Goal: Task Accomplishment & Management: Complete application form

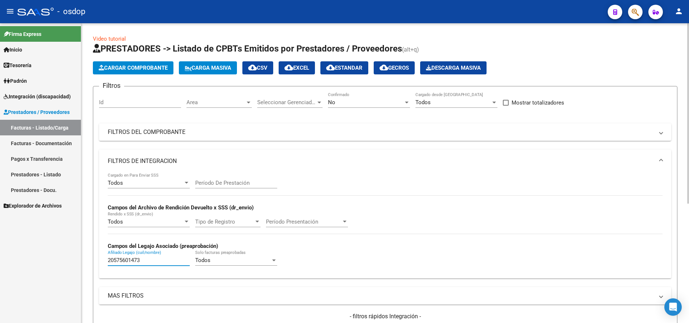
scroll to position [199, 0]
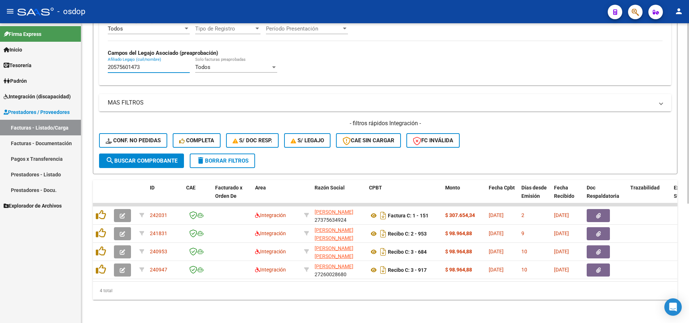
click at [161, 64] on input "20575601473" at bounding box center [149, 67] width 82 height 7
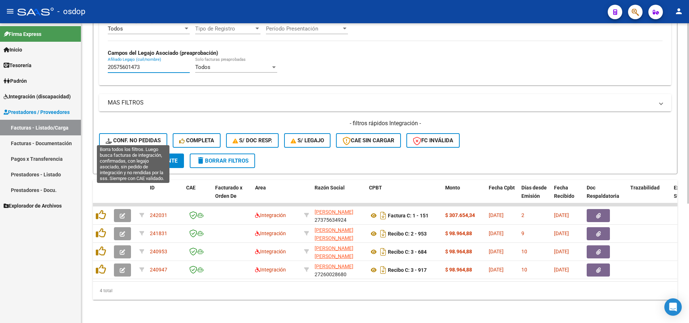
click at [148, 133] on button "Conf. no pedidas" at bounding box center [133, 140] width 68 height 15
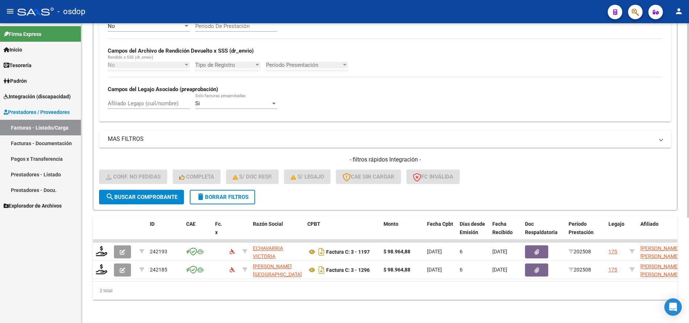
scroll to position [162, 0]
click at [221, 194] on span "delete Borrar Filtros" at bounding box center [222, 197] width 52 height 7
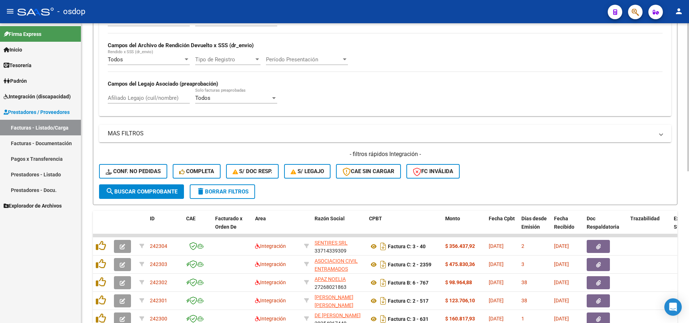
click at [148, 95] on input "Afiliado Legajo (cuil/nombre)" at bounding box center [149, 98] width 82 height 7
paste input "20575601473"
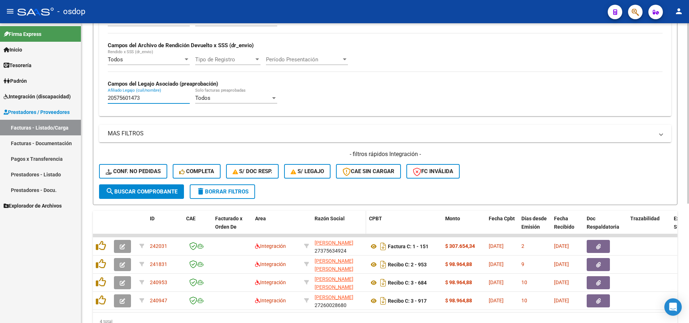
scroll to position [199, 0]
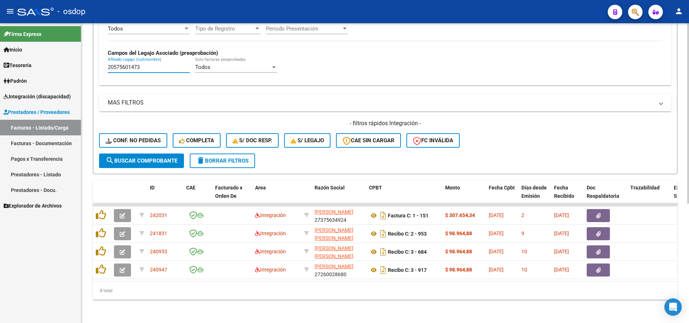
type input "20575601473"
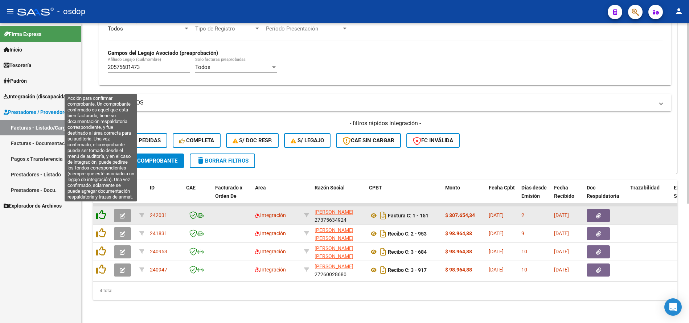
click at [102, 213] on icon at bounding box center [101, 215] width 10 height 10
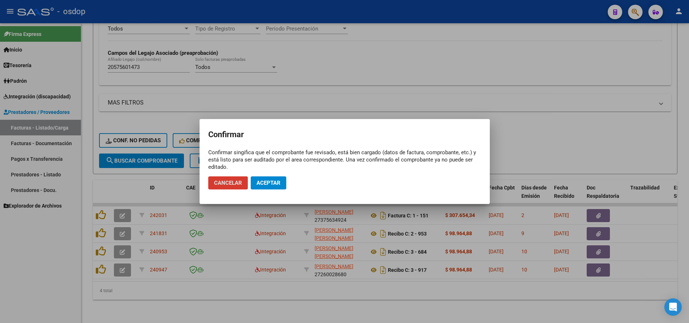
click at [270, 186] on button "Aceptar" at bounding box center [269, 182] width 36 height 13
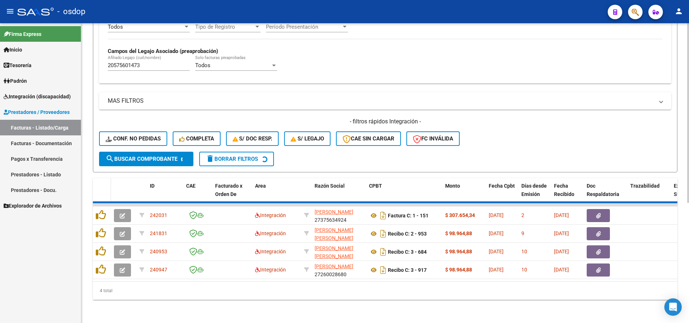
scroll to position [180, 0]
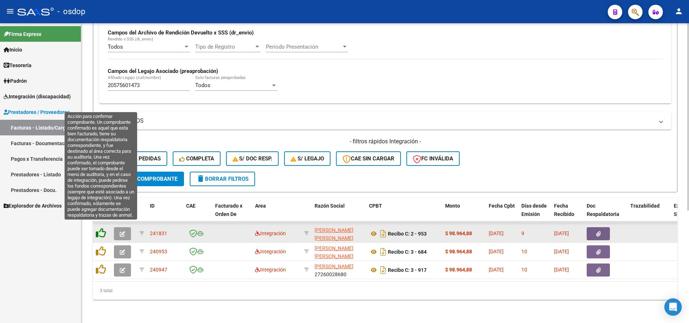
click at [102, 228] on icon at bounding box center [101, 233] width 10 height 10
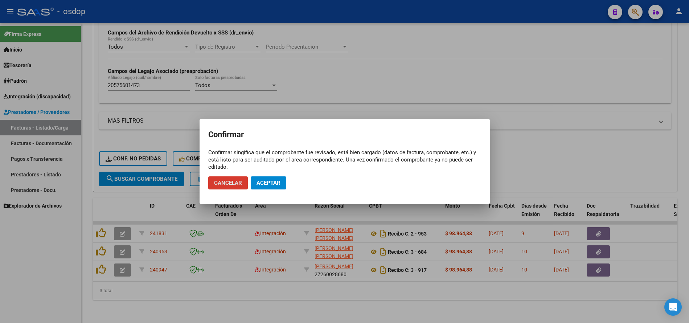
click at [264, 183] on span "Aceptar" at bounding box center [269, 183] width 24 height 7
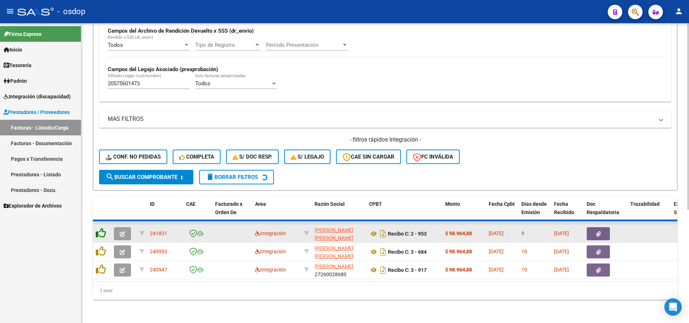
scroll to position [162, 0]
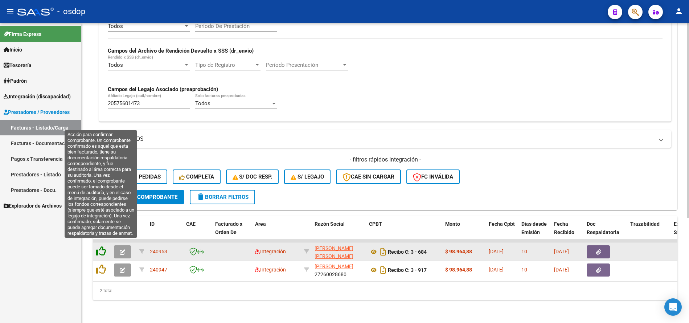
click at [101, 246] on icon at bounding box center [101, 251] width 10 height 10
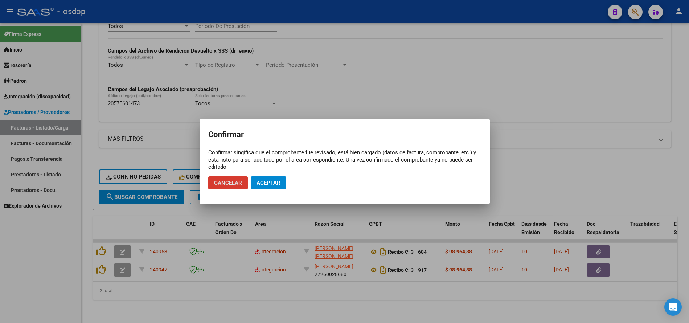
click at [275, 178] on button "Aceptar" at bounding box center [269, 182] width 36 height 13
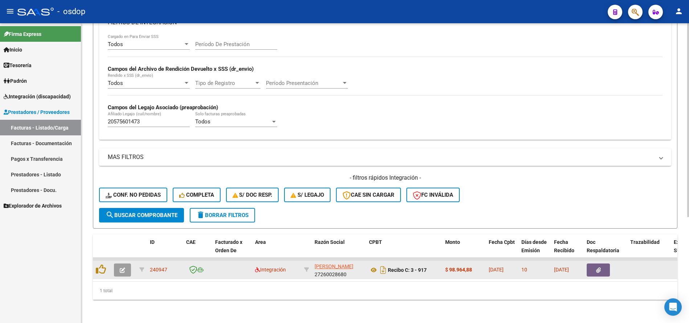
scroll to position [144, 0]
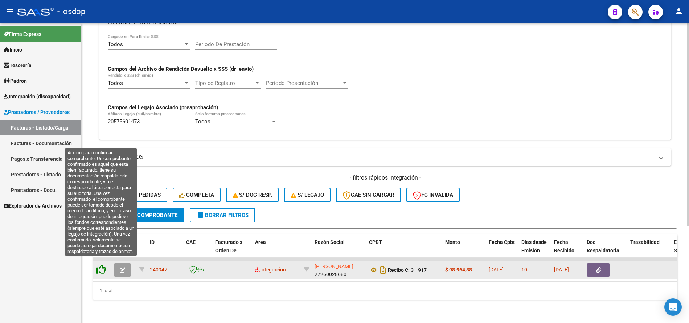
click at [99, 264] on icon at bounding box center [101, 269] width 10 height 10
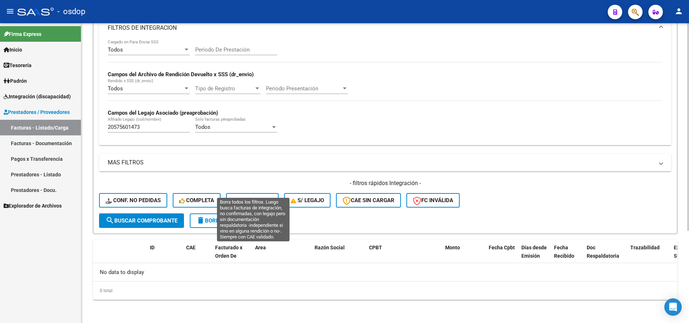
scroll to position [133, 0]
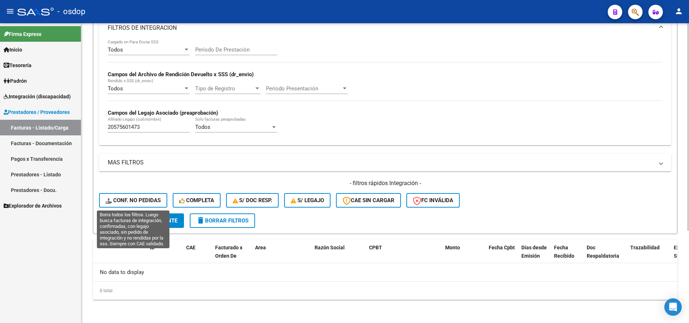
click at [148, 202] on span "Conf. no pedidas" at bounding box center [133, 200] width 55 height 7
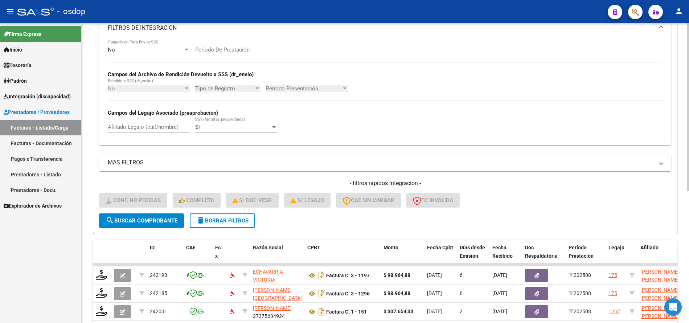
click at [152, 122] on div "Afiliado Legajo (cuil/nombre)" at bounding box center [149, 125] width 82 height 16
paste input "20575601473"
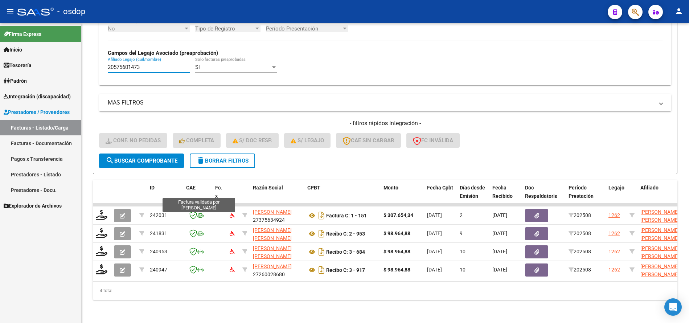
scroll to position [199, 0]
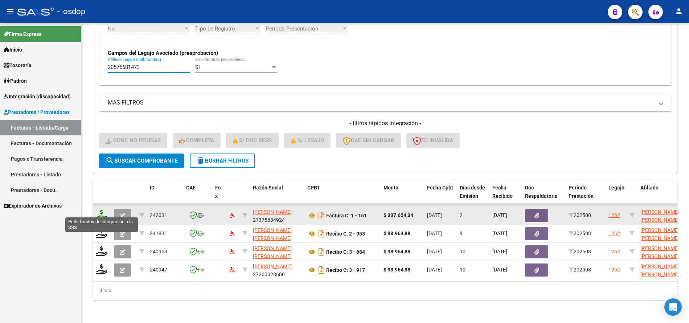
type input "20575601473"
click at [103, 211] on icon at bounding box center [102, 215] width 12 height 10
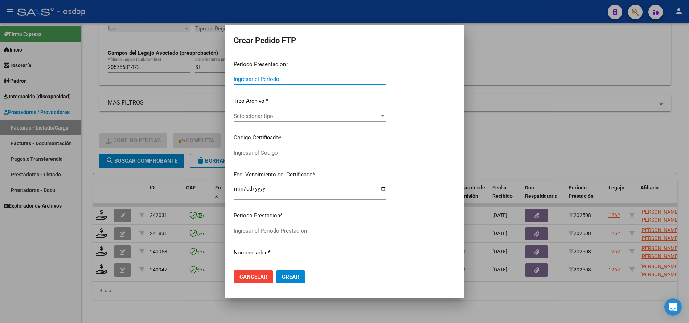
type input "202508"
type input "$ 307.654,34"
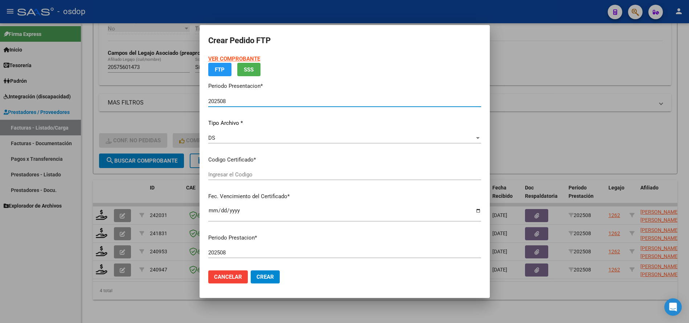
type input "9927652838"
type input "2028-12-19"
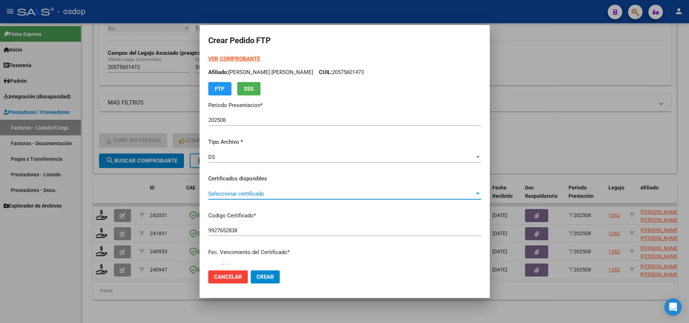
click at [262, 194] on span "Seleccionar certificado" at bounding box center [341, 194] width 266 height 7
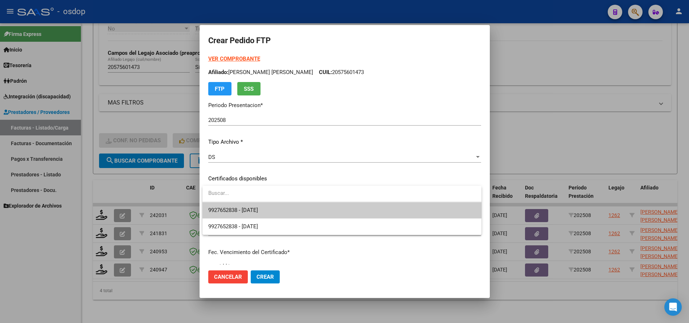
click at [273, 207] on span "9927652838 - 2028-12-19" at bounding box center [341, 210] width 267 height 16
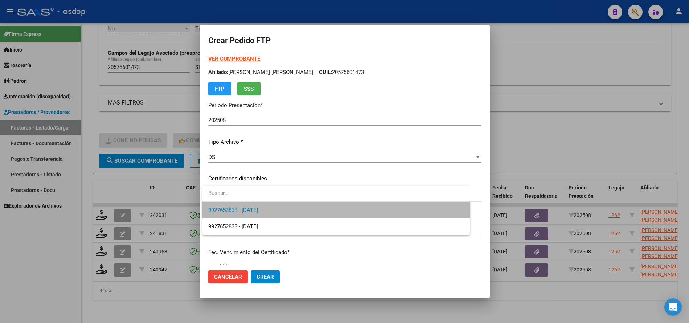
scroll to position [181, 0]
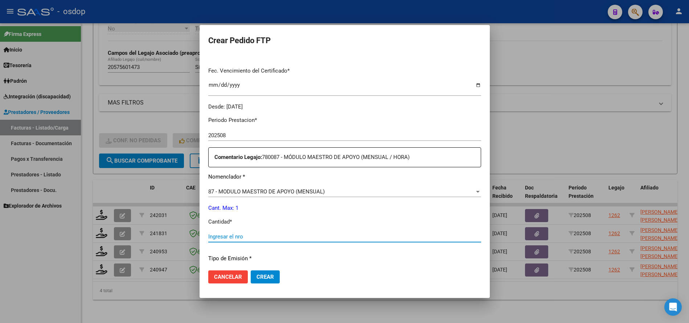
click at [255, 238] on input "Ingresar el nro" at bounding box center [344, 236] width 273 height 7
type input "1"
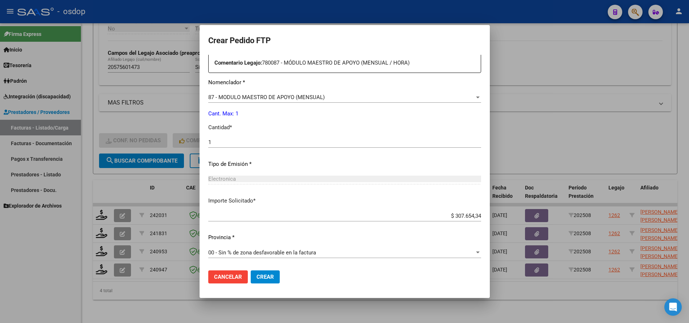
click at [256, 276] on button "Crear" at bounding box center [265, 276] width 29 height 13
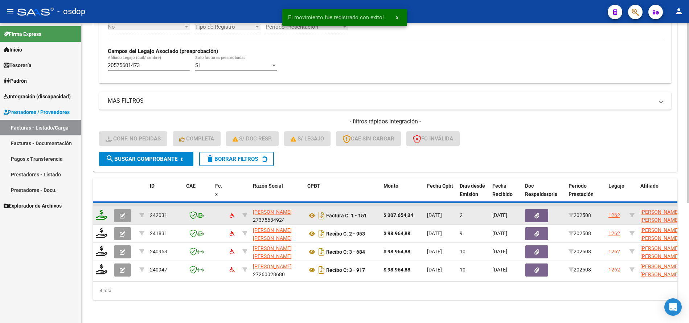
scroll to position [180, 0]
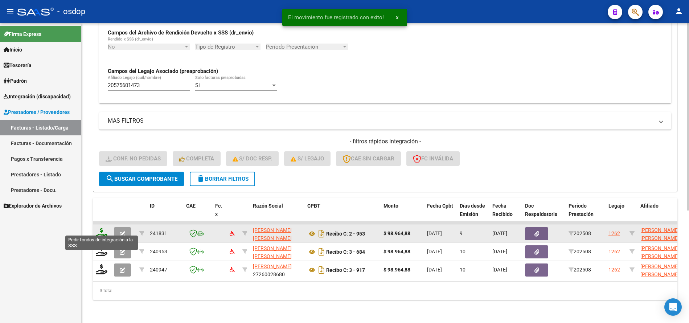
click at [101, 228] on icon at bounding box center [102, 233] width 12 height 10
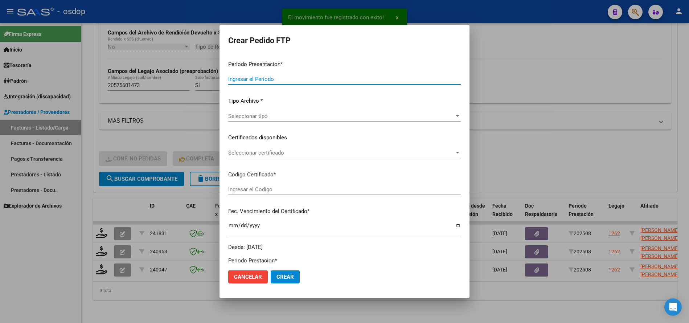
type input "202508"
type input "$ 98.964,88"
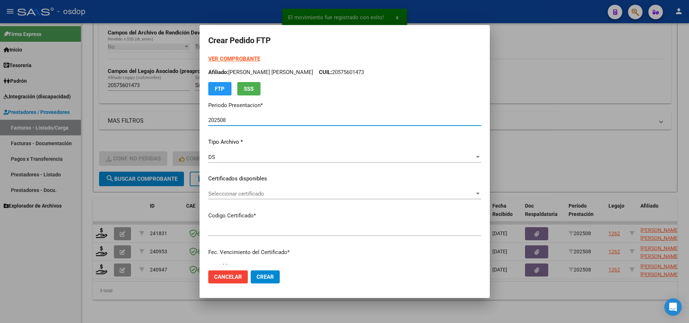
type input "9927652838"
type input "2028-12-19"
click at [250, 191] on span "Seleccionar certificado" at bounding box center [341, 194] width 266 height 7
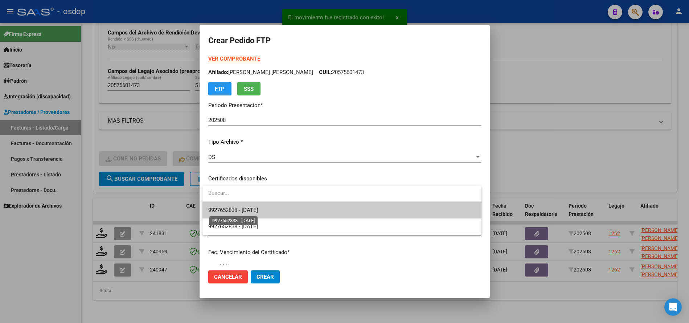
click at [258, 211] on span "9927652838 - 2028-12-19" at bounding box center [233, 210] width 50 height 7
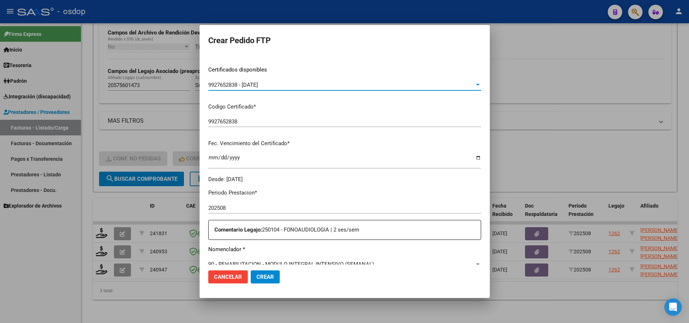
scroll to position [181, 0]
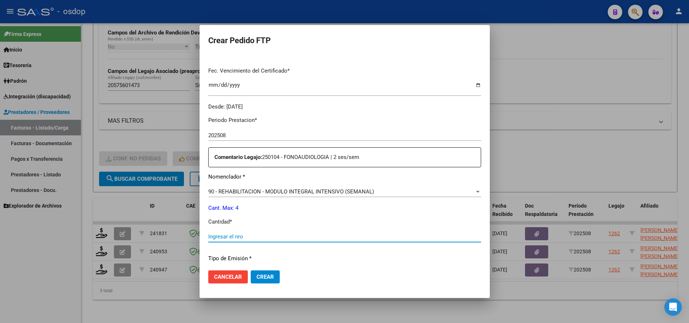
click at [281, 237] on input "Ingresar el nro" at bounding box center [344, 236] width 273 height 7
type input "4"
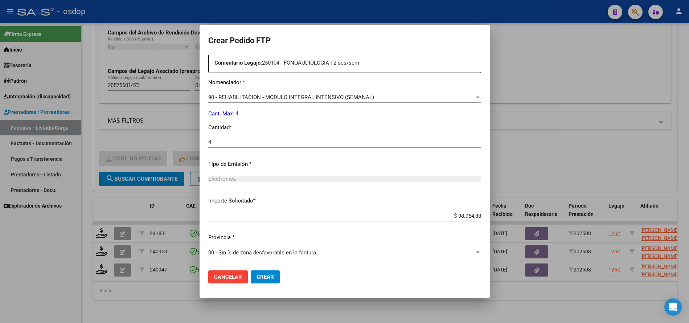
click at [273, 278] on span "Crear" at bounding box center [265, 277] width 17 height 7
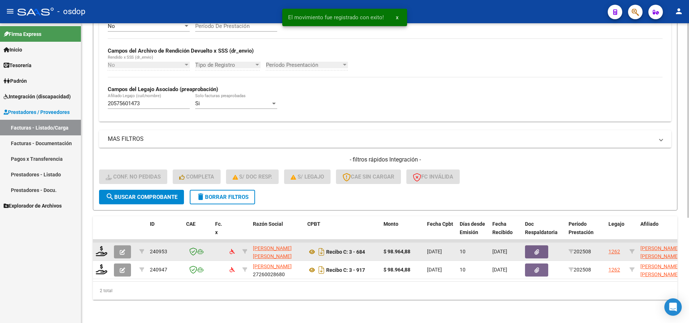
scroll to position [162, 0]
click at [103, 246] on icon at bounding box center [102, 251] width 12 height 10
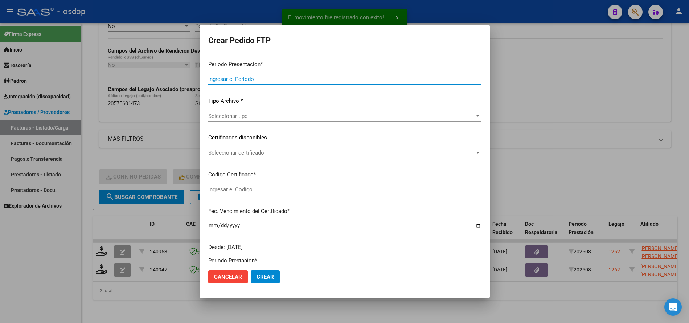
type input "202508"
type input "$ 98.964,88"
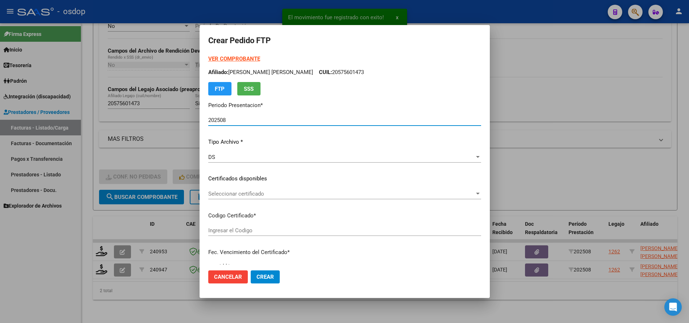
type input "9927652838"
type input "2028-12-19"
click at [274, 201] on div "Seleccionar certificado Seleccionar certificado" at bounding box center [344, 197] width 273 height 18
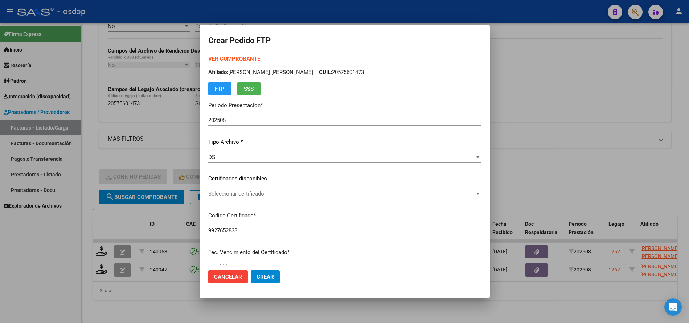
click at [284, 197] on div "Seleccionar certificado Seleccionar certificado" at bounding box center [344, 193] width 273 height 11
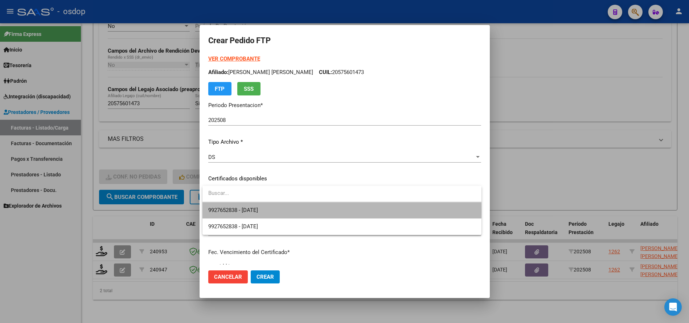
click at [299, 210] on span "9927652838 - 2028-12-19" at bounding box center [341, 210] width 267 height 16
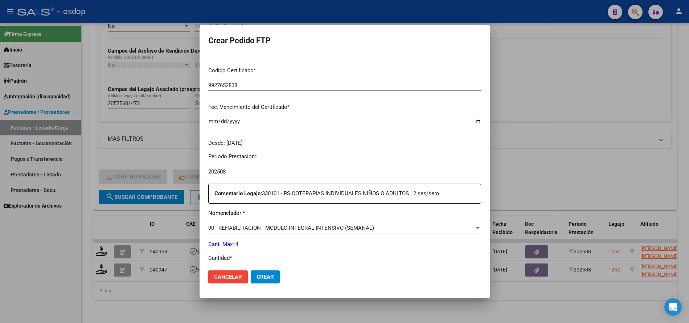
scroll to position [181, 0]
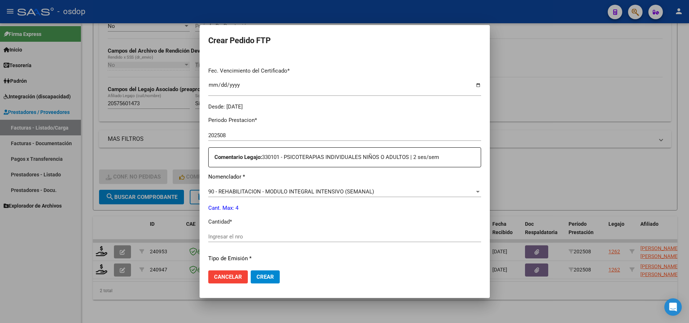
click at [289, 236] on input "Ingresar el nro" at bounding box center [344, 236] width 273 height 7
type input "4"
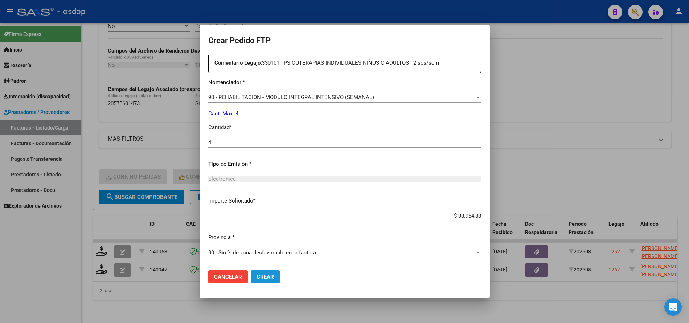
click at [267, 278] on span "Crear" at bounding box center [265, 277] width 17 height 7
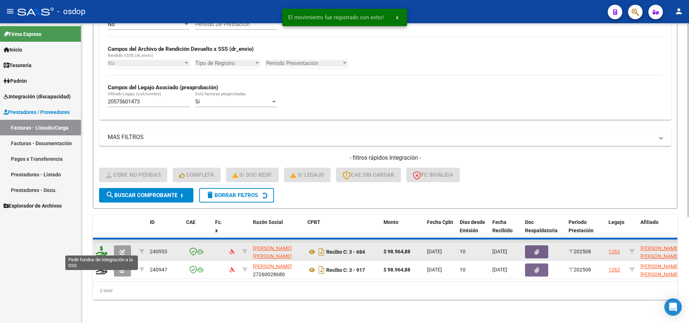
click at [103, 246] on icon at bounding box center [102, 251] width 12 height 10
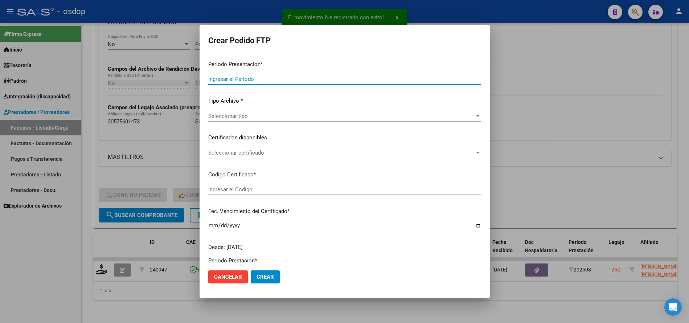
type input "202508"
type input "$ 98.964,88"
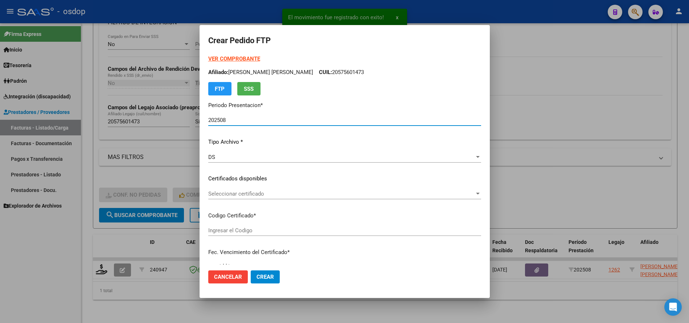
type input "9927652838"
type input "2028-12-19"
click at [276, 199] on div "Seleccionar certificado Seleccionar certificado" at bounding box center [344, 197] width 273 height 18
click at [281, 195] on span "Seleccionar certificado" at bounding box center [341, 194] width 266 height 7
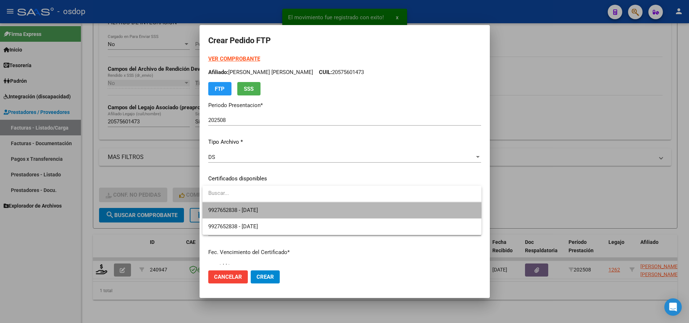
click at [278, 211] on span "9927652838 - 2028-12-19" at bounding box center [341, 210] width 267 height 16
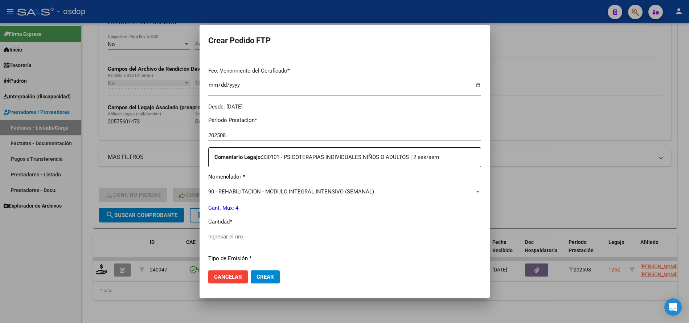
scroll to position [218, 0]
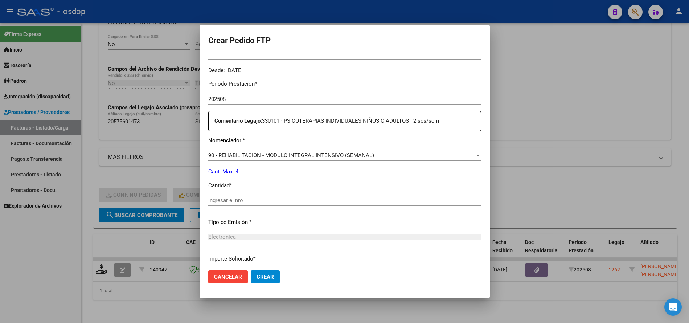
click at [265, 200] on input "Ingresar el nro" at bounding box center [344, 200] width 273 height 7
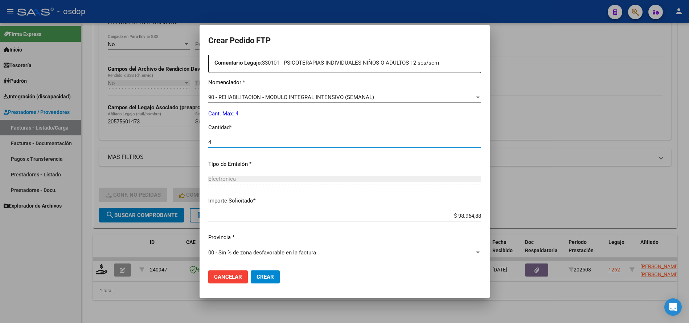
type input "4"
drag, startPoint x: 263, startPoint y: 284, endPoint x: 266, endPoint y: 280, distance: 4.5
click at [263, 282] on mat-dialog-actions "Cancelar Crear" at bounding box center [344, 277] width 273 height 25
click at [266, 278] on span "Crear" at bounding box center [265, 277] width 17 height 7
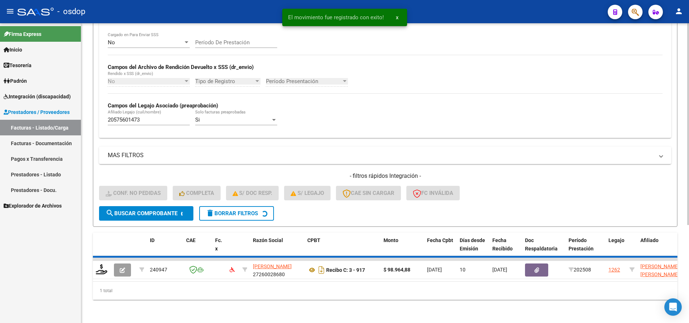
scroll to position [133, 0]
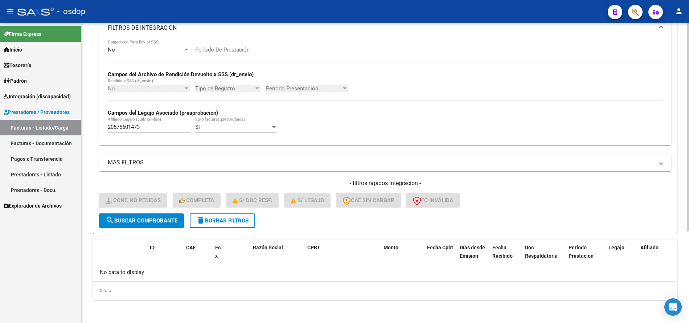
click at [232, 225] on button "delete Borrar Filtros" at bounding box center [222, 220] width 65 height 15
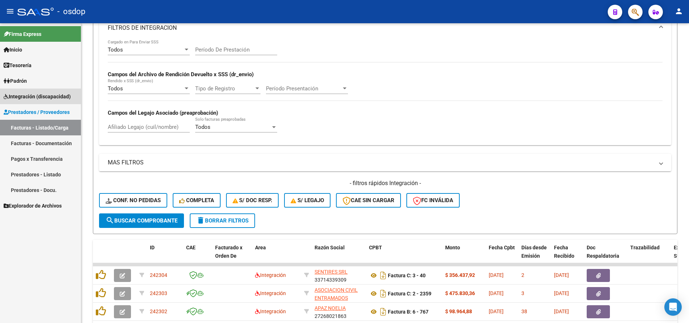
click at [57, 94] on span "Integración (discapacidad)" at bounding box center [37, 97] width 67 height 8
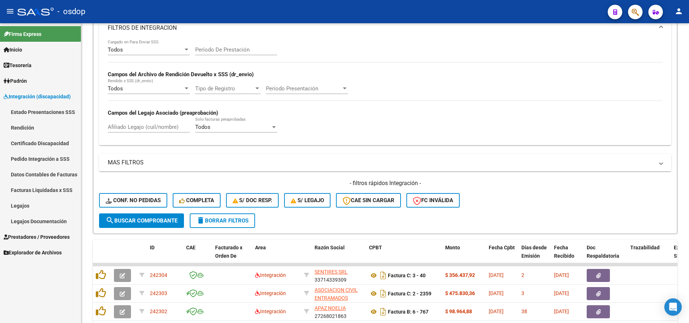
click at [48, 163] on link "Pedido Integración a SSS" at bounding box center [40, 159] width 81 height 16
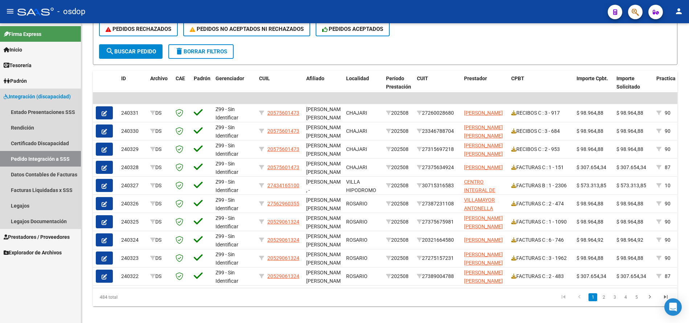
click at [38, 96] on span "Integración (discapacidad)" at bounding box center [37, 97] width 67 height 8
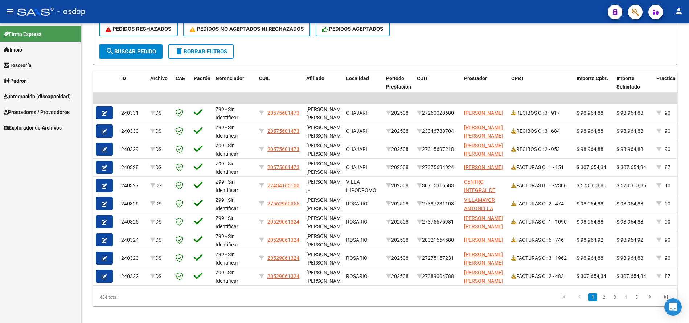
click at [46, 110] on span "Prestadores / Proveedores" at bounding box center [37, 112] width 66 height 8
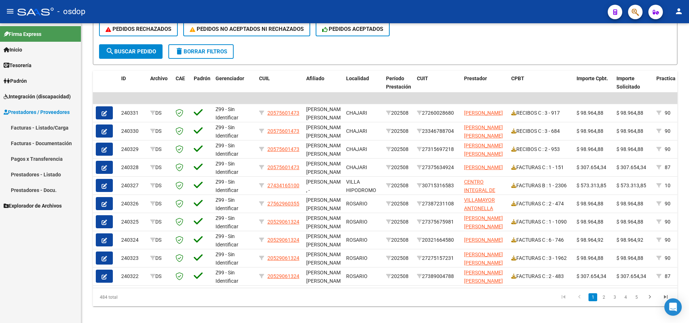
click at [41, 128] on link "Facturas - Listado/Carga" at bounding box center [40, 128] width 81 height 16
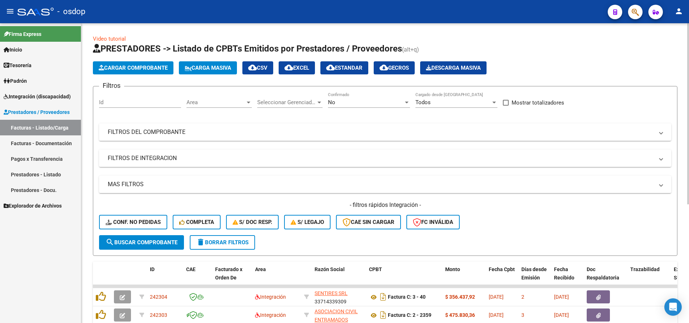
scroll to position [73, 0]
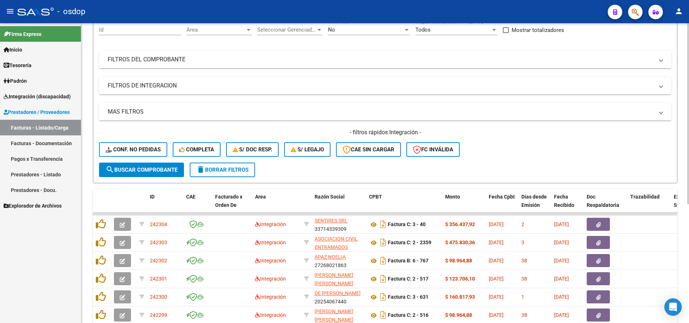
click at [160, 93] on mat-expansion-panel-header "FILTROS DE INTEGRACION" at bounding box center [385, 85] width 572 height 17
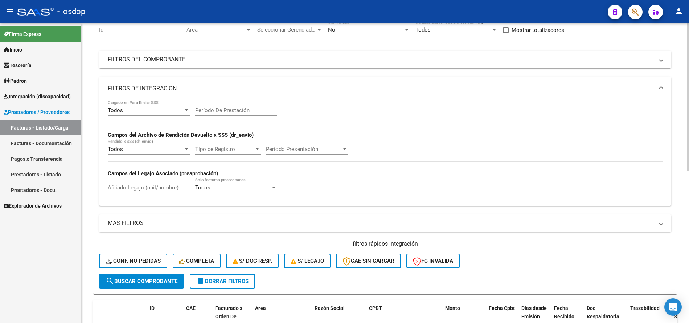
click at [141, 187] on input "Afiliado Legajo (cuil/nombre)" at bounding box center [149, 187] width 82 height 7
paste input "20575601473"
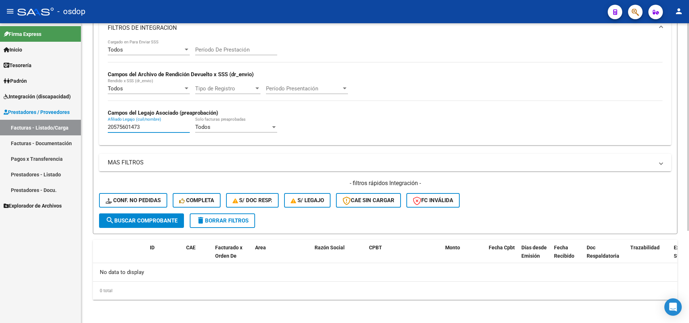
type input "20575601473"
click at [210, 218] on span "delete Borrar Filtros" at bounding box center [222, 220] width 52 height 7
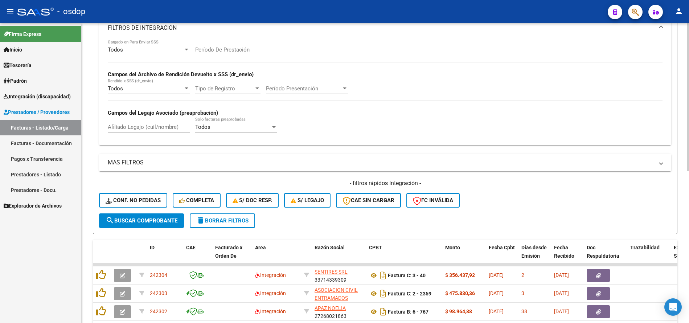
click at [154, 127] on input "Afiliado Legajo (cuil/nombre)" at bounding box center [149, 127] width 82 height 7
paste input "20521024969"
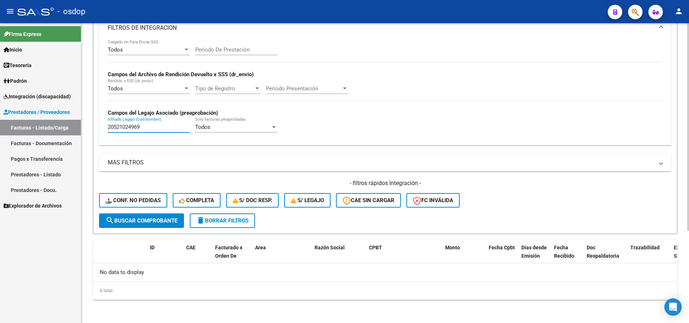
type input "20521024969"
click at [220, 224] on button "delete Borrar Filtros" at bounding box center [222, 220] width 65 height 15
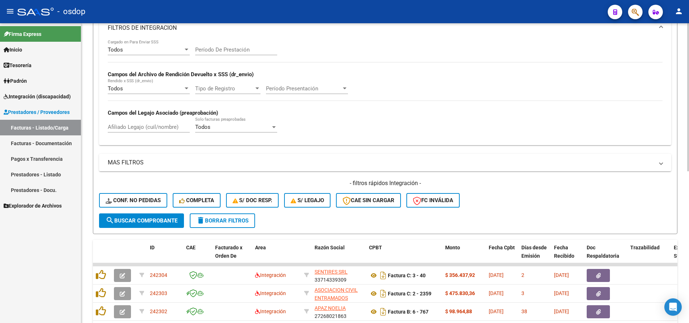
click at [158, 121] on div "Afiliado Legajo (cuil/nombre)" at bounding box center [149, 125] width 82 height 16
click at [159, 134] on div "Afiliado Legajo (cuil/nombre)" at bounding box center [149, 128] width 82 height 23
click at [159, 128] on input "Afiliado Legajo (cuil/nombre)" at bounding box center [149, 127] width 82 height 7
paste input "27568257370"
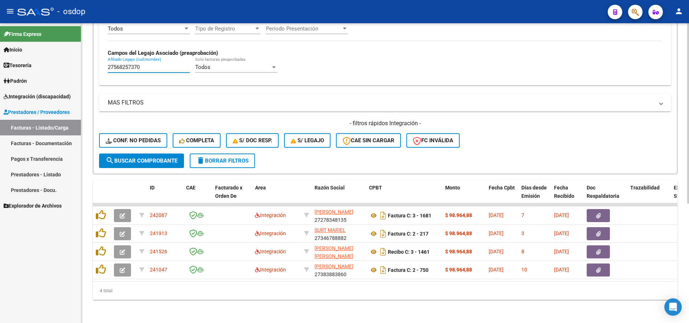
type input "27568257370"
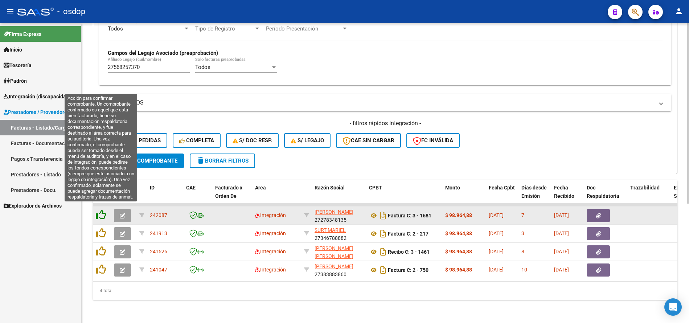
click at [102, 211] on icon at bounding box center [101, 215] width 10 height 10
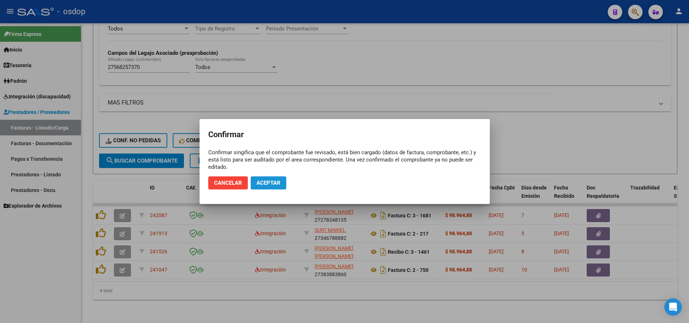
click at [267, 179] on button "Aceptar" at bounding box center [269, 182] width 36 height 13
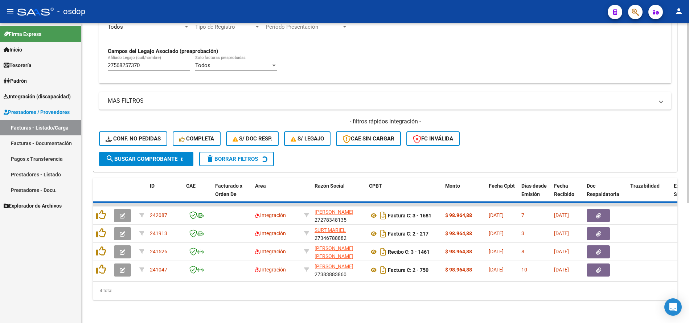
scroll to position [180, 0]
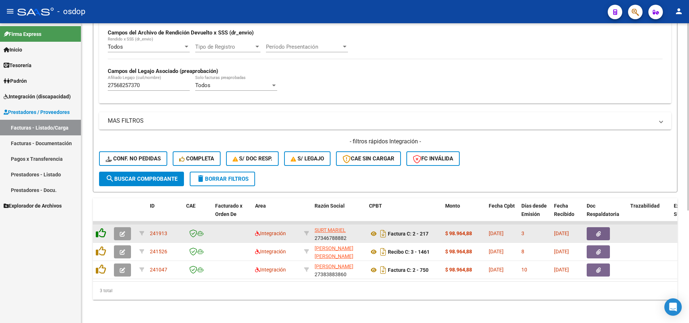
click at [100, 229] on icon at bounding box center [101, 233] width 10 height 10
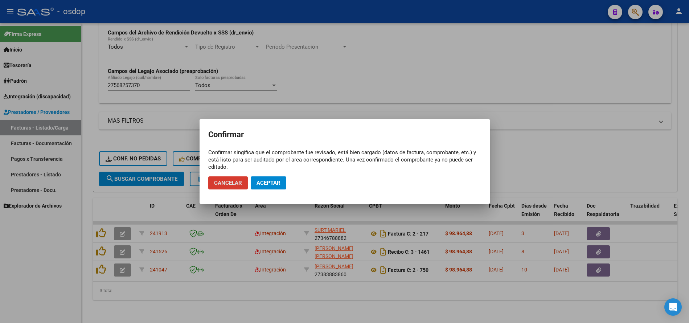
click at [252, 189] on button "Aceptar" at bounding box center [269, 182] width 36 height 13
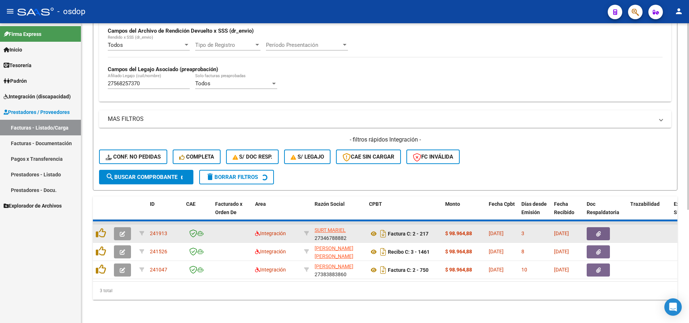
scroll to position [162, 0]
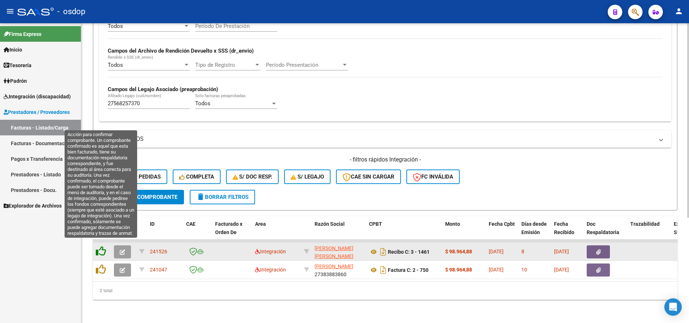
click at [100, 246] on icon at bounding box center [101, 251] width 10 height 10
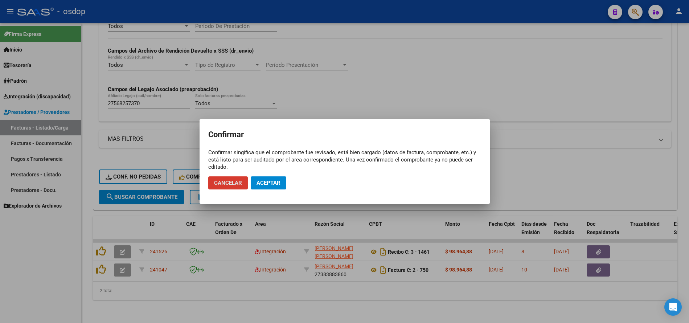
click at [259, 183] on span "Aceptar" at bounding box center [269, 183] width 24 height 7
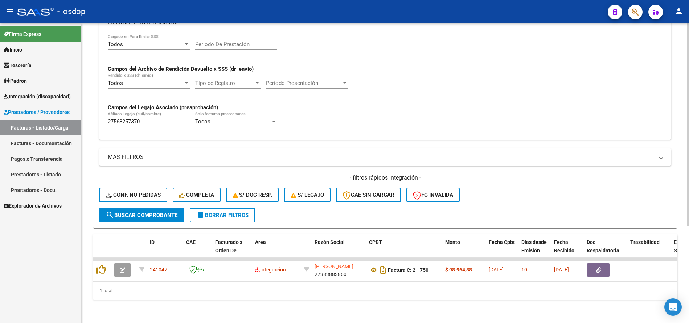
scroll to position [144, 0]
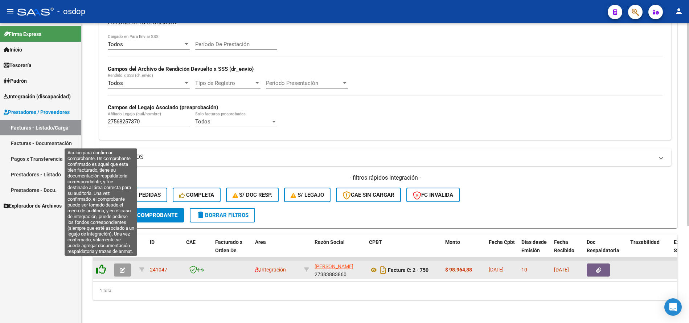
click at [99, 264] on icon at bounding box center [101, 269] width 10 height 10
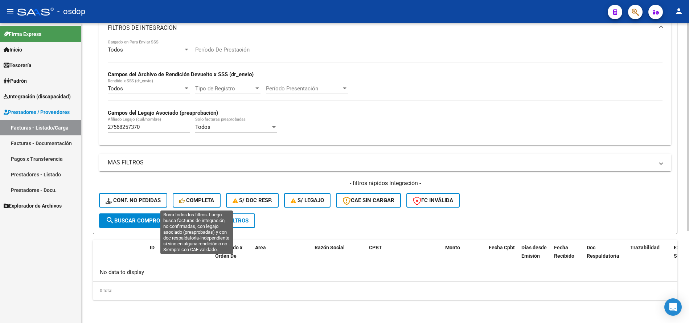
scroll to position [133, 0]
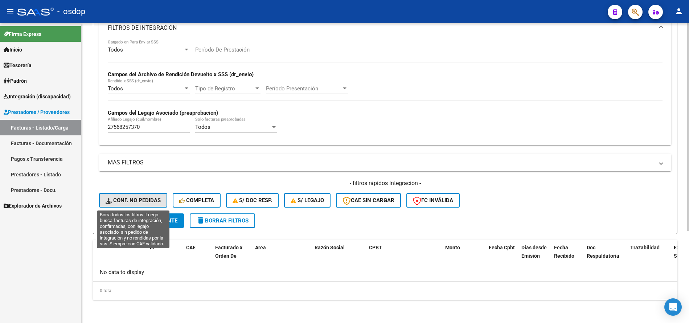
click at [128, 197] on span "Conf. no pedidas" at bounding box center [133, 200] width 55 height 7
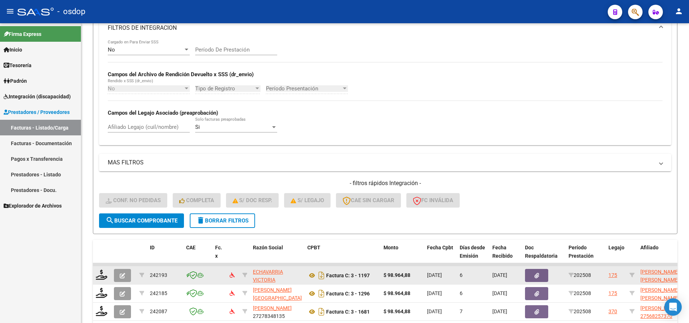
scroll to position [235, 0]
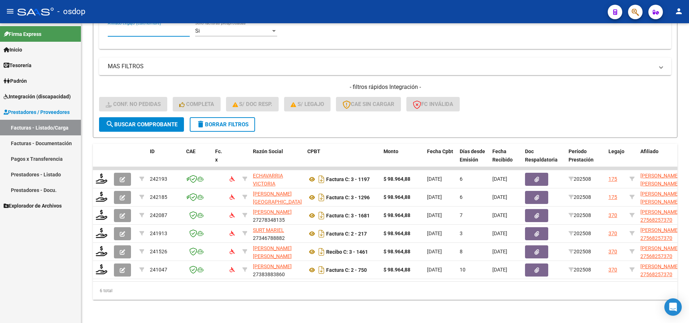
click at [168, 28] on input "Afiliado Legajo (cuil/nombre)" at bounding box center [149, 31] width 82 height 7
paste input "27568257370"
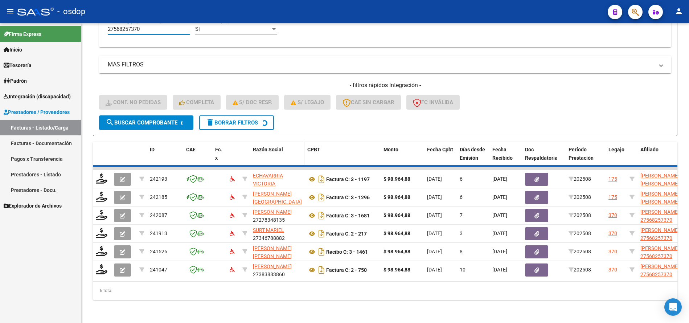
scroll to position [199, 0]
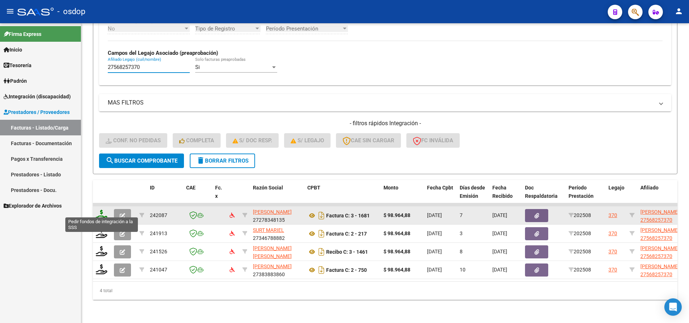
type input "27568257370"
click at [103, 210] on icon at bounding box center [102, 215] width 12 height 10
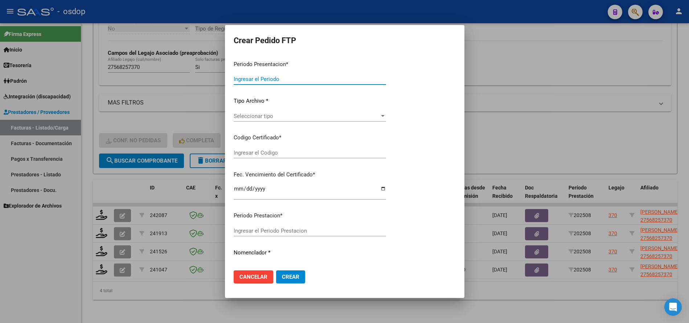
type input "202508"
type input "$ 98.964,88"
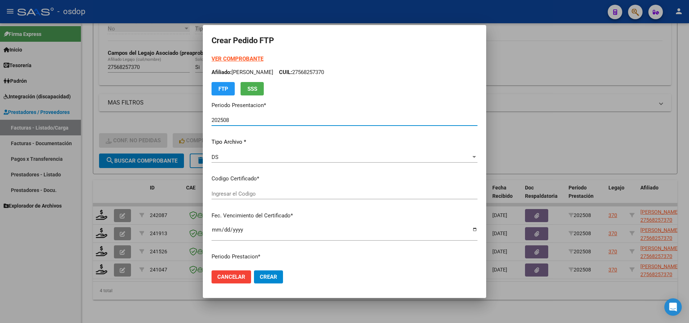
type input "9323323751"
type input "2026-12-07"
click at [240, 197] on span "Seleccionar certificado" at bounding box center [341, 194] width 259 height 7
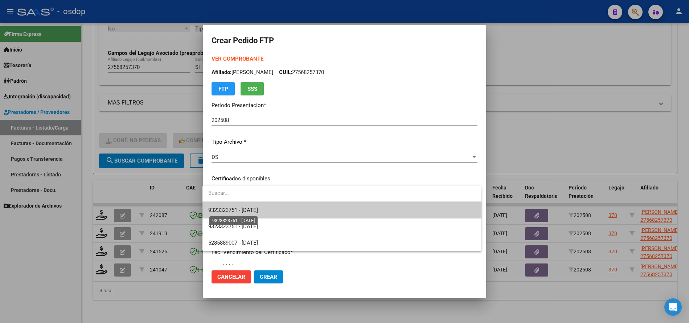
click at [250, 212] on span "9323323751 - 2026-12-07" at bounding box center [233, 210] width 50 height 7
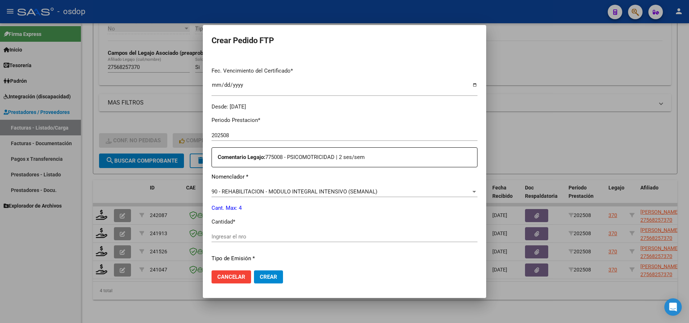
scroll to position [218, 0]
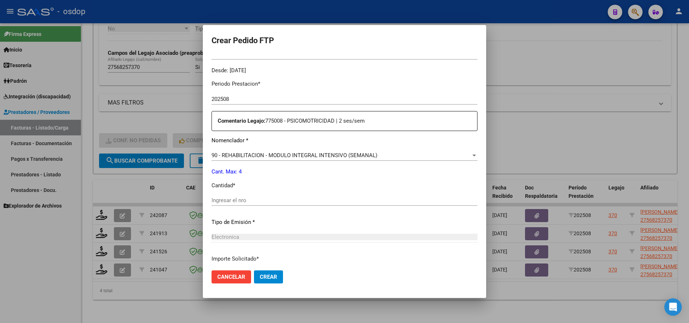
click at [253, 201] on input "Ingresar el nro" at bounding box center [345, 200] width 266 height 7
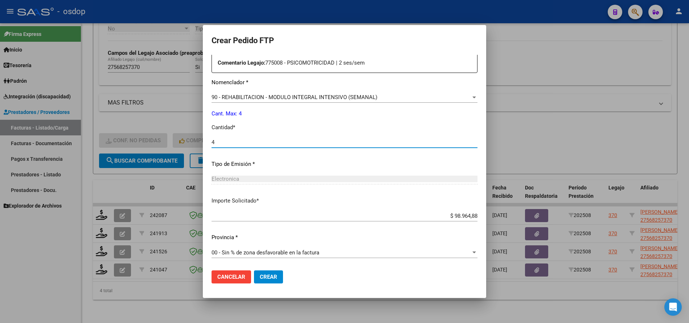
type input "4"
click at [259, 273] on button "Crear" at bounding box center [268, 276] width 29 height 13
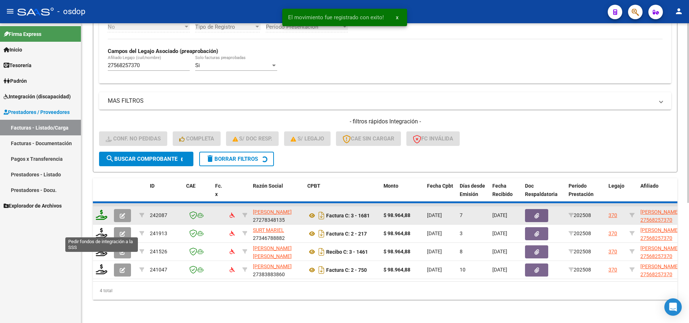
scroll to position [180, 0]
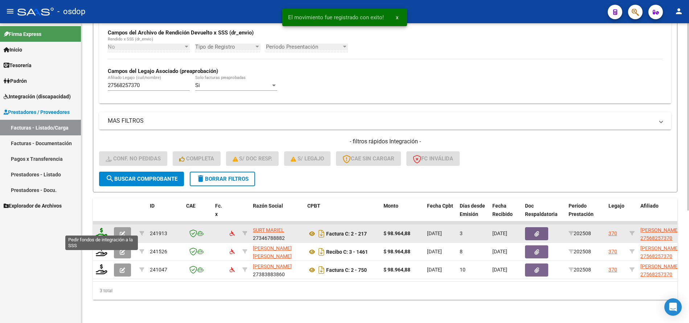
click at [102, 228] on icon at bounding box center [102, 233] width 12 height 10
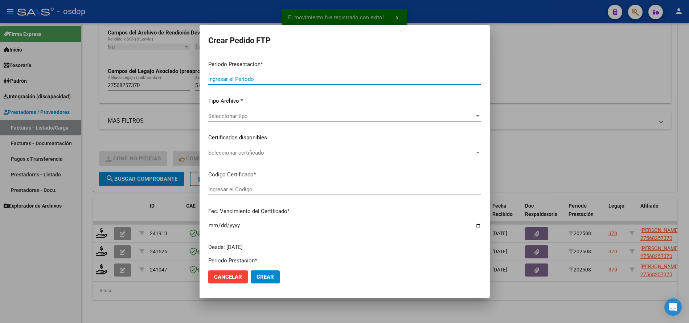
type input "202508"
type input "$ 98.964,88"
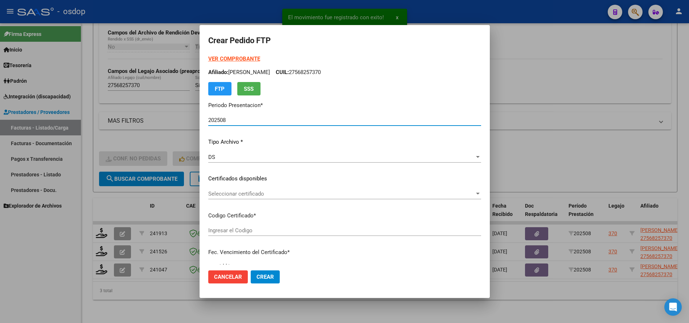
type input "9323323751"
type input "2026-12-07"
click at [259, 197] on div "Seleccionar certificado Seleccionar certificado" at bounding box center [344, 193] width 273 height 11
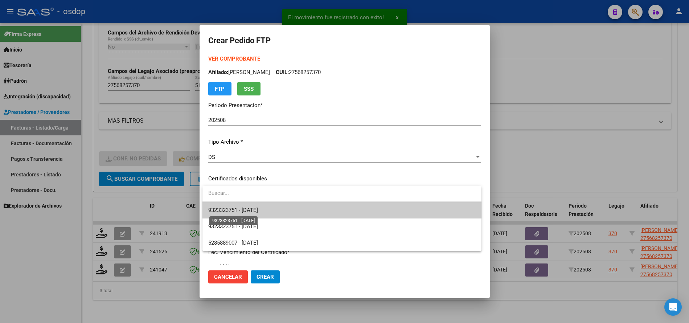
click at [258, 211] on span "9323323751 - 2026-12-07" at bounding box center [233, 210] width 50 height 7
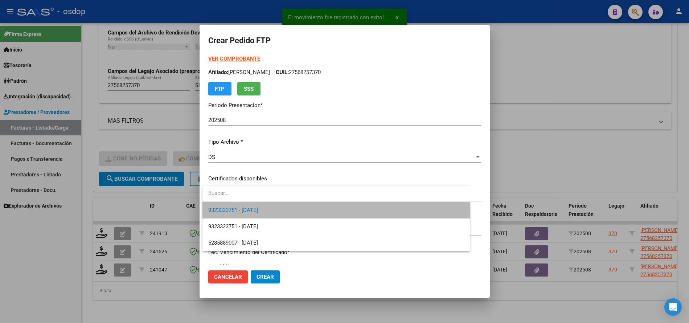
scroll to position [181, 0]
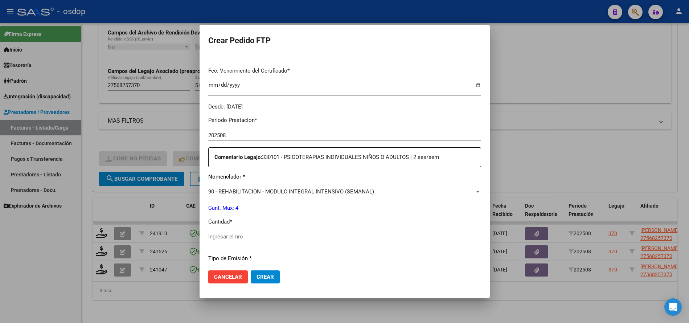
click at [265, 236] on input "Ingresar el nro" at bounding box center [344, 236] width 273 height 7
type input "4"
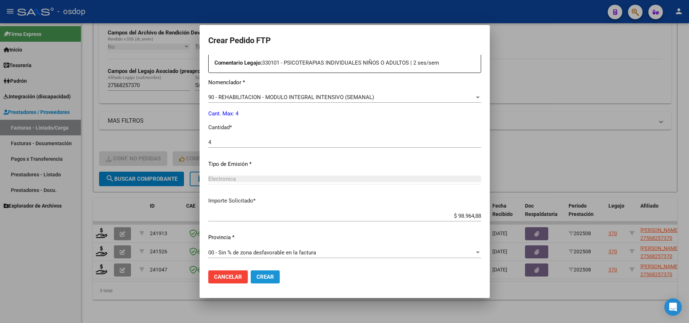
click at [268, 271] on button "Crear" at bounding box center [265, 276] width 29 height 13
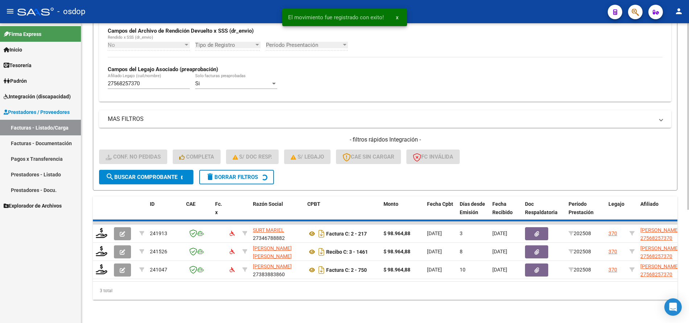
scroll to position [162, 0]
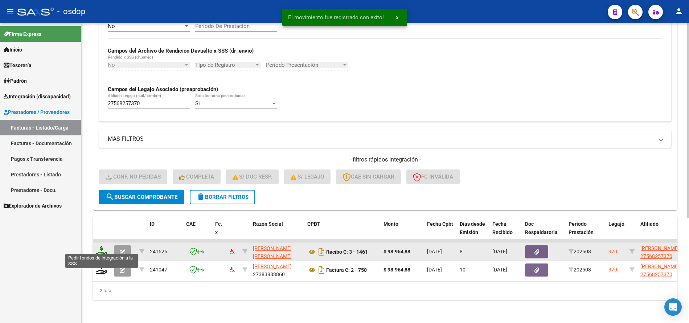
click at [105, 246] on icon at bounding box center [102, 251] width 12 height 10
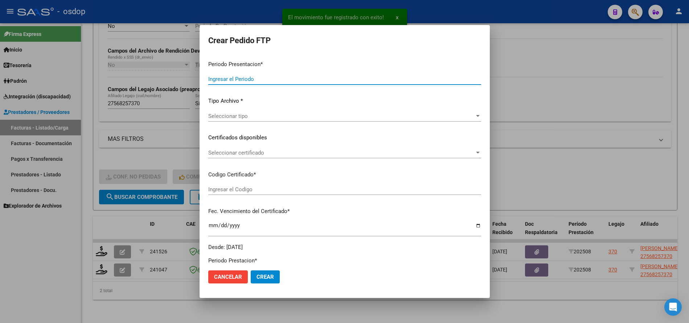
click at [101, 249] on div at bounding box center [344, 161] width 689 height 323
type input "202508"
type input "$ 98.964,88"
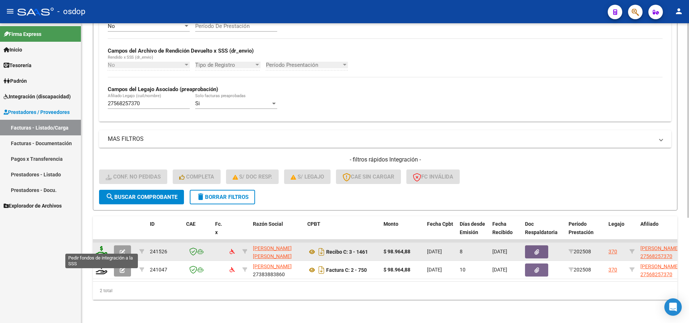
click at [102, 246] on icon at bounding box center [102, 251] width 12 height 10
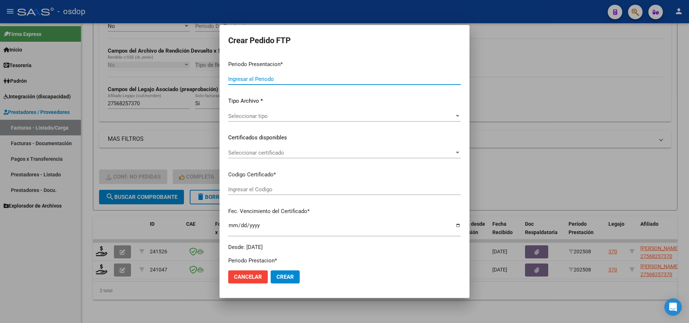
type input "202508"
type input "$ 98.964,88"
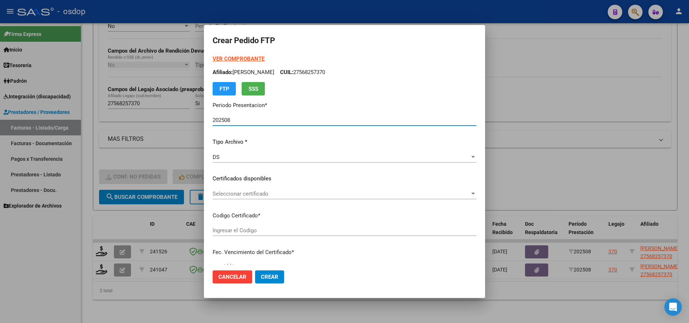
type input "9323323751"
type input "2026-12-07"
click at [264, 192] on span "Seleccionar certificado" at bounding box center [341, 194] width 257 height 7
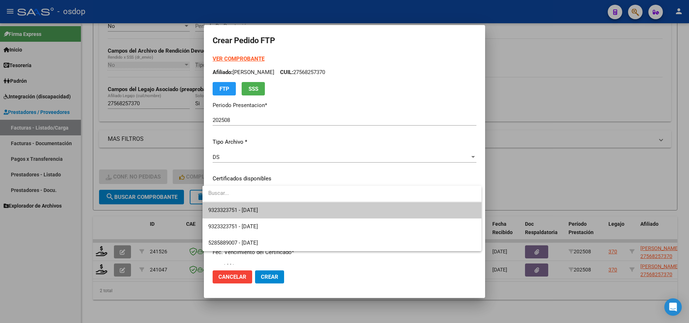
click at [267, 214] on span "9323323751 - 2026-12-07" at bounding box center [341, 210] width 267 height 16
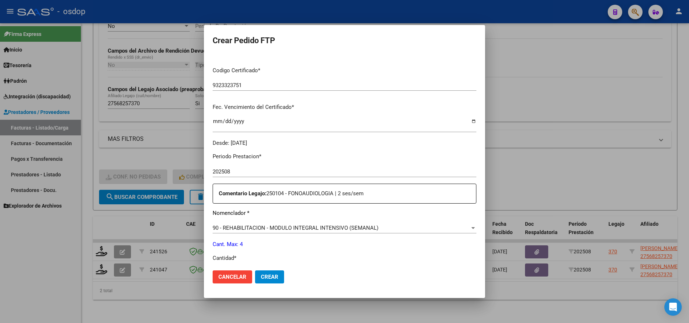
scroll to position [181, 0]
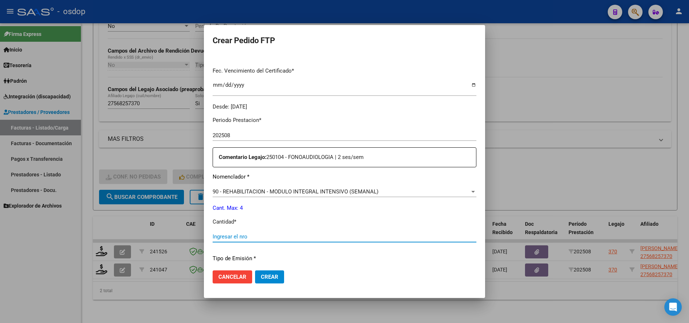
click at [274, 236] on input "Ingresar el nro" at bounding box center [345, 236] width 264 height 7
type input "4"
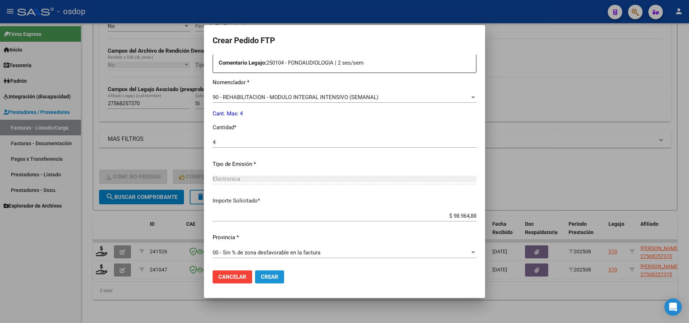
click at [261, 276] on span "Crear" at bounding box center [269, 277] width 17 height 7
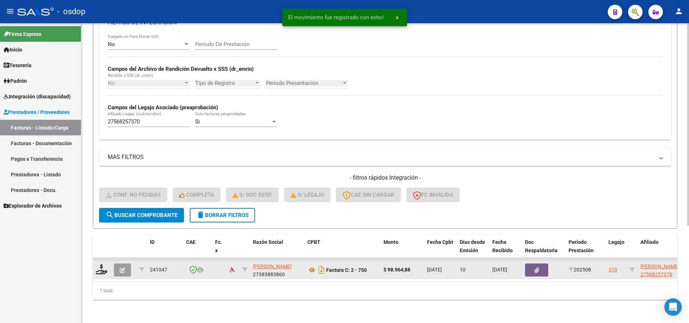
scroll to position [144, 0]
click at [104, 264] on icon at bounding box center [102, 269] width 12 height 10
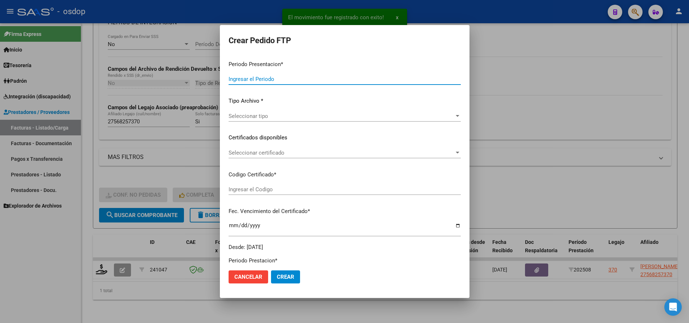
type input "202508"
type input "$ 98.964,88"
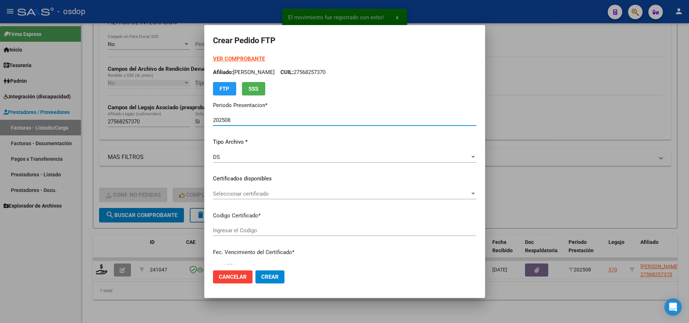
type input "9323323751"
type input "2026-12-07"
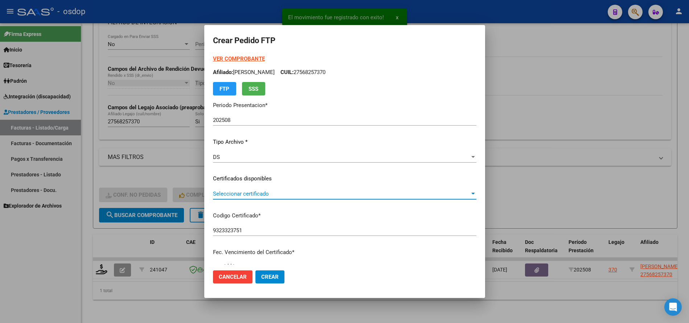
click at [261, 193] on span "Seleccionar certificado" at bounding box center [341, 194] width 257 height 7
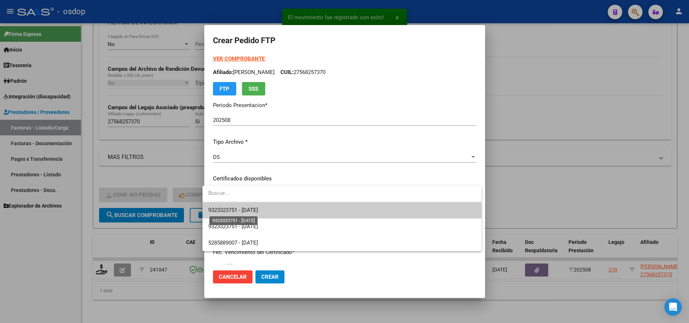
click at [258, 208] on span "9323323751 - 2026-12-07" at bounding box center [233, 210] width 50 height 7
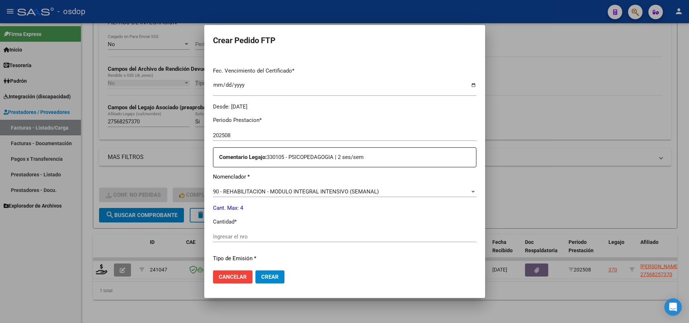
scroll to position [218, 0]
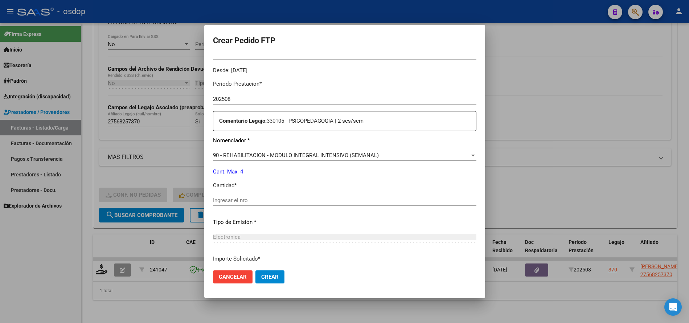
click at [259, 201] on input "Ingresar el nro" at bounding box center [344, 200] width 263 height 7
type input "4"
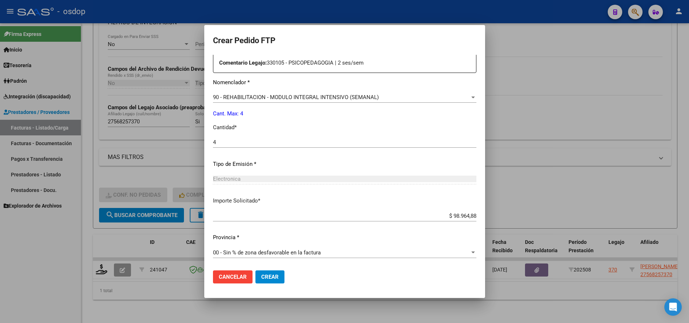
click at [268, 277] on span "Crear" at bounding box center [269, 277] width 17 height 7
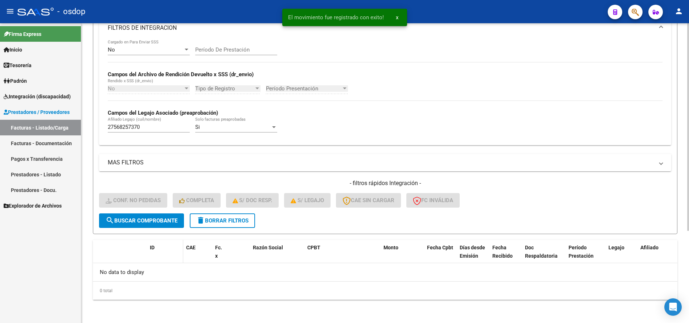
scroll to position [133, 0]
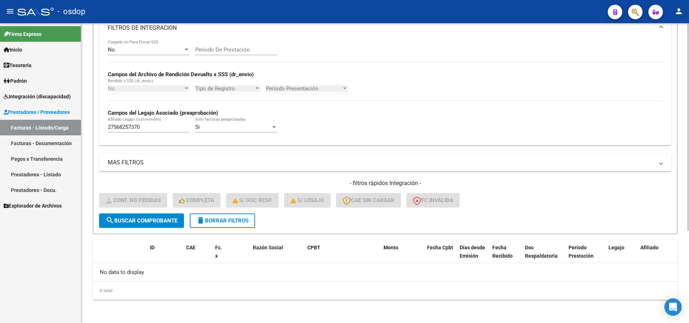
click at [225, 217] on button "delete Borrar Filtros" at bounding box center [222, 220] width 65 height 15
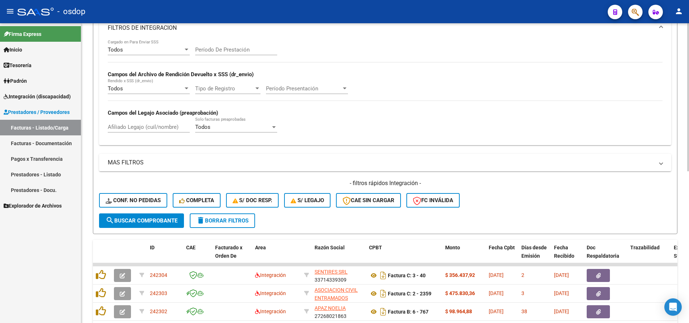
click at [163, 124] on input "Afiliado Legajo (cuil/nombre)" at bounding box center [149, 127] width 82 height 7
paste input "20572232167"
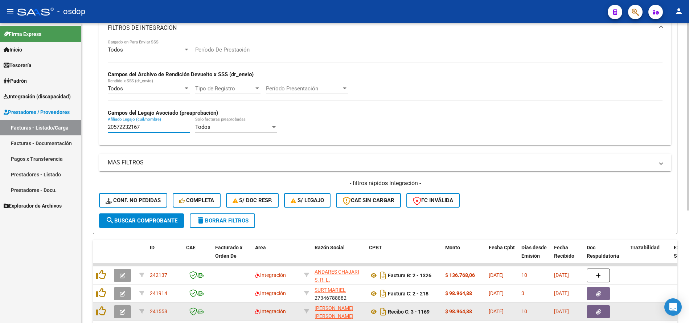
scroll to position [180, 0]
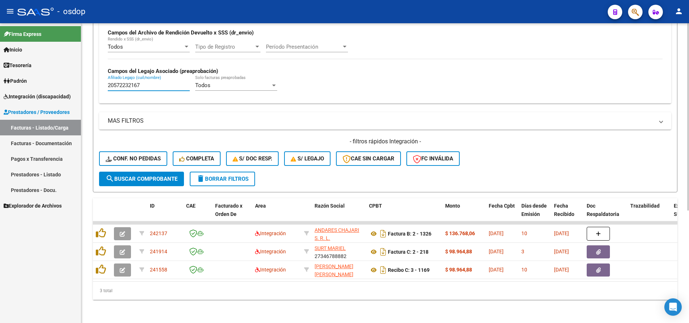
type input "20572232167"
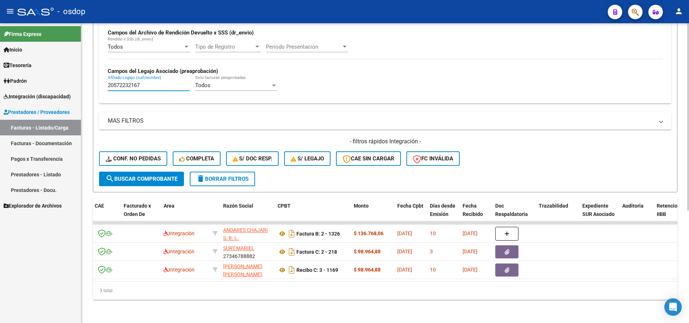
scroll to position [0, 0]
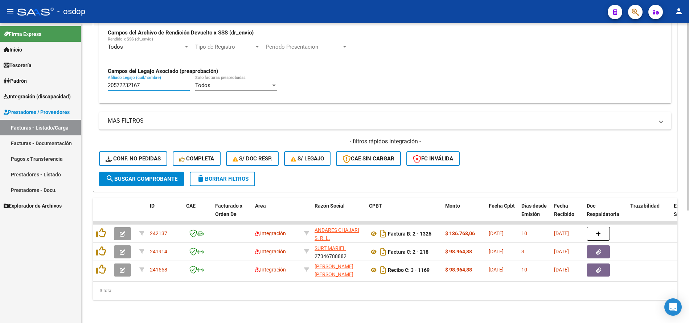
click at [284, 290] on div "3 total" at bounding box center [385, 291] width 585 height 18
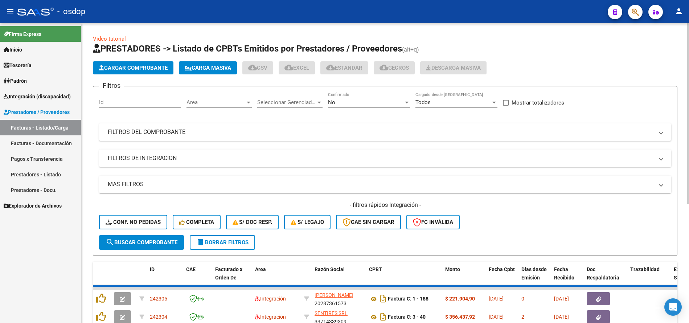
click at [167, 160] on mat-panel-title "FILTROS DE INTEGRACION" at bounding box center [381, 158] width 546 height 8
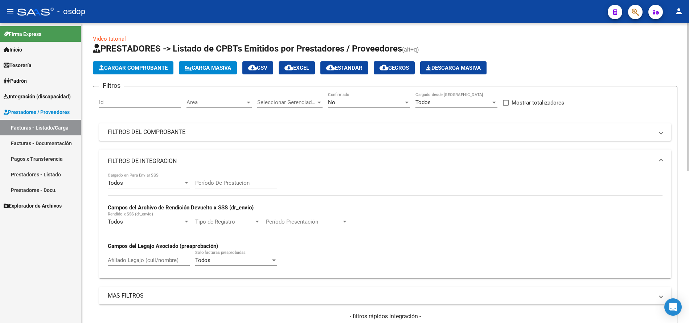
click at [141, 260] on input "Afiliado Legajo (cuil/nombre)" at bounding box center [149, 260] width 82 height 7
paste input "20572232167"
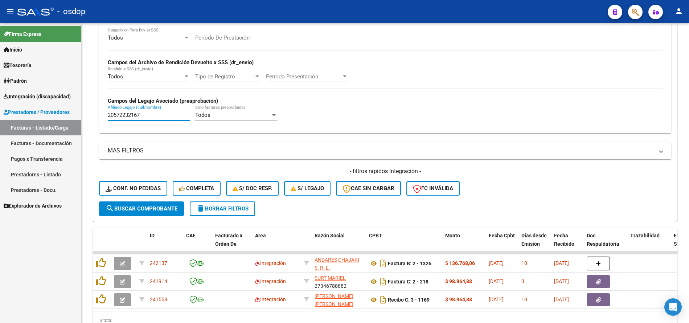
type input "20572232167"
click at [46, 270] on div "Firma Express Inicio Calendario SSS Instructivos Contacto OS Tesorería Extracto…" at bounding box center [40, 173] width 81 height 300
click at [151, 210] on span "search Buscar Comprobante" at bounding box center [142, 208] width 72 height 7
click at [152, 210] on span "search Buscar Comprobante" at bounding box center [142, 208] width 72 height 7
click at [153, 210] on span "search Buscar Comprobante" at bounding box center [142, 208] width 72 height 7
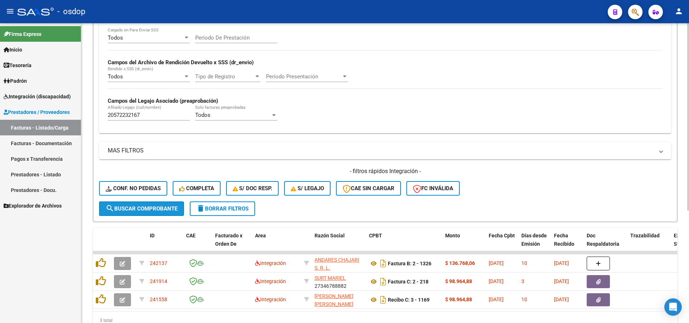
click at [155, 210] on span "search Buscar Comprobante" at bounding box center [142, 208] width 72 height 7
click at [222, 210] on span "delete Borrar Filtros" at bounding box center [222, 208] width 52 height 7
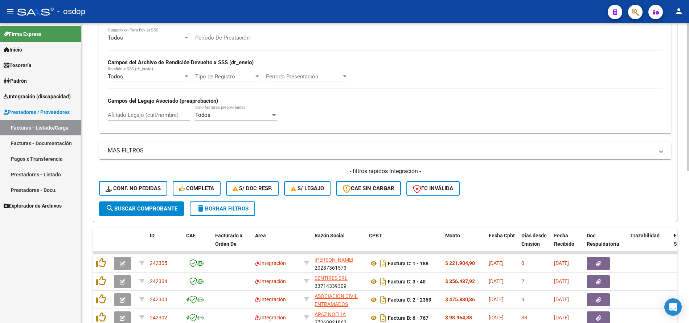
click at [154, 113] on input "Afiliado Legajo (cuil/nombre)" at bounding box center [149, 115] width 82 height 7
paste input "20524947375"
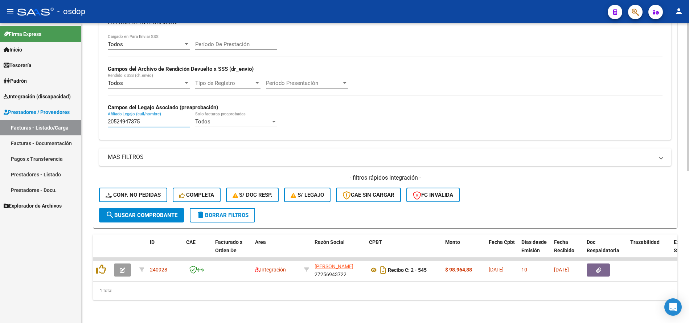
scroll to position [144, 0]
click at [158, 118] on input "20524947375" at bounding box center [149, 121] width 82 height 7
paste input "3529484704"
type input "23529484704"
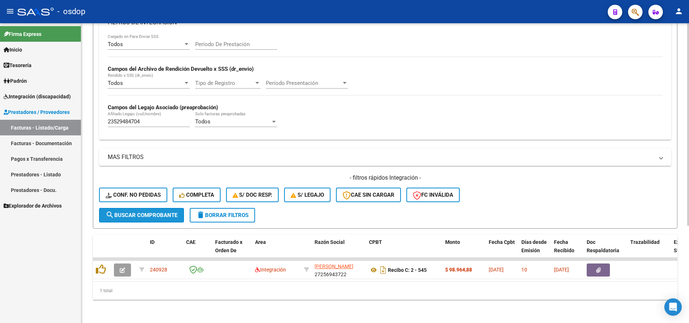
click at [152, 214] on button "search Buscar Comprobante" at bounding box center [141, 215] width 85 height 15
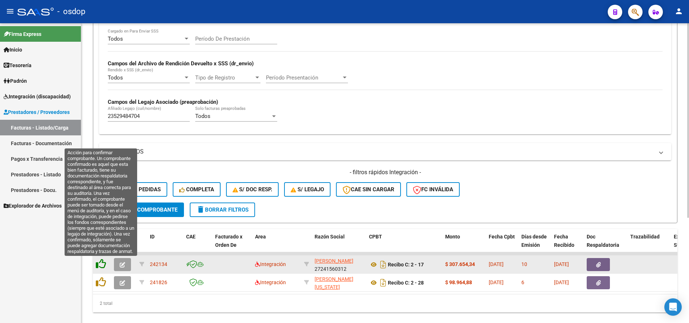
click at [103, 261] on icon at bounding box center [101, 264] width 10 height 10
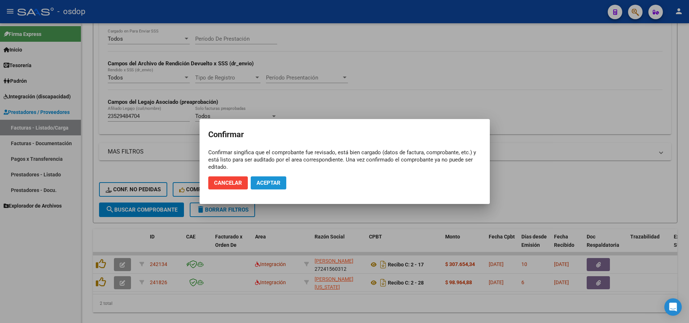
click at [271, 184] on span "Aceptar" at bounding box center [269, 183] width 24 height 7
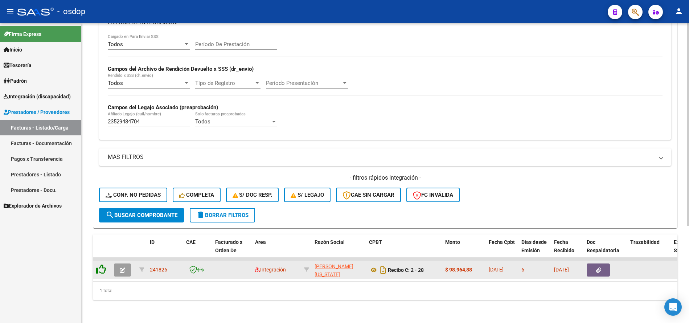
click at [100, 265] on icon at bounding box center [101, 269] width 10 height 10
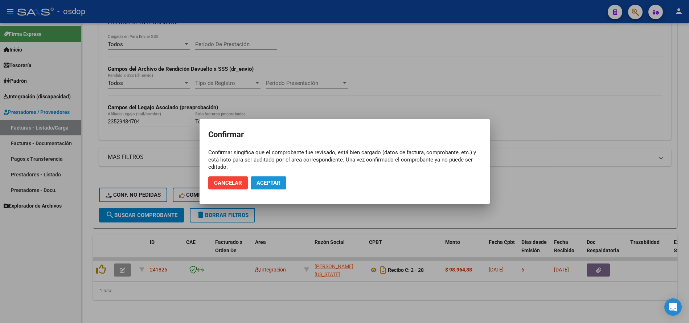
click at [273, 181] on span "Aceptar" at bounding box center [269, 183] width 24 height 7
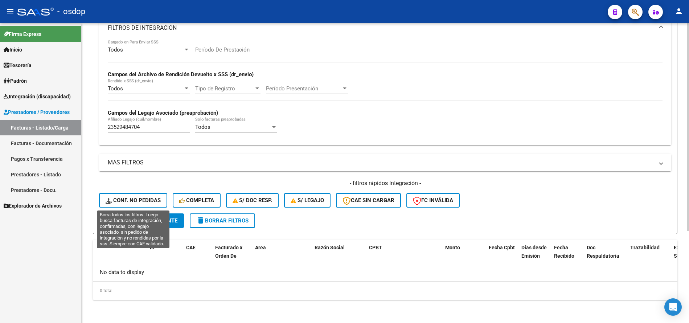
click at [149, 193] on button "Conf. no pedidas" at bounding box center [133, 200] width 68 height 15
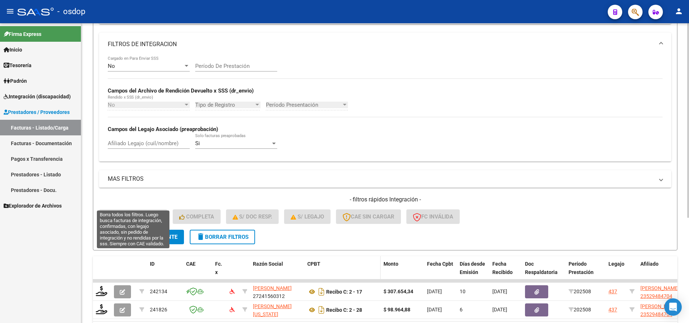
scroll to position [133, 0]
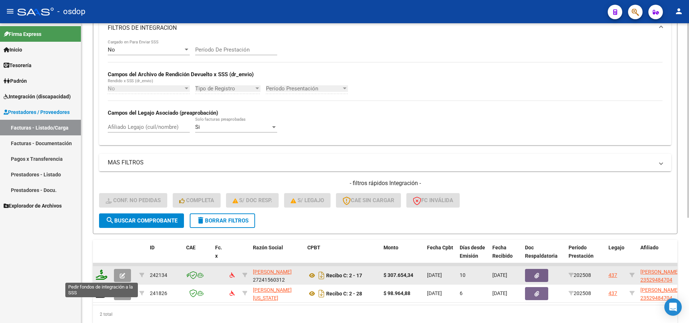
click at [106, 274] on icon at bounding box center [102, 275] width 12 height 10
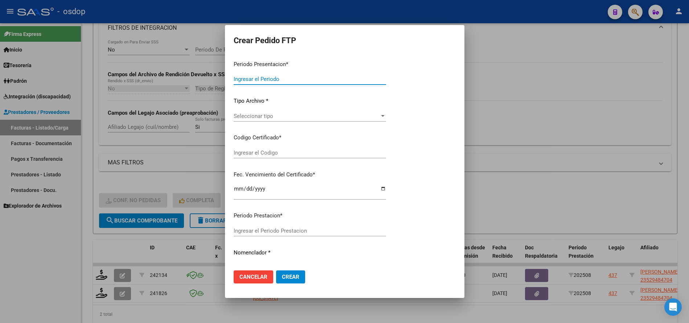
type input "202508"
type input "$ 307.654,34"
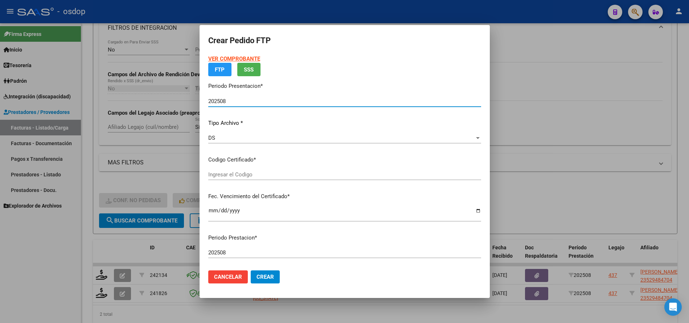
type input "4166684685"
type input "[DATE]"
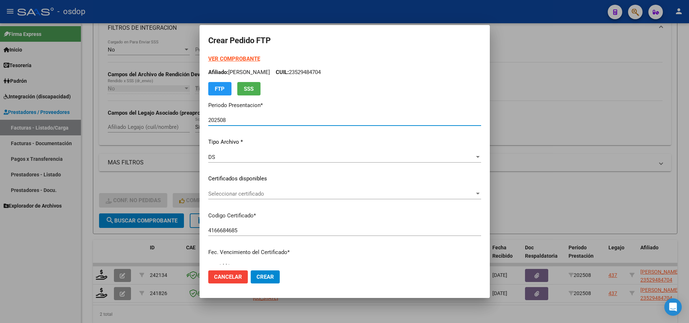
click at [253, 197] on div "Seleccionar certificado Seleccionar certificado" at bounding box center [344, 193] width 273 height 11
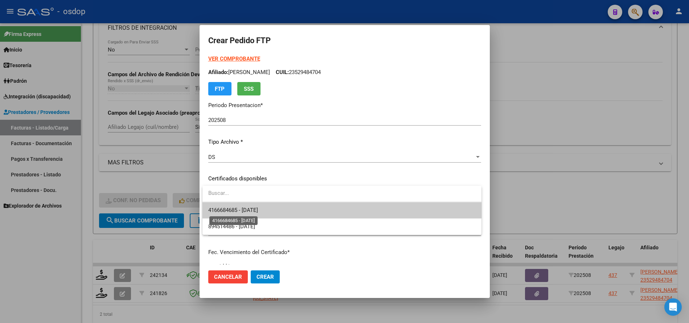
click at [258, 209] on span "4166684685 - [DATE]" at bounding box center [233, 210] width 50 height 7
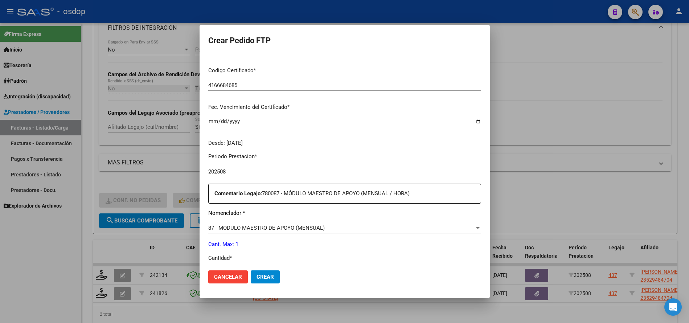
scroll to position [218, 0]
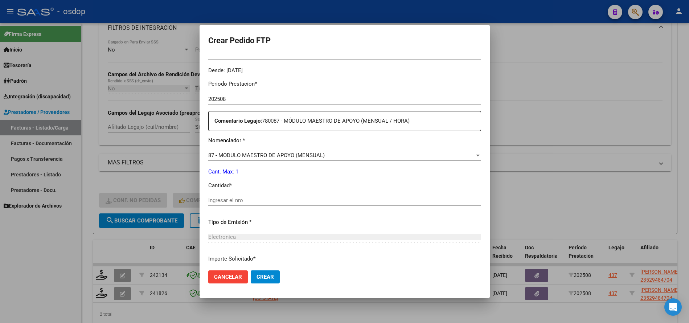
click at [237, 200] on input "Ingresar el nro" at bounding box center [344, 200] width 273 height 7
type input "1"
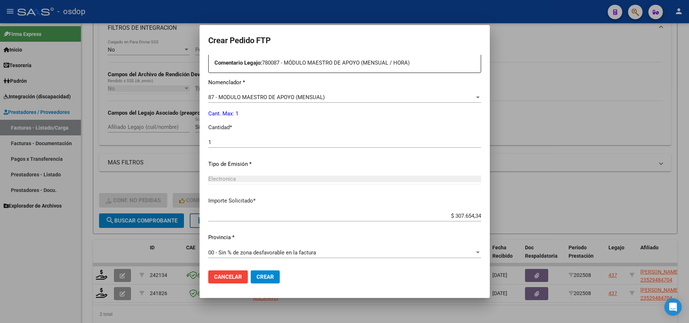
click at [262, 277] on span "Crear" at bounding box center [265, 277] width 17 height 7
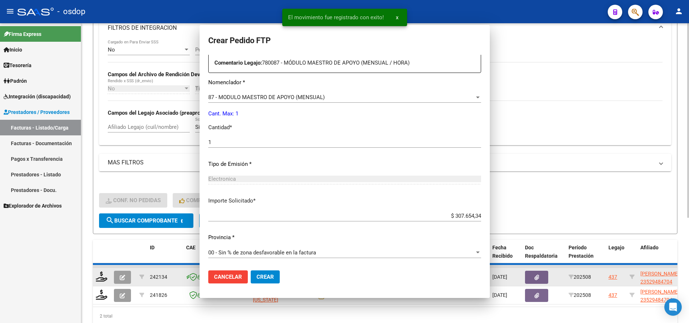
scroll to position [235, 0]
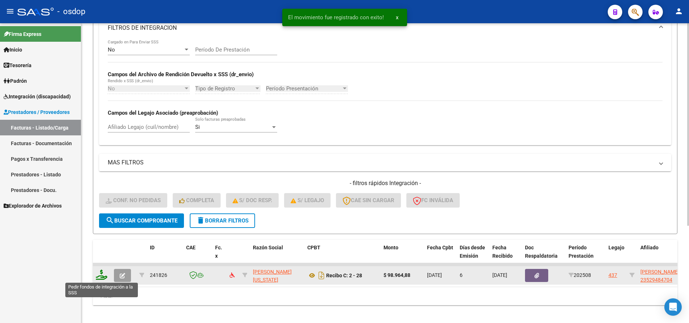
click at [101, 275] on icon at bounding box center [102, 275] width 12 height 10
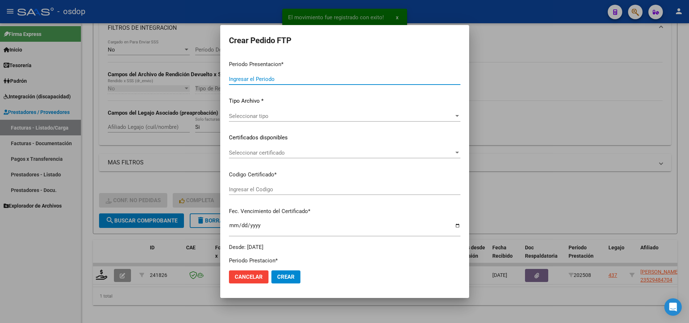
type input "202508"
type input "$ 98.964,88"
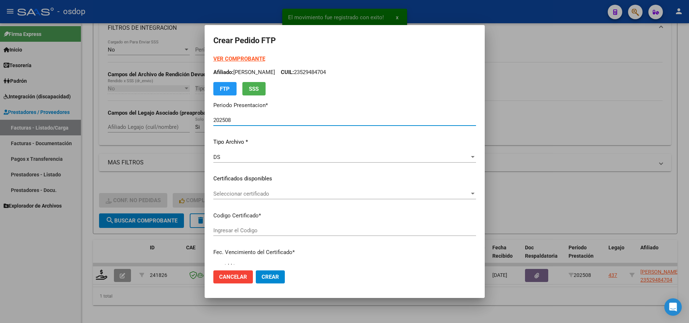
type input "4166684685"
type input "[DATE]"
click at [234, 192] on span "Seleccionar certificado" at bounding box center [341, 194] width 256 height 7
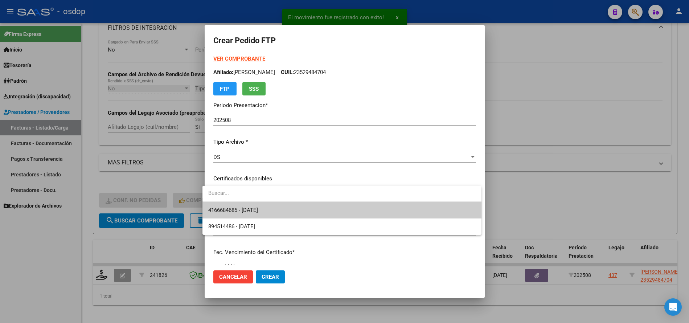
click at [236, 201] on input "dropdown search" at bounding box center [342, 193] width 279 height 16
click at [236, 208] on span "4166684685 - [DATE]" at bounding box center [233, 210] width 50 height 7
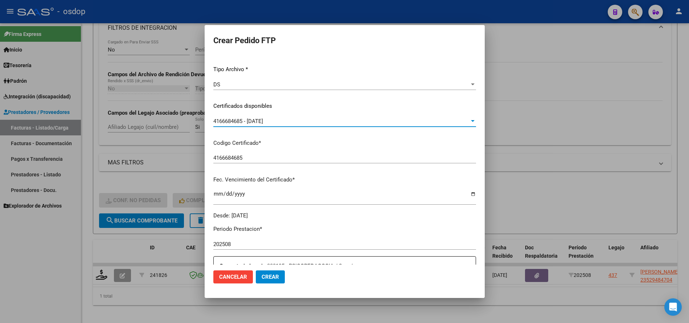
scroll to position [181, 0]
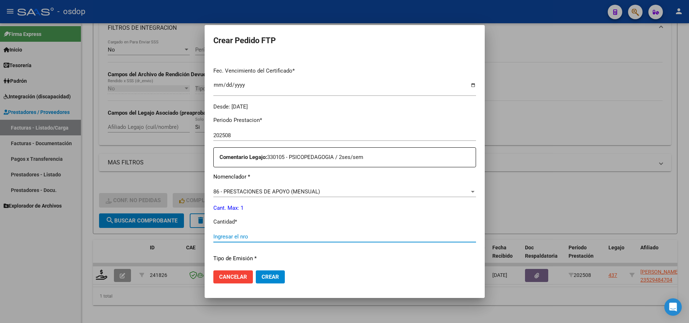
click at [250, 237] on input "Ingresar el nro" at bounding box center [344, 236] width 263 height 7
type input "1"
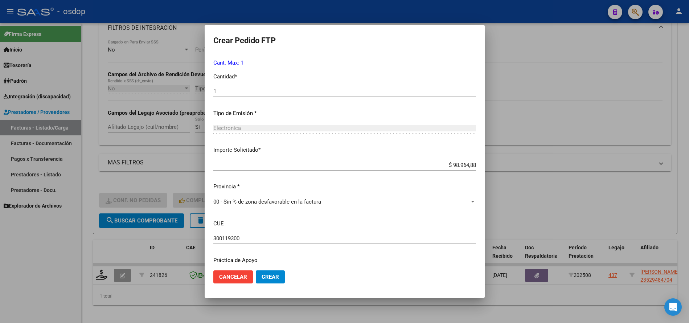
scroll to position [349, 0]
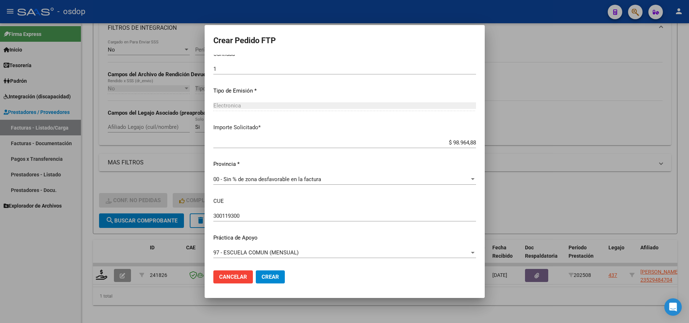
click at [267, 279] on span "Crear" at bounding box center [270, 277] width 17 height 7
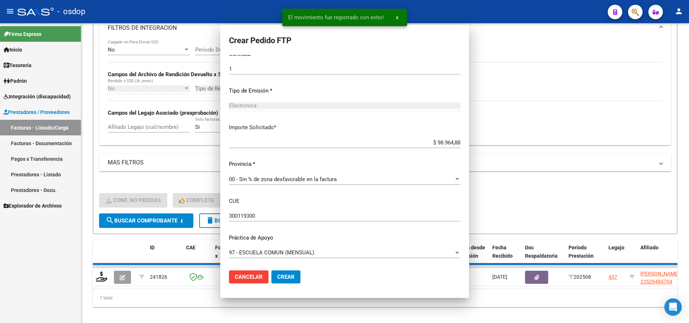
scroll to position [0, 0]
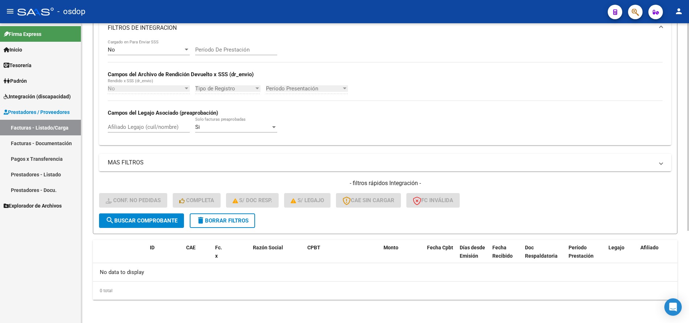
click at [230, 221] on span "delete Borrar Filtros" at bounding box center [222, 220] width 52 height 7
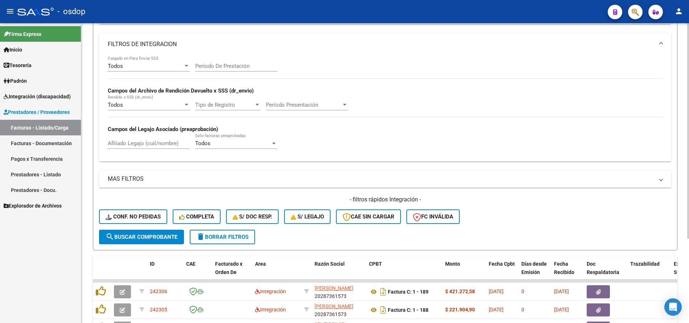
scroll to position [133, 0]
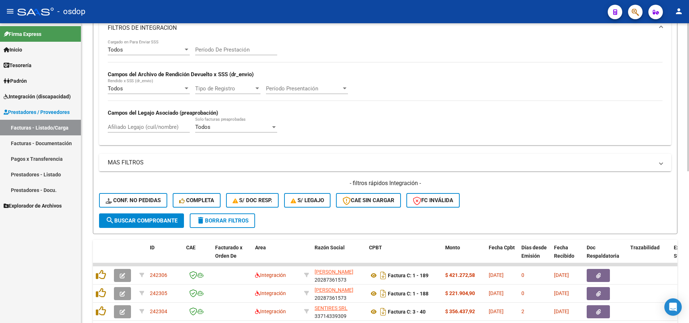
click at [166, 126] on input "Afiliado Legajo (cuil/nombre)" at bounding box center [149, 127] width 82 height 7
paste input "23529484704"
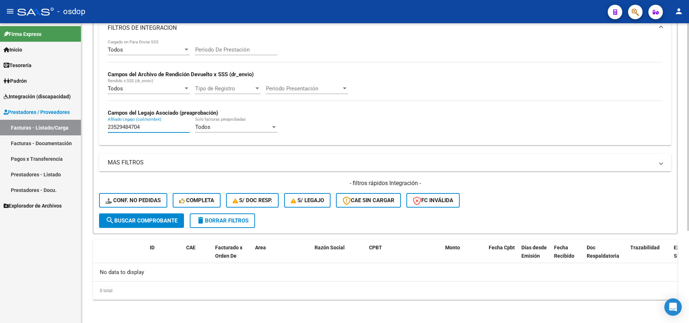
type input "23529484704"
click at [237, 222] on span "delete Borrar Filtros" at bounding box center [222, 220] width 52 height 7
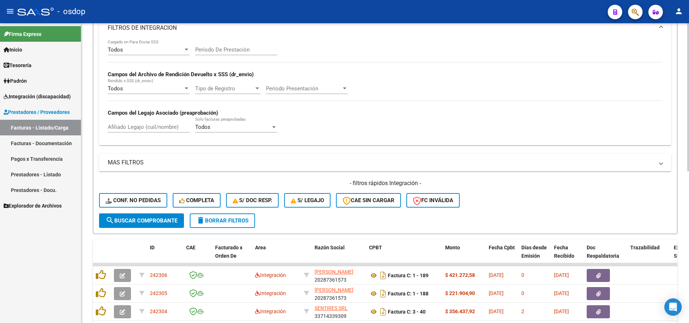
click at [157, 123] on div "Afiliado Legajo (cuil/nombre)" at bounding box center [149, 125] width 82 height 16
paste input "20572232167"
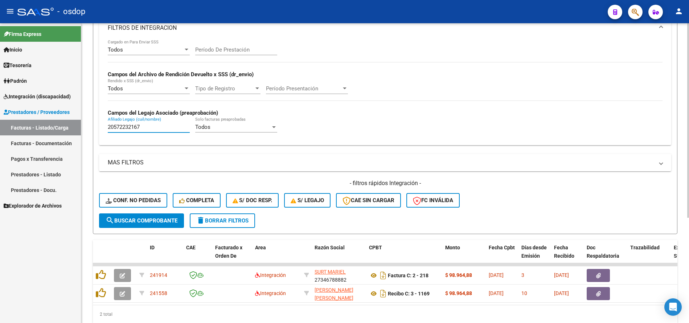
type input "20572232167"
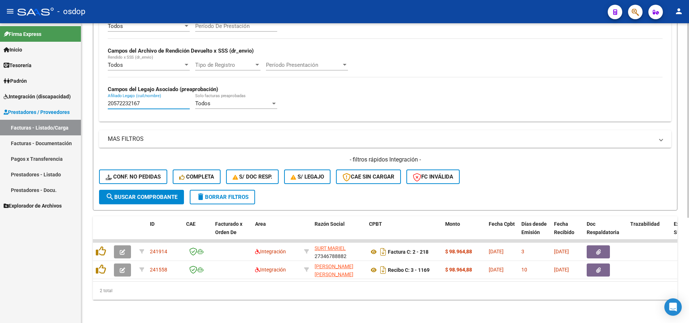
click at [225, 195] on button "delete Borrar Filtros" at bounding box center [222, 197] width 65 height 15
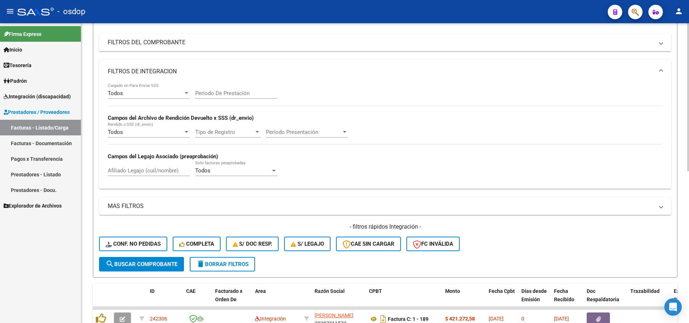
scroll to position [0, 0]
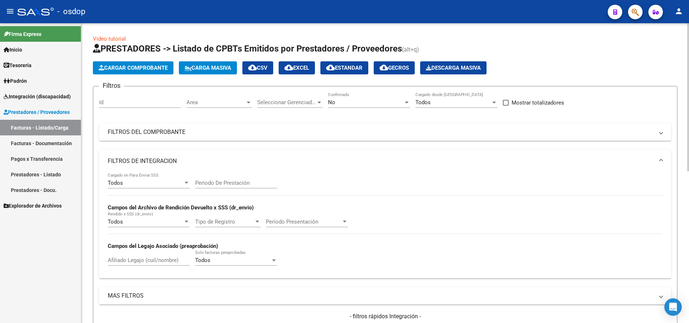
click at [132, 102] on input "Id" at bounding box center [140, 102] width 82 height 7
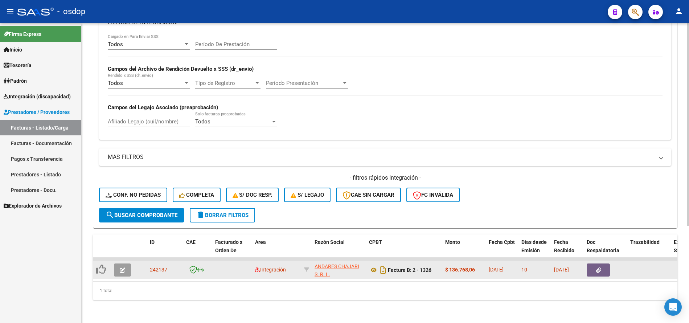
type input "242137"
click at [125, 270] on button "button" at bounding box center [122, 269] width 17 height 13
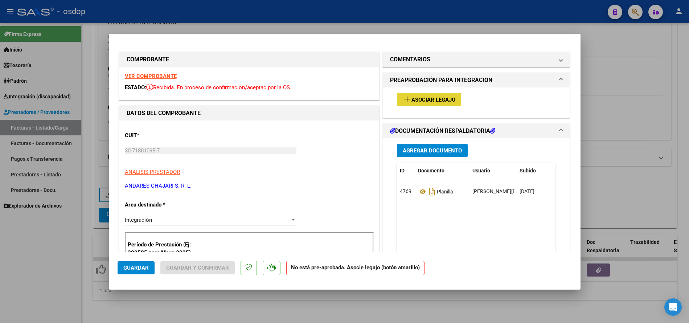
click at [436, 100] on span "Asociar Legajo" at bounding box center [434, 100] width 44 height 7
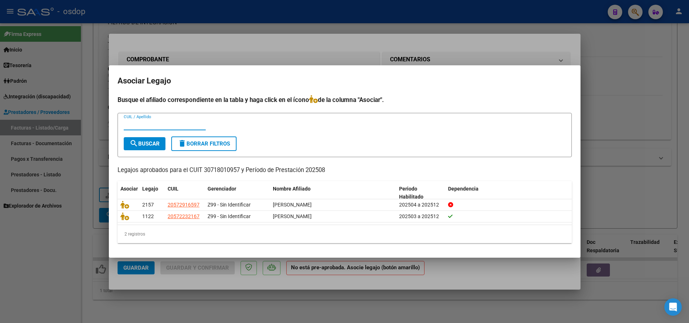
click at [468, 267] on div at bounding box center [344, 161] width 689 height 323
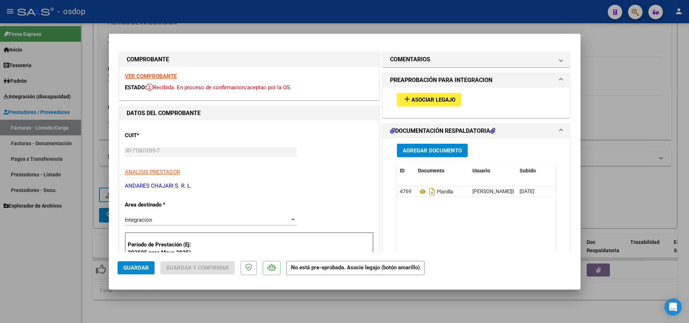
click at [151, 79] on strong "VER COMPROBANTE" at bounding box center [151, 76] width 52 height 7
click at [420, 97] on span "Asociar Legajo" at bounding box center [434, 100] width 44 height 7
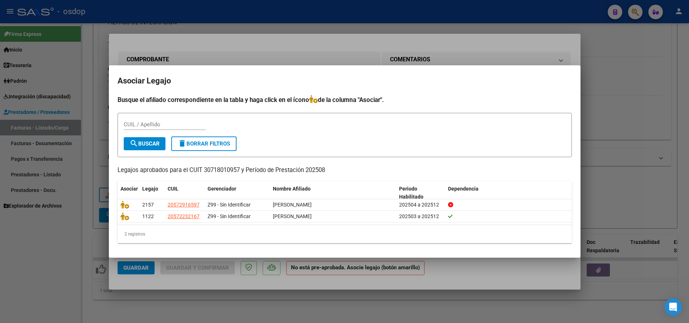
click at [458, 275] on div at bounding box center [344, 161] width 689 height 323
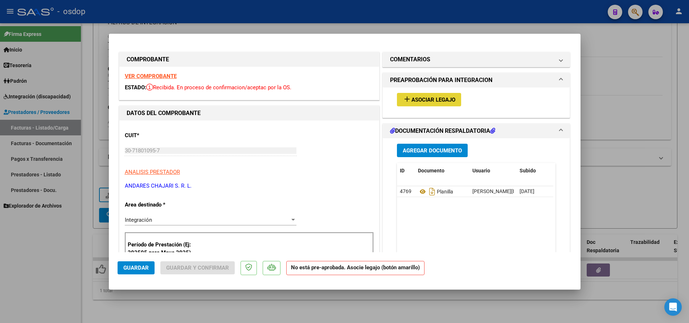
click at [438, 102] on span "Asociar Legajo" at bounding box center [434, 100] width 44 height 7
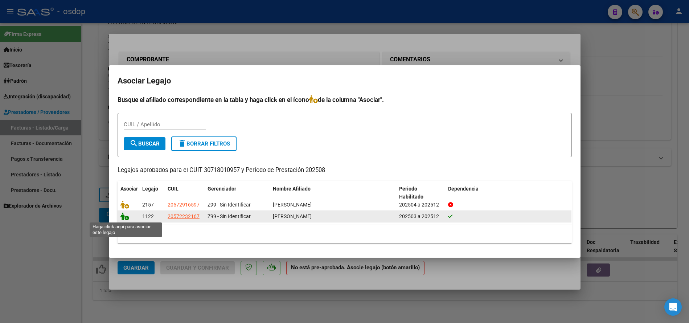
click at [126, 217] on icon at bounding box center [124, 216] width 9 height 8
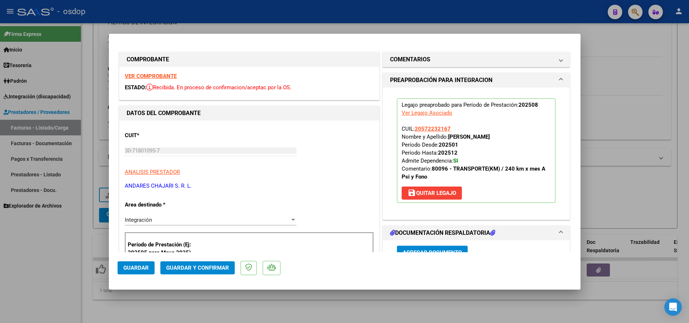
click at [140, 270] on span "Guardar" at bounding box center [135, 268] width 25 height 7
click at [158, 294] on div at bounding box center [344, 161] width 689 height 323
type input "$ 0,00"
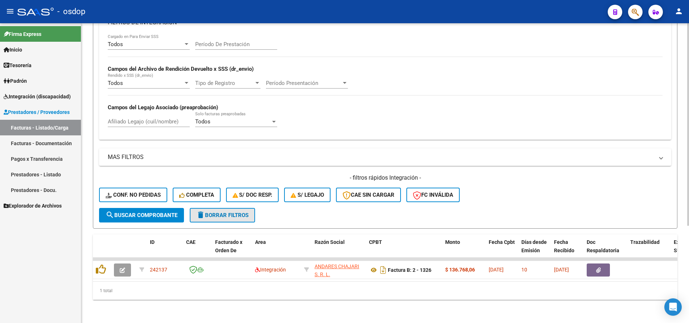
click at [220, 212] on span "delete Borrar Filtros" at bounding box center [222, 215] width 52 height 7
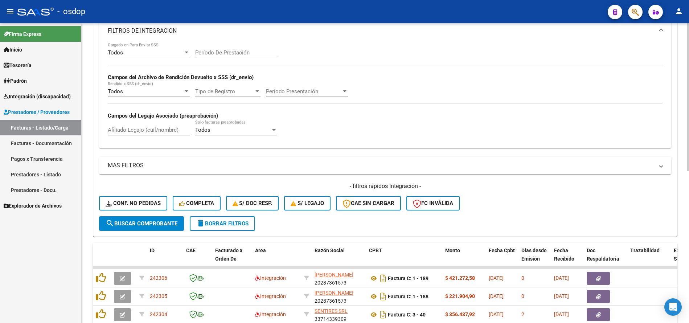
scroll to position [144, 0]
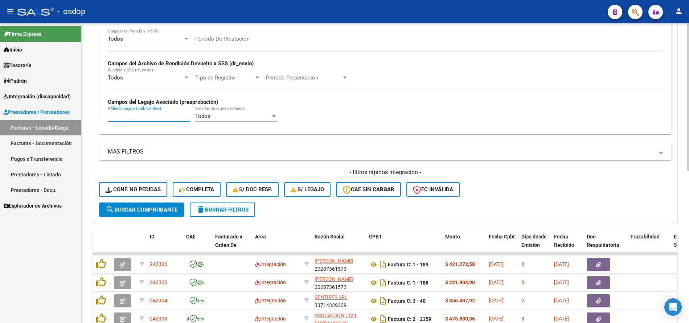
click at [144, 115] on input "Afiliado Legajo (cuil/nombre)" at bounding box center [149, 116] width 82 height 7
paste input "20572232167"
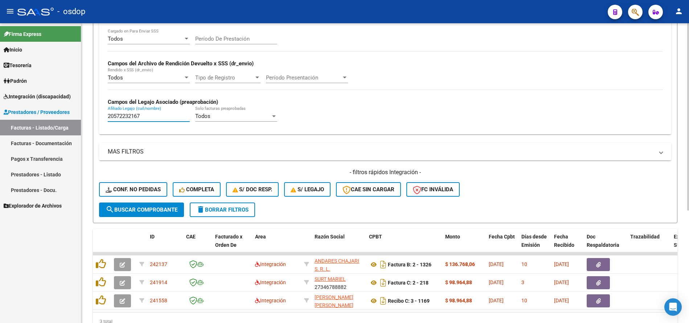
scroll to position [180, 0]
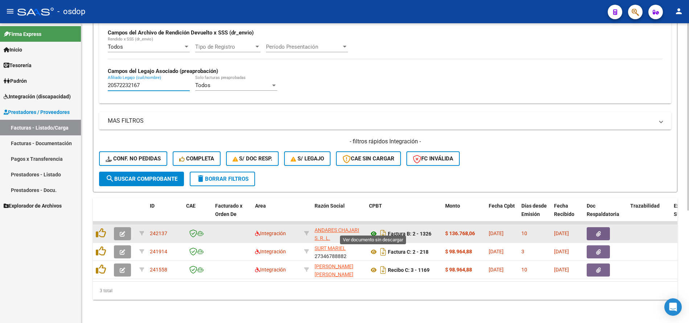
type input "20572232167"
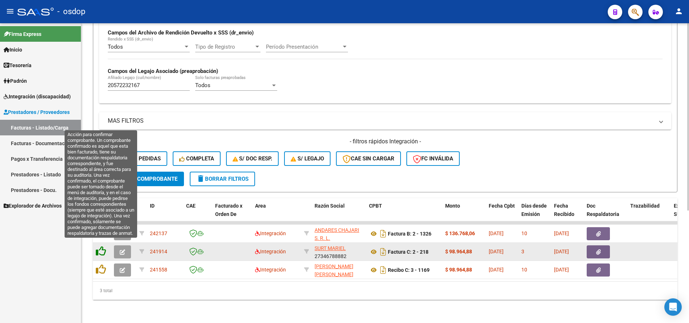
click at [102, 246] on icon at bounding box center [101, 251] width 10 height 10
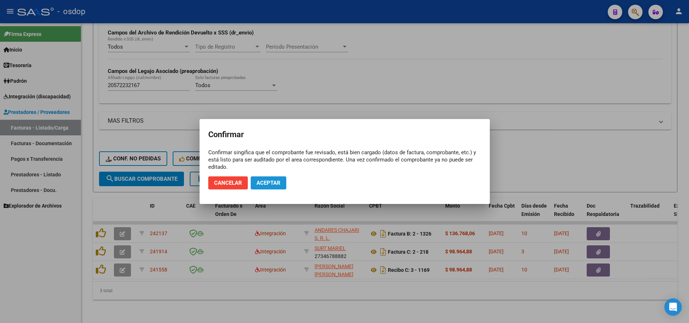
click at [273, 185] on span "Aceptar" at bounding box center [269, 183] width 24 height 7
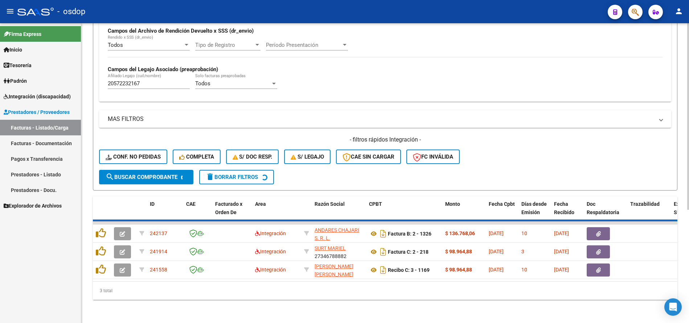
scroll to position [162, 0]
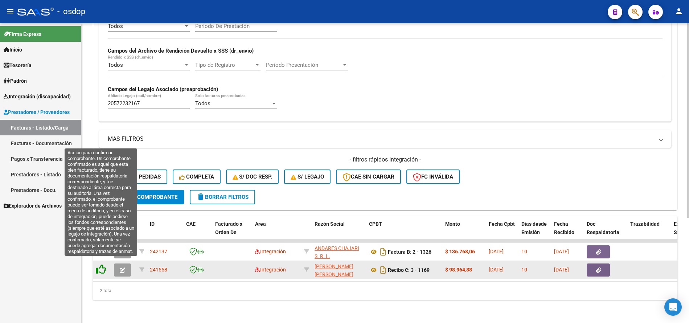
click at [99, 264] on icon at bounding box center [101, 269] width 10 height 10
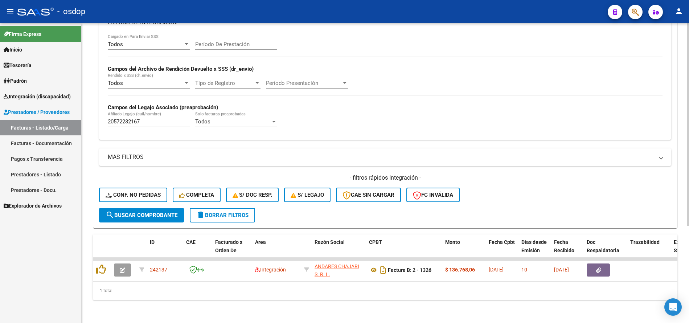
scroll to position [144, 0]
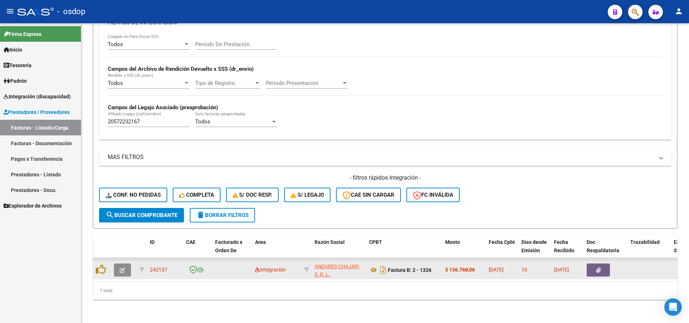
click at [123, 267] on icon "button" at bounding box center [122, 269] width 5 height 5
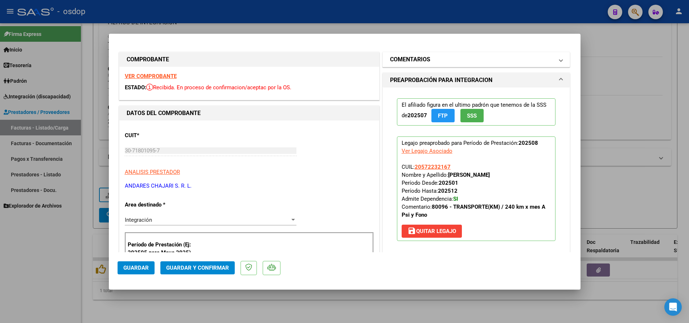
click at [424, 54] on mat-expansion-panel-header "COMENTARIOS" at bounding box center [476, 59] width 187 height 15
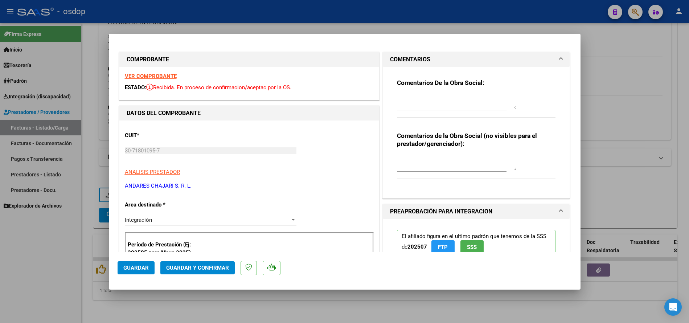
click at [411, 168] on textarea at bounding box center [457, 163] width 120 height 15
click at [447, 167] on textarea "Transporte a terapias, 187km mensuales sin dep, valor por km $" at bounding box center [457, 163] width 120 height 15
click at [496, 160] on textarea "Transporte a terapias, 187km mensuales sin dep, valor por km $731.38" at bounding box center [457, 163] width 120 height 15
type textarea "Transporte a terapias, 187km mensuales con dep, valor por km $731.38"
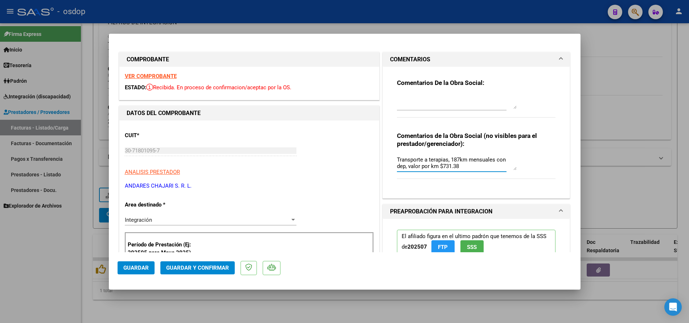
click at [135, 267] on span "Guardar" at bounding box center [135, 268] width 25 height 7
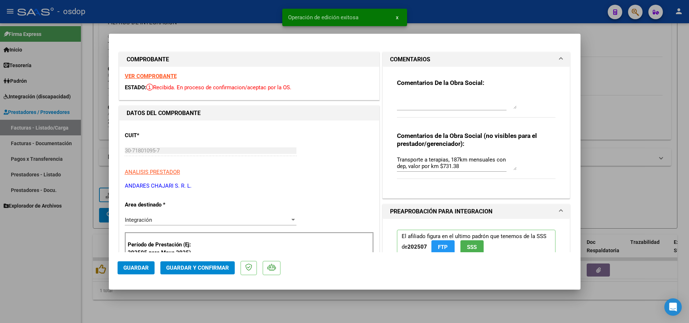
click at [359, 308] on div at bounding box center [344, 161] width 689 height 323
type input "$ 0,00"
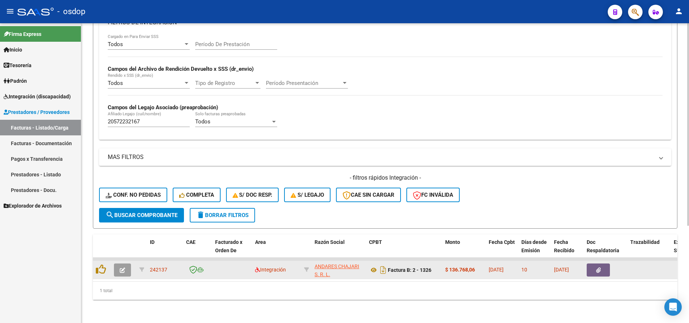
click at [128, 265] on button "button" at bounding box center [122, 269] width 17 height 13
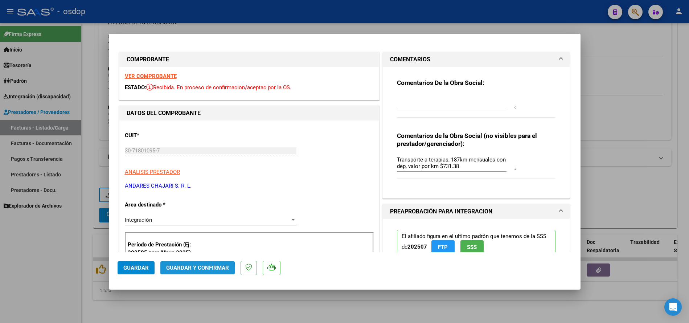
click at [193, 271] on button "Guardar y Confirmar" at bounding box center [197, 267] width 74 height 13
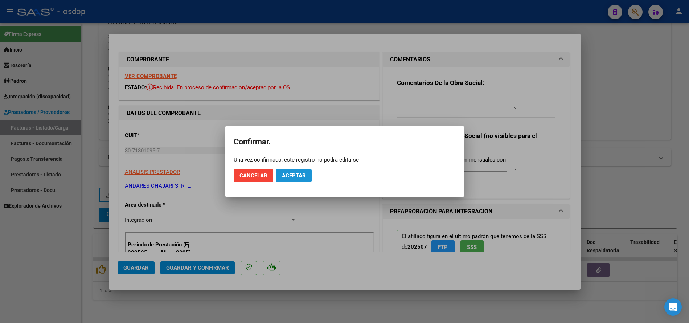
click at [295, 173] on span "Aceptar" at bounding box center [294, 175] width 24 height 7
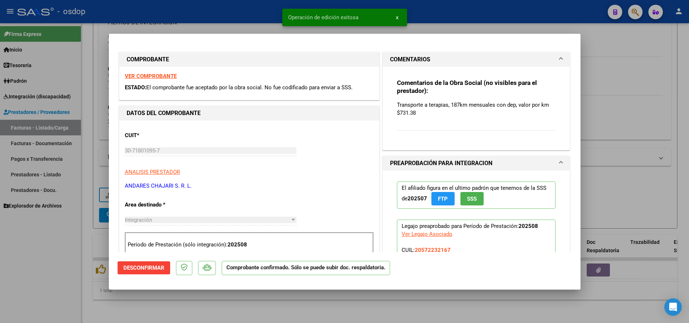
click at [275, 308] on div at bounding box center [344, 161] width 689 height 323
type input "$ 0,00"
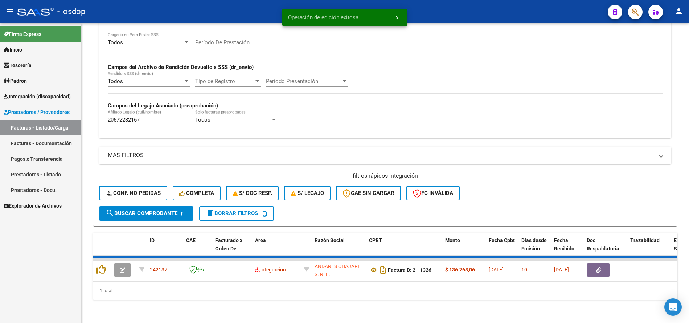
scroll to position [133, 0]
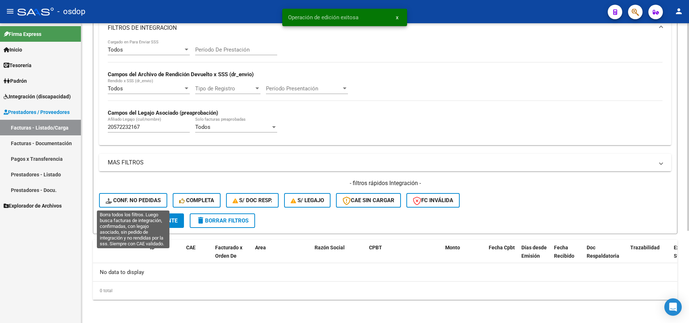
click at [151, 201] on span "Conf. no pedidas" at bounding box center [133, 200] width 55 height 7
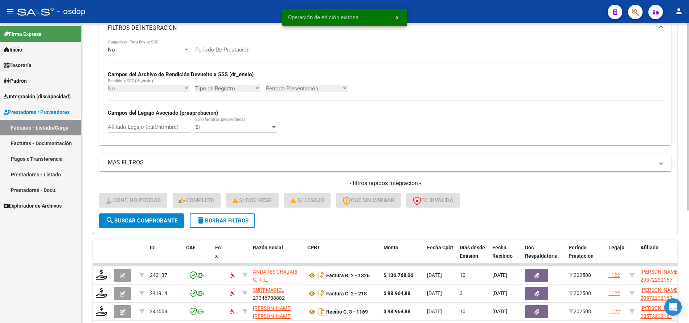
click at [155, 126] on input "Afiliado Legajo (cuil/nombre)" at bounding box center [149, 127] width 82 height 7
paste input "20572232167"
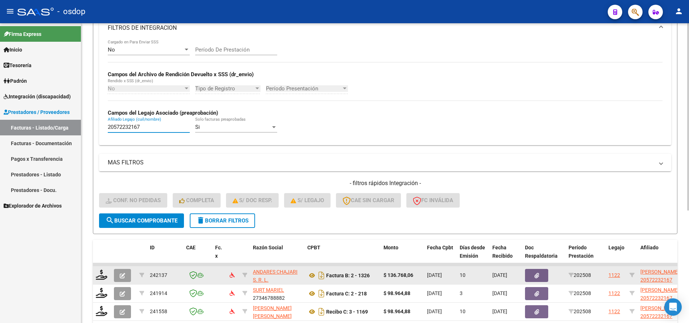
scroll to position [180, 0]
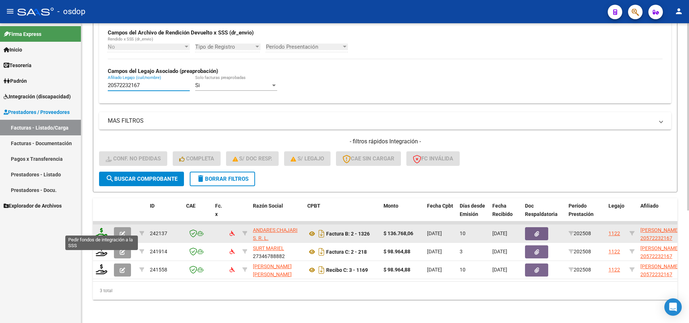
type input "20572232167"
click at [104, 228] on icon at bounding box center [102, 233] width 12 height 10
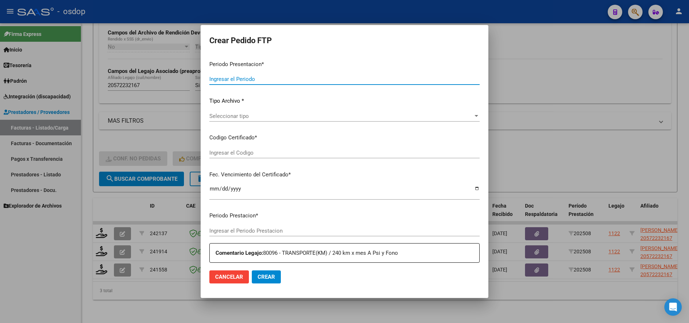
type input "202508"
type input "$ 136.768,06"
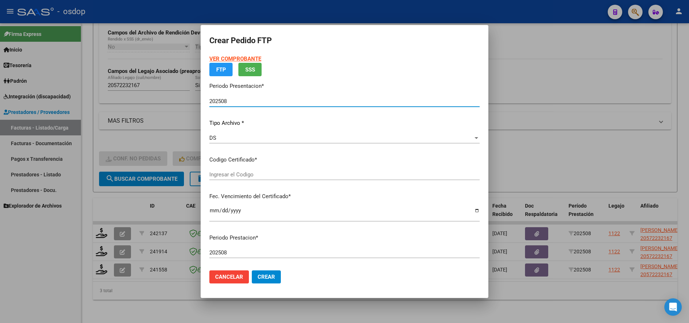
type input "2538654879"
type input "[DATE]"
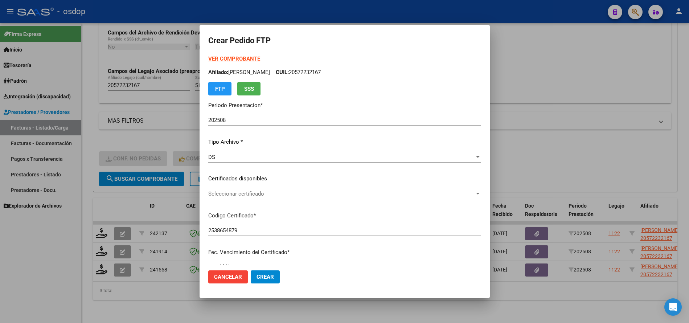
click at [258, 173] on div "VER COMPROBANTE ARCA Padrón Afiliado: [PERSON_NAME]: 20572232167 FTP SSS Period…" at bounding box center [344, 173] width 273 height 237
click at [262, 198] on div "Seleccionar certificado Seleccionar certificado" at bounding box center [344, 193] width 273 height 11
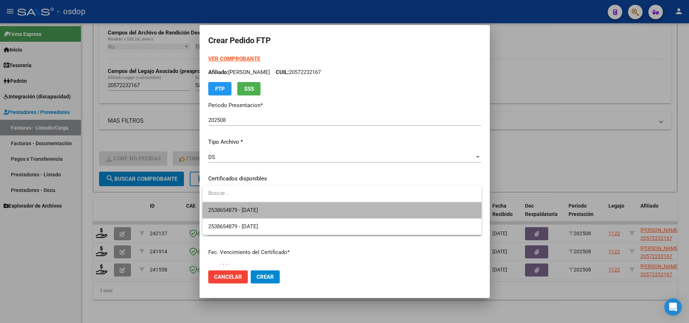
click at [287, 210] on span "2538654879 - [DATE]" at bounding box center [341, 210] width 267 height 16
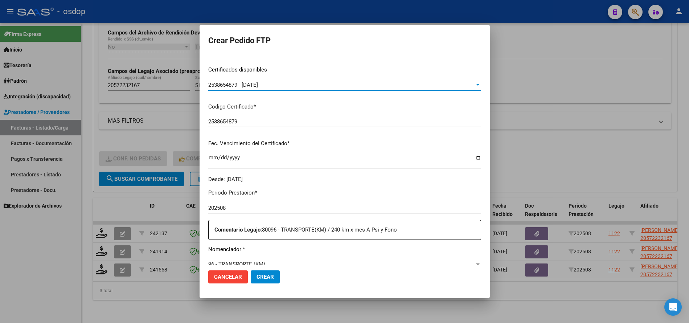
scroll to position [218, 0]
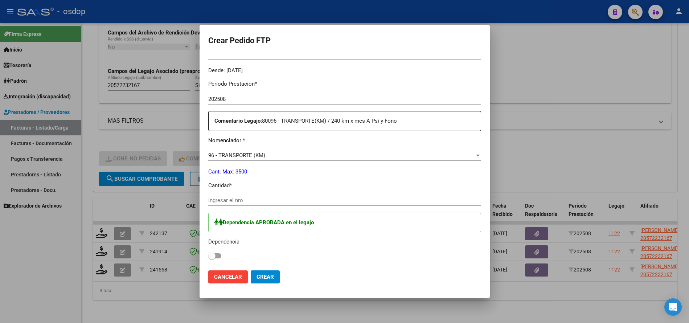
click at [269, 201] on input "Ingresar el nro" at bounding box center [344, 200] width 273 height 7
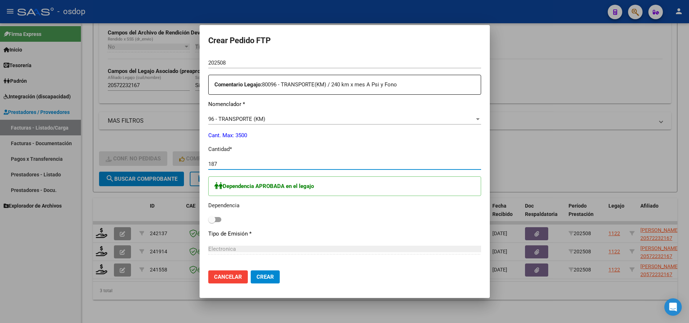
type input "187"
click at [218, 221] on span at bounding box center [214, 219] width 13 height 5
click at [212, 222] on input "checkbox" at bounding box center [212, 222] width 0 height 0
checkbox input "true"
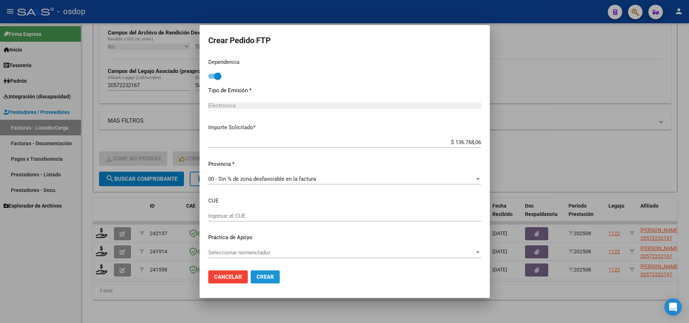
click at [266, 278] on span "Crear" at bounding box center [265, 277] width 17 height 7
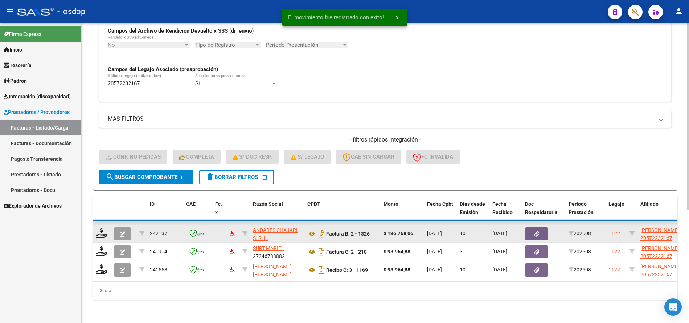
scroll to position [162, 0]
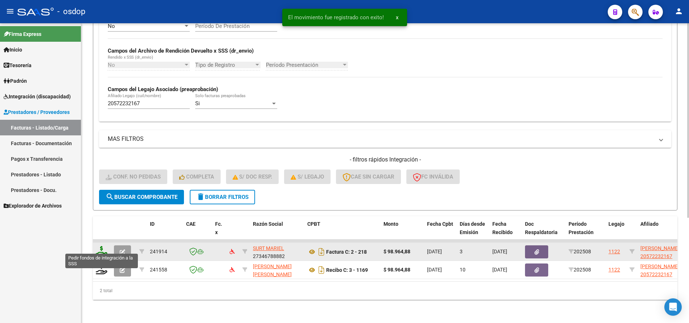
click at [98, 247] on icon at bounding box center [102, 251] width 12 height 10
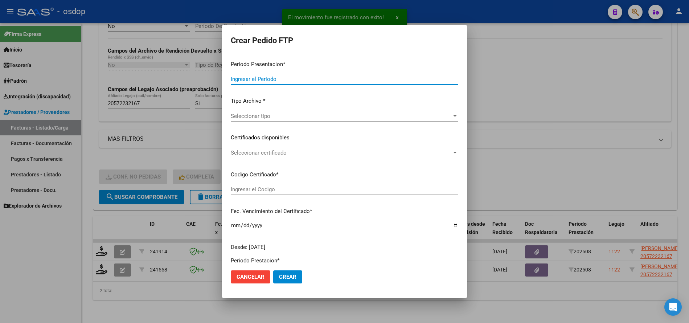
type input "202508"
type input "$ 98.964,88"
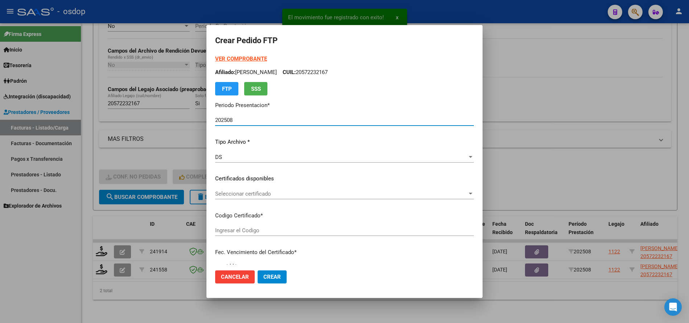
type input "2538654879"
type input "[DATE]"
click at [233, 194] on span "Seleccionar certificado" at bounding box center [341, 194] width 252 height 7
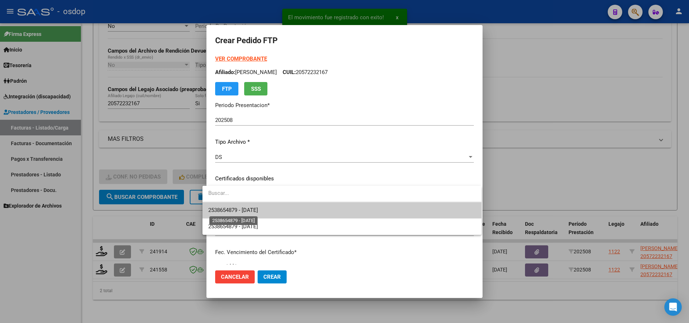
click at [236, 207] on span "2538654879 - [DATE]" at bounding box center [233, 210] width 50 height 7
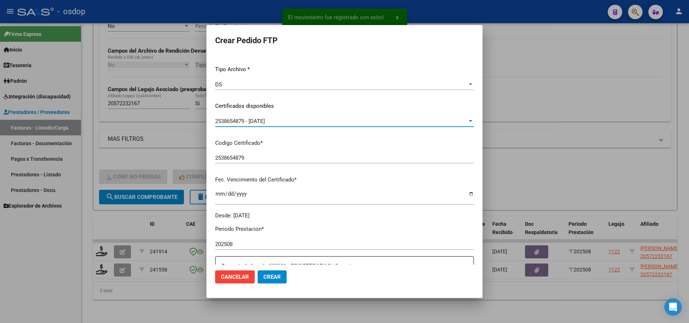
scroll to position [181, 0]
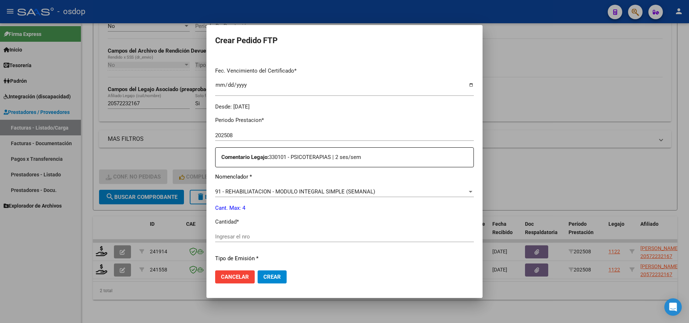
click at [253, 237] on input "Ingresar el nro" at bounding box center [344, 236] width 259 height 7
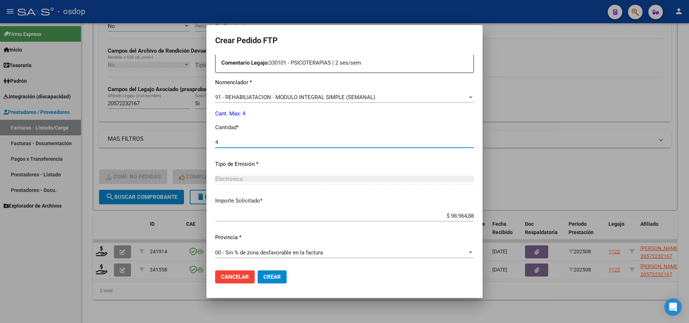
type input "4"
click at [266, 274] on span "Crear" at bounding box center [271, 277] width 17 height 7
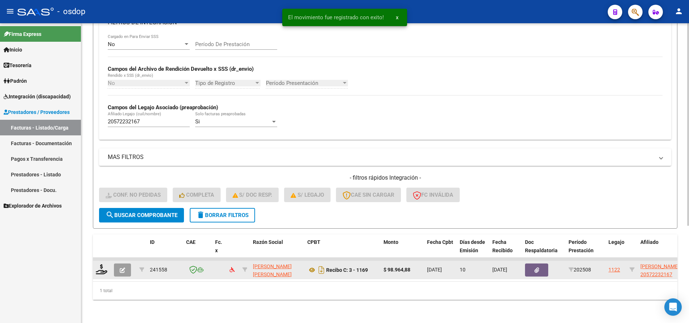
scroll to position [144, 0]
click at [101, 265] on icon at bounding box center [102, 269] width 12 height 10
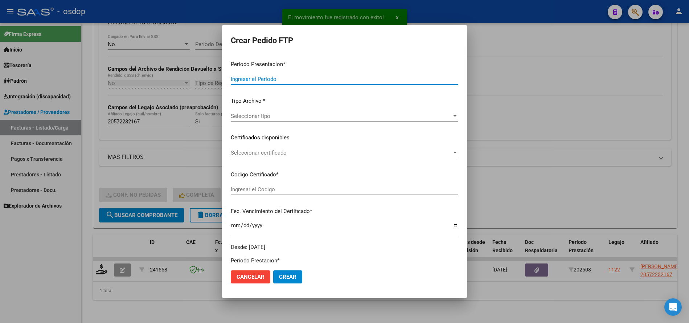
type input "202508"
type input "$ 98.964,88"
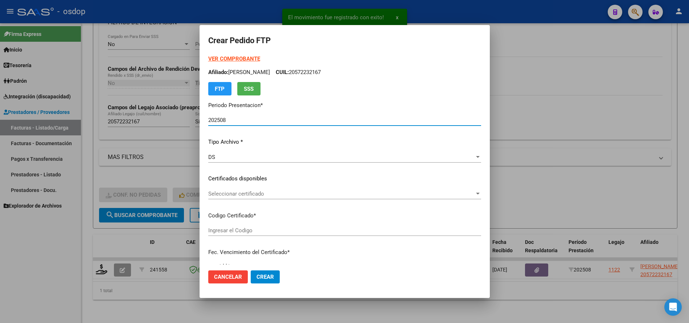
type input "2538654879"
type input "[DATE]"
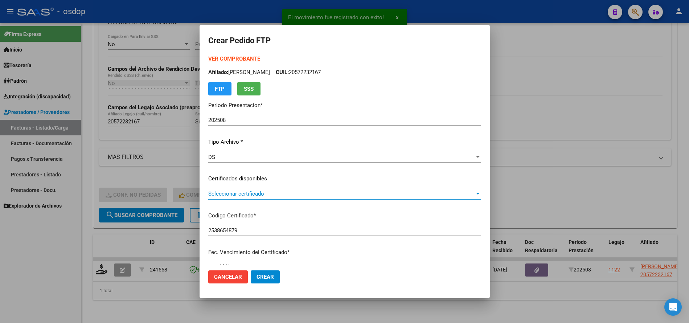
click at [271, 196] on span "Seleccionar certificado" at bounding box center [341, 194] width 266 height 7
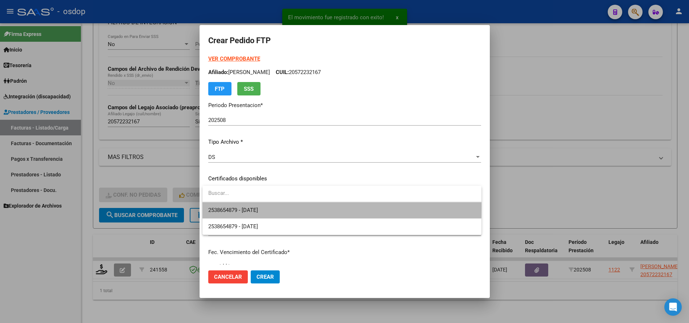
click at [281, 207] on span "2538654879 - [DATE]" at bounding box center [341, 210] width 267 height 16
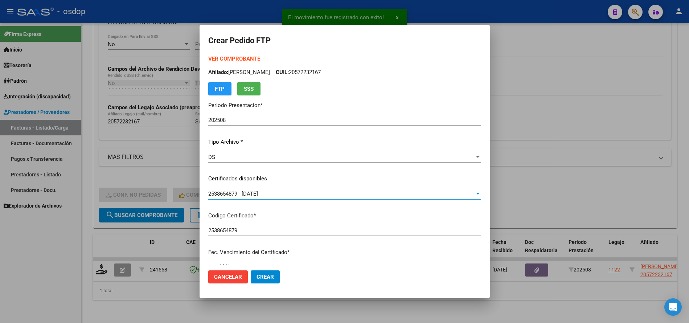
scroll to position [181, 0]
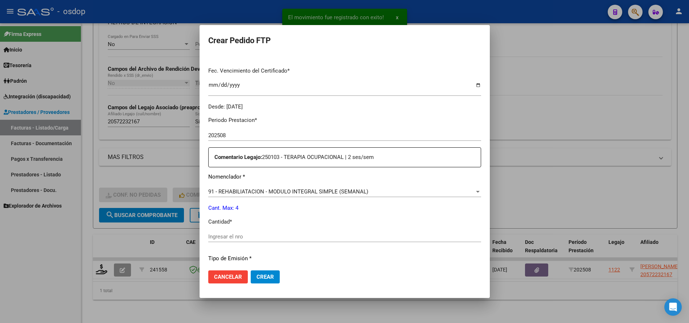
click at [261, 235] on input "Ingresar el nro" at bounding box center [344, 236] width 273 height 7
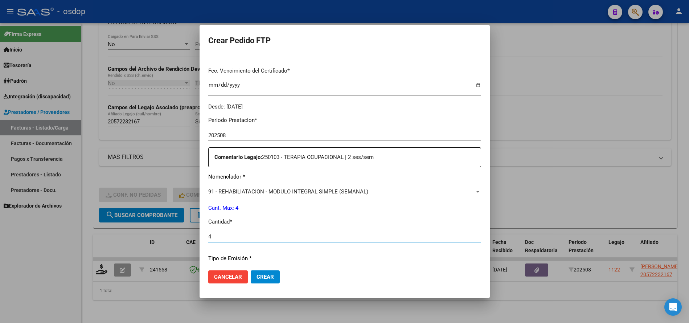
type input "4"
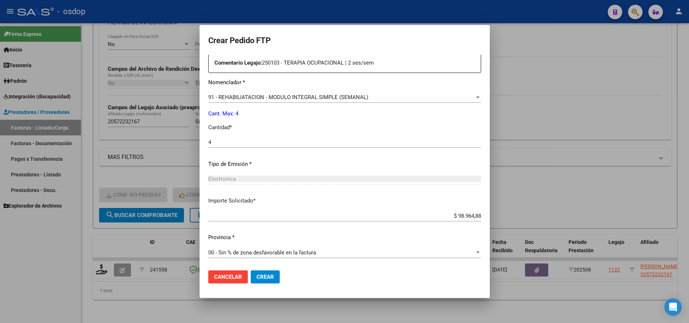
click at [274, 281] on button "Crear" at bounding box center [265, 276] width 29 height 13
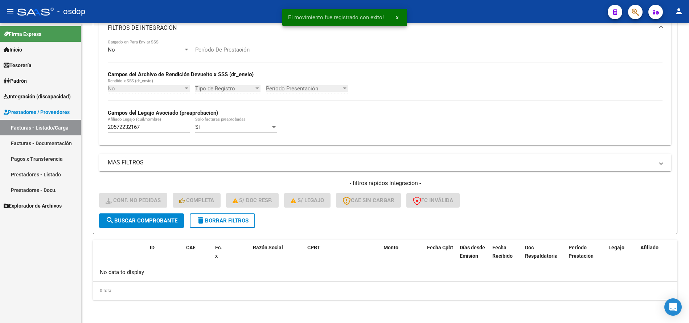
scroll to position [133, 0]
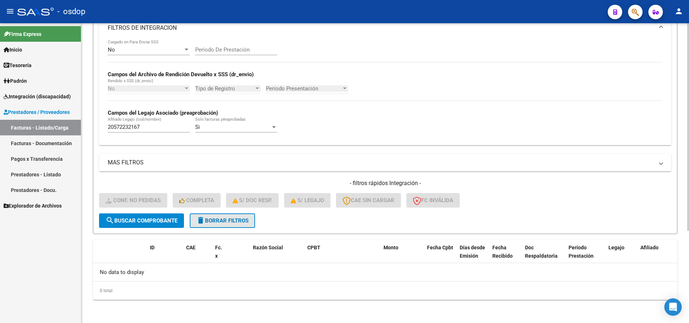
click at [210, 224] on button "delete Borrar Filtros" at bounding box center [222, 220] width 65 height 15
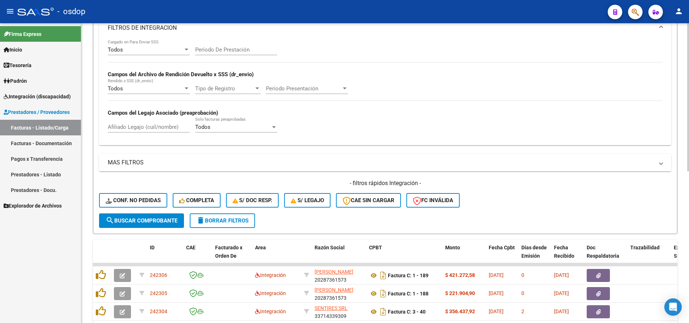
drag, startPoint x: 158, startPoint y: 127, endPoint x: 169, endPoint y: 127, distance: 12.0
click at [162, 127] on input "Afiliado Legajo (cuil/nombre)" at bounding box center [149, 127] width 82 height 7
paste input "20524947375"
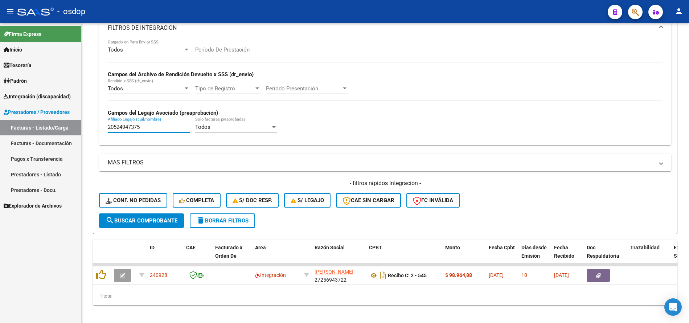
drag, startPoint x: 154, startPoint y: 129, endPoint x: 65, endPoint y: 140, distance: 89.7
click at [70, 135] on mat-sidenav-container "Firma Express Inicio Calendario SSS Instructivos Contacto OS Tesorería Extracto…" at bounding box center [344, 173] width 689 height 300
paste input "3529484704"
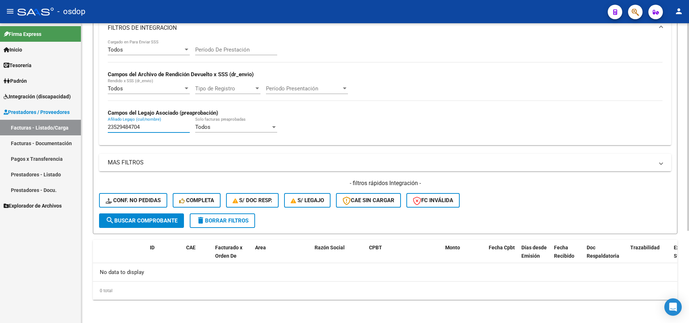
type input "23529484704"
click at [228, 216] on button "delete Borrar Filtros" at bounding box center [222, 220] width 65 height 15
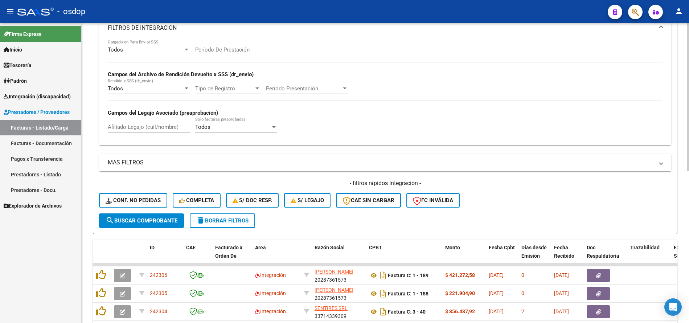
click at [185, 128] on input "Afiliado Legajo (cuil/nombre)" at bounding box center [149, 127] width 82 height 7
paste input "27461523752"
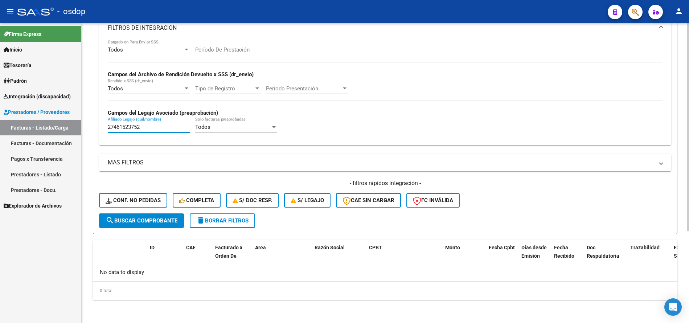
type input "27461523752"
click at [241, 216] on button "delete Borrar Filtros" at bounding box center [222, 220] width 65 height 15
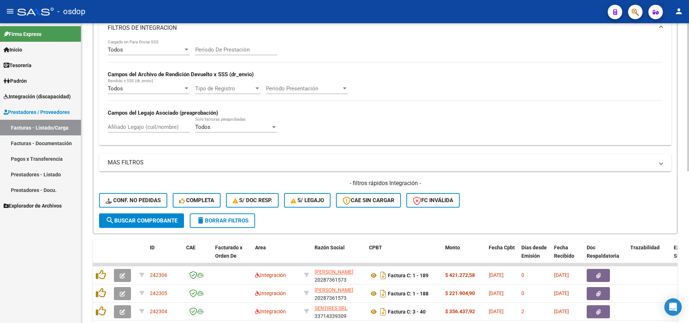
click at [163, 122] on div "Afiliado Legajo (cuil/nombre)" at bounding box center [149, 125] width 82 height 16
paste input "20528228772"
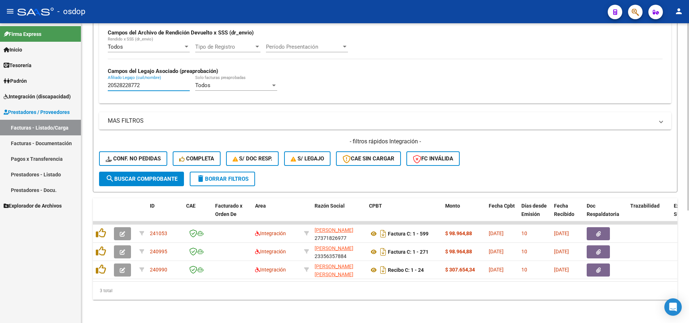
type input "20528228772"
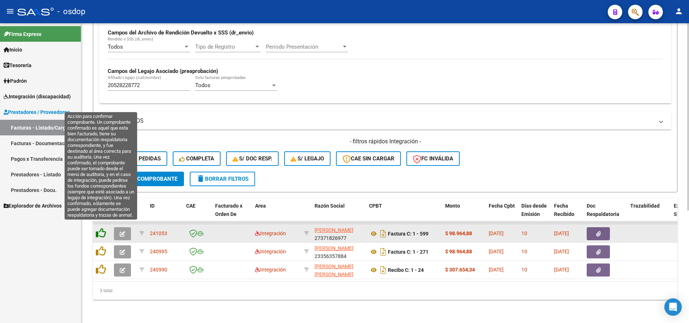
click at [100, 228] on icon at bounding box center [101, 233] width 10 height 10
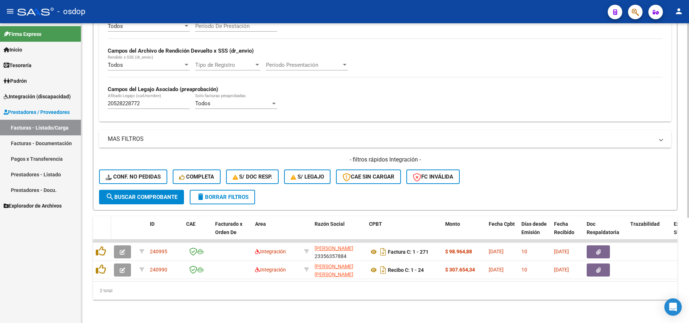
scroll to position [162, 0]
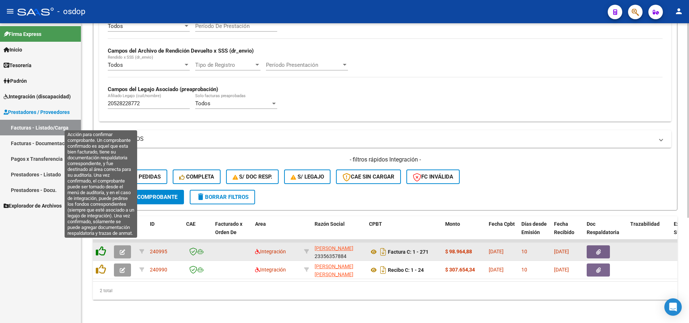
click at [103, 246] on icon at bounding box center [101, 251] width 10 height 10
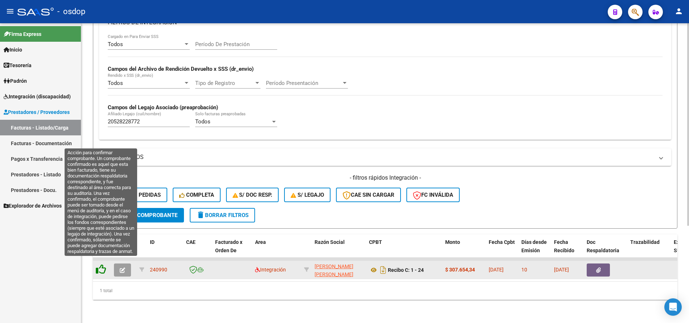
click at [103, 265] on icon at bounding box center [101, 269] width 10 height 10
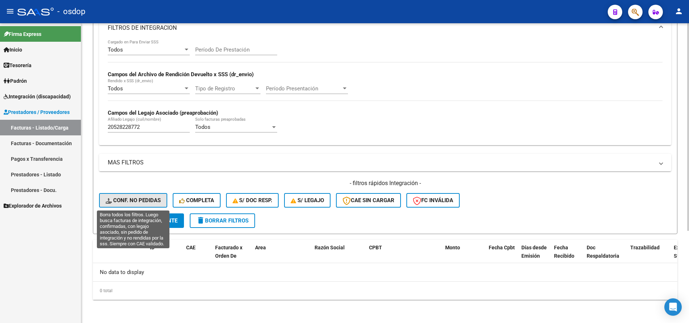
click at [138, 197] on span "Conf. no pedidas" at bounding box center [133, 200] width 55 height 7
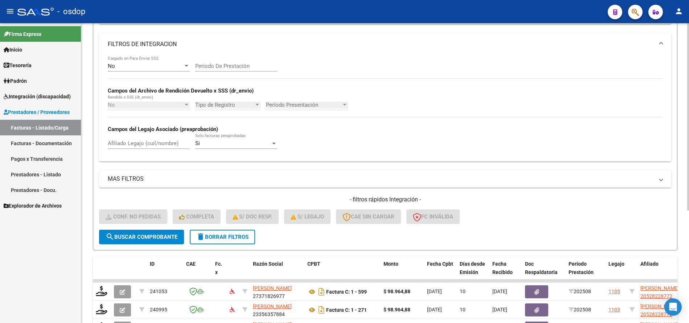
scroll to position [133, 0]
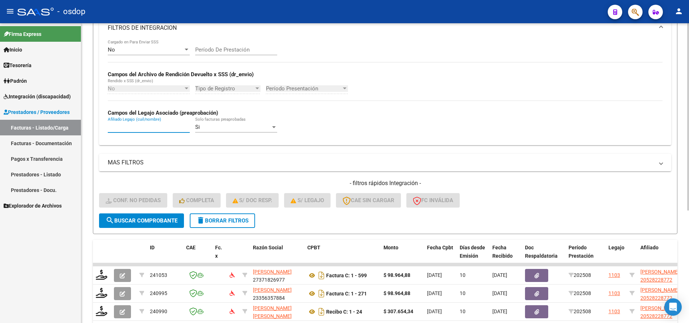
click at [146, 126] on input "Afiliado Legajo (cuil/nombre)" at bounding box center [149, 127] width 82 height 7
paste input "20528228772"
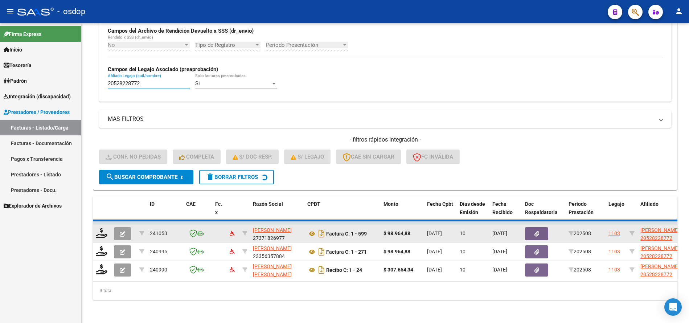
scroll to position [180, 0]
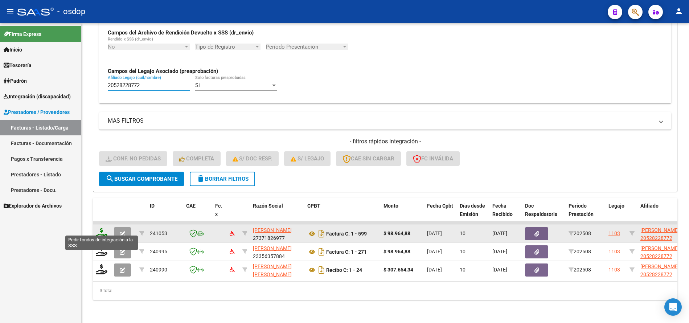
type input "20528228772"
click at [101, 230] on icon at bounding box center [102, 233] width 12 height 10
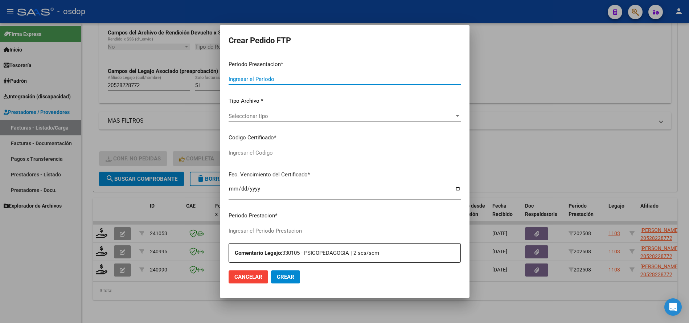
type input "202508"
type input "$ 98.964,88"
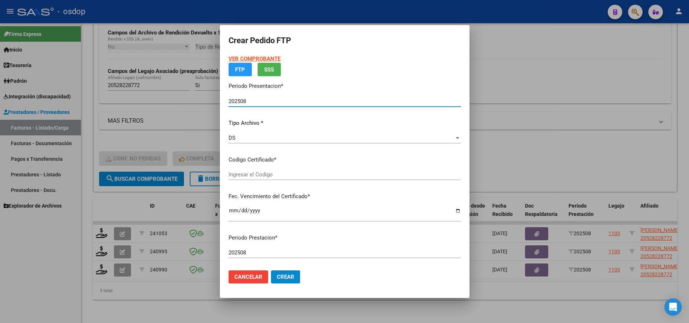
type input "7771801750"
type input "[DATE]"
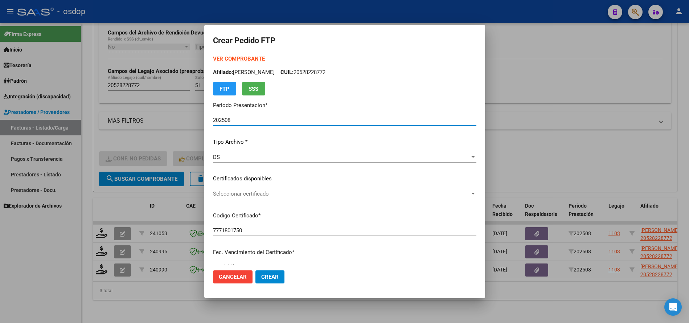
click at [255, 195] on span "Seleccionar certificado" at bounding box center [341, 194] width 257 height 7
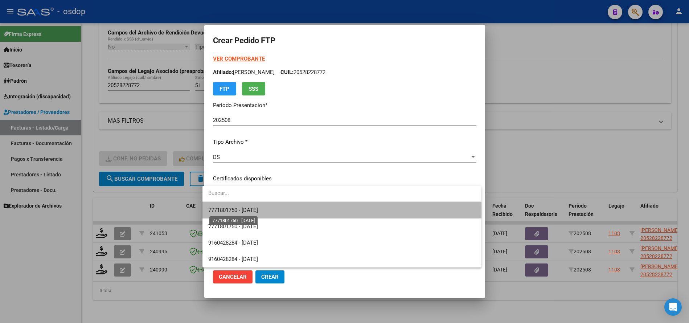
click at [258, 212] on span "7771801750 - [DATE]" at bounding box center [233, 210] width 50 height 7
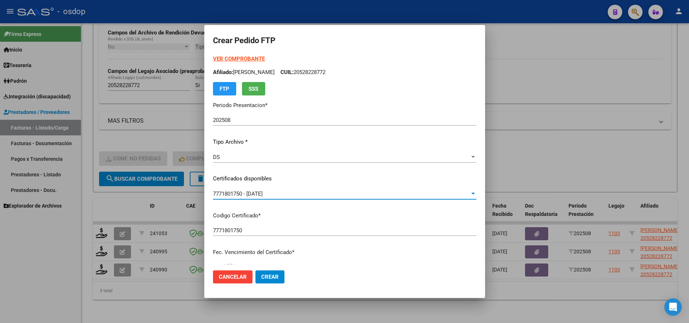
scroll to position [218, 0]
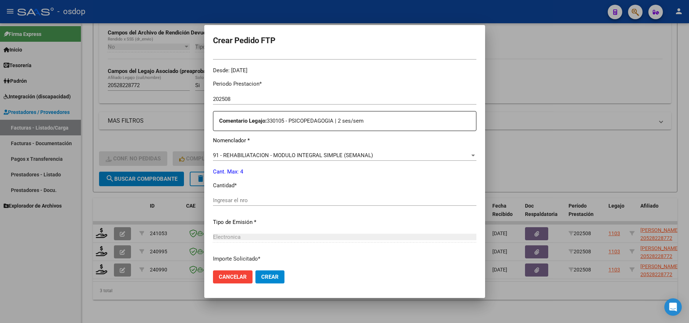
click at [250, 201] on input "Ingresar el nro" at bounding box center [344, 200] width 263 height 7
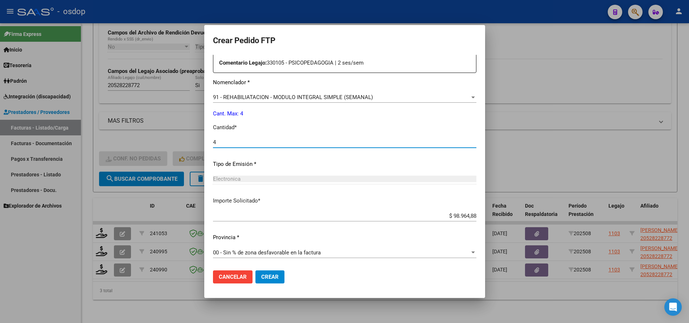
type input "4"
click at [270, 275] on span "Crear" at bounding box center [269, 277] width 17 height 7
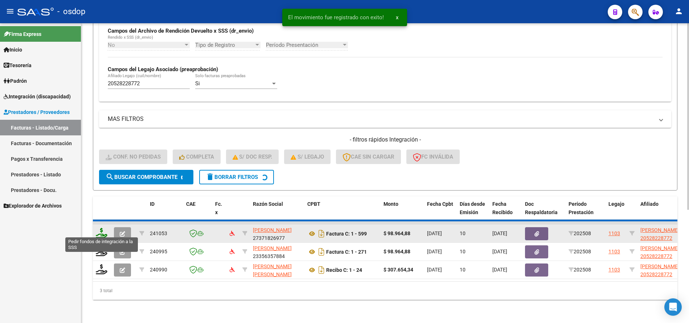
scroll to position [162, 0]
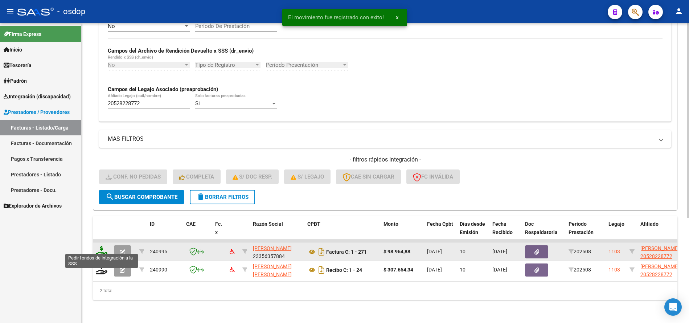
click at [101, 246] on icon at bounding box center [102, 251] width 12 height 10
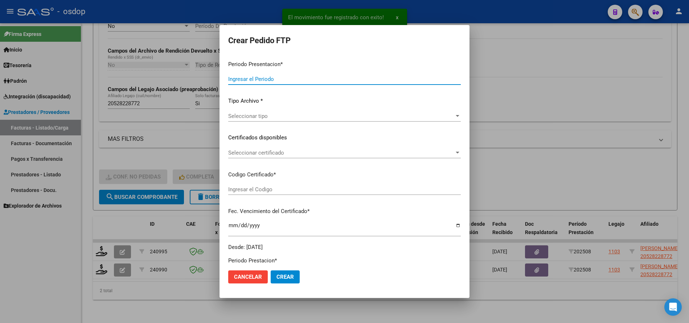
type input "202508"
type input "$ 98.964,88"
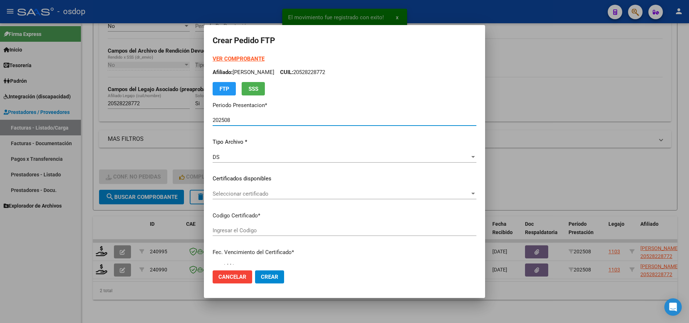
type input "7771801750"
type input "[DATE]"
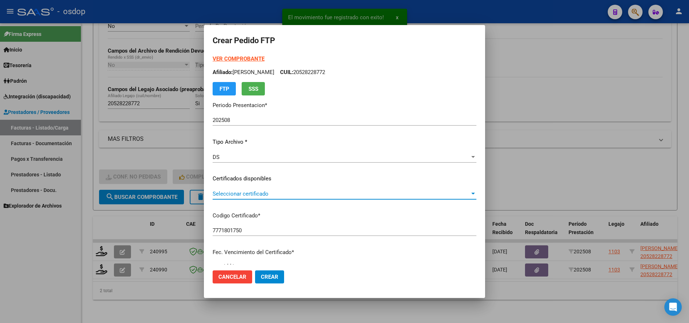
click at [259, 194] on span "Seleccionar certificado" at bounding box center [341, 194] width 257 height 7
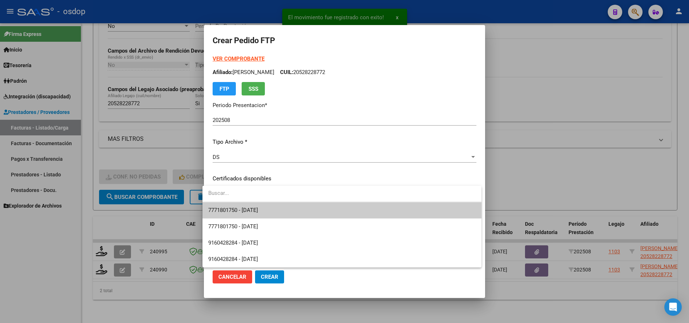
click at [266, 207] on span "7771801750 - [DATE]" at bounding box center [341, 210] width 267 height 16
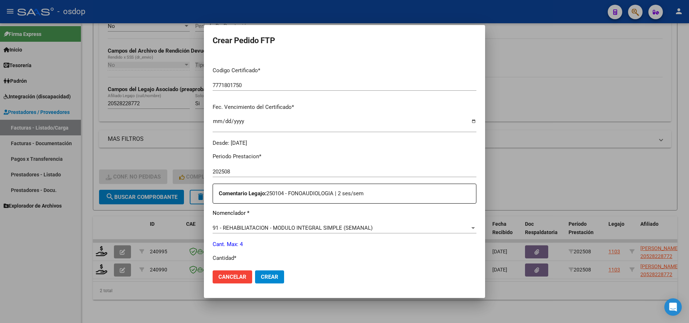
scroll to position [218, 0]
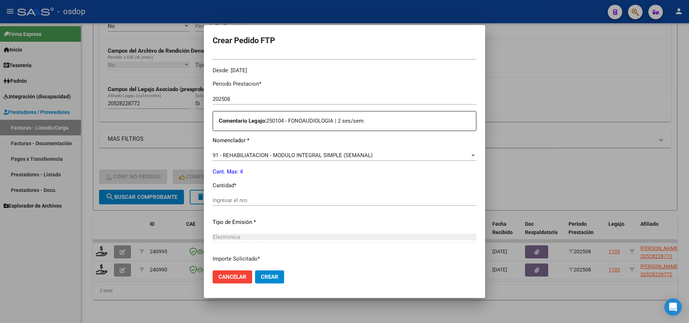
click at [262, 205] on div "Ingresar el nro" at bounding box center [345, 200] width 264 height 11
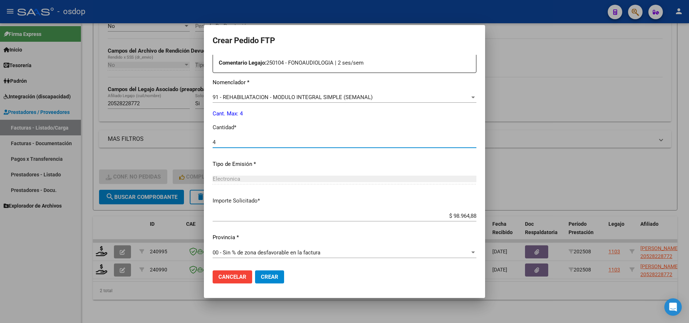
type input "4"
click at [261, 277] on span "Crear" at bounding box center [269, 277] width 17 height 7
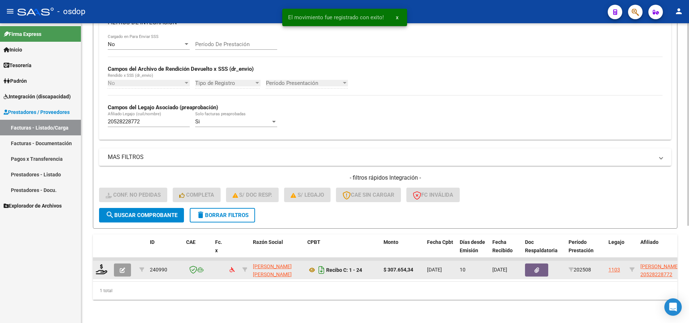
scroll to position [144, 0]
click at [101, 265] on icon at bounding box center [102, 269] width 12 height 10
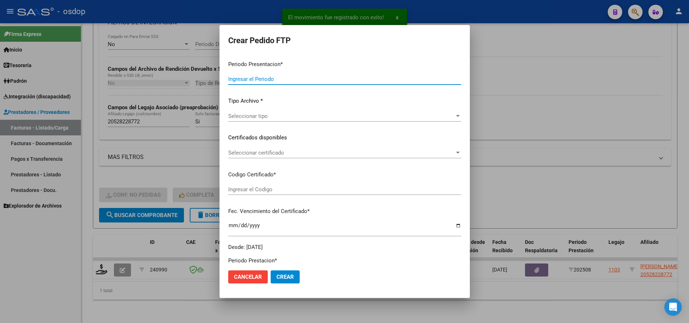
type input "202508"
type input "$ 307.654,34"
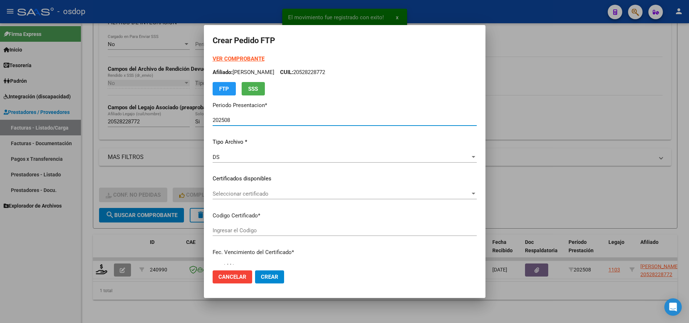
type input "7771801750"
type input "[DATE]"
click at [258, 195] on span "Seleccionar certificado" at bounding box center [342, 194] width 258 height 7
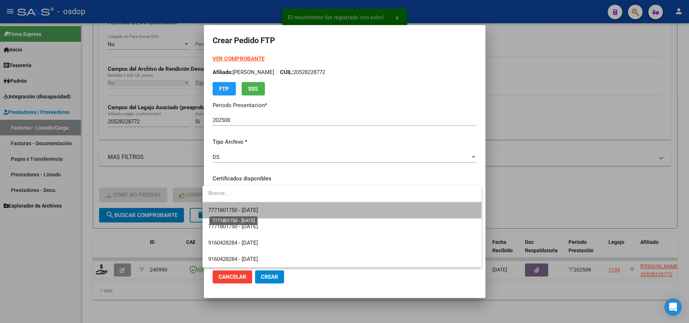
click at [265, 207] on span "7771801750 - [DATE]" at bounding box center [341, 210] width 267 height 16
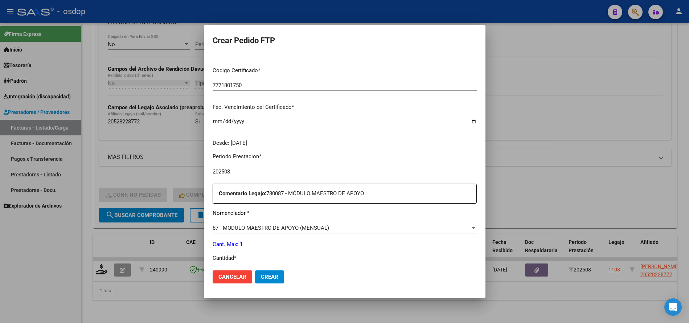
scroll to position [218, 0]
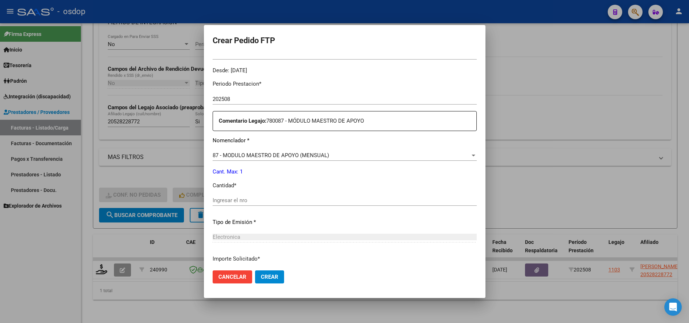
click at [248, 198] on input "Ingresar el nro" at bounding box center [345, 200] width 264 height 7
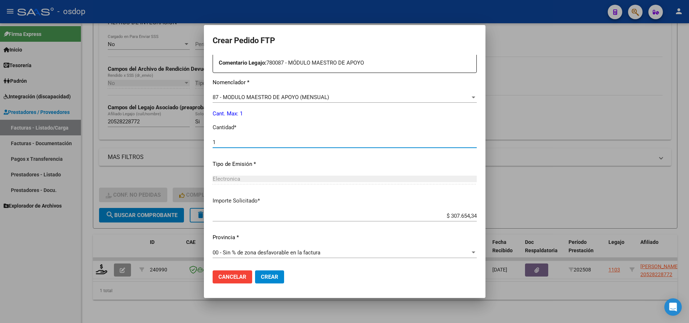
type input "1"
click at [267, 277] on span "Crear" at bounding box center [269, 277] width 17 height 7
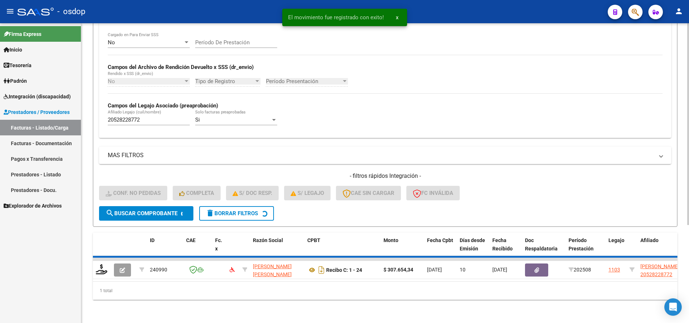
scroll to position [133, 0]
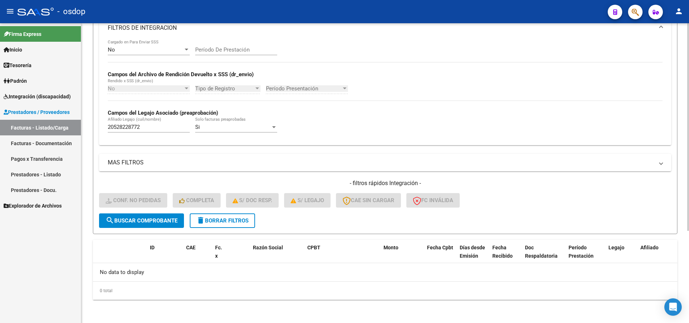
click at [230, 219] on span "delete Borrar Filtros" at bounding box center [222, 220] width 52 height 7
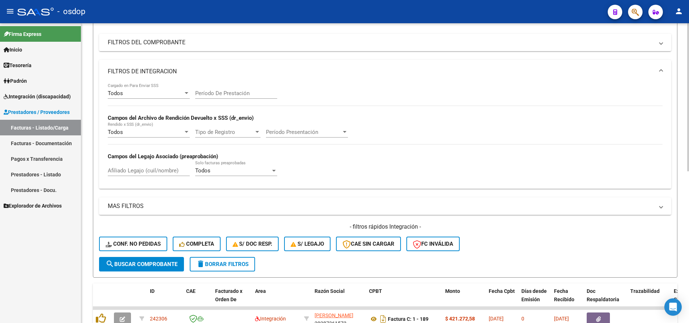
scroll to position [53, 0]
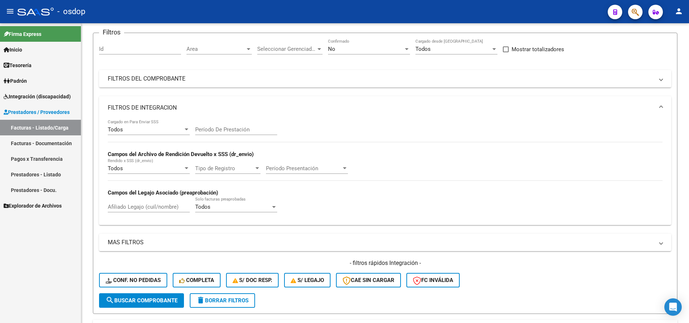
click at [42, 95] on span "Integración (discapacidad)" at bounding box center [37, 97] width 67 height 8
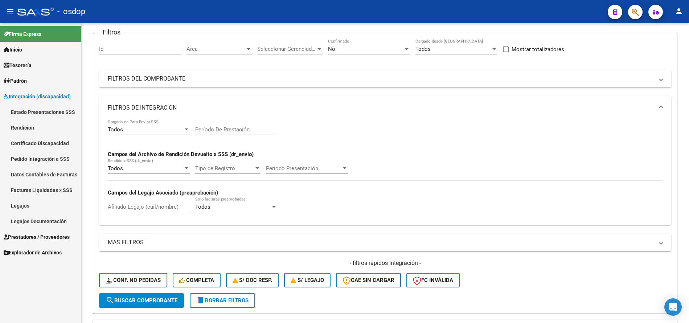
click at [51, 158] on link "Pedido Integración a SSS" at bounding box center [40, 159] width 81 height 16
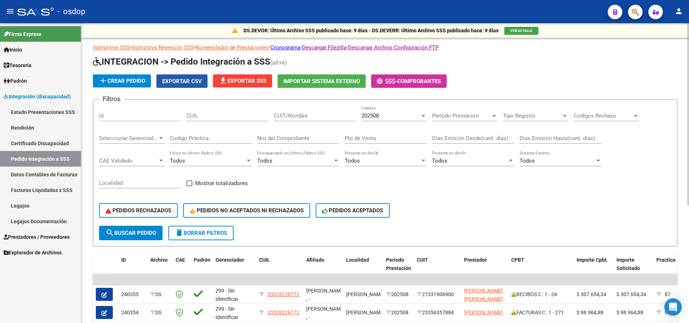
click at [178, 84] on span "Exportar CSV" at bounding box center [182, 81] width 40 height 7
click at [48, 96] on span "Integración (discapacidad)" at bounding box center [37, 97] width 67 height 8
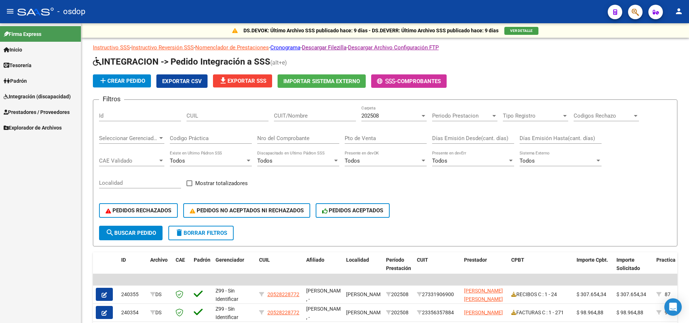
click at [48, 114] on span "Prestadores / Proveedores" at bounding box center [37, 112] width 66 height 8
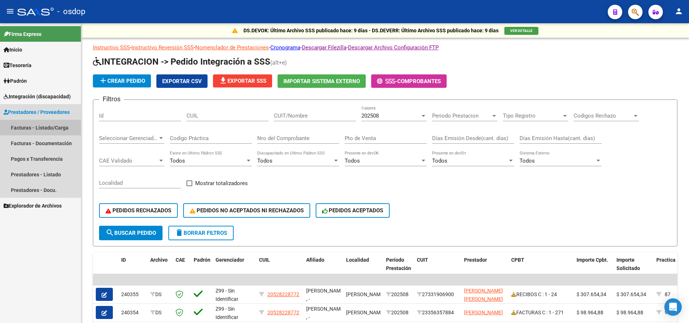
click at [53, 128] on link "Facturas - Listado/Carga" at bounding box center [40, 128] width 81 height 16
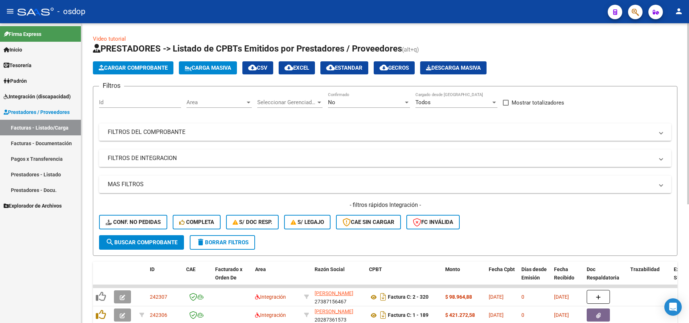
click at [176, 154] on mat-panel-title "FILTROS DE INTEGRACION" at bounding box center [381, 158] width 546 height 8
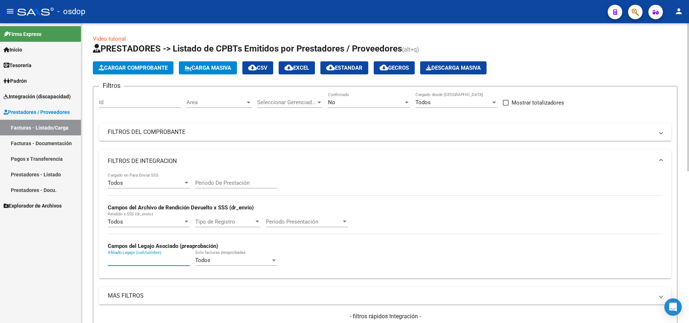
click at [142, 261] on input "Afiliado Legajo (cuil/nombre)" at bounding box center [149, 260] width 82 height 7
paste input "27562743710"
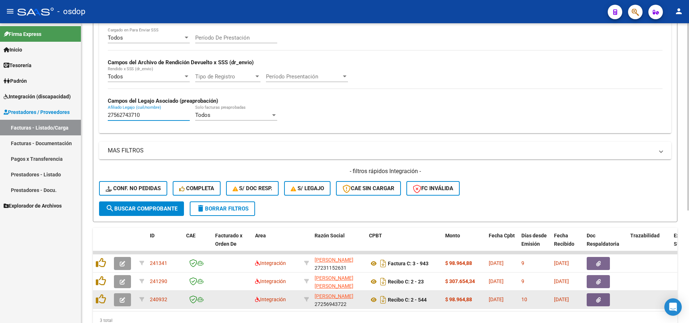
scroll to position [180, 0]
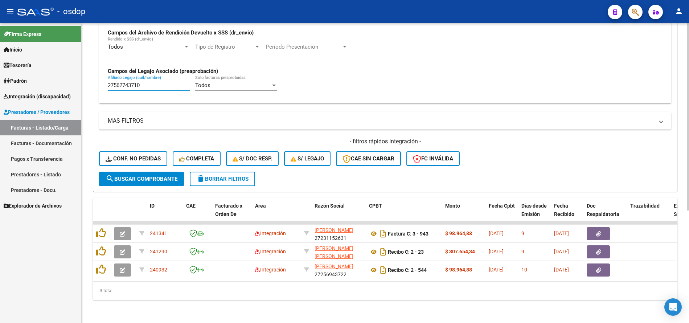
type input "27562743710"
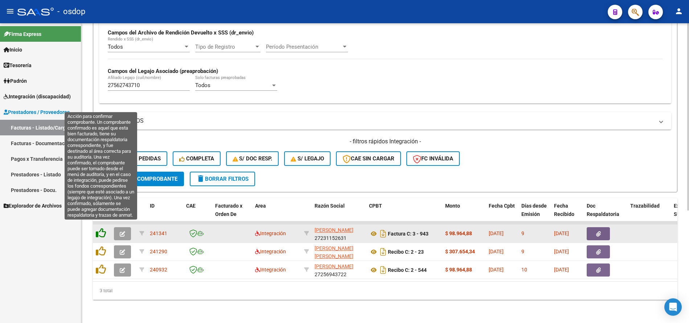
click at [102, 228] on icon at bounding box center [101, 233] width 10 height 10
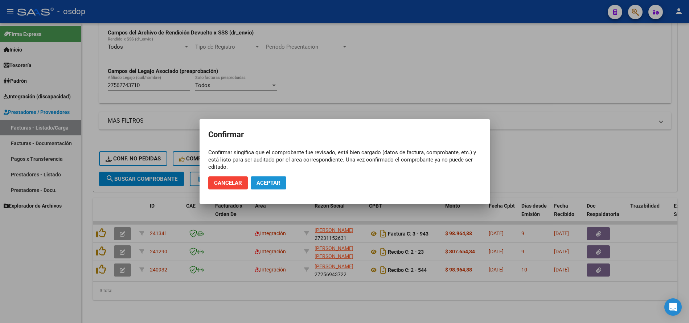
click at [273, 184] on span "Aceptar" at bounding box center [269, 183] width 24 height 7
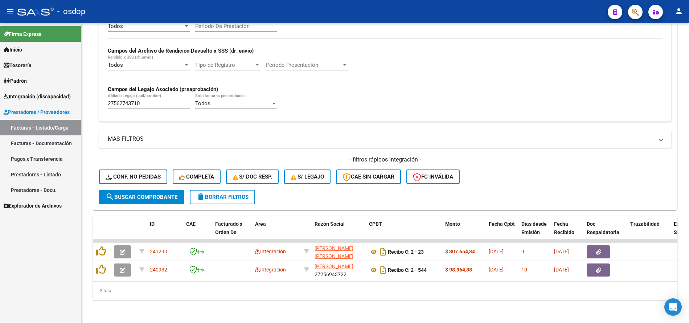
scroll to position [162, 0]
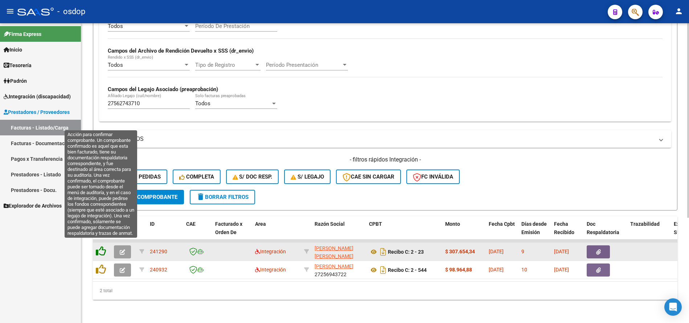
click at [104, 246] on icon at bounding box center [101, 251] width 10 height 10
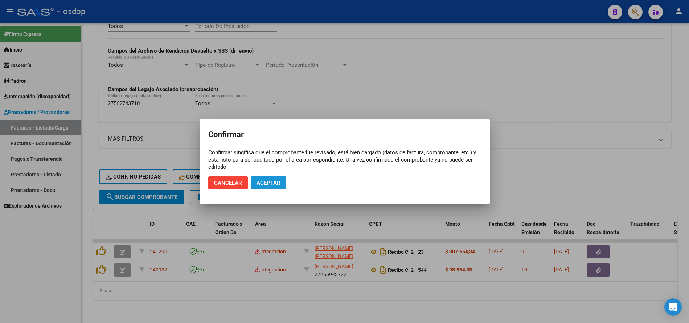
click at [274, 185] on span "Aceptar" at bounding box center [269, 183] width 24 height 7
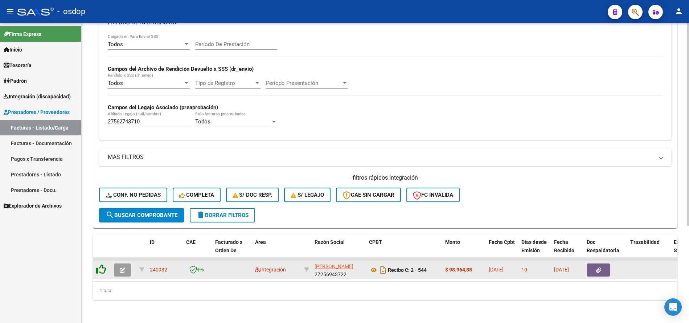
scroll to position [144, 0]
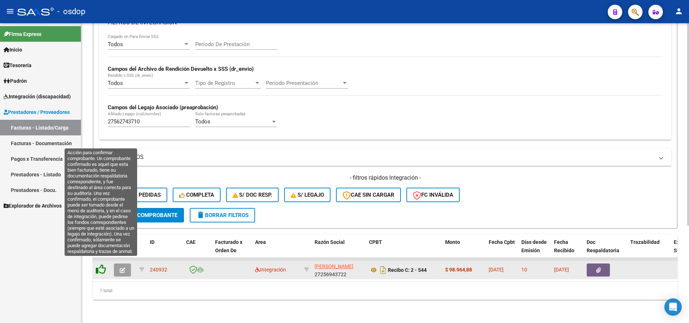
click at [101, 264] on icon at bounding box center [101, 269] width 10 height 10
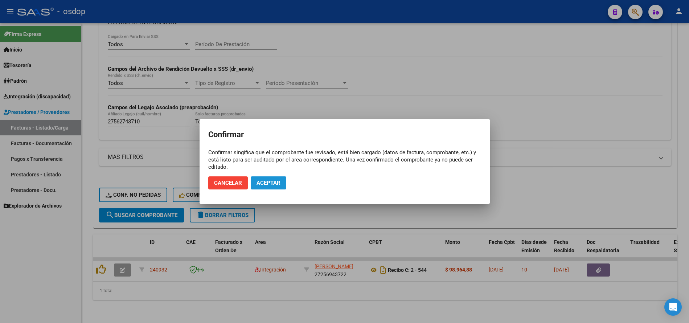
drag, startPoint x: 258, startPoint y: 183, endPoint x: 259, endPoint y: 187, distance: 4.2
click at [259, 187] on button "Aceptar" at bounding box center [269, 182] width 36 height 13
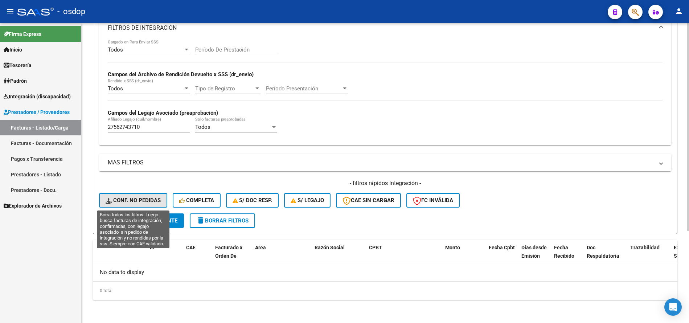
click at [132, 200] on span "Conf. no pedidas" at bounding box center [133, 200] width 55 height 7
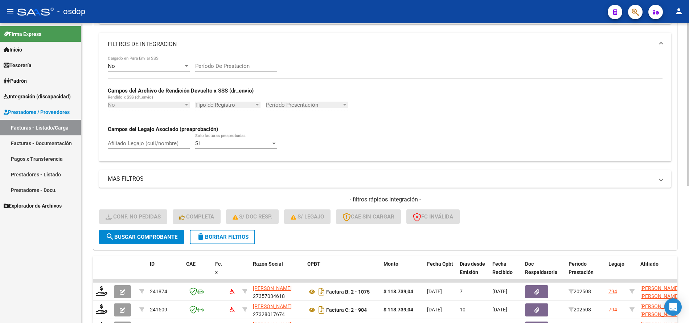
scroll to position [133, 0]
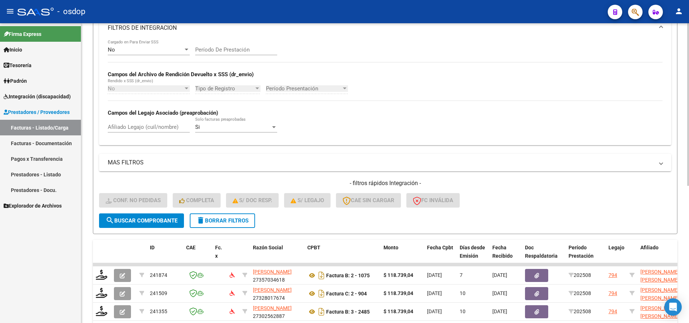
click at [151, 126] on input "Afiliado Legajo (cuil/nombre)" at bounding box center [149, 127] width 82 height 7
paste input "27562743710"
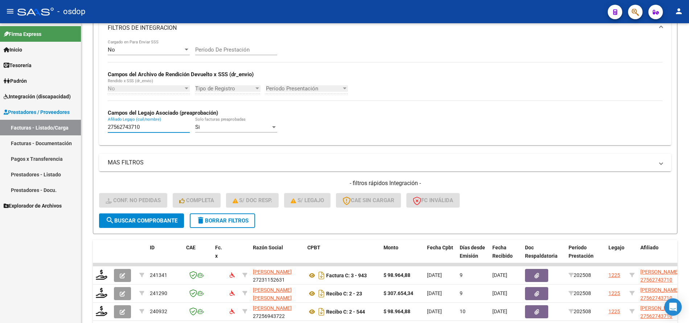
type input "27562743710"
click at [19, 260] on div "Firma Express Inicio Calendario SSS Instructivos Contacto OS Tesorería Extracto…" at bounding box center [40, 173] width 81 height 300
click at [71, 255] on div "Firma Express Inicio Calendario SSS Instructivos Contacto OS Tesorería Extracto…" at bounding box center [40, 173] width 81 height 300
click at [72, 249] on div "Firma Express Inicio Calendario SSS Instructivos Contacto OS Tesorería Extracto…" at bounding box center [40, 173] width 81 height 300
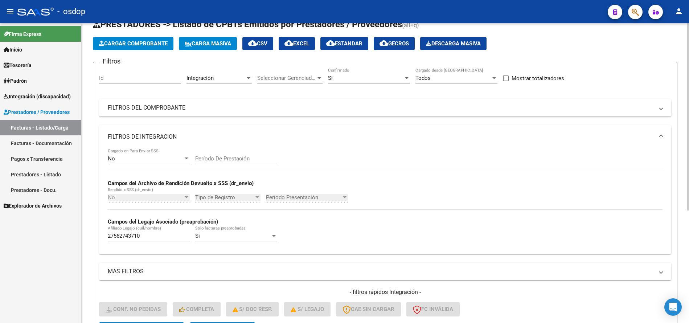
scroll to position [180, 0]
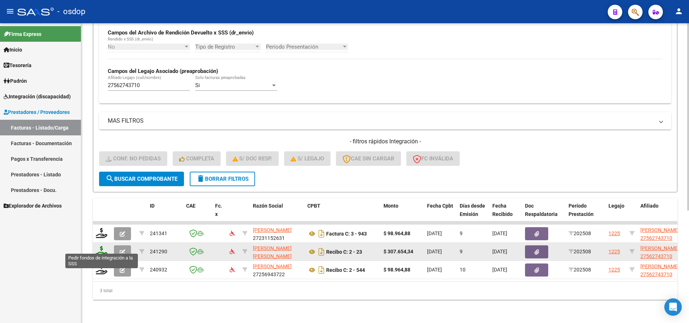
click at [102, 246] on icon at bounding box center [102, 251] width 12 height 10
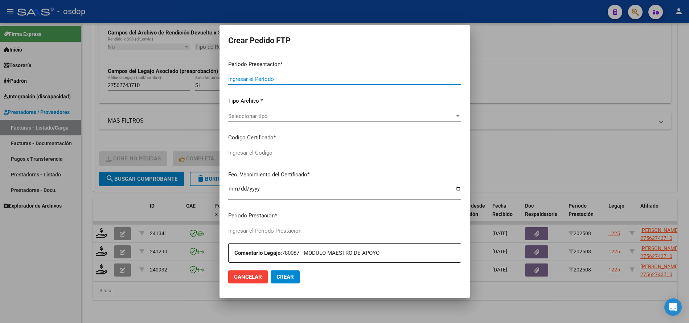
type input "202508"
type input "$ 307.654,34"
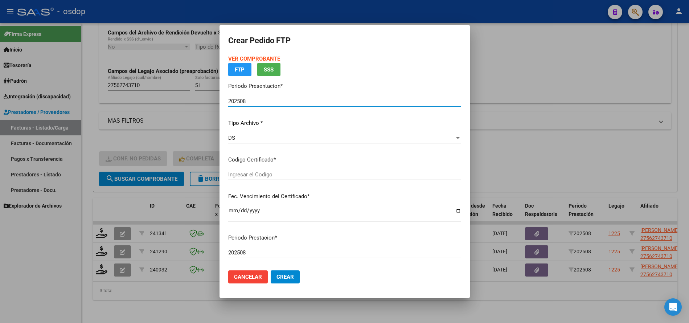
type input "8123066189"
type input "[DATE]"
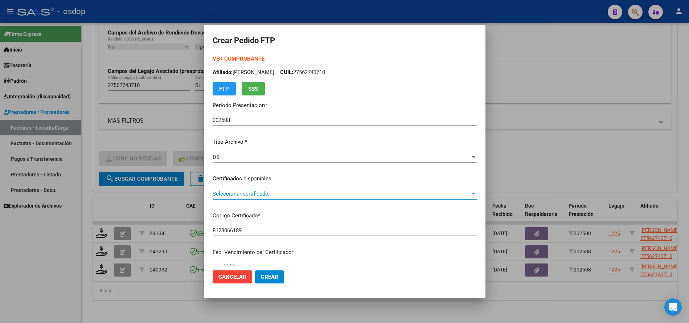
click at [273, 193] on span "Seleccionar certificado" at bounding box center [342, 194] width 258 height 7
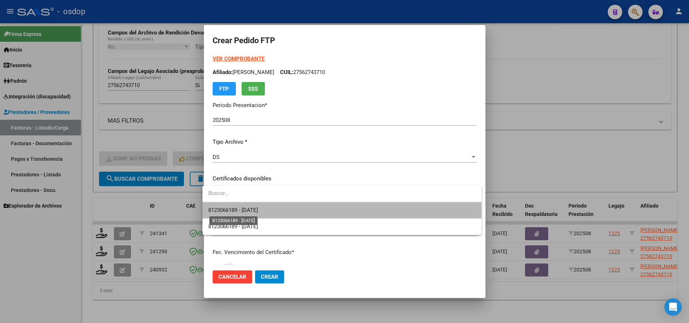
click at [258, 210] on span "8123066189 - [DATE]" at bounding box center [233, 210] width 50 height 7
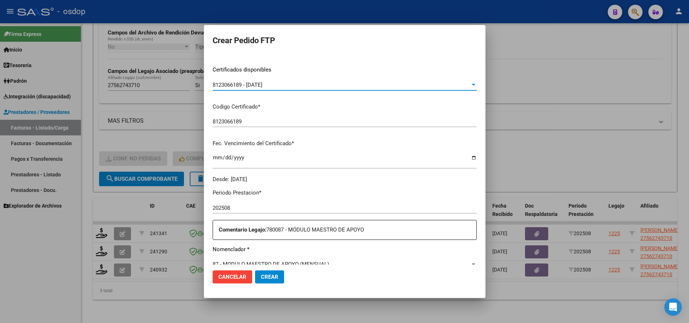
scroll to position [218, 0]
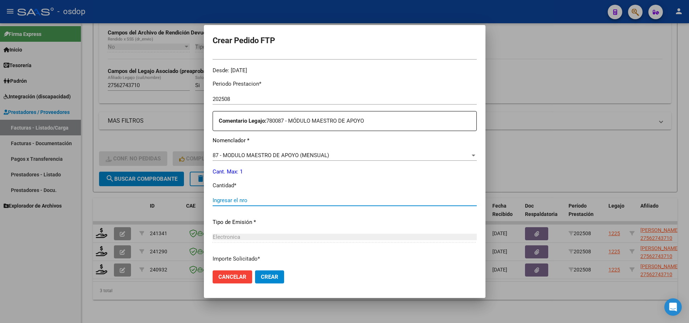
click at [261, 203] on input "Ingresar el nro" at bounding box center [345, 200] width 264 height 7
type input "1"
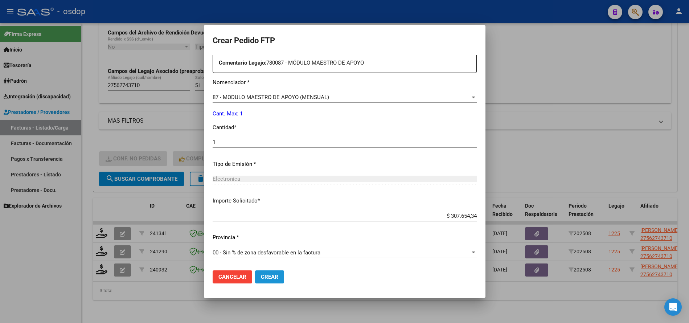
click at [266, 274] on span "Crear" at bounding box center [269, 277] width 17 height 7
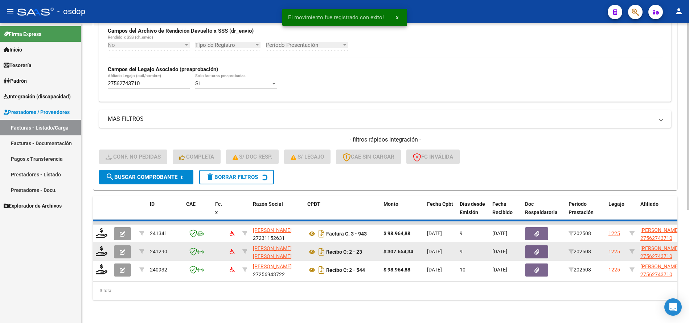
scroll to position [162, 0]
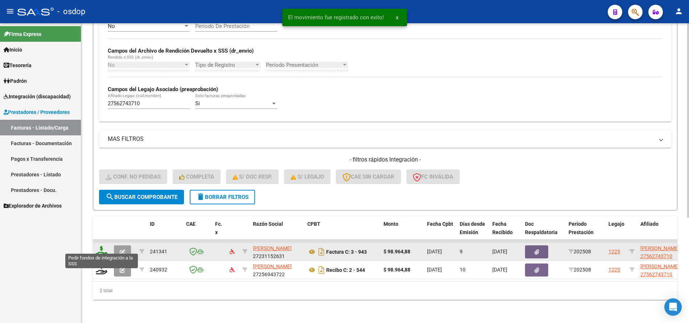
click at [104, 248] on icon at bounding box center [102, 251] width 12 height 10
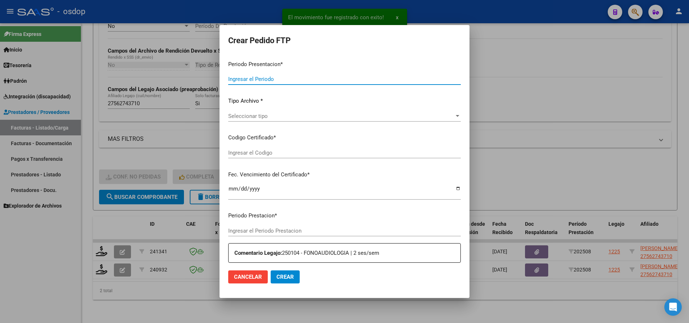
type input "202508"
type input "$ 98.964,88"
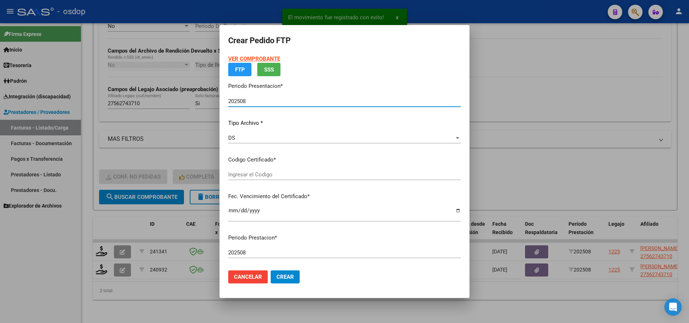
type input "8123066189"
type input "[DATE]"
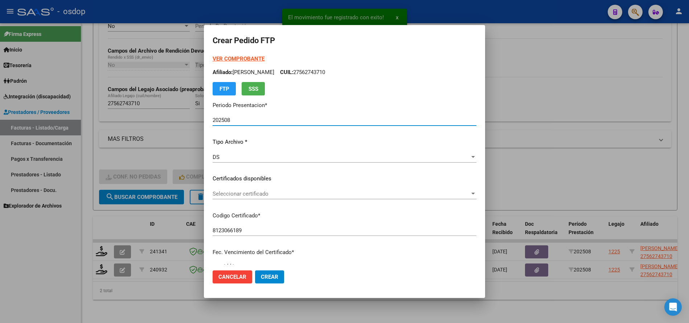
click at [248, 193] on span "Seleccionar certificado" at bounding box center [341, 194] width 257 height 7
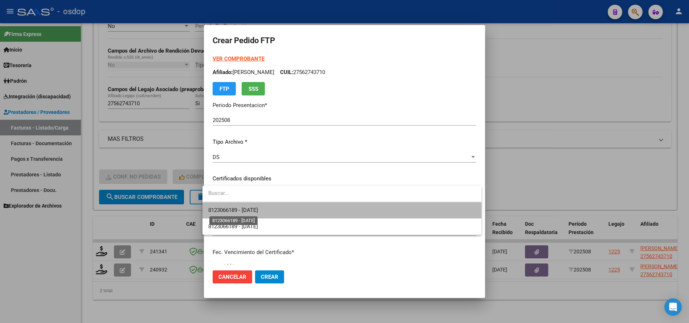
click at [258, 209] on span "8123066189 - [DATE]" at bounding box center [233, 210] width 50 height 7
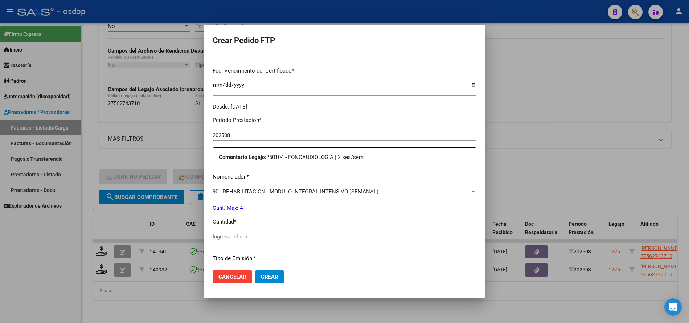
scroll to position [276, 0]
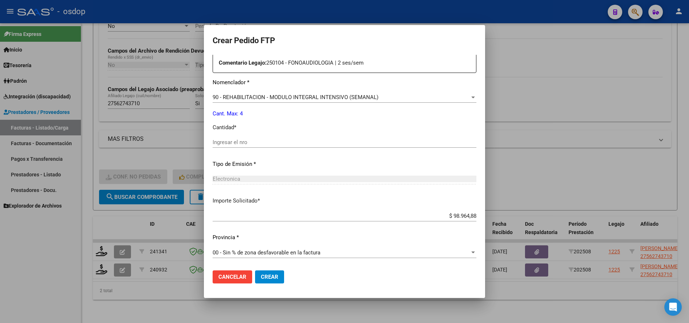
click at [238, 141] on input "Ingresar el nro" at bounding box center [345, 142] width 264 height 7
type input "4"
click at [268, 275] on span "Crear" at bounding box center [269, 277] width 17 height 7
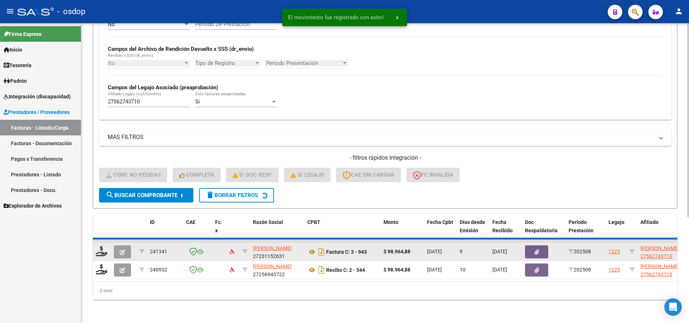
scroll to position [144, 0]
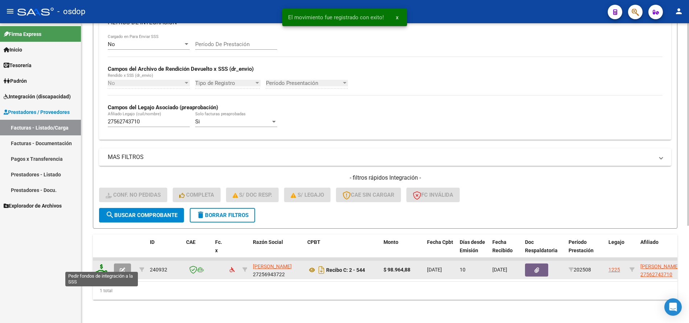
click at [103, 264] on icon at bounding box center [102, 269] width 12 height 10
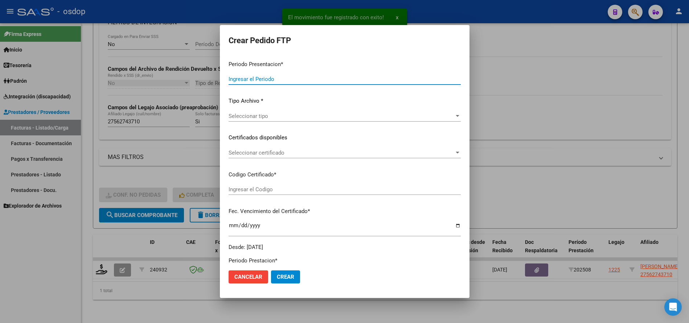
type input "202508"
type input "$ 98.964,88"
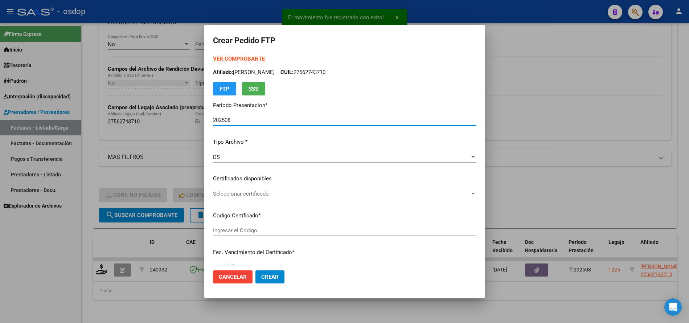
type input "8123066189"
type input "[DATE]"
click at [258, 191] on span "Seleccionar certificado" at bounding box center [341, 194] width 257 height 7
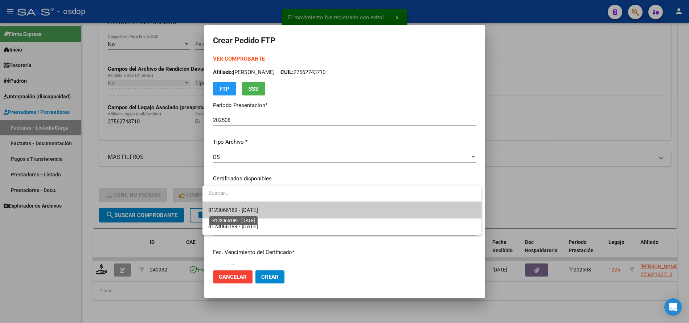
click at [258, 207] on span "8123066189 - [DATE]" at bounding box center [233, 210] width 50 height 7
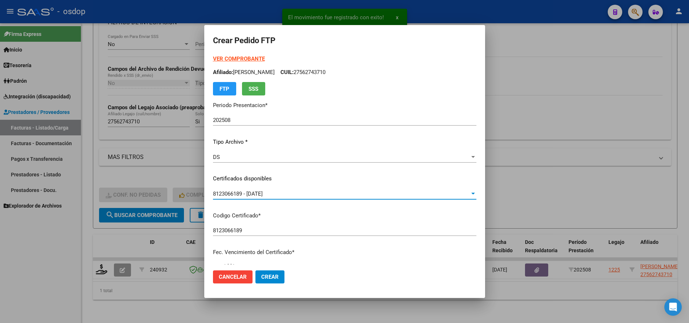
scroll to position [181, 0]
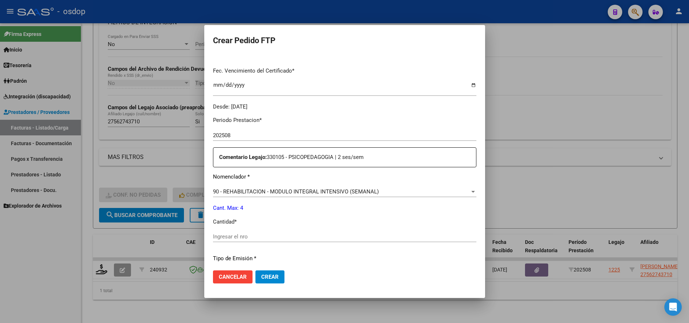
click at [283, 235] on input "Ingresar el nro" at bounding box center [344, 236] width 263 height 7
type input "4"
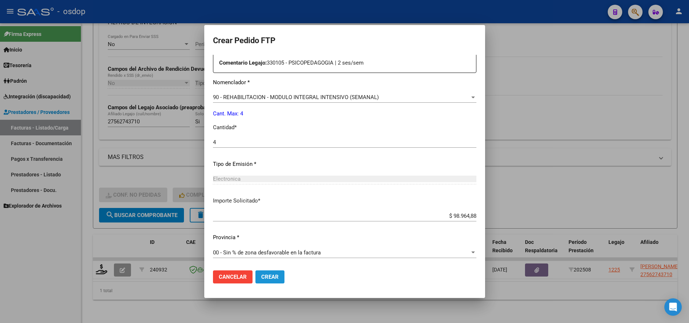
click at [264, 278] on span "Crear" at bounding box center [269, 277] width 17 height 7
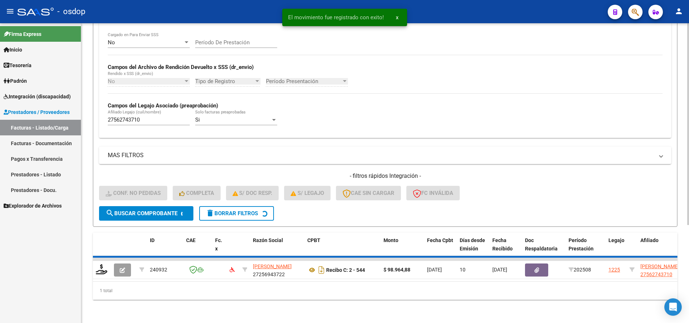
scroll to position [133, 0]
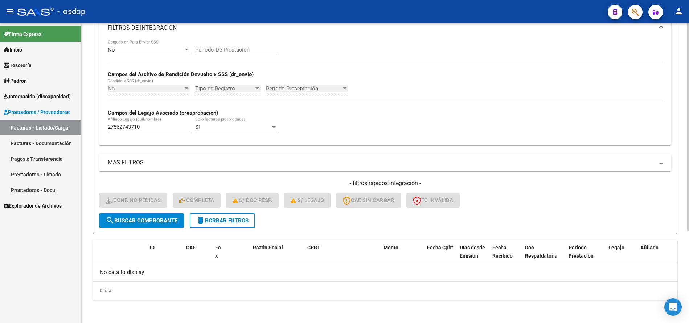
click at [207, 220] on span "delete Borrar Filtros" at bounding box center [222, 220] width 52 height 7
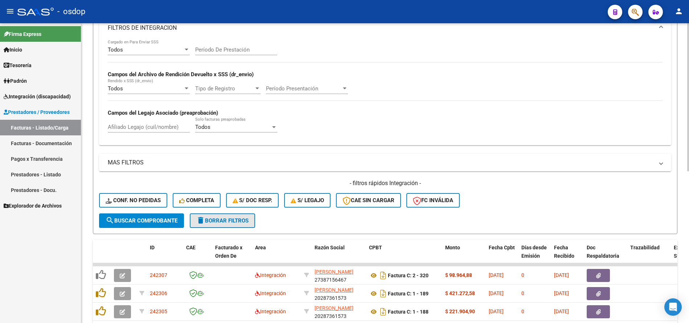
click at [228, 220] on span "delete Borrar Filtros" at bounding box center [222, 220] width 52 height 7
click at [165, 128] on input "Afiliado Legajo (cuil/nombre)" at bounding box center [149, 127] width 82 height 7
paste input "27586959188"
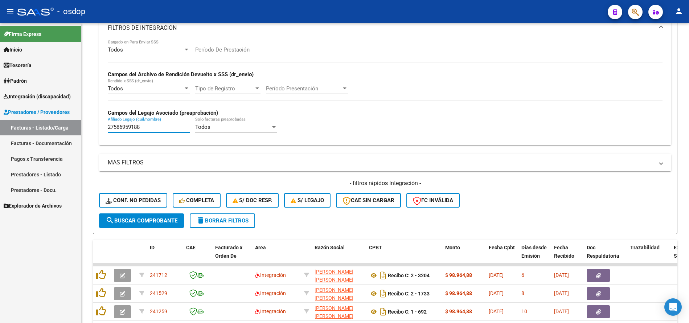
type input "27586959188"
click at [55, 267] on div "Firma Express Inicio Calendario SSS Instructivos Contacto OS Tesorería Extracto…" at bounding box center [40, 173] width 81 height 300
click at [31, 295] on div "Firma Express Inicio Calendario SSS Instructivos Contacto OS Tesorería Extracto…" at bounding box center [40, 173] width 81 height 300
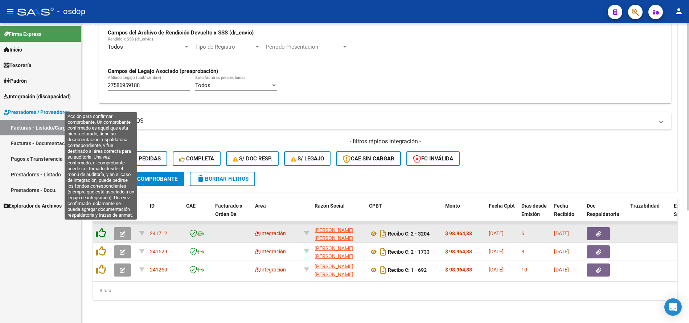
click at [103, 228] on icon at bounding box center [101, 233] width 10 height 10
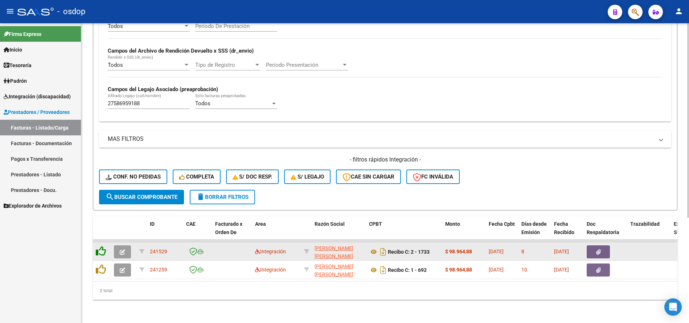
scroll to position [162, 0]
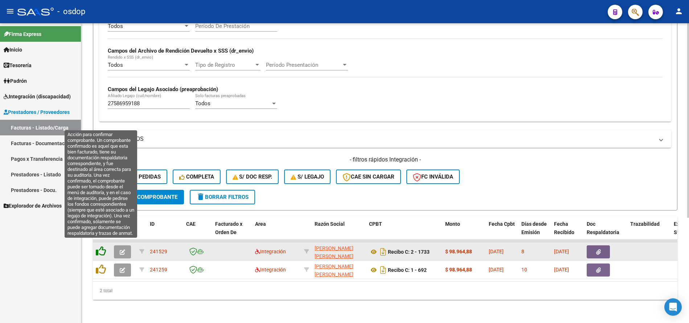
click at [100, 248] on icon at bounding box center [101, 251] width 10 height 10
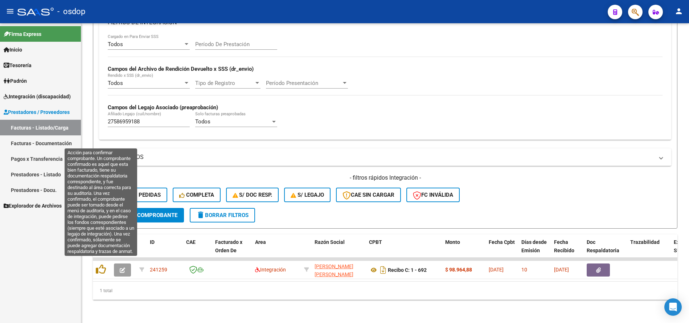
scroll to position [144, 0]
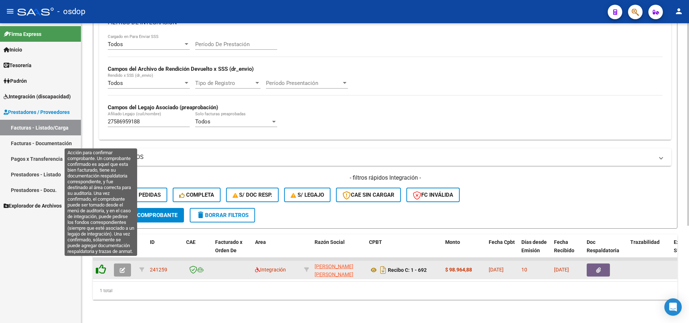
click at [101, 267] on icon at bounding box center [101, 269] width 10 height 10
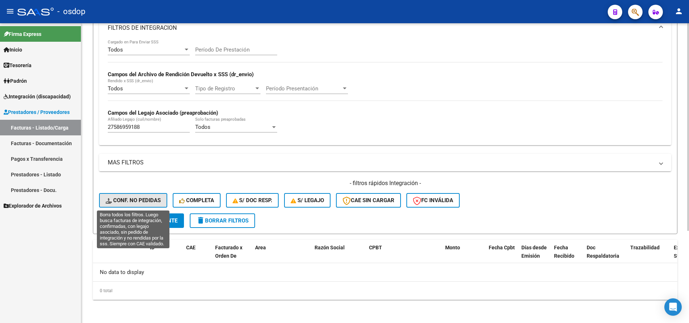
click at [136, 205] on button "Conf. no pedidas" at bounding box center [133, 200] width 68 height 15
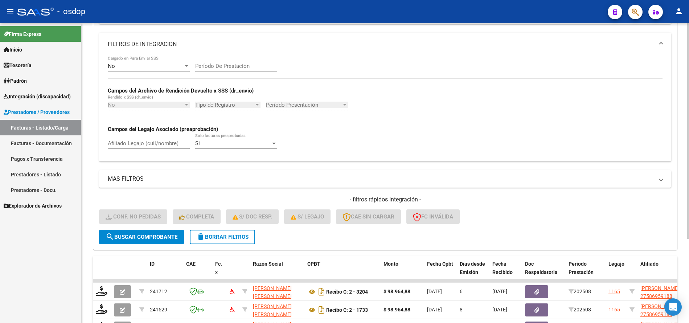
scroll to position [133, 0]
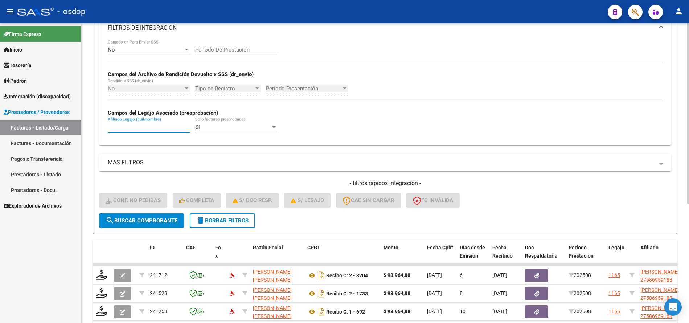
click at [147, 127] on input "Afiliado Legajo (cuil/nombre)" at bounding box center [149, 127] width 82 height 7
paste input "27586959188"
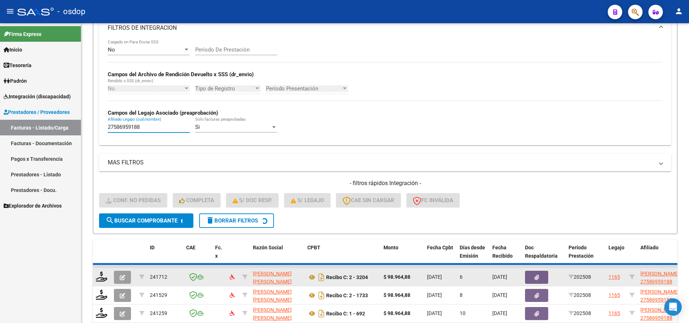
scroll to position [180, 0]
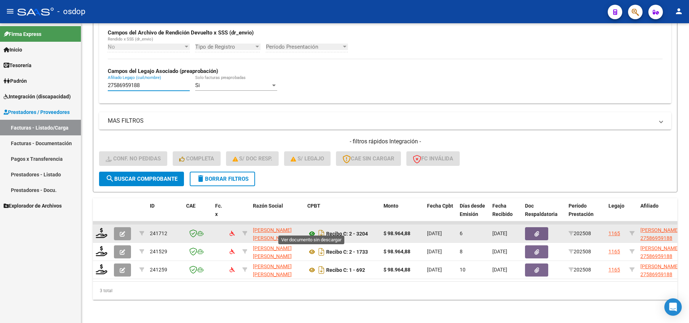
type input "27586959188"
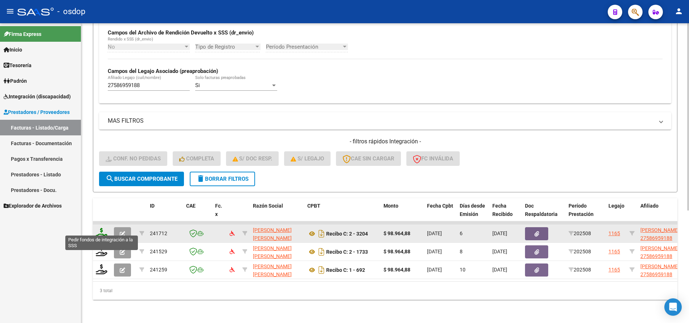
click at [101, 228] on icon at bounding box center [102, 233] width 12 height 10
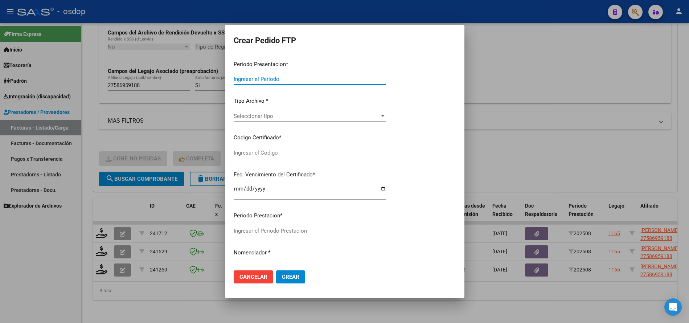
type input "202508"
type input "$ 98.964,88"
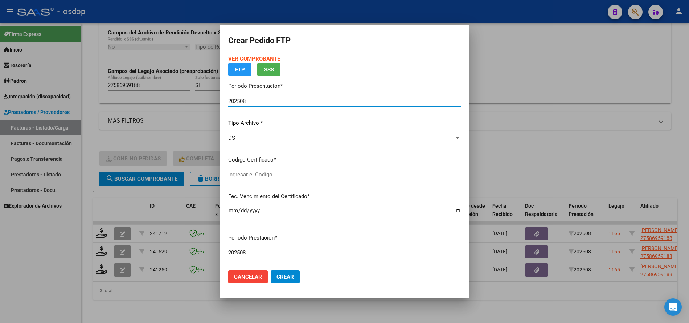
type input "8529724448"
type input "[DATE]"
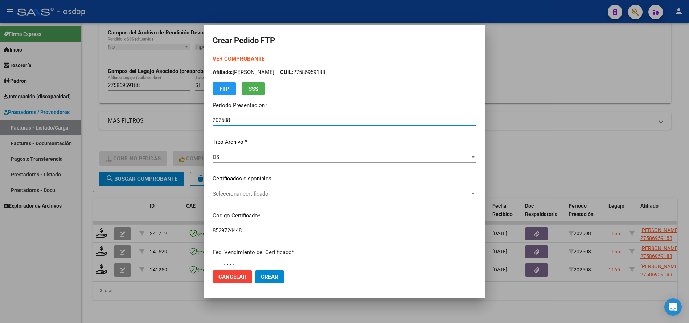
click at [255, 172] on div "VER COMPROBANTE ARCA Padrón Afiliado: [PERSON_NAME]: 27586959188 FTP SSS Period…" at bounding box center [345, 173] width 264 height 237
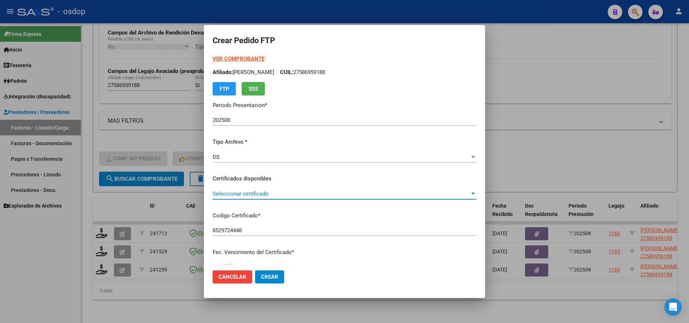
click at [241, 192] on span "Seleccionar certificado" at bounding box center [341, 194] width 257 height 7
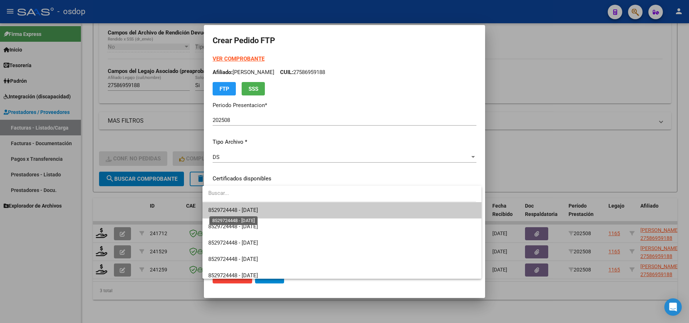
click at [243, 213] on span "8529724448 - [DATE]" at bounding box center [233, 210] width 50 height 7
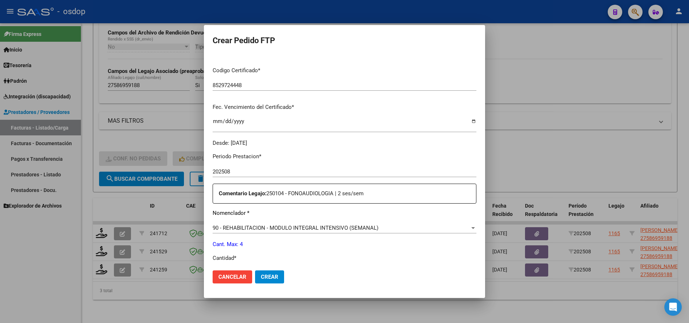
scroll to position [181, 0]
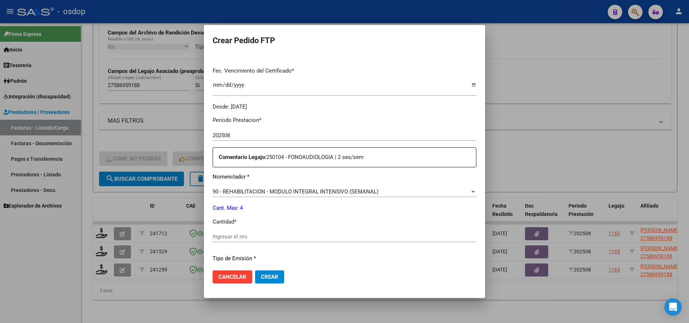
click at [282, 235] on input "Ingresar el nro" at bounding box center [345, 236] width 264 height 7
type input "4"
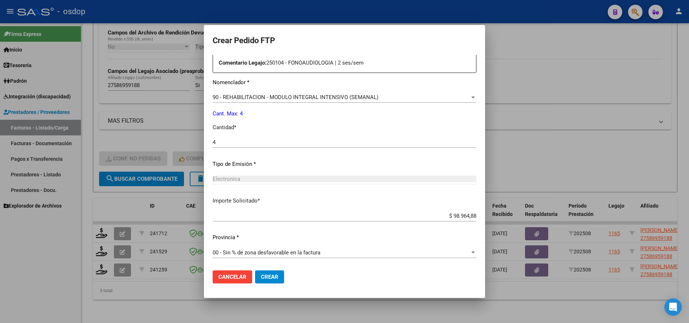
click at [268, 270] on mat-dialog-actions "Cancelar Crear" at bounding box center [345, 277] width 264 height 25
click at [268, 272] on button "Crear" at bounding box center [269, 276] width 29 height 13
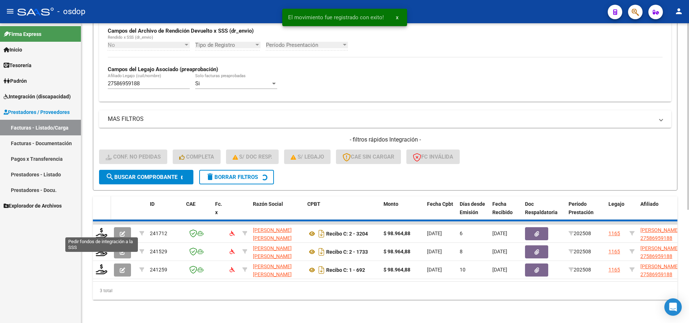
scroll to position [162, 0]
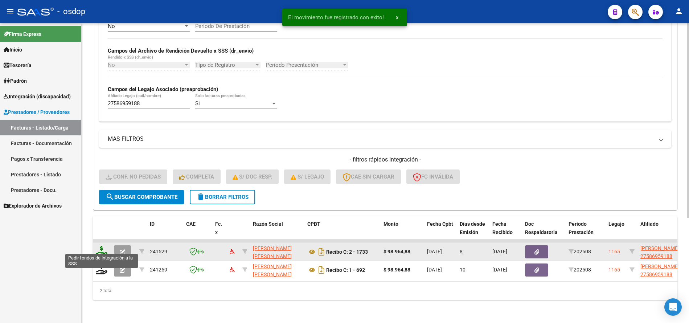
click at [99, 248] on icon at bounding box center [102, 251] width 12 height 10
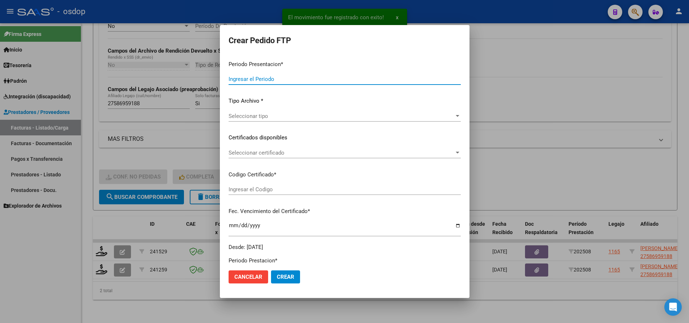
type input "202508"
type input "$ 98.964,88"
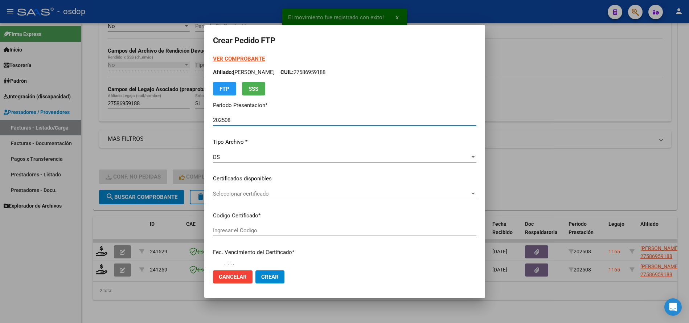
type input "8529724448"
type input "[DATE]"
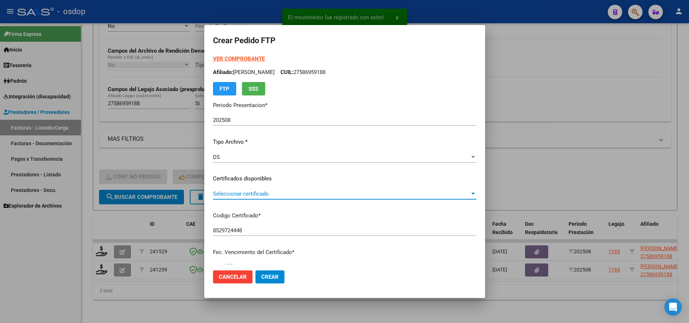
click at [254, 195] on span "Seleccionar certificado" at bounding box center [341, 194] width 257 height 7
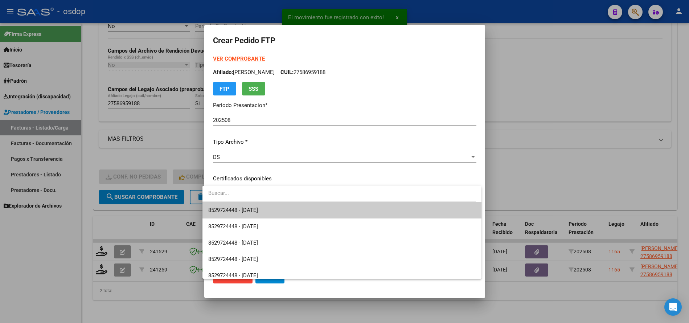
click at [266, 213] on span "8529724448 - [DATE]" at bounding box center [341, 210] width 267 height 16
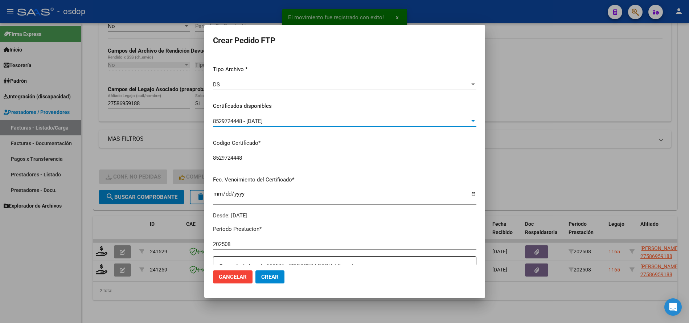
scroll to position [181, 0]
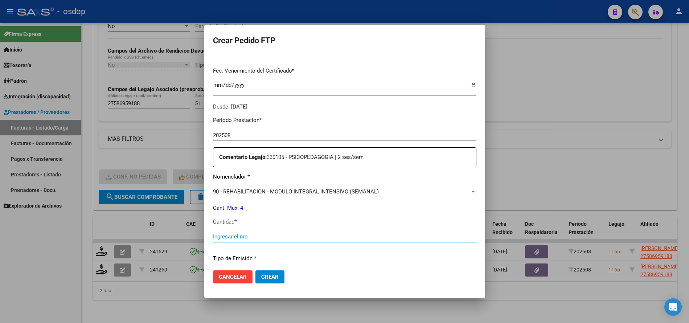
click at [258, 237] on input "Ingresar el nro" at bounding box center [344, 236] width 263 height 7
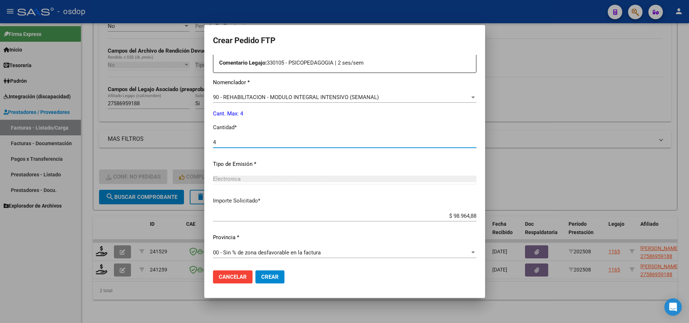
type input "4"
click at [264, 274] on span "Crear" at bounding box center [269, 277] width 17 height 7
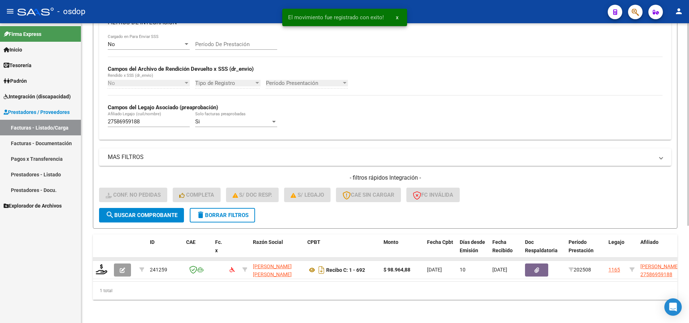
scroll to position [144, 0]
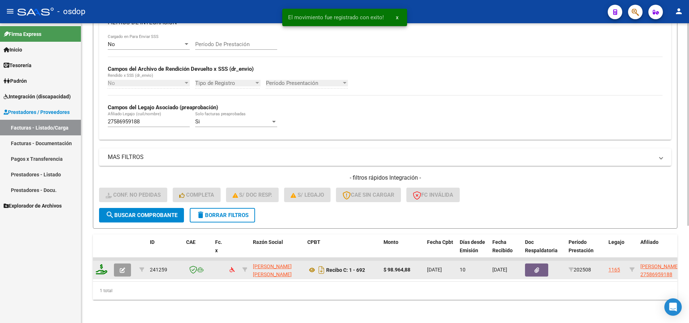
click at [102, 264] on icon at bounding box center [102, 269] width 12 height 10
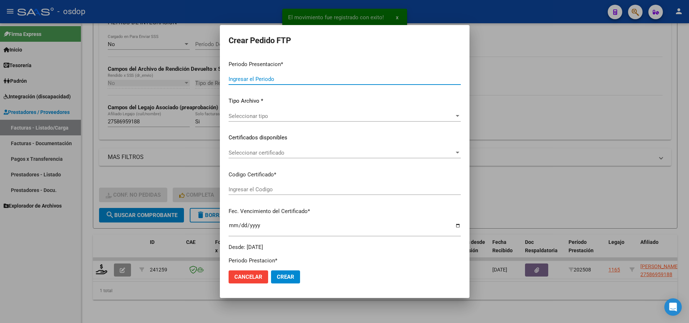
type input "202508"
type input "$ 98.964,88"
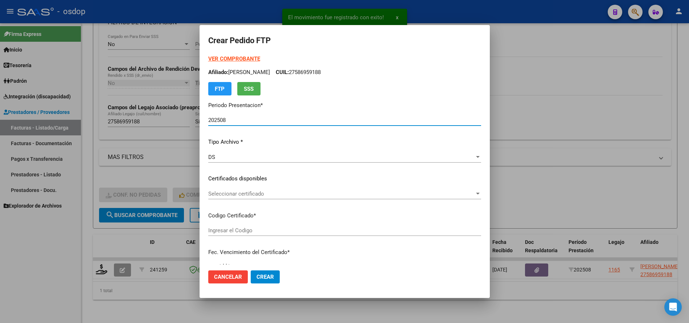
type input "8529724448"
type input "[DATE]"
click at [273, 195] on span "Seleccionar certificado" at bounding box center [341, 194] width 266 height 7
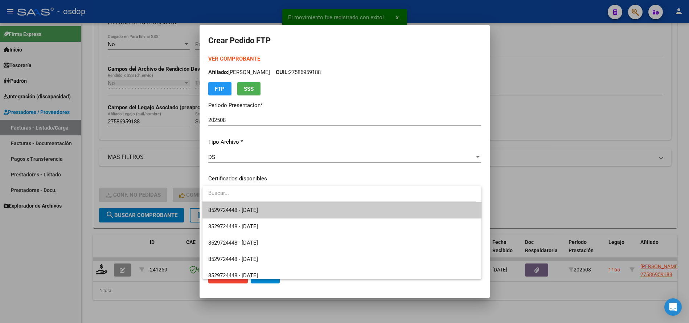
click at [281, 217] on span "8529724448 - [DATE]" at bounding box center [341, 210] width 267 height 16
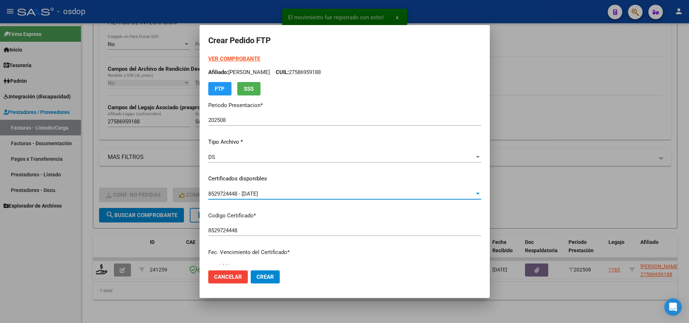
scroll to position [181, 0]
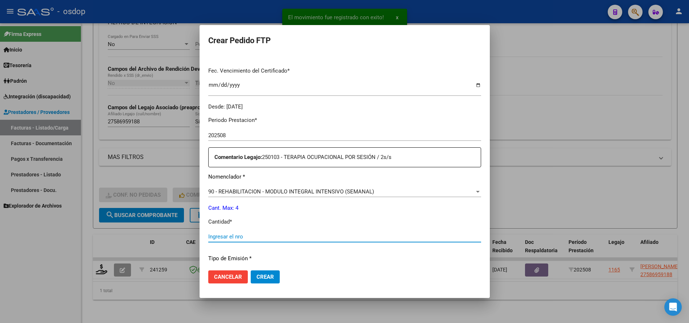
click at [269, 236] on input "Ingresar el nro" at bounding box center [344, 236] width 273 height 7
type input "4"
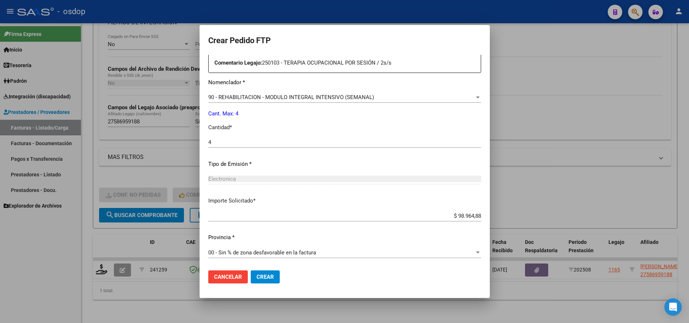
click at [270, 275] on span "Crear" at bounding box center [265, 277] width 17 height 7
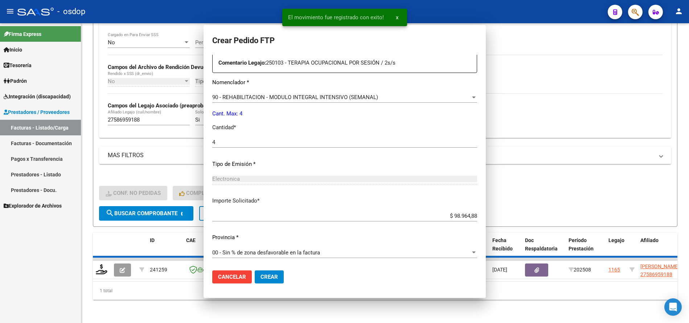
scroll to position [0, 0]
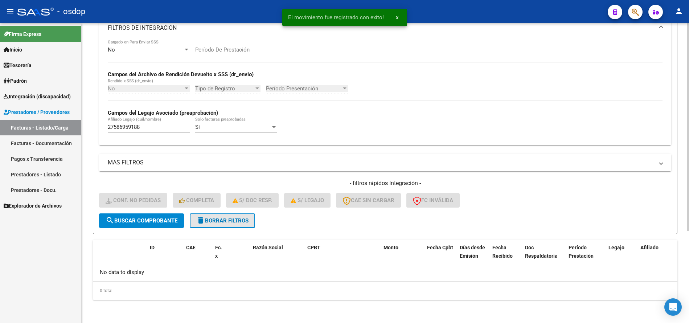
click at [220, 221] on span "delete Borrar Filtros" at bounding box center [222, 220] width 52 height 7
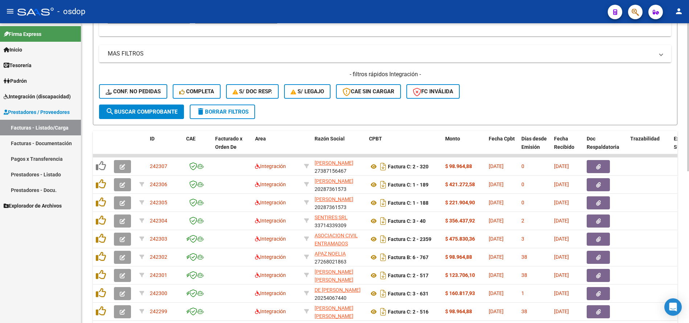
scroll to position [169, 0]
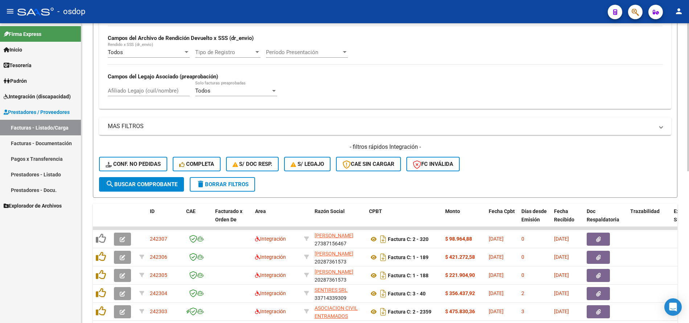
click at [164, 95] on div "Afiliado Legajo (cuil/nombre)" at bounding box center [149, 89] width 82 height 16
click at [164, 93] on input "Afiliado Legajo (cuil/nombre)" at bounding box center [149, 90] width 82 height 7
paste input "27586959188"
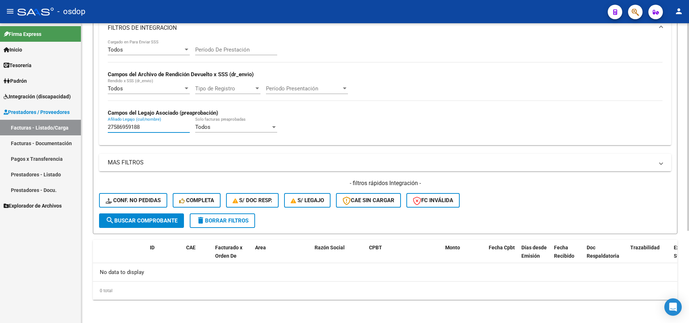
scroll to position [133, 0]
type input "27586959188"
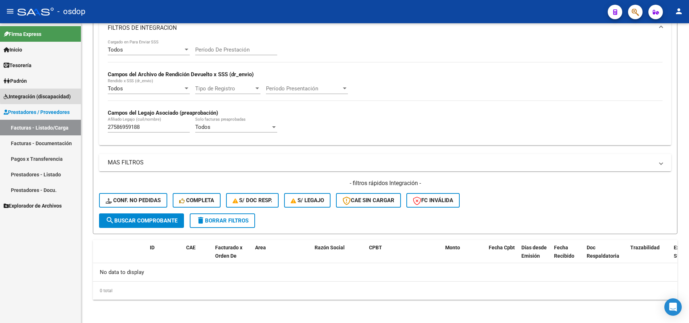
click at [61, 96] on span "Integración (discapacidad)" at bounding box center [37, 97] width 67 height 8
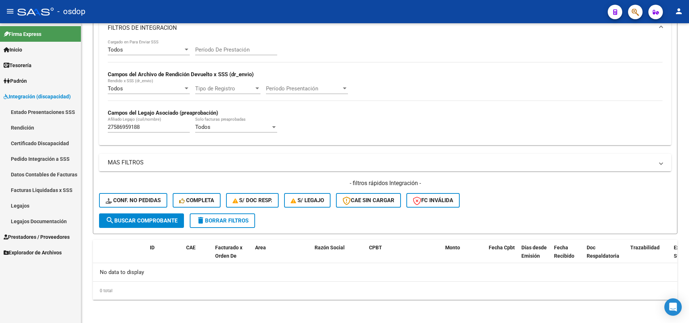
click at [46, 157] on link "Pedido Integración a SSS" at bounding box center [40, 159] width 81 height 16
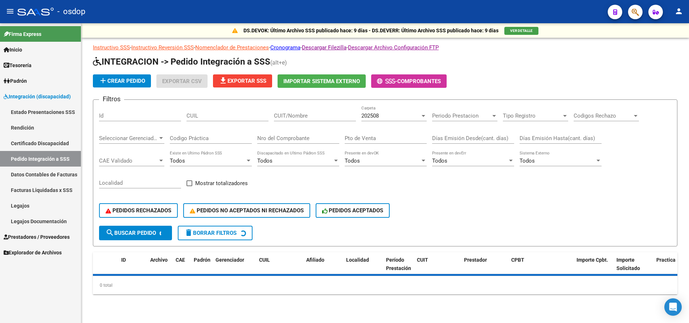
click at [223, 116] on input "CUIL" at bounding box center [228, 116] width 82 height 7
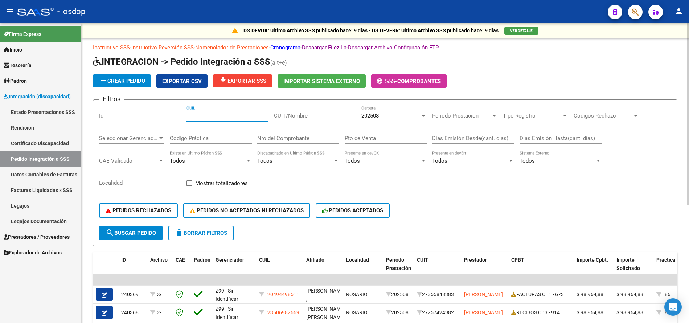
paste input "27586959188"
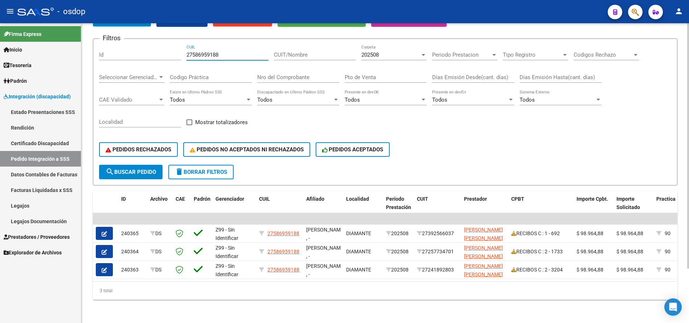
type input "27586959188"
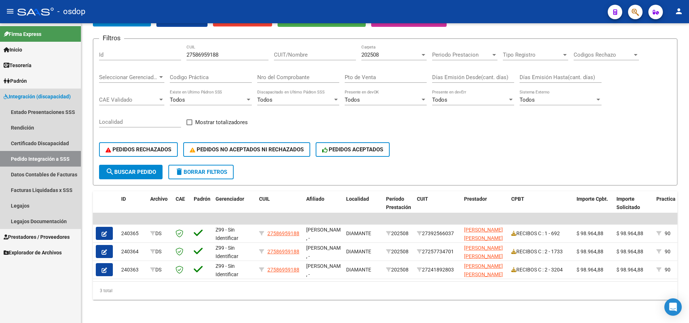
click at [42, 93] on span "Integración (discapacidad)" at bounding box center [37, 97] width 67 height 8
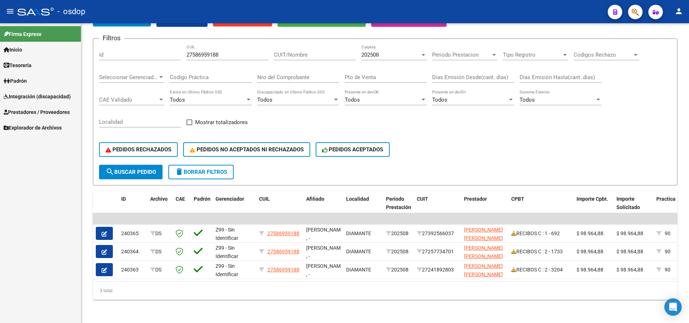
click at [57, 114] on span "Prestadores / Proveedores" at bounding box center [37, 112] width 66 height 8
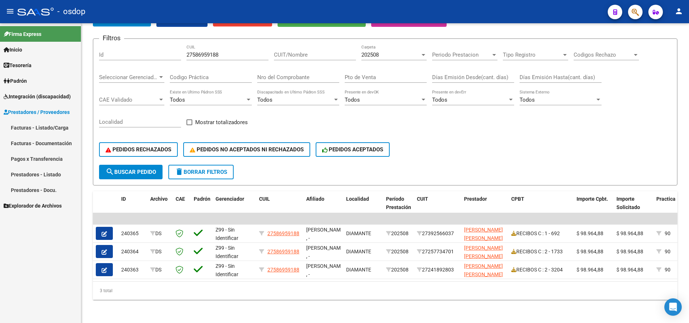
click at [47, 126] on link "Facturas - Listado/Carga" at bounding box center [40, 128] width 81 height 16
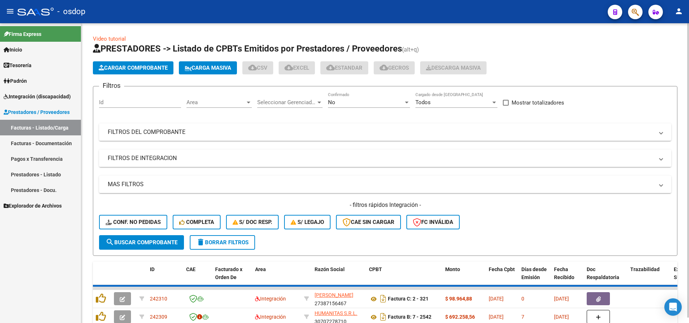
click at [163, 155] on mat-panel-title "FILTROS DE INTEGRACION" at bounding box center [381, 158] width 546 height 8
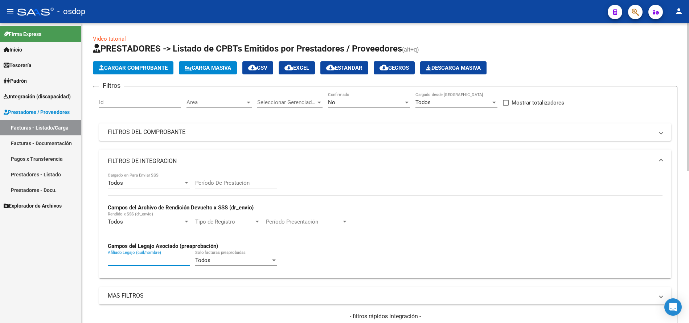
click at [142, 260] on input "Afiliado Legajo (cuil/nombre)" at bounding box center [149, 260] width 82 height 7
paste input "20544331885"
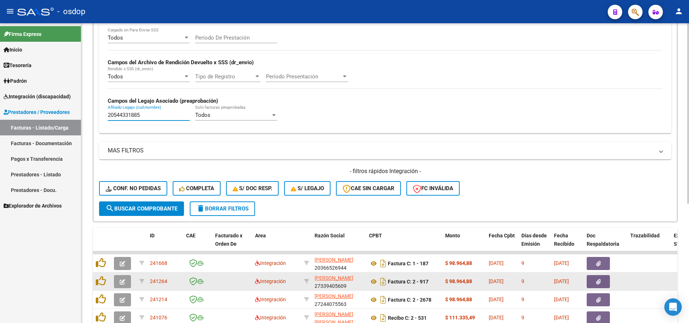
scroll to position [199, 0]
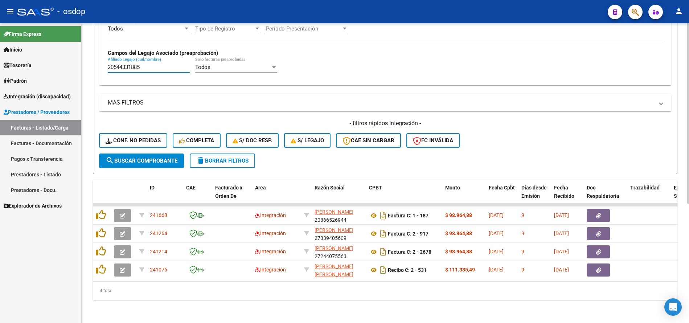
type input "20544331885"
click at [92, 208] on div "Video tutorial PRESTADORES -> Listado de CPBTs Emitidos por Prestadores / Prove…" at bounding box center [385, 76] width 608 height 493
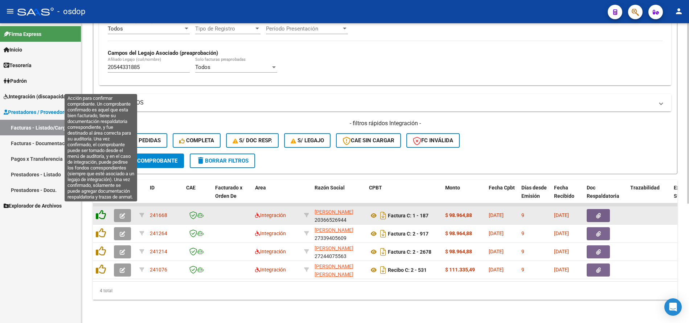
click at [97, 210] on icon at bounding box center [101, 215] width 10 height 10
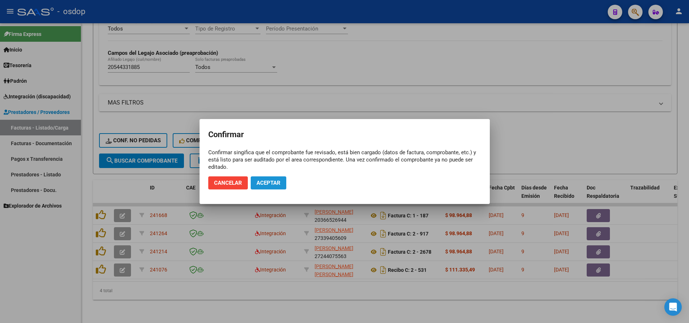
click at [273, 183] on span "Aceptar" at bounding box center [269, 183] width 24 height 7
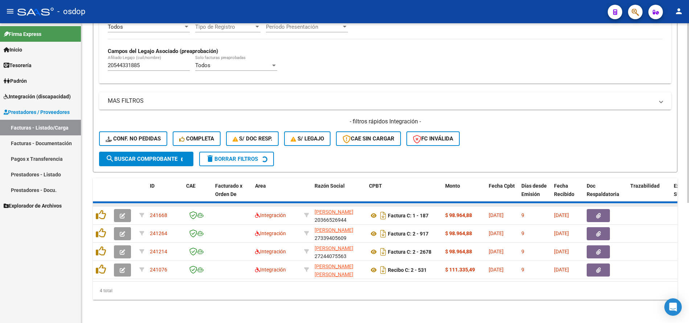
scroll to position [180, 0]
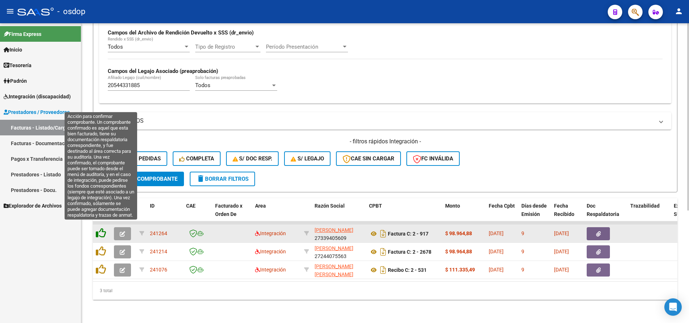
click at [99, 229] on icon at bounding box center [101, 233] width 10 height 10
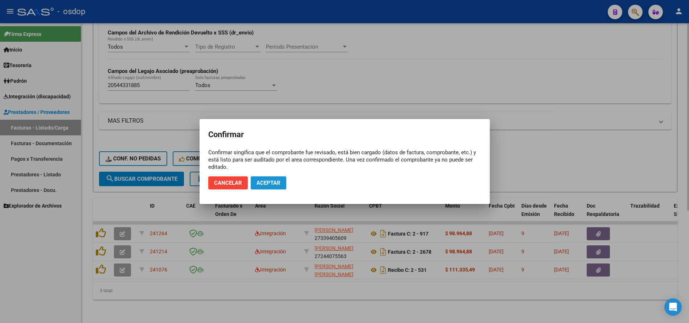
drag, startPoint x: 285, startPoint y: 182, endPoint x: 274, endPoint y: 186, distance: 12.1
click at [285, 182] on button "Aceptar" at bounding box center [269, 182] width 36 height 13
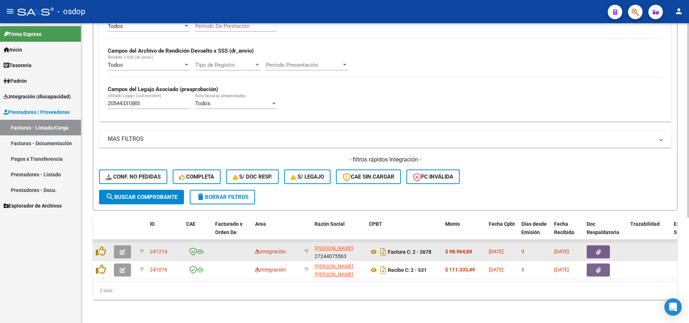
scroll to position [162, 0]
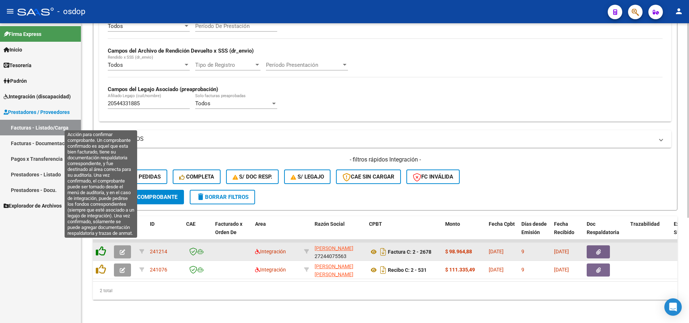
click at [97, 246] on icon at bounding box center [101, 251] width 10 height 10
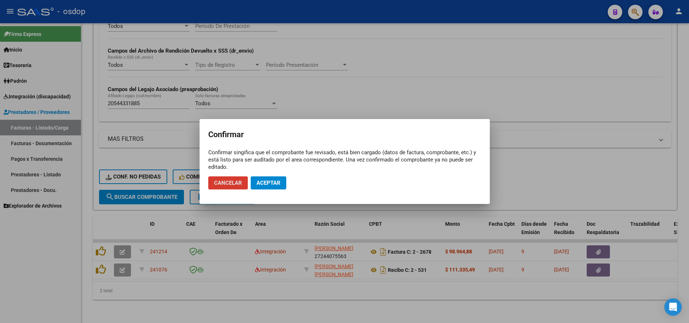
click at [270, 183] on span "Aceptar" at bounding box center [269, 183] width 24 height 7
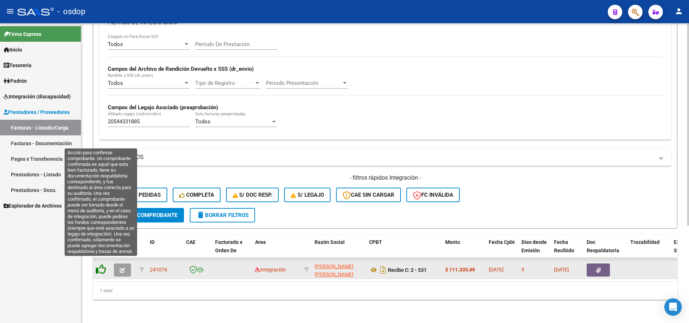
click at [103, 264] on icon at bounding box center [101, 269] width 10 height 10
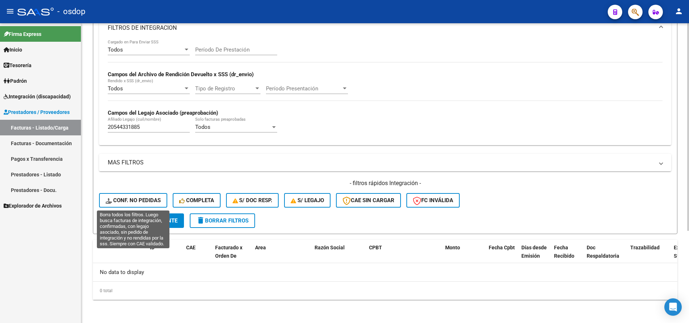
click at [138, 196] on button "Conf. no pedidas" at bounding box center [133, 200] width 68 height 15
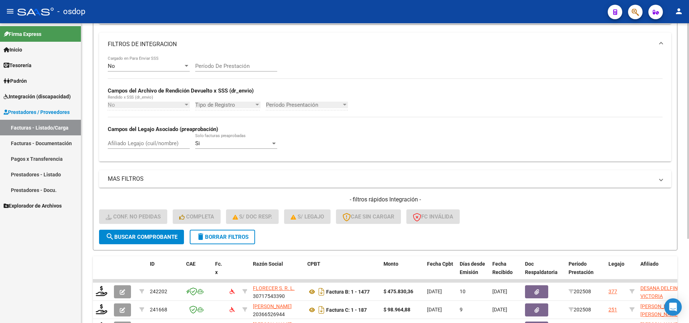
scroll to position [133, 0]
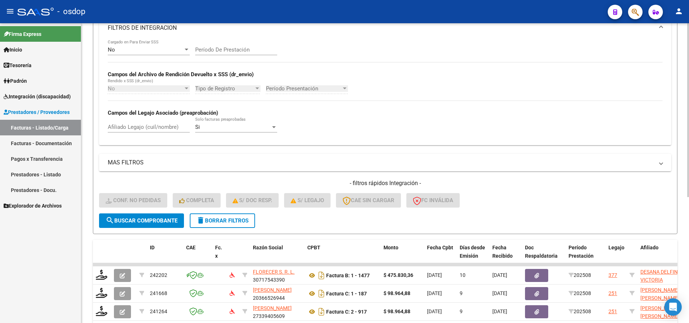
click at [154, 129] on input "Afiliado Legajo (cuil/nombre)" at bounding box center [149, 127] width 82 height 7
paste input "20544331885"
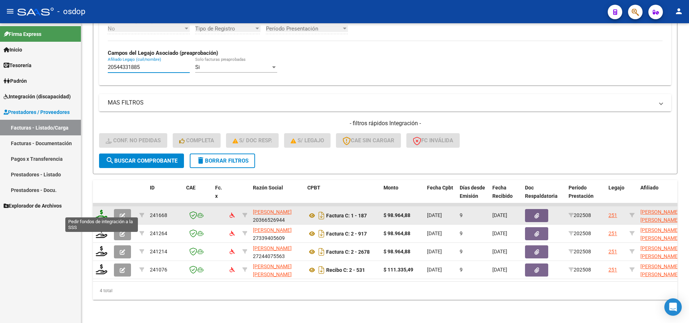
type input "20544331885"
click at [102, 210] on icon at bounding box center [102, 215] width 12 height 10
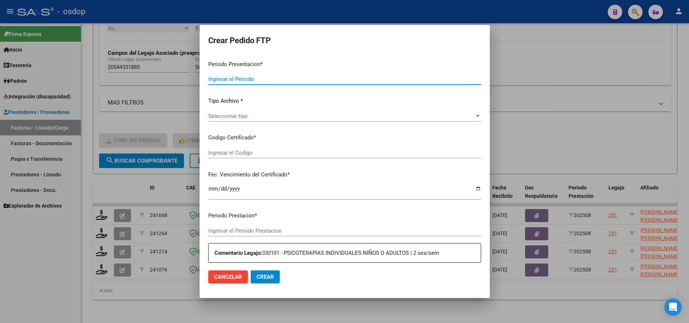
type input "202508"
type input "$ 98.964,88"
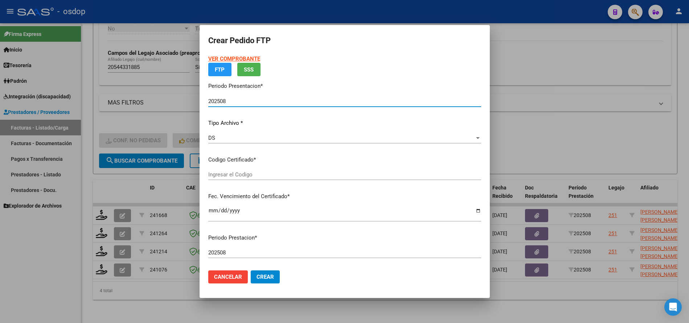
type input "3656554652"
type input "[DATE]"
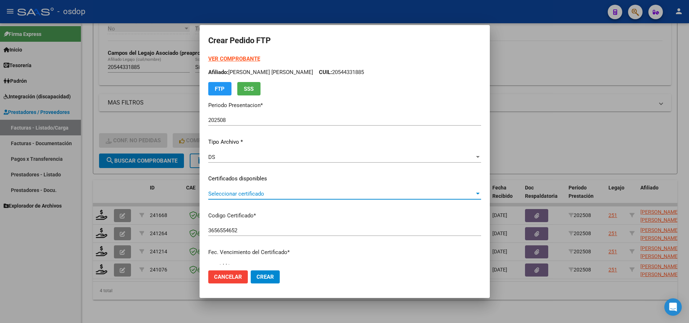
click at [258, 191] on span "Seleccionar certificado" at bounding box center [341, 194] width 266 height 7
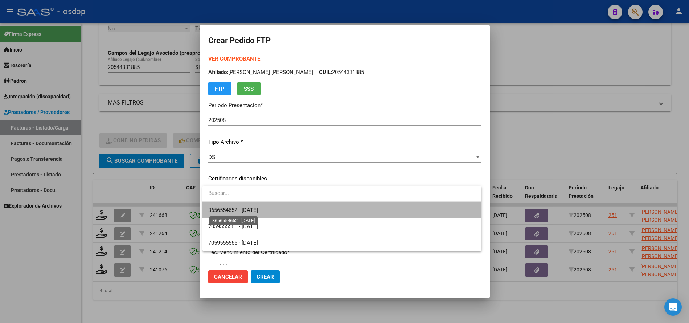
click at [258, 208] on span "3656554652 - [DATE]" at bounding box center [233, 210] width 50 height 7
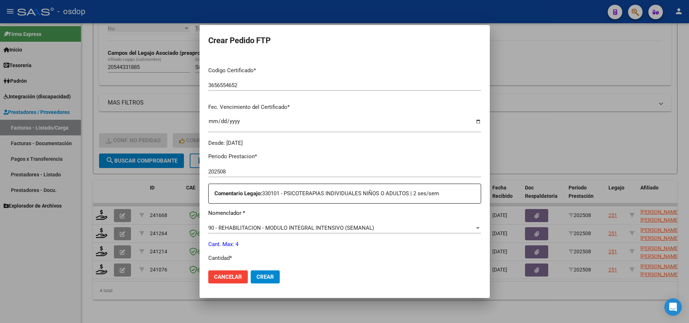
scroll to position [218, 0]
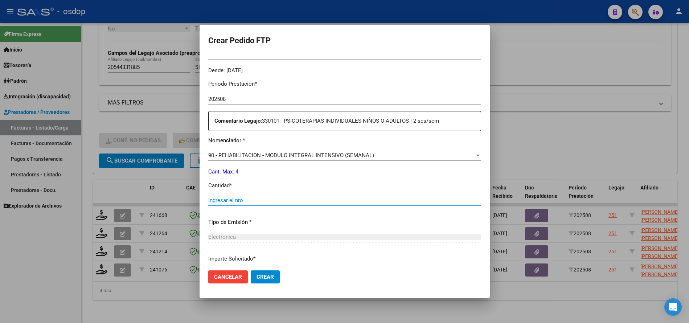
click at [261, 198] on input "Ingresar el nro" at bounding box center [344, 200] width 273 height 7
type input "4"
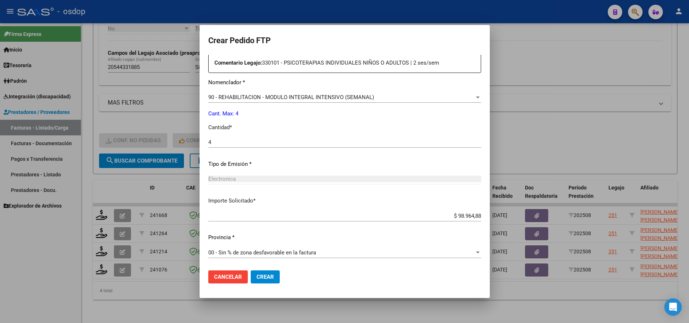
click at [267, 275] on span "Crear" at bounding box center [265, 277] width 17 height 7
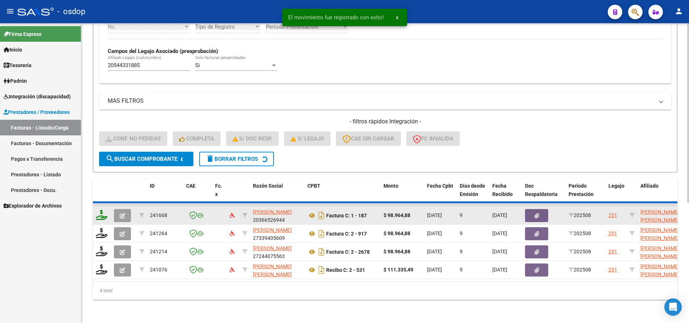
scroll to position [180, 0]
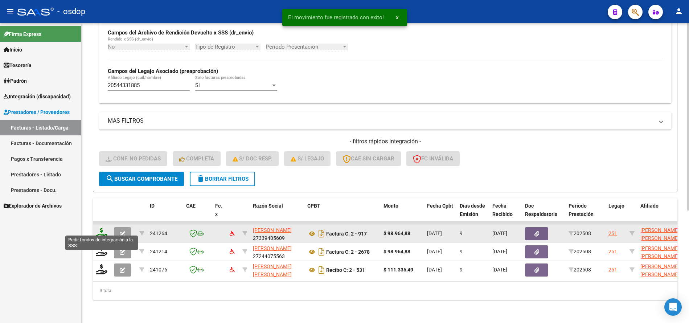
click at [101, 230] on icon at bounding box center [102, 233] width 12 height 10
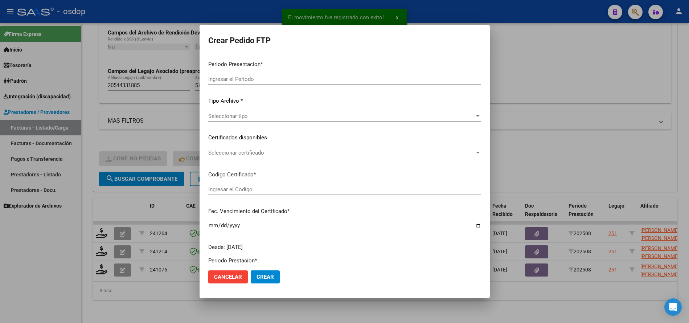
type input "202508"
type input "$ 98.964,88"
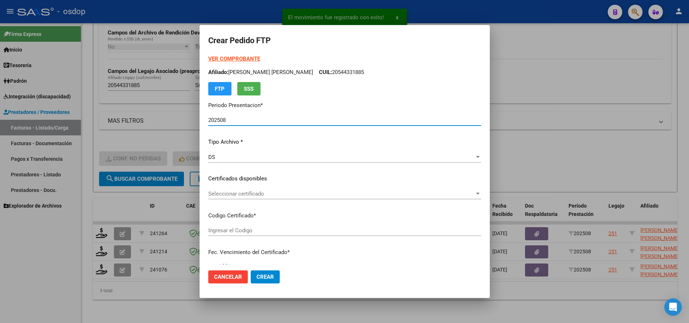
type input "3656554652"
type input "[DATE]"
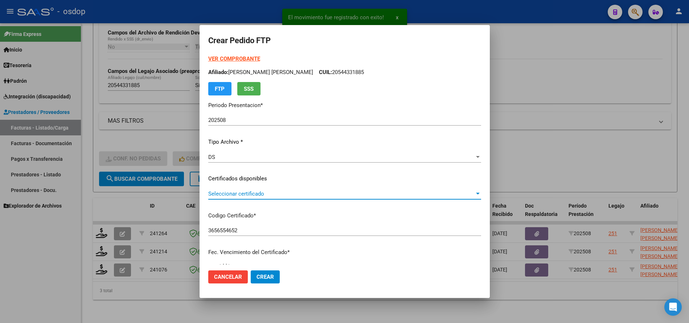
click at [263, 193] on span "Seleccionar certificado" at bounding box center [341, 194] width 266 height 7
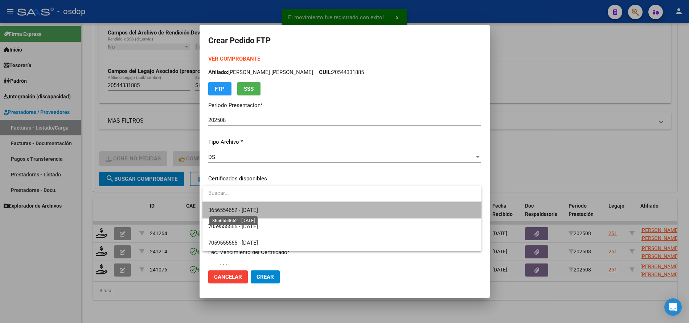
click at [258, 208] on span "3656554652 - [DATE]" at bounding box center [233, 210] width 50 height 7
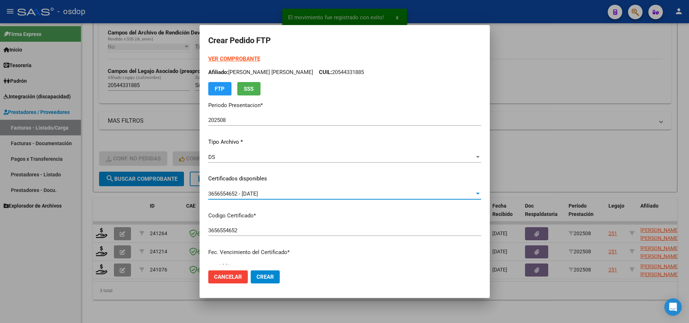
scroll to position [181, 0]
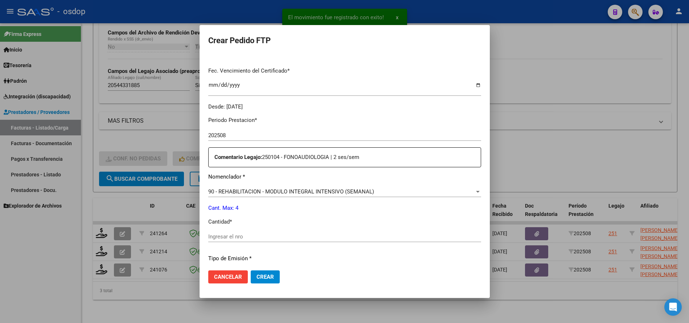
click at [267, 235] on input "Ingresar el nro" at bounding box center [344, 236] width 273 height 7
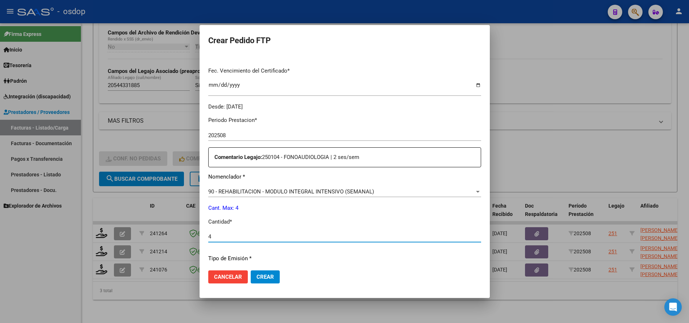
scroll to position [276, 0]
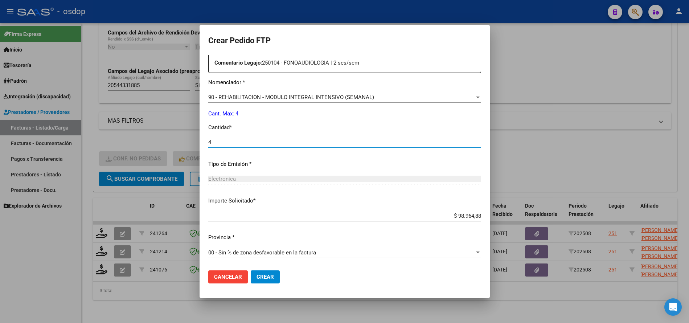
type input "4"
click at [267, 272] on button "Crear" at bounding box center [265, 276] width 29 height 13
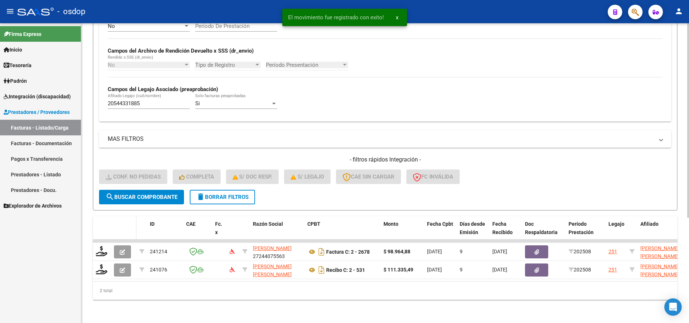
scroll to position [162, 0]
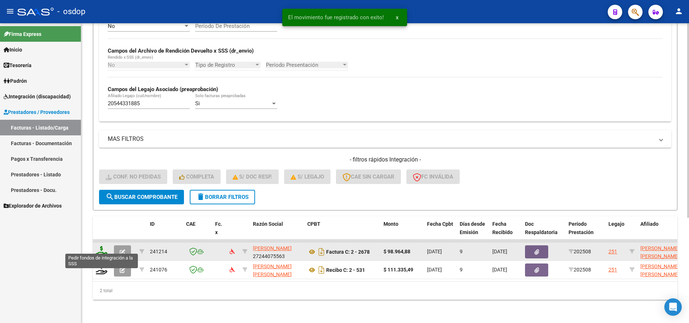
click at [104, 246] on icon at bounding box center [102, 251] width 12 height 10
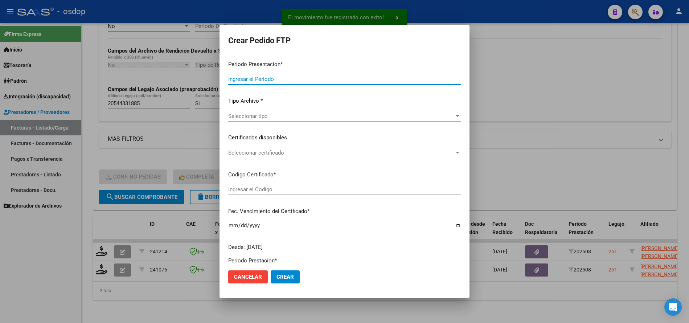
type input "202508"
type input "$ 98.964,88"
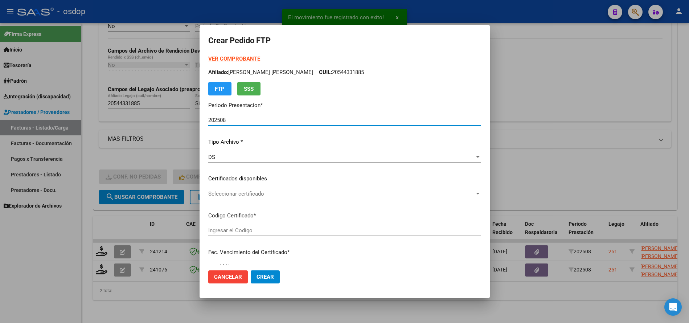
type input "3656554652"
type input "[DATE]"
click at [287, 194] on span "Seleccionar certificado" at bounding box center [341, 194] width 266 height 7
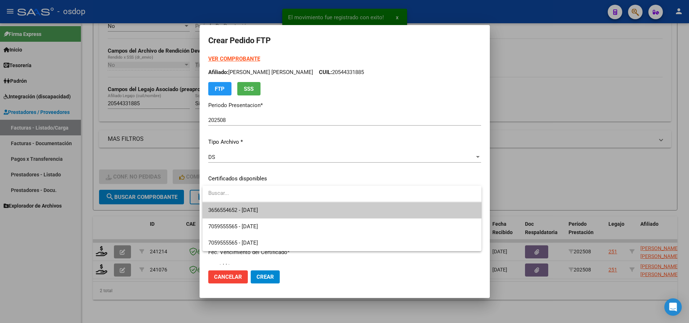
click at [286, 205] on span "3656554652 - [DATE]" at bounding box center [341, 210] width 267 height 16
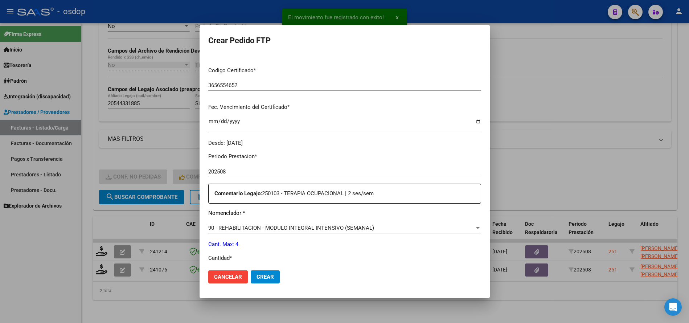
scroll to position [181, 0]
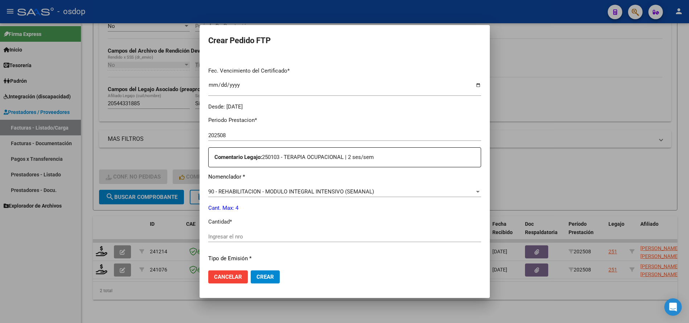
click at [275, 237] on input "Ingresar el nro" at bounding box center [344, 236] width 273 height 7
type input "4"
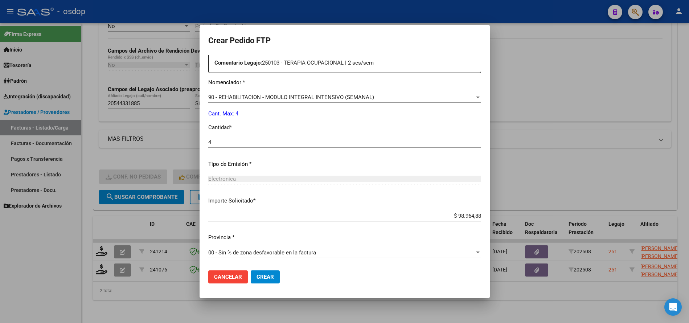
click at [263, 275] on span "Crear" at bounding box center [265, 277] width 17 height 7
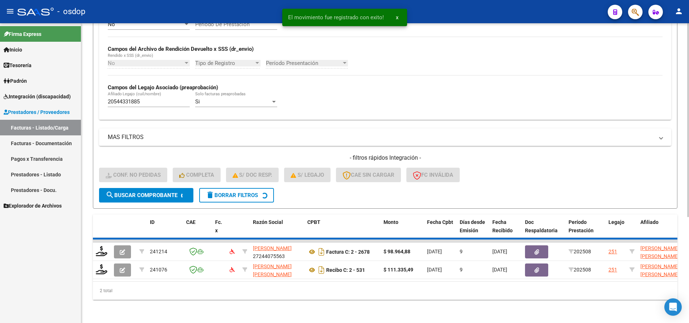
scroll to position [144, 0]
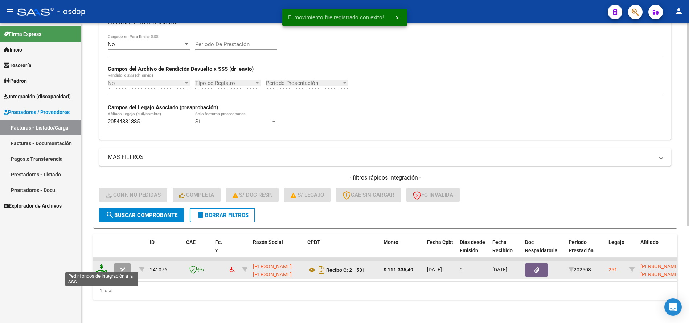
click at [101, 269] on icon at bounding box center [102, 269] width 12 height 10
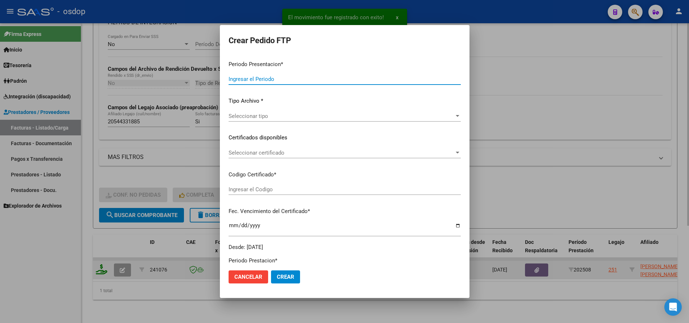
type input "202508"
type input "$ 111.335,49"
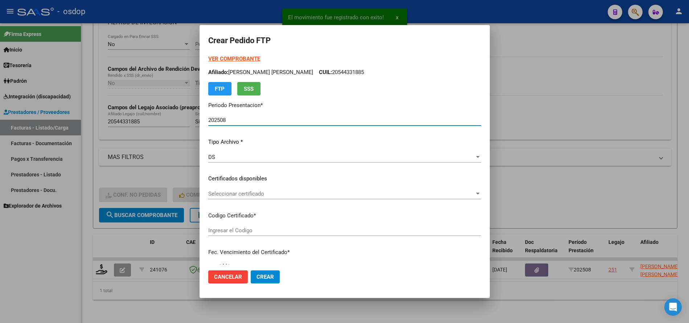
type input "3656554652"
type input "[DATE]"
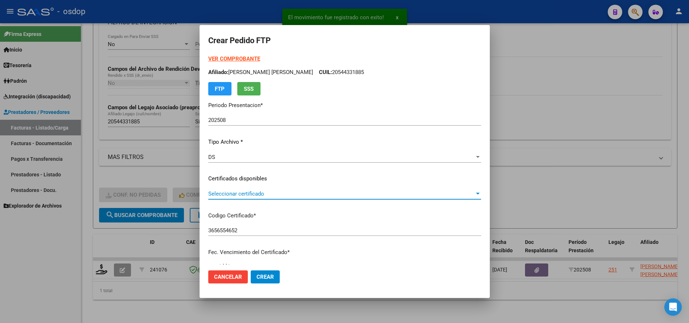
click at [239, 195] on span "Seleccionar certificado" at bounding box center [341, 194] width 266 height 7
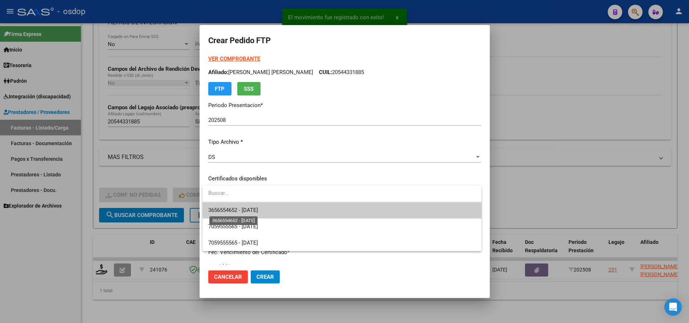
click at [253, 212] on span "3656554652 - [DATE]" at bounding box center [233, 210] width 50 height 7
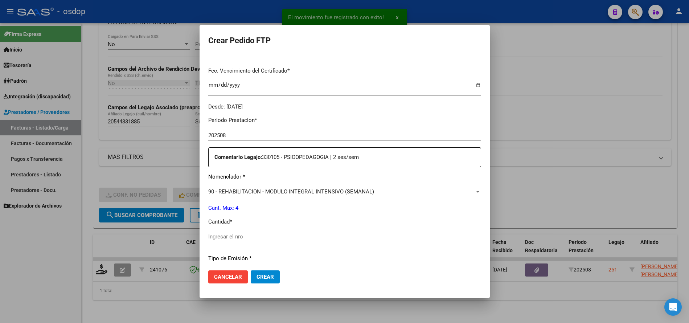
scroll to position [218, 0]
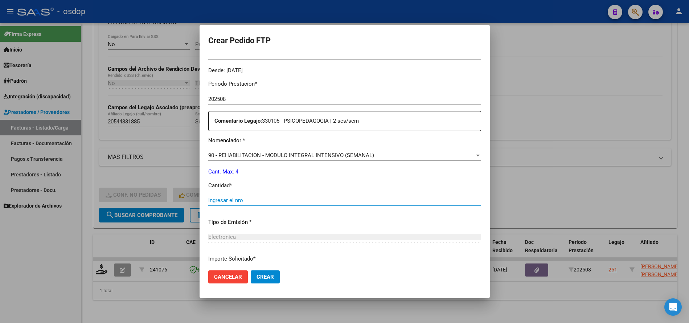
click at [282, 202] on input "Ingresar el nro" at bounding box center [344, 200] width 273 height 7
type input "4"
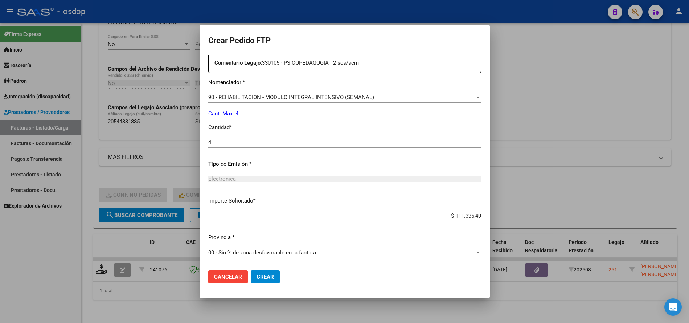
click at [263, 275] on span "Crear" at bounding box center [265, 277] width 17 height 7
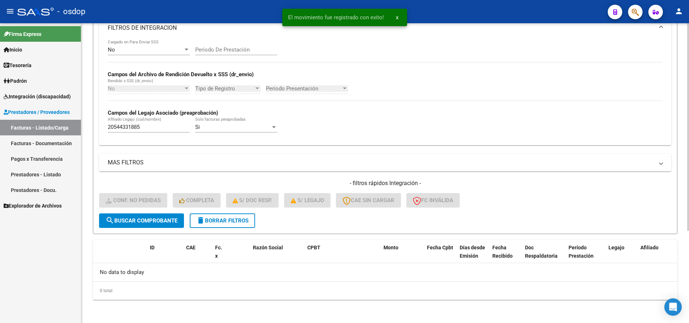
scroll to position [133, 0]
click at [244, 222] on span "delete Borrar Filtros" at bounding box center [222, 220] width 52 height 7
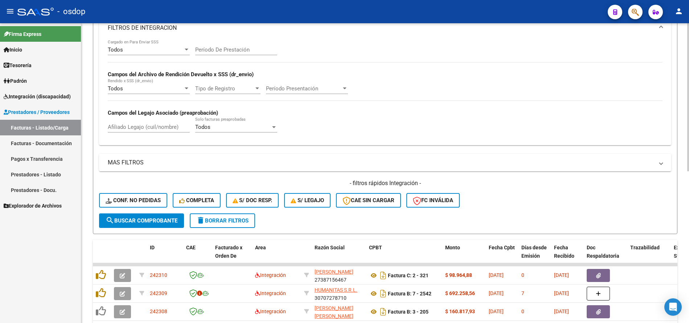
click at [156, 127] on input "Afiliado Legajo (cuil/nombre)" at bounding box center [149, 127] width 82 height 7
paste input "20530079466"
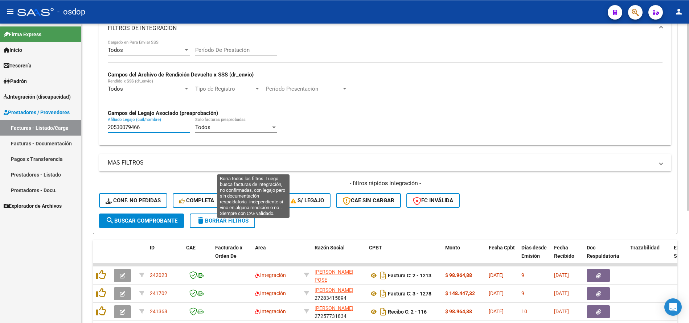
scroll to position [180, 0]
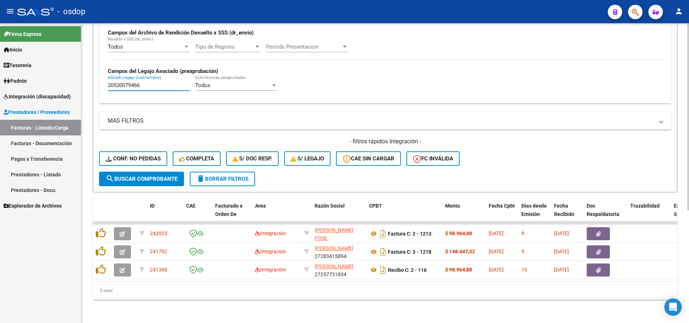
type input "20530079466"
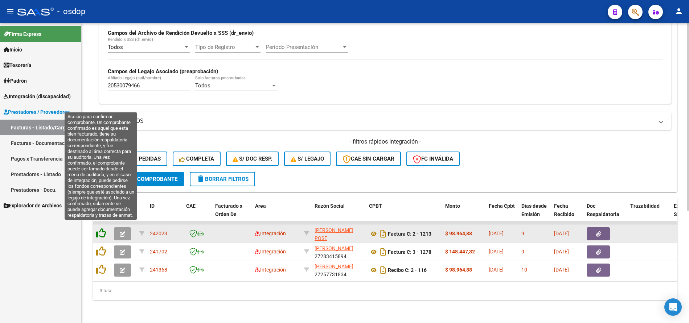
click at [99, 228] on icon at bounding box center [101, 233] width 10 height 10
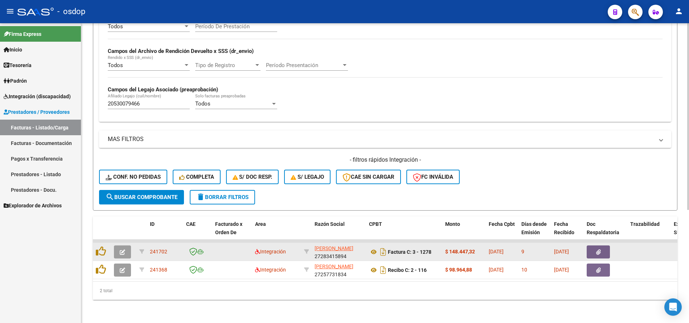
scroll to position [162, 0]
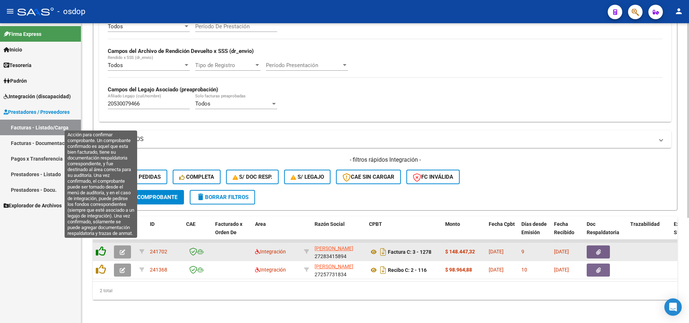
click at [100, 246] on icon at bounding box center [101, 251] width 10 height 10
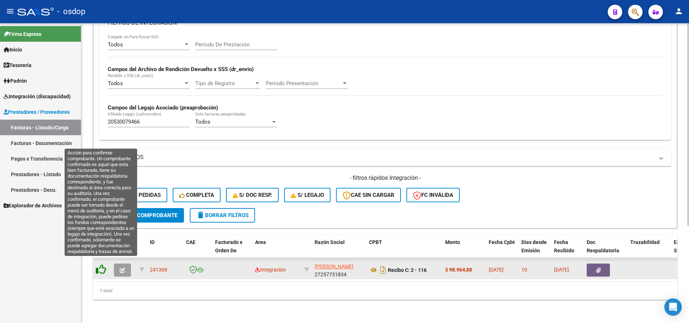
click at [102, 265] on icon at bounding box center [101, 270] width 10 height 10
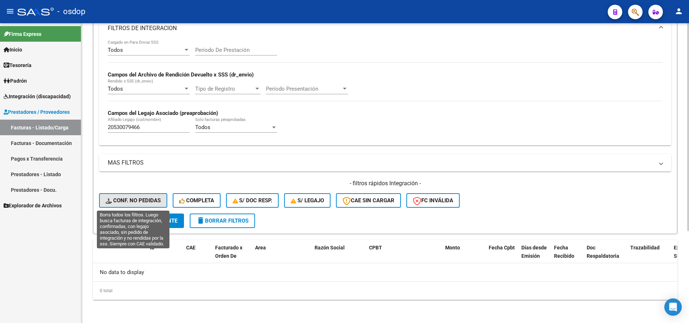
click at [140, 197] on span "Conf. no pedidas" at bounding box center [133, 200] width 55 height 7
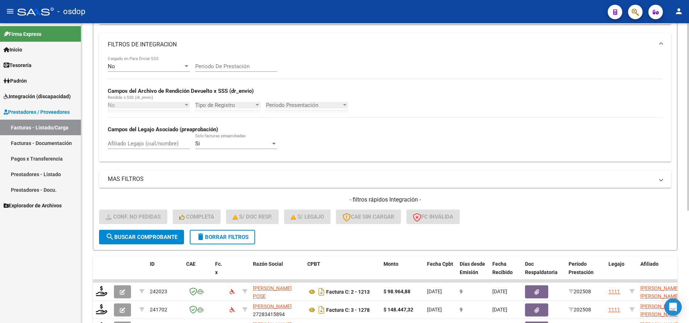
scroll to position [133, 0]
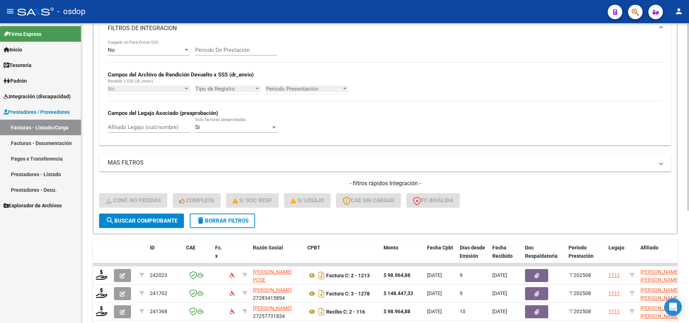
click at [150, 142] on div "No Cargado en Para Enviar SSS Período De Prestación Campos del Archivo de Rendi…" at bounding box center [385, 93] width 572 height 106
click at [149, 122] on div "Afiliado Legajo (cuil/nombre)" at bounding box center [149, 125] width 82 height 16
paste input "20530079466"
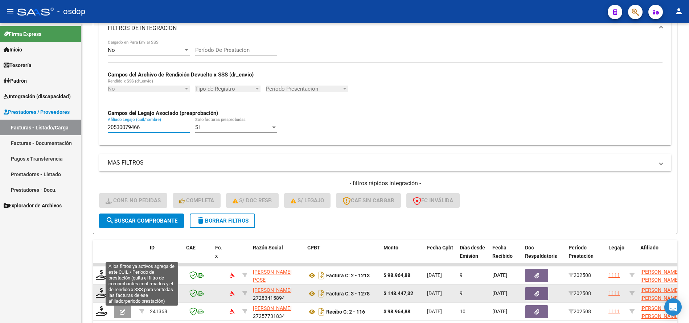
scroll to position [180, 0]
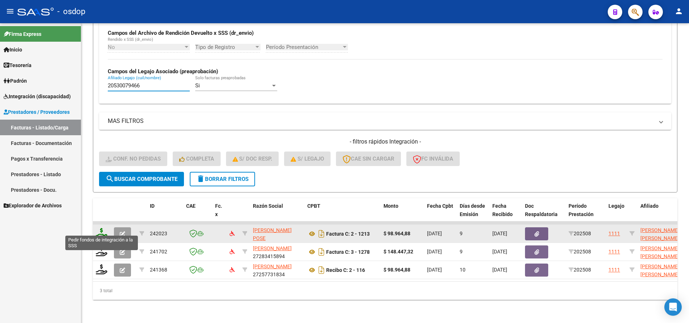
type input "20530079466"
click at [97, 232] on icon at bounding box center [102, 233] width 12 height 10
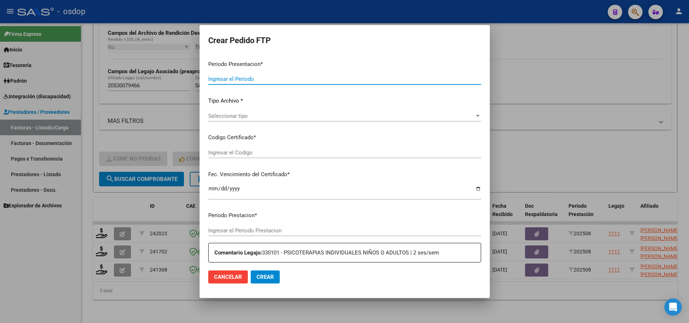
type input "202508"
type input "$ 98.964,88"
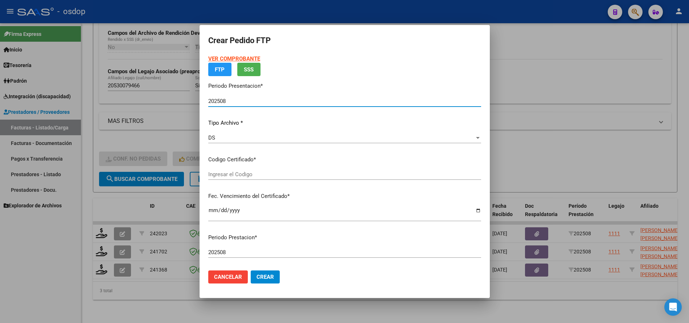
type input "5021941637"
type input "[DATE]"
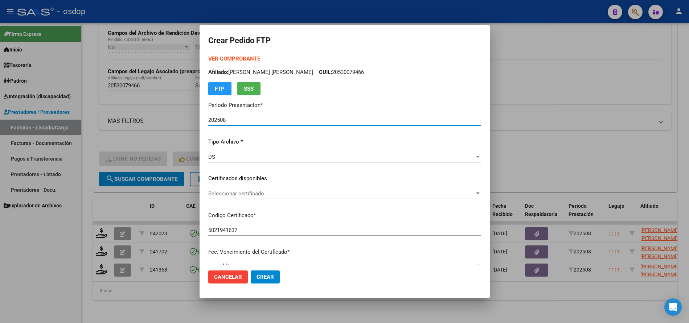
click at [240, 193] on span "Seleccionar certificado" at bounding box center [341, 194] width 266 height 7
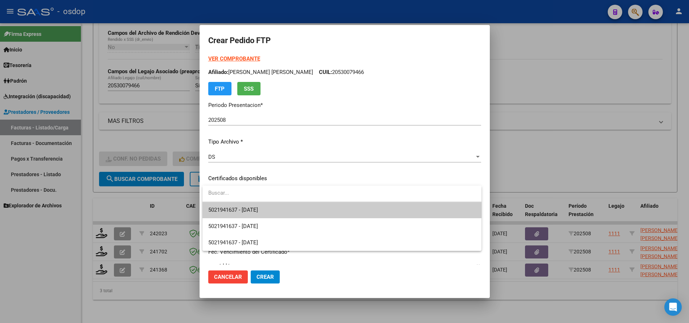
click at [249, 209] on span "5021941637 - [DATE]" at bounding box center [233, 210] width 50 height 7
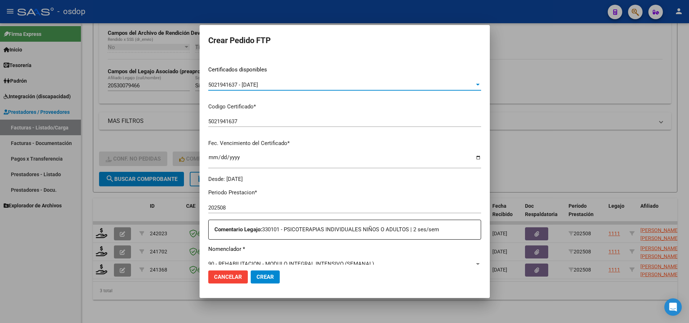
scroll to position [218, 0]
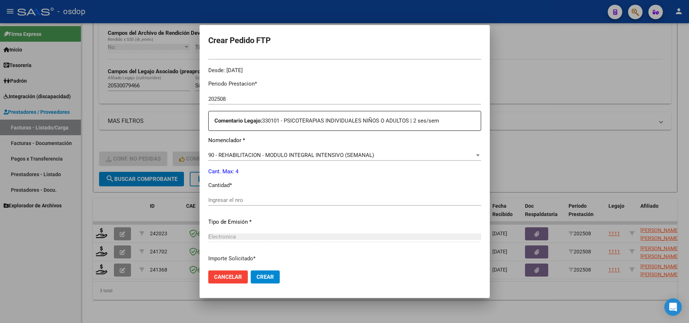
click at [267, 203] on input "Ingresar el nro" at bounding box center [344, 200] width 273 height 7
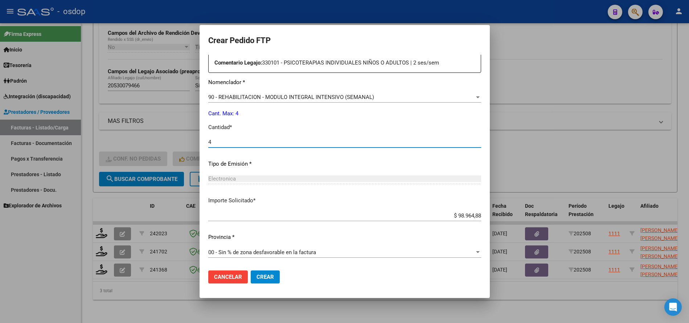
type input "4"
click at [266, 273] on button "Crear" at bounding box center [265, 277] width 29 height 13
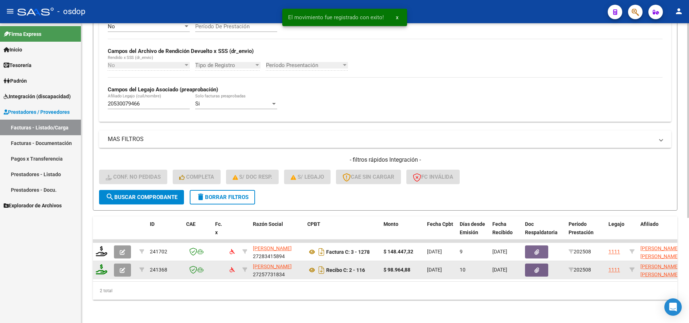
scroll to position [162, 0]
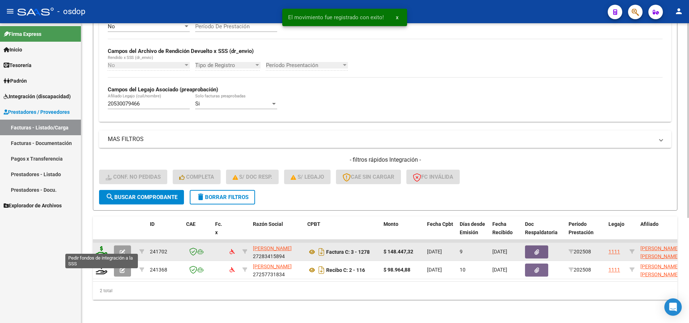
click at [99, 249] on icon at bounding box center [102, 251] width 12 height 10
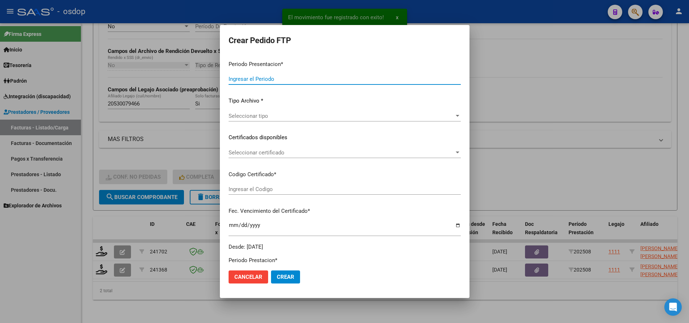
type input "202508"
type input "$ 148.447,32"
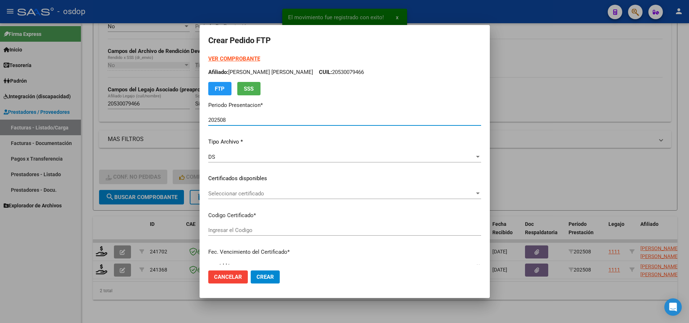
type input "5021941637"
type input "[DATE]"
click at [269, 194] on span "Seleccionar certificado" at bounding box center [341, 194] width 266 height 7
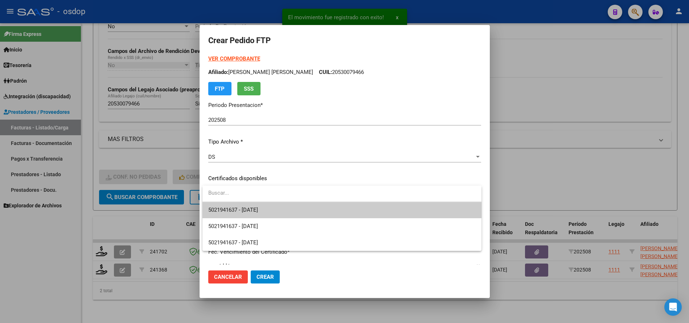
click at [274, 205] on span "5021941637 - [DATE]" at bounding box center [341, 210] width 267 height 16
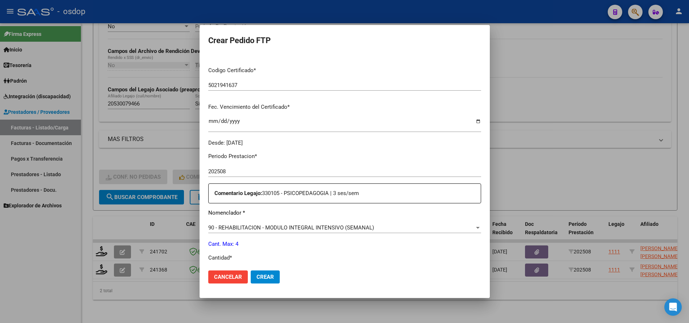
scroll to position [181, 0]
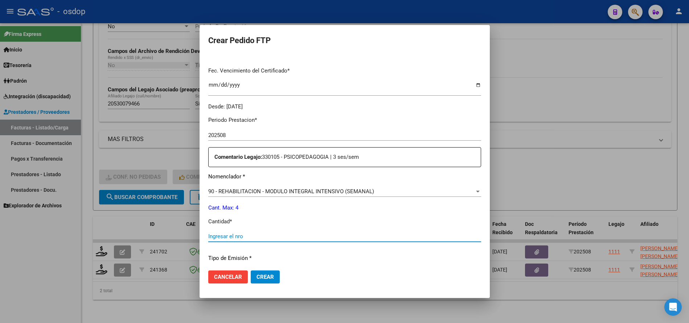
click at [263, 236] on input "Ingresar el nro" at bounding box center [344, 236] width 273 height 7
type input "4"
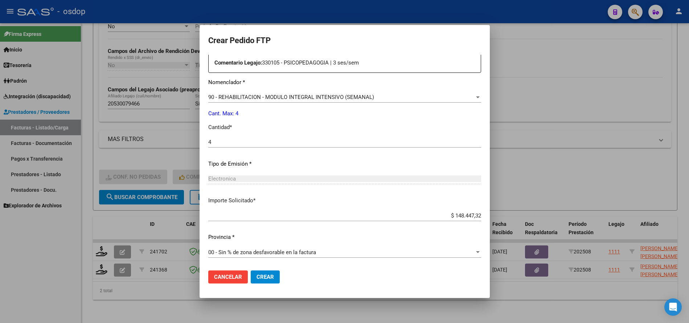
click at [268, 277] on span "Crear" at bounding box center [265, 277] width 17 height 7
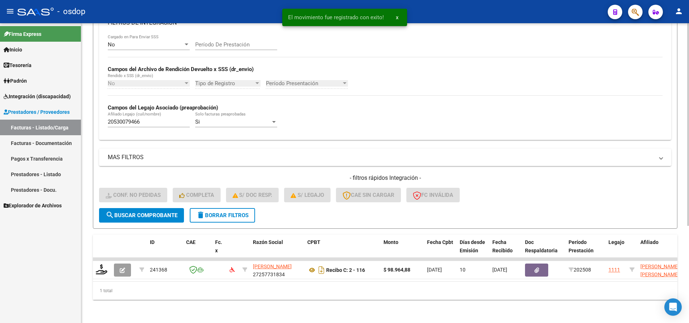
scroll to position [144, 0]
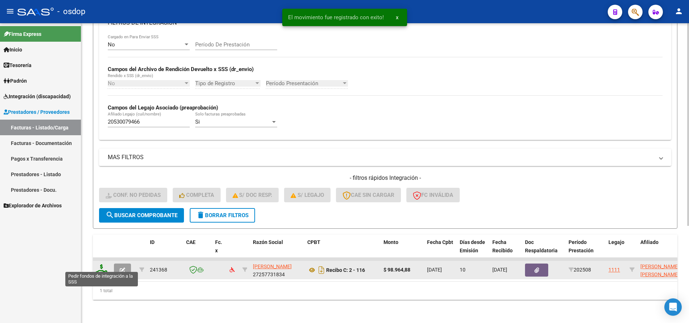
click at [98, 265] on icon at bounding box center [102, 270] width 12 height 10
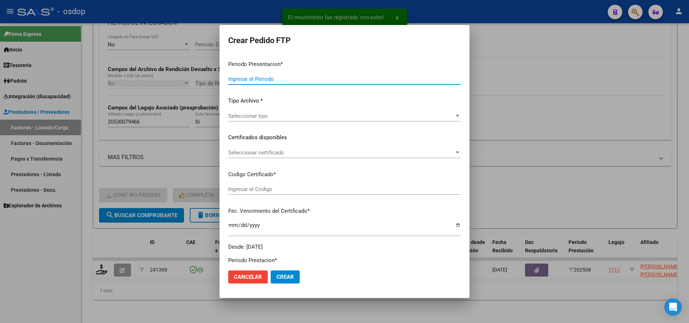
type input "202508"
type input "$ 98.964,88"
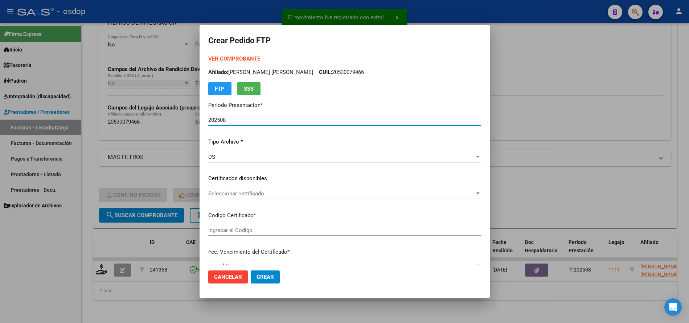
type input "5021941637"
type input "[DATE]"
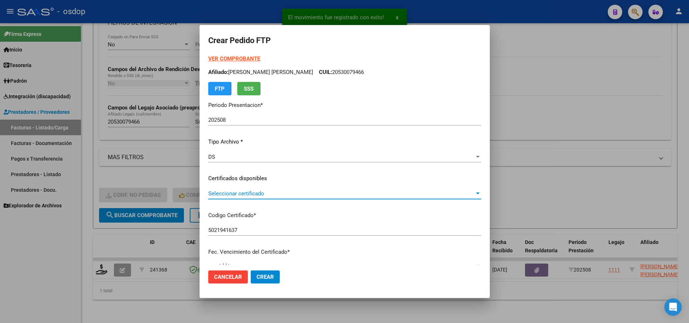
click at [244, 195] on span "Seleccionar certificado" at bounding box center [341, 194] width 266 height 7
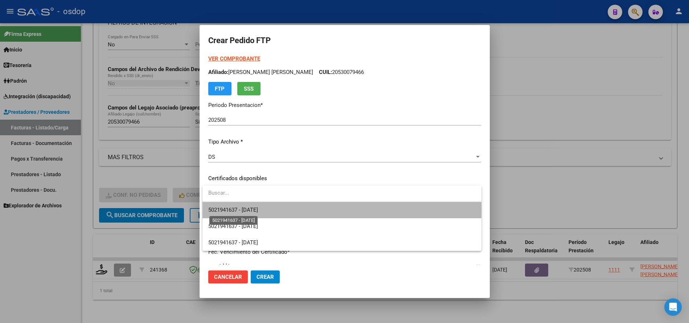
click at [258, 209] on span "5021941637 - [DATE]" at bounding box center [233, 210] width 50 height 7
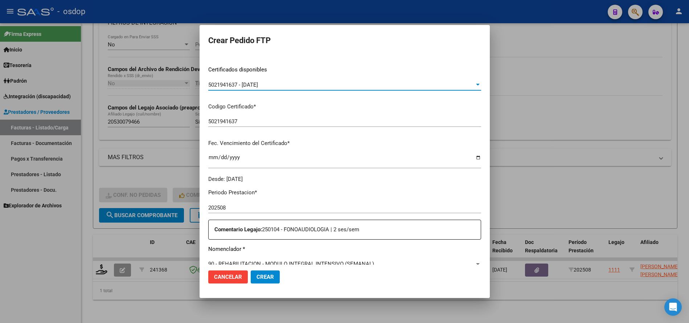
scroll to position [181, 0]
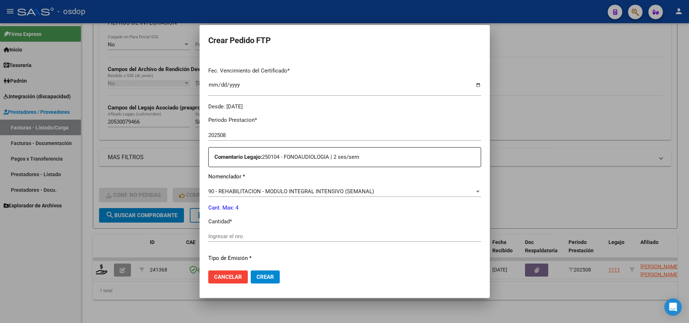
click at [299, 233] on div "Ingresar el nro" at bounding box center [344, 236] width 273 height 11
type input "4"
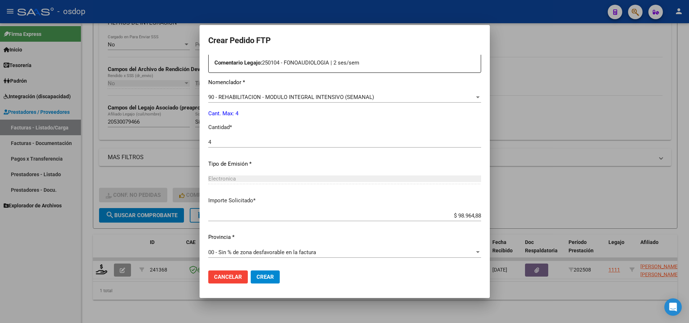
click at [272, 281] on button "Crear" at bounding box center [265, 277] width 29 height 13
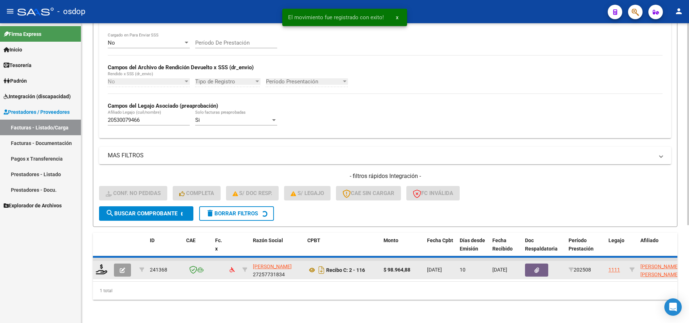
scroll to position [133, 0]
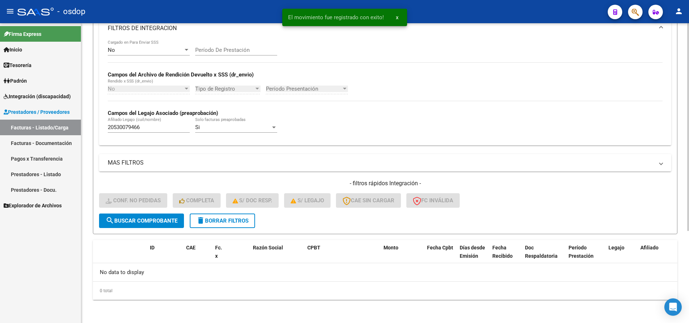
click at [225, 218] on span "delete Borrar Filtros" at bounding box center [222, 221] width 52 height 7
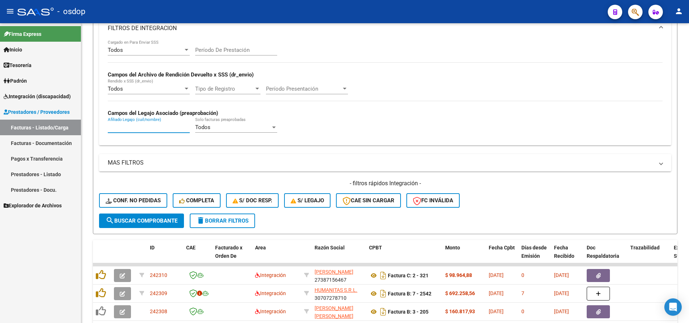
click at [171, 124] on input "Afiliado Legajo (cuil/nombre)" at bounding box center [149, 127] width 82 height 7
paste input "20538381587"
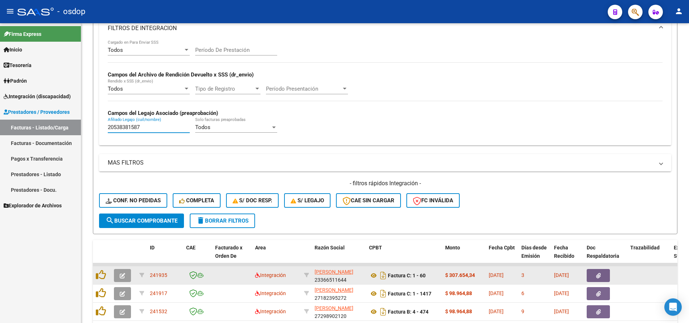
scroll to position [198, 0]
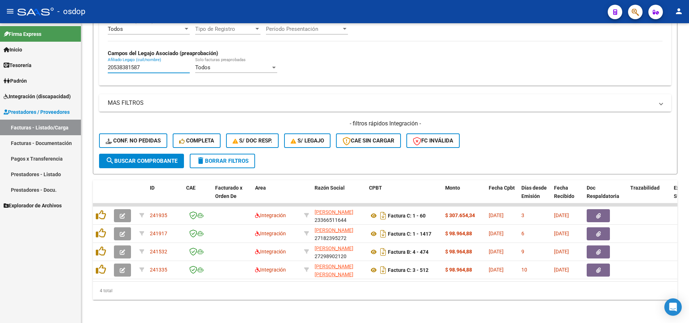
type input "20538381587"
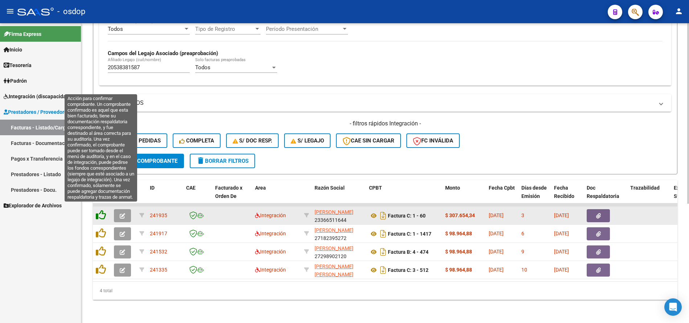
click at [101, 212] on icon at bounding box center [101, 215] width 10 height 10
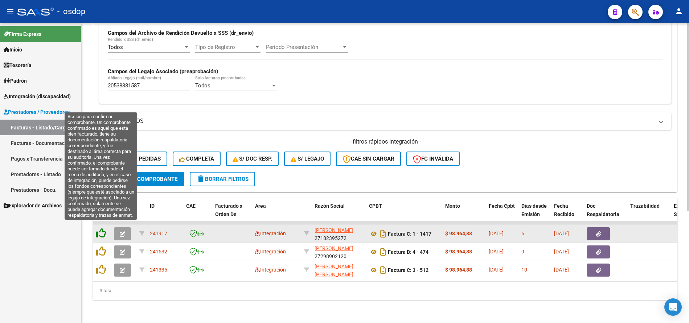
click at [102, 229] on icon at bounding box center [101, 233] width 10 height 10
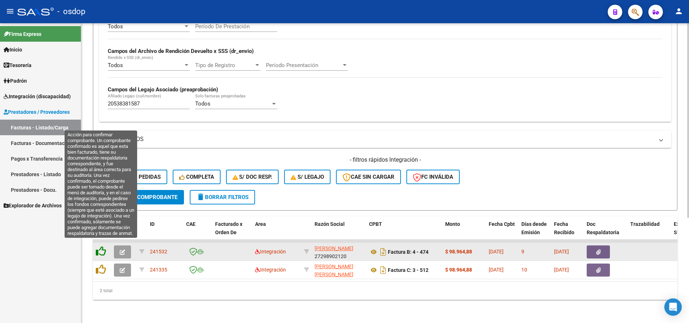
click at [100, 249] on icon at bounding box center [101, 251] width 10 height 10
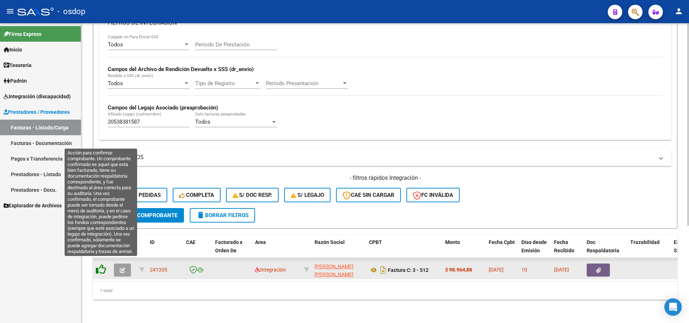
click at [101, 265] on icon at bounding box center [101, 270] width 10 height 10
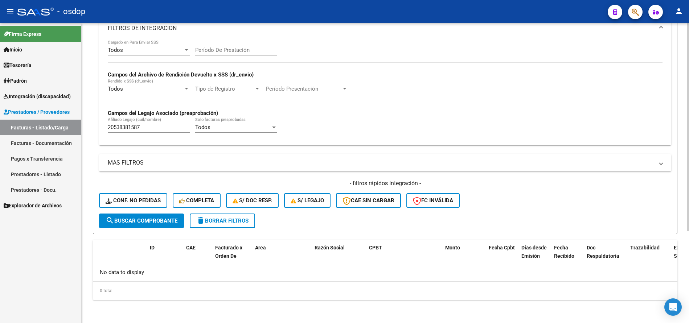
drag, startPoint x: 151, startPoint y: 187, endPoint x: 144, endPoint y: 198, distance: 12.8
click at [150, 190] on div "- filtros rápidos Integración - Conf. no pedidas Completa S/ Doc Resp. S/ legaj…" at bounding box center [385, 197] width 572 height 34
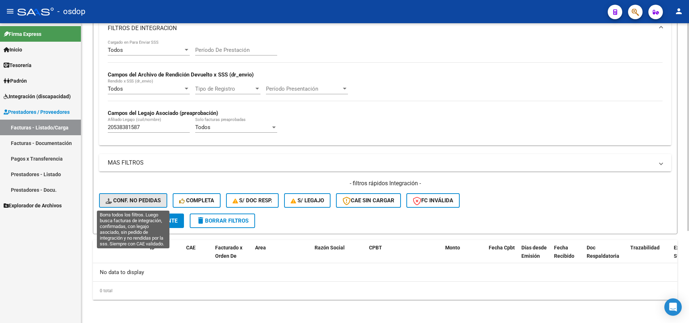
click at [143, 199] on span "Conf. no pedidas" at bounding box center [133, 200] width 55 height 7
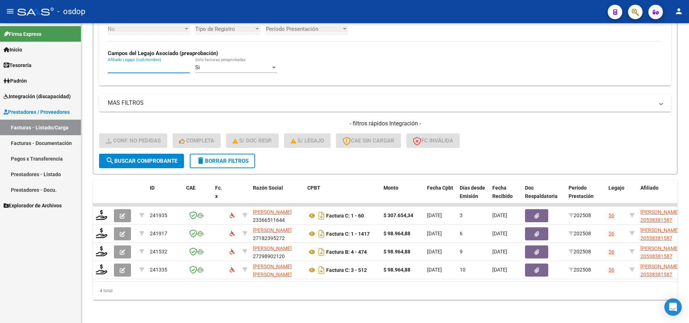
click at [150, 64] on input "Afiliado Legajo (cuil/nombre)" at bounding box center [149, 67] width 82 height 7
paste input "20538381587"
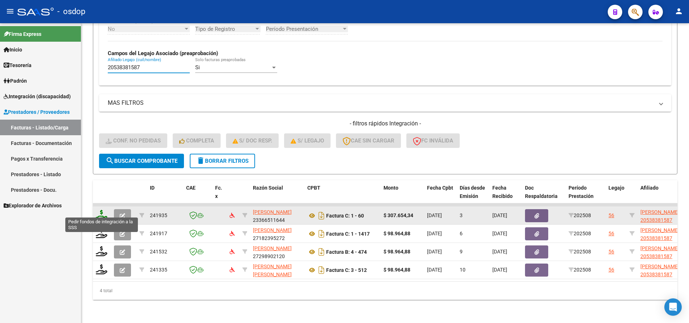
type input "20538381587"
click at [103, 210] on icon at bounding box center [102, 215] width 12 height 10
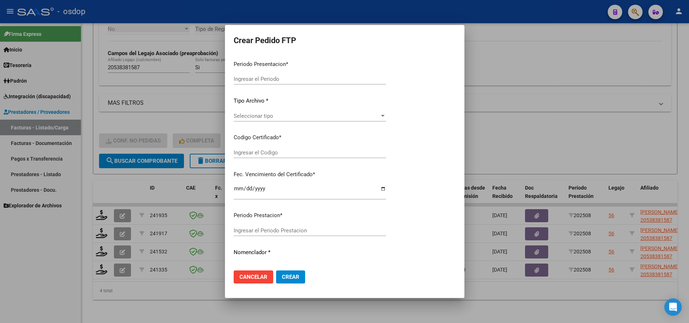
type input "202508"
type input "$ 307.654,34"
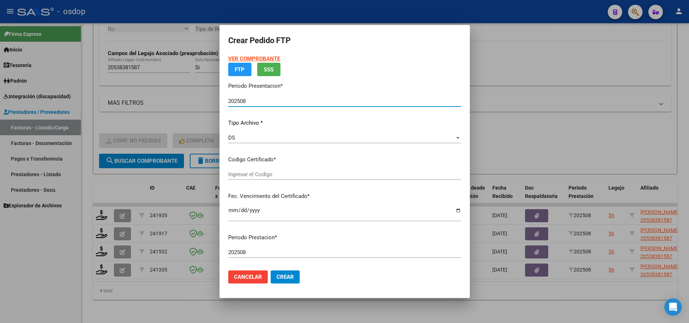
type input "951694564"
type input "[DATE]"
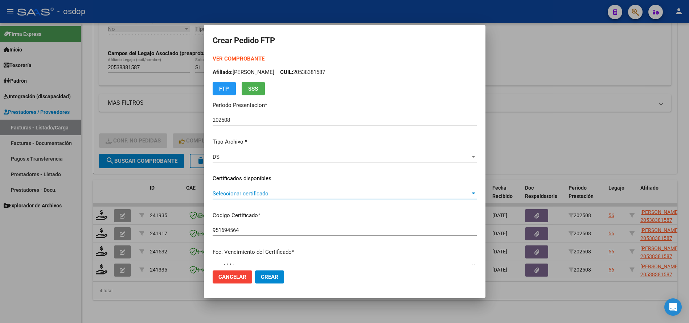
click at [255, 191] on span "Seleccionar certificado" at bounding box center [342, 194] width 258 height 7
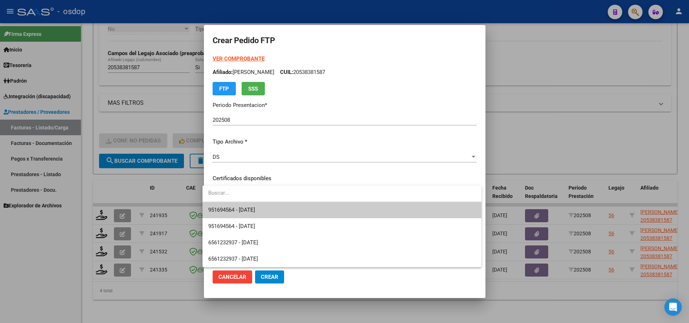
click at [264, 206] on span "951694564 - [DATE]" at bounding box center [341, 210] width 267 height 16
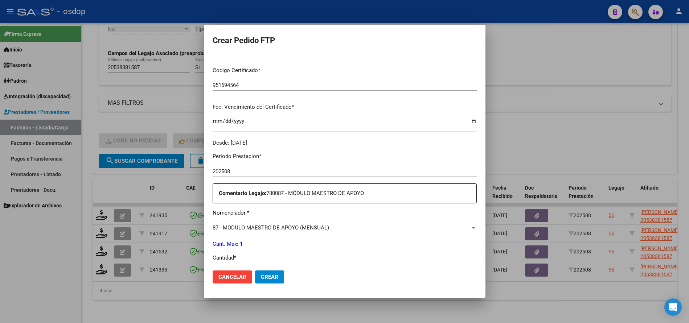
scroll to position [218, 0]
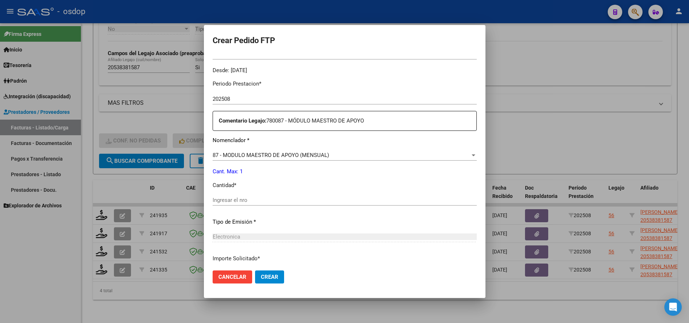
click at [271, 201] on input "Ingresar el nro" at bounding box center [345, 200] width 264 height 7
type input "1"
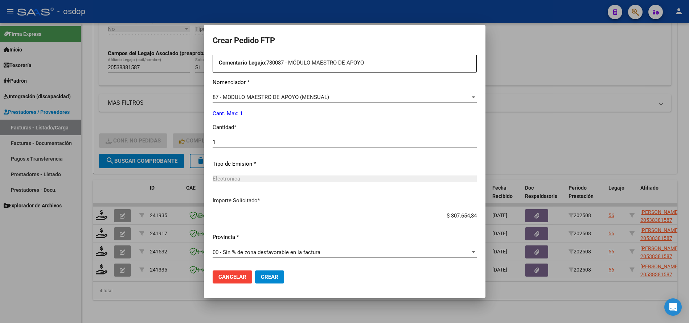
click at [258, 281] on button "Crear" at bounding box center [269, 277] width 29 height 13
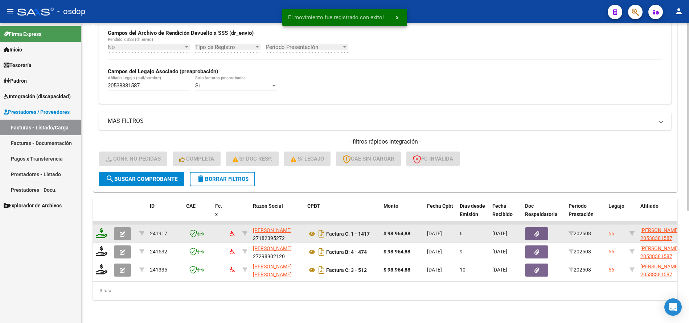
scroll to position [180, 0]
click at [103, 228] on icon at bounding box center [102, 233] width 12 height 10
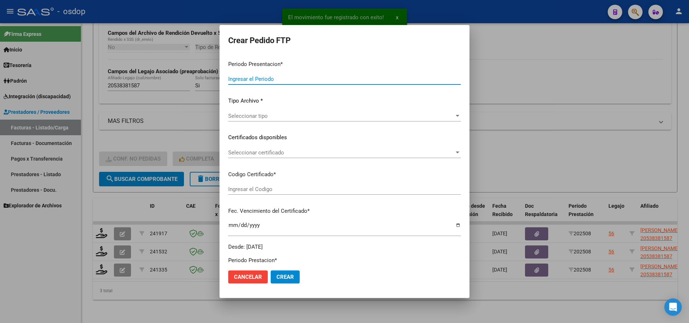
type input "202508"
type input "$ 98.964,88"
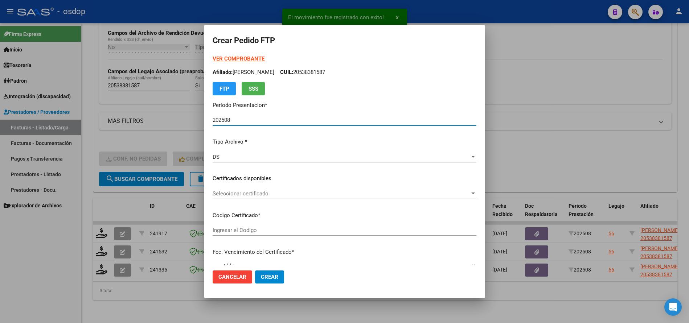
type input "951694564"
type input "[DATE]"
click at [246, 196] on span "Seleccionar certificado" at bounding box center [341, 194] width 257 height 7
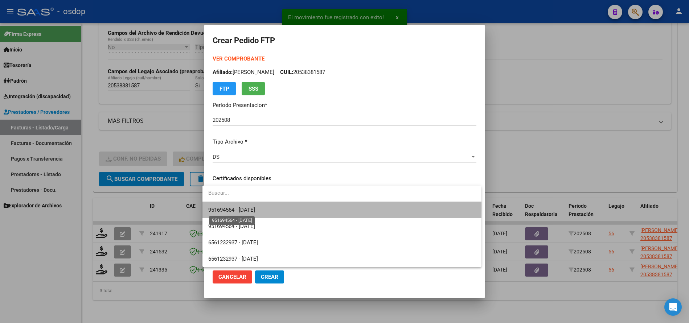
click at [254, 207] on span "951694564 - [DATE]" at bounding box center [231, 210] width 47 height 7
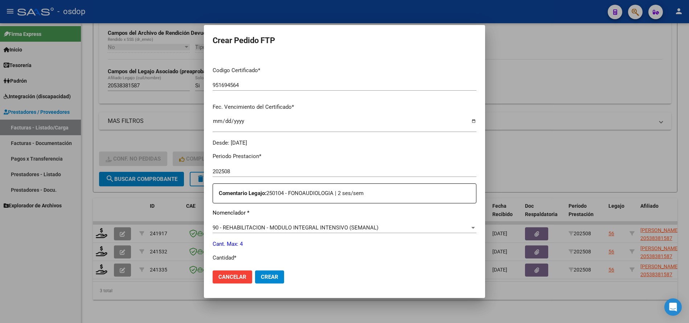
scroll to position [218, 0]
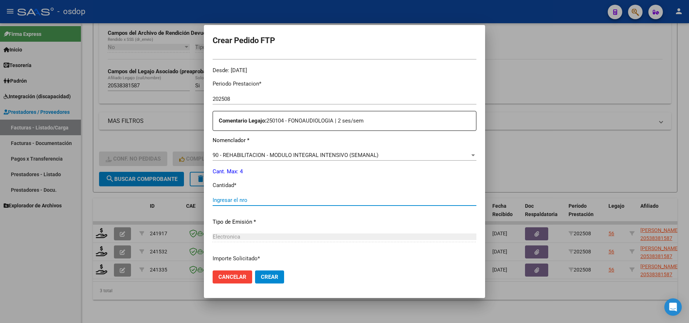
click at [279, 201] on input "Ingresar el nro" at bounding box center [345, 200] width 264 height 7
type input "4"
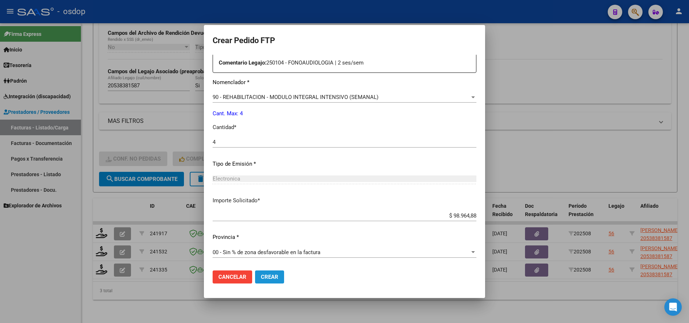
click at [262, 277] on span "Crear" at bounding box center [269, 277] width 17 height 7
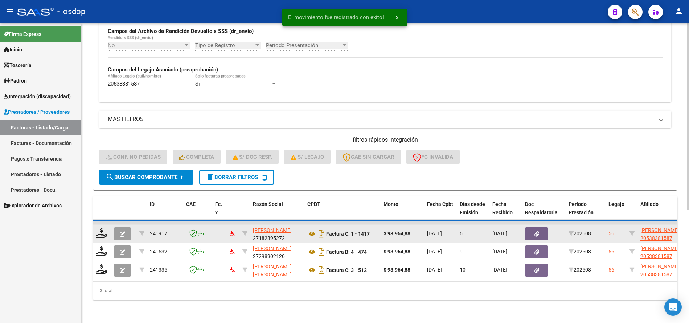
scroll to position [162, 0]
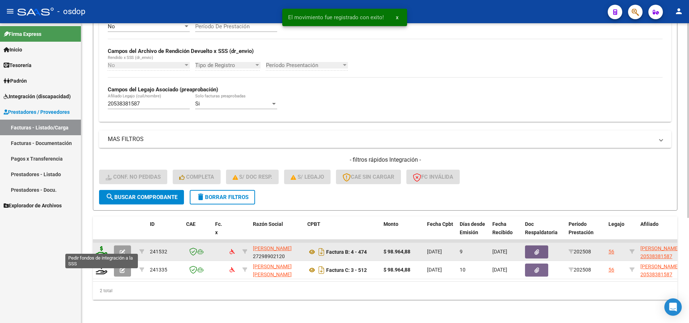
click at [103, 246] on icon at bounding box center [102, 251] width 12 height 10
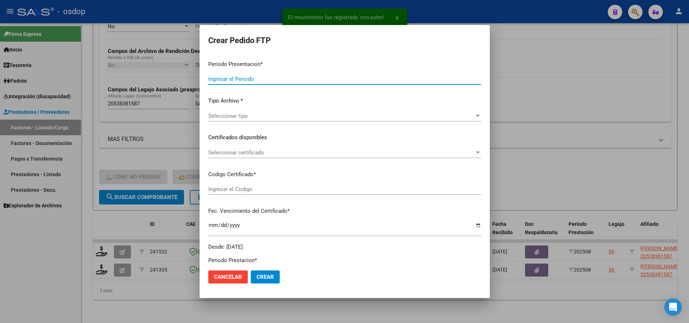
type input "202508"
type input "$ 98.964,88"
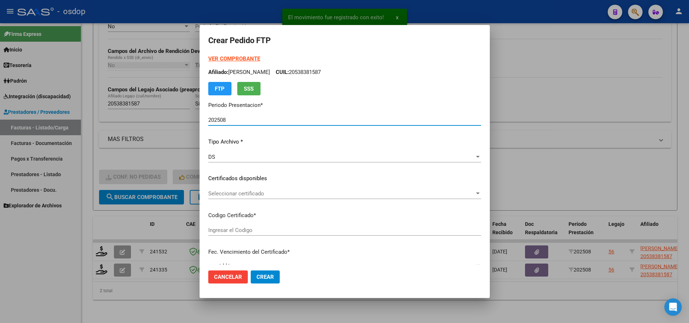
type input "951694564"
type input "[DATE]"
click at [249, 192] on span "Seleccionar certificado" at bounding box center [341, 194] width 266 height 7
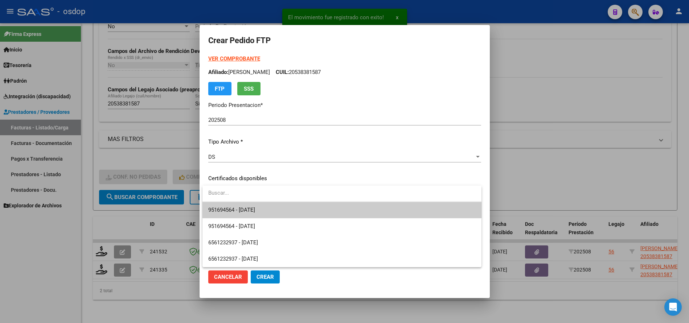
click at [252, 205] on span "951694564 - [DATE]" at bounding box center [341, 210] width 267 height 16
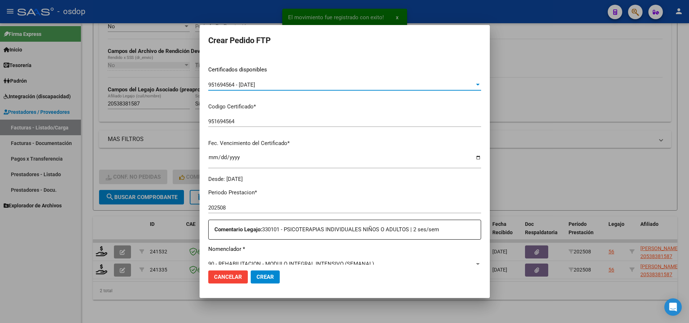
scroll to position [181, 0]
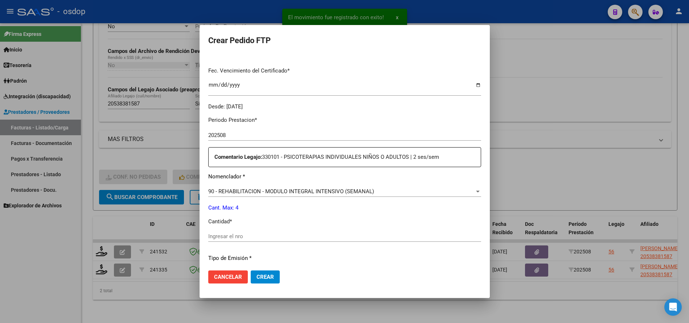
click at [245, 236] on input "Ingresar el nro" at bounding box center [344, 236] width 273 height 7
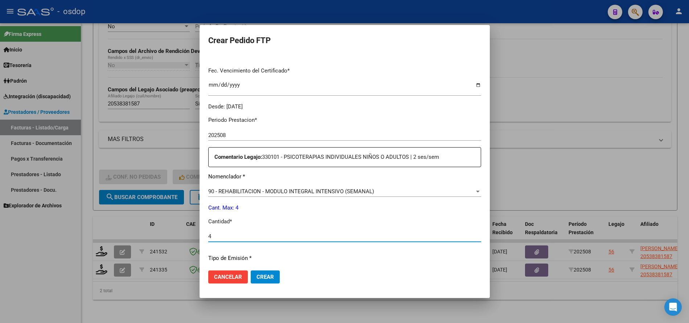
type input "4"
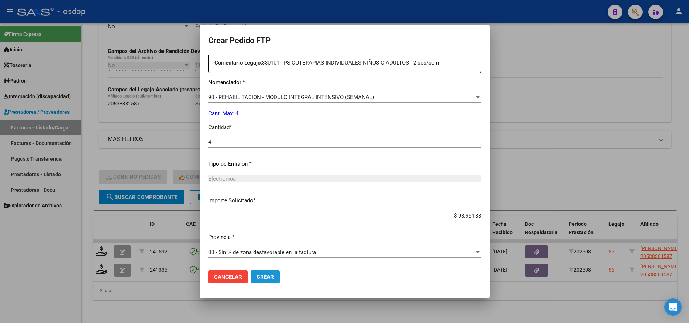
click at [262, 276] on span "Crear" at bounding box center [265, 277] width 17 height 7
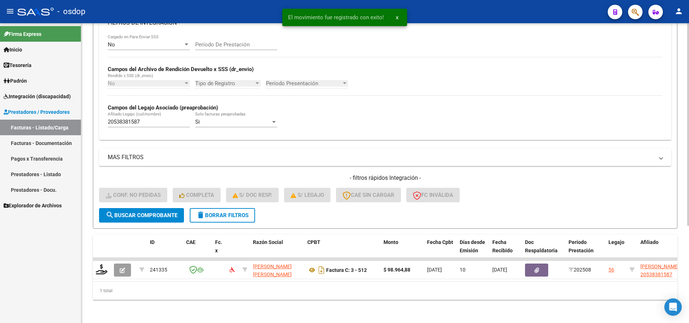
scroll to position [144, 0]
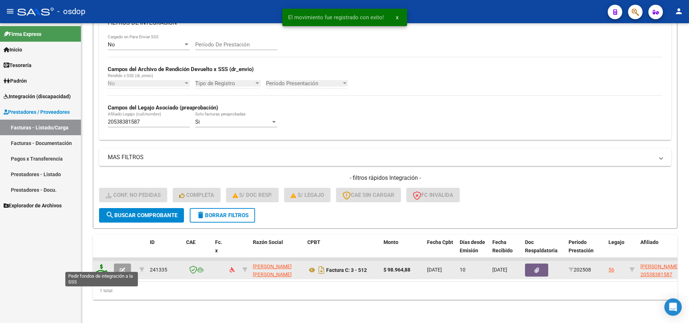
click at [102, 265] on icon at bounding box center [102, 270] width 12 height 10
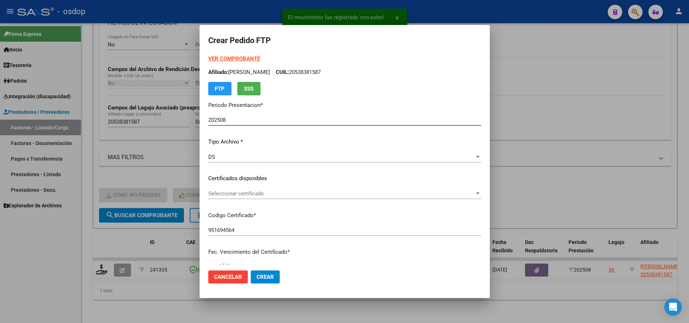
click at [254, 194] on span "Seleccionar certificado" at bounding box center [341, 194] width 266 height 7
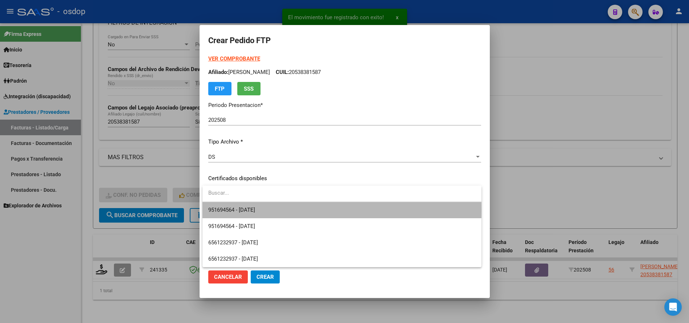
click at [273, 209] on span "951694564 - [DATE]" at bounding box center [341, 210] width 267 height 16
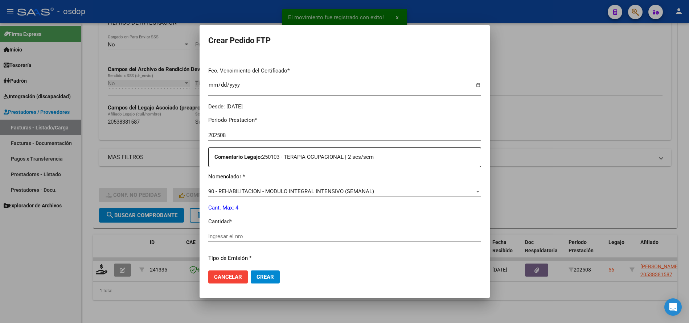
scroll to position [218, 0]
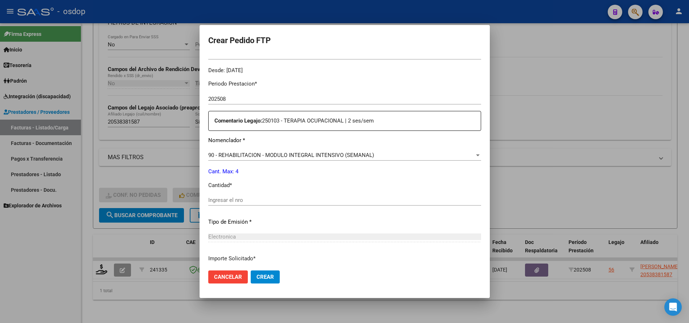
click at [267, 207] on div "Ingresar el nro" at bounding box center [344, 204] width 273 height 18
click at [270, 200] on input "Ingresar el nro" at bounding box center [344, 200] width 273 height 7
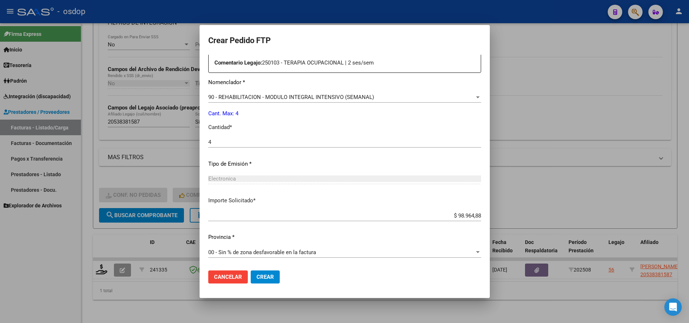
click at [267, 274] on button "Crear" at bounding box center [265, 277] width 29 height 13
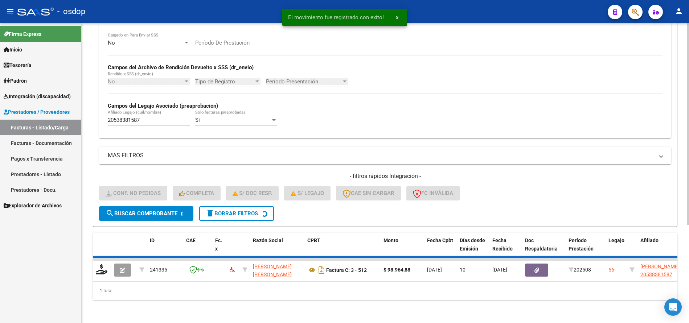
scroll to position [133, 0]
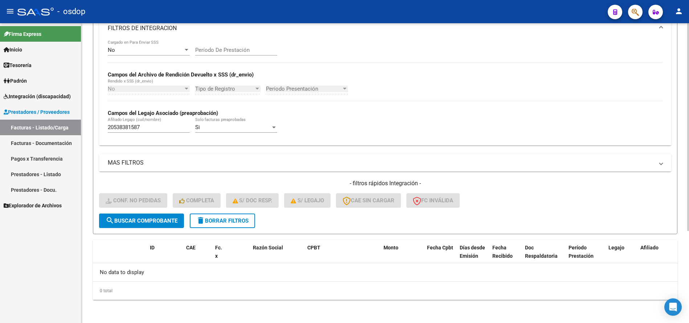
click at [221, 222] on span "delete Borrar Filtros" at bounding box center [222, 221] width 52 height 7
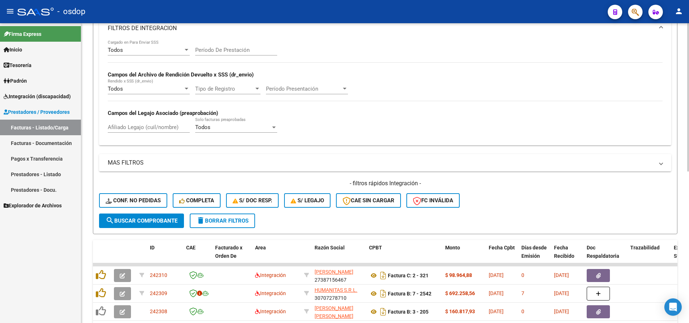
click at [155, 129] on input "Afiliado Legajo (cuil/nombre)" at bounding box center [149, 127] width 82 height 7
paste input "20507478701"
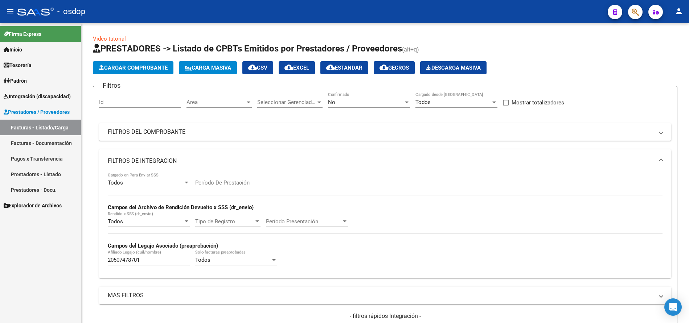
scroll to position [133, 0]
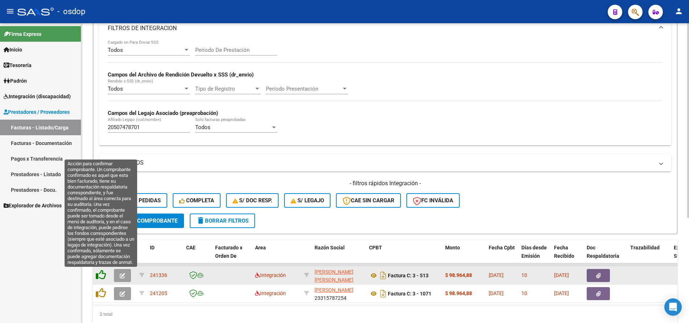
click at [105, 277] on div at bounding box center [102, 275] width 12 height 11
click at [100, 277] on icon at bounding box center [101, 275] width 10 height 10
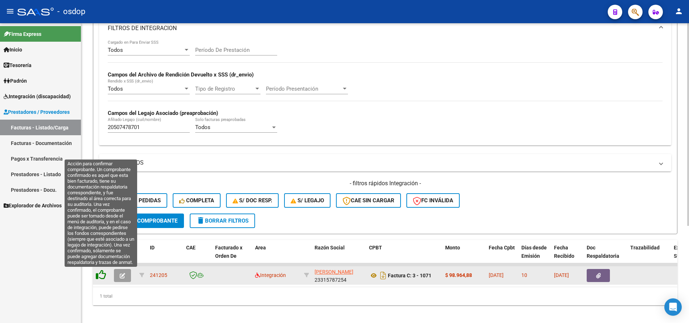
click at [102, 271] on icon at bounding box center [101, 275] width 10 height 10
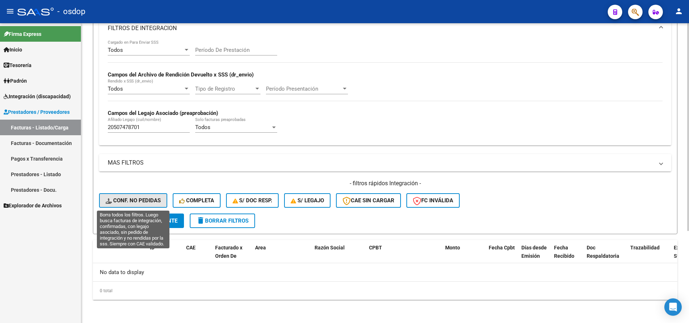
click at [128, 200] on span "Conf. no pedidas" at bounding box center [133, 200] width 55 height 7
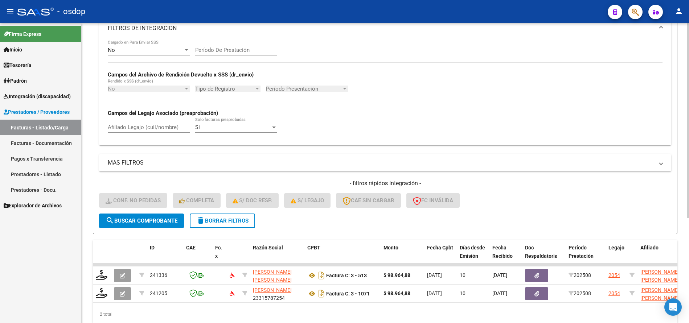
click at [148, 143] on div "No Cargado en Para Enviar SSS Período De Prestación Campos del Archivo de Rendi…" at bounding box center [385, 93] width 572 height 106
click at [147, 127] on input "Afiliado Legajo (cuil/nombre)" at bounding box center [149, 127] width 82 height 7
paste input "20507478701"
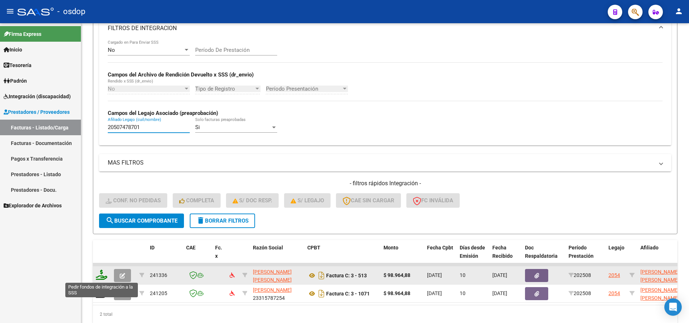
type input "20507478701"
click at [100, 274] on icon at bounding box center [102, 275] width 12 height 10
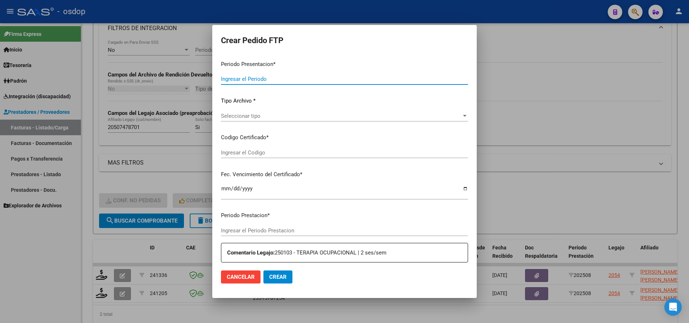
type input "202508"
type input "$ 98.964,88"
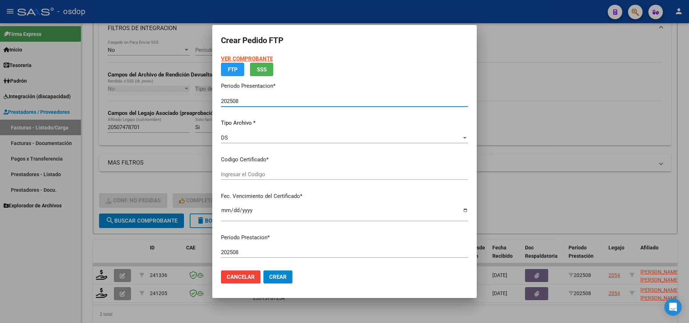
type input "1365042702"
type input "2033-02-10"
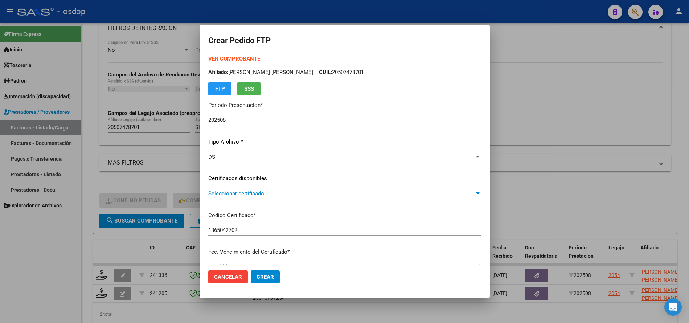
click at [250, 192] on span "Seleccionar certificado" at bounding box center [341, 194] width 266 height 7
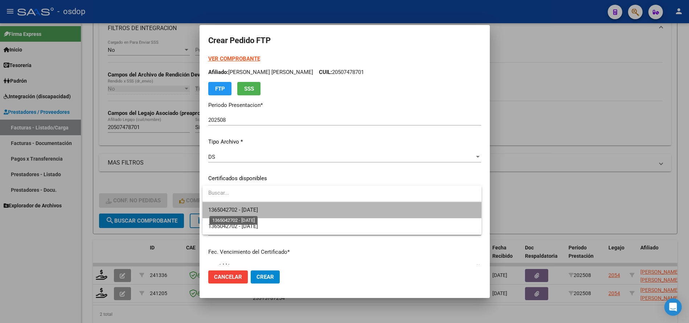
click at [252, 208] on span "1365042702 - 2033-02-10" at bounding box center [233, 210] width 50 height 7
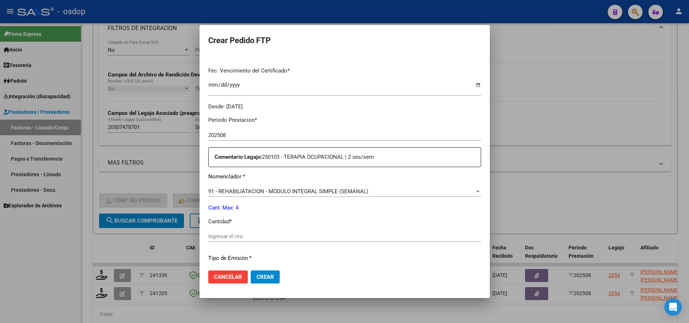
scroll to position [218, 0]
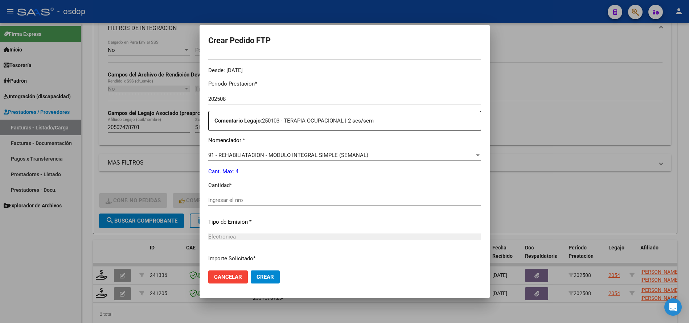
click at [271, 201] on input "Ingresar el nro" at bounding box center [344, 200] width 273 height 7
type input "4"
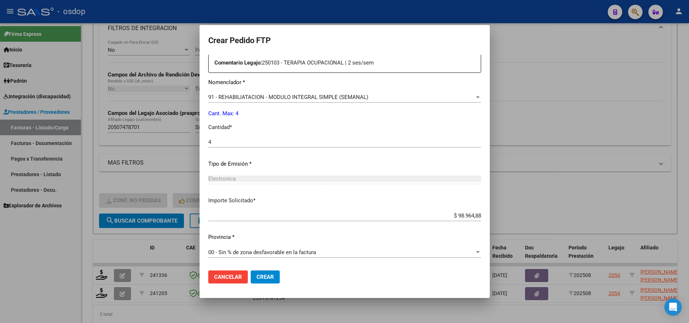
click at [271, 278] on span "Crear" at bounding box center [265, 277] width 17 height 7
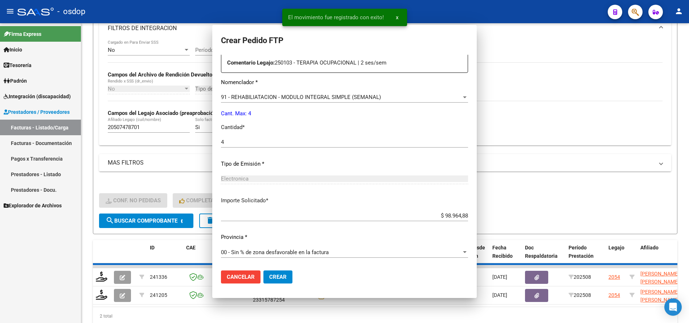
scroll to position [235, 0]
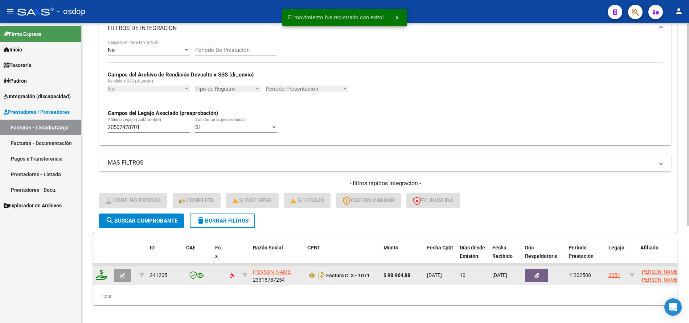
click at [102, 277] on icon at bounding box center [102, 275] width 12 height 10
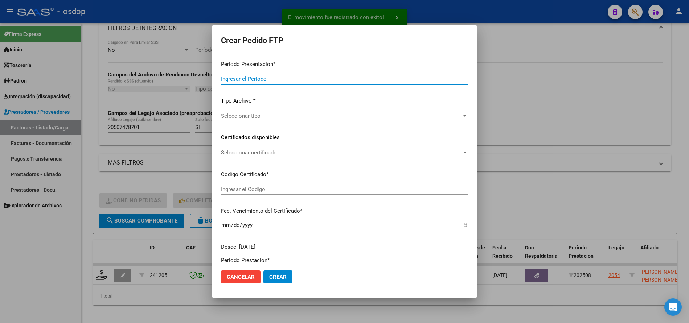
type input "202508"
type input "$ 98.964,88"
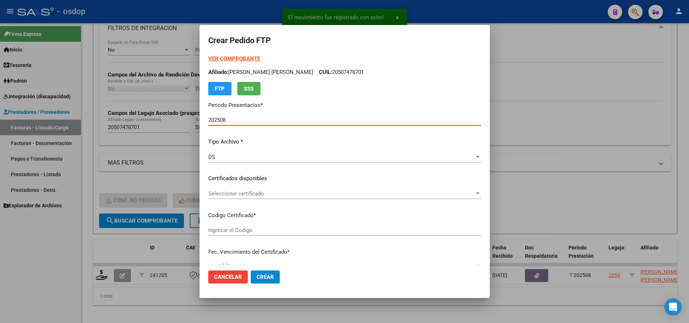
type input "1365042702"
type input "2033-02-10"
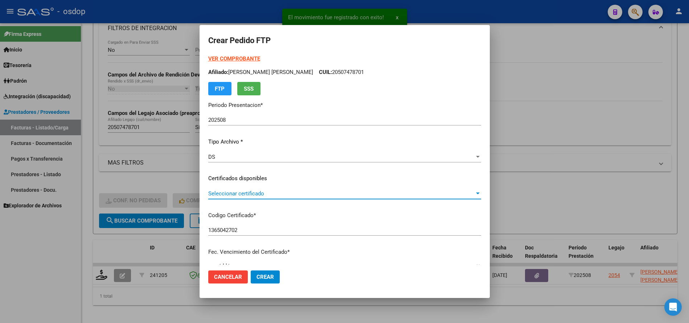
click at [252, 192] on span "Seleccionar certificado" at bounding box center [341, 194] width 266 height 7
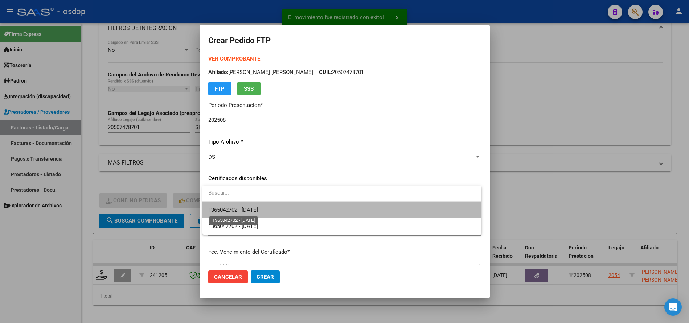
click at [258, 212] on span "1365042702 - 2033-02-10" at bounding box center [233, 210] width 50 height 7
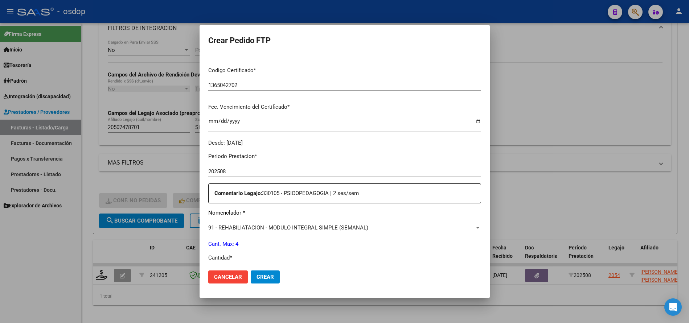
scroll to position [181, 0]
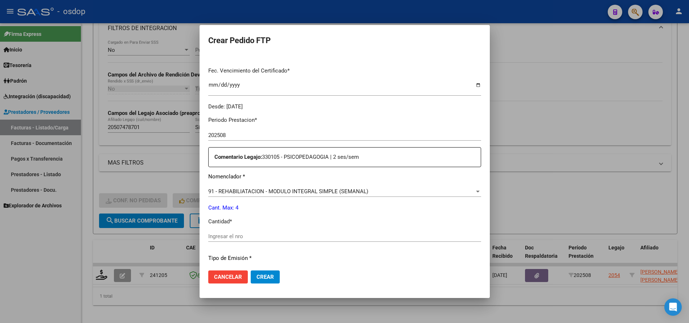
click at [265, 234] on input "Ingresar el nro" at bounding box center [344, 236] width 273 height 7
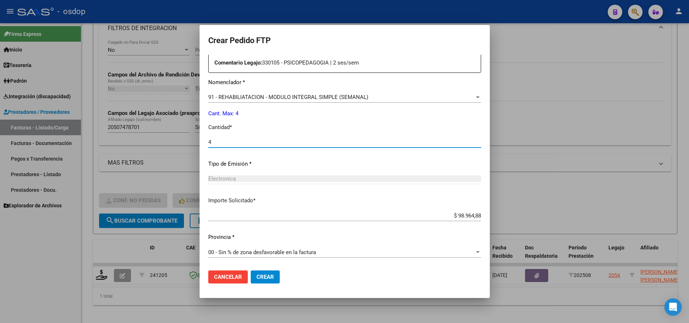
type input "4"
click at [262, 277] on span "Crear" at bounding box center [265, 277] width 17 height 7
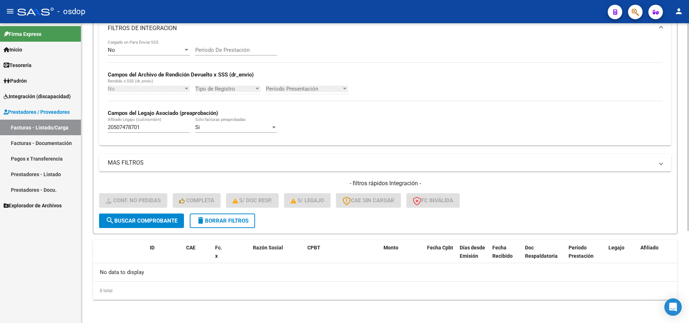
click at [250, 212] on div "- filtros rápidos Integración - Conf. no pedidas Completa S/ Doc Resp. S/ legaj…" at bounding box center [385, 197] width 572 height 34
click at [232, 219] on span "delete Borrar Filtros" at bounding box center [222, 221] width 52 height 7
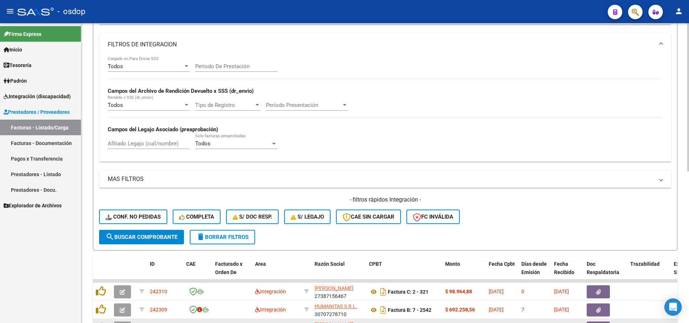
scroll to position [133, 0]
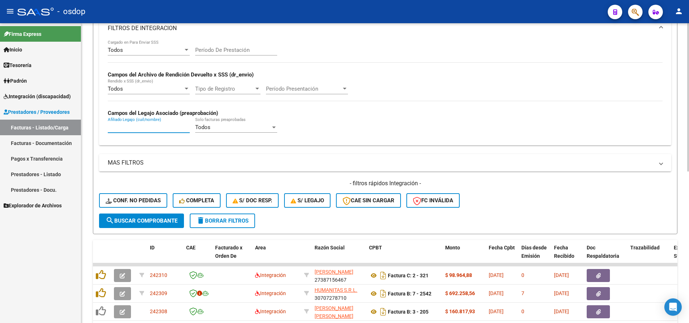
click at [156, 127] on input "Afiliado Legajo (cuil/nombre)" at bounding box center [149, 127] width 82 height 7
paste input "20568242425"
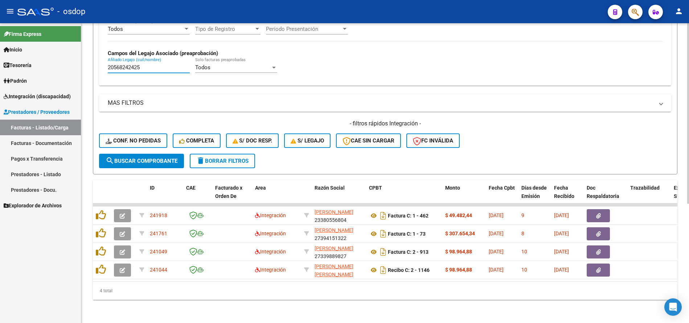
type input "20568242425"
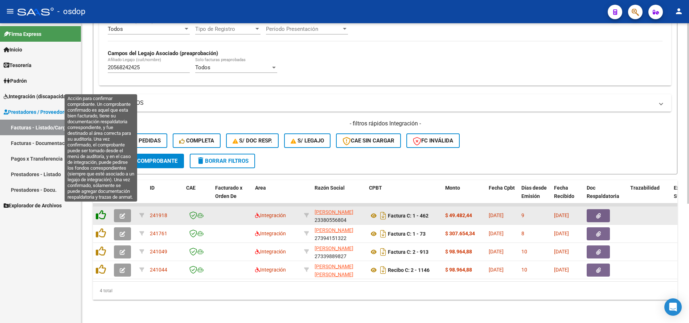
click at [99, 210] on icon at bounding box center [101, 215] width 10 height 10
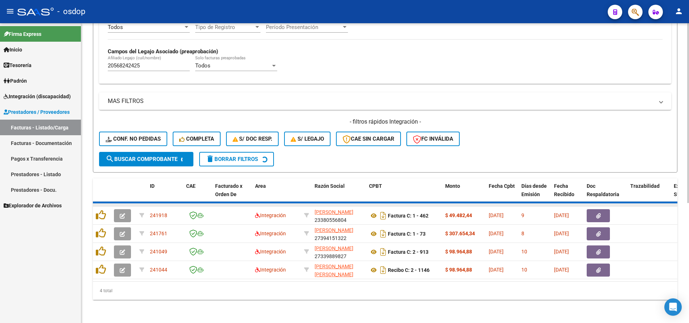
scroll to position [180, 0]
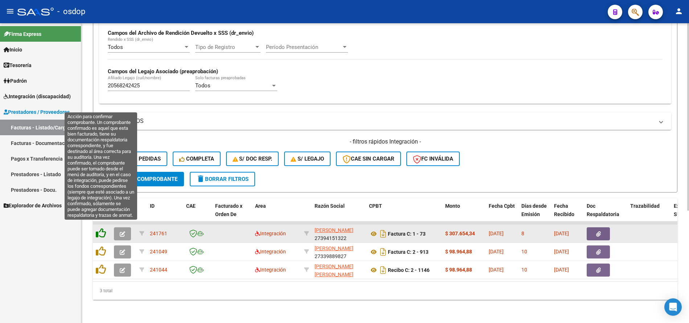
click at [101, 228] on icon at bounding box center [101, 233] width 10 height 10
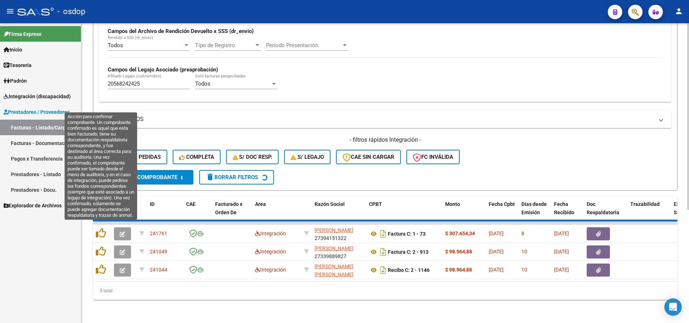
scroll to position [162, 0]
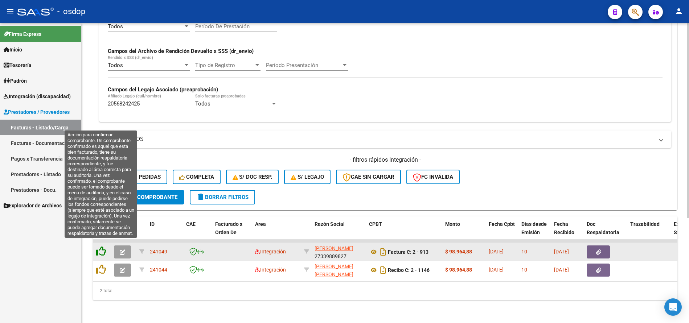
click at [101, 249] on icon at bounding box center [101, 251] width 10 height 10
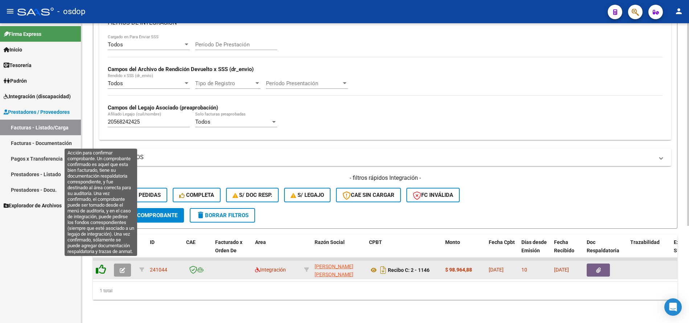
scroll to position [144, 0]
click at [105, 265] on icon at bounding box center [101, 270] width 10 height 10
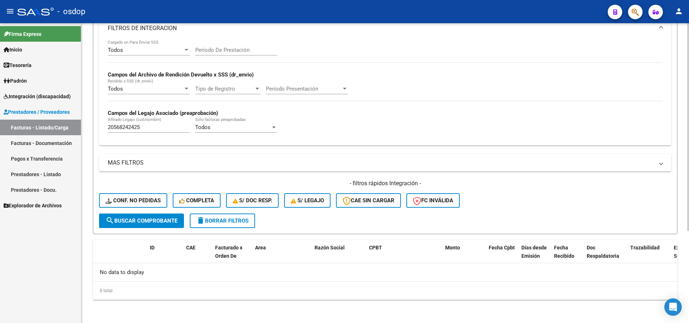
scroll to position [133, 0]
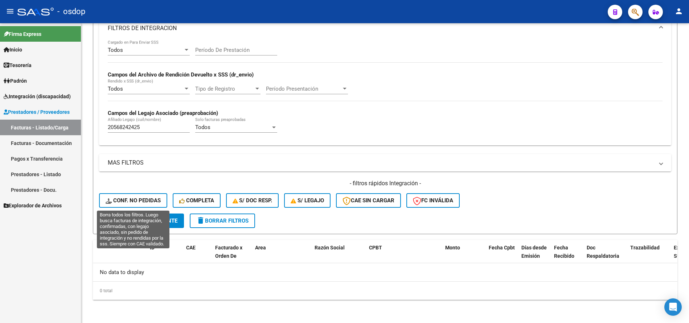
click at [135, 202] on span "Conf. no pedidas" at bounding box center [133, 200] width 55 height 7
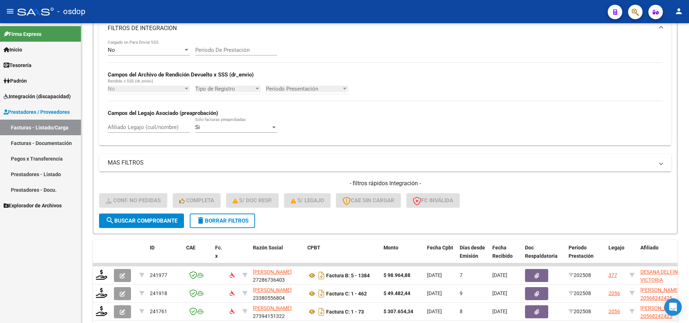
click at [158, 133] on div "Afiliado Legajo (cuil/nombre)" at bounding box center [149, 128] width 82 height 23
click at [160, 128] on input "Afiliado Legajo (cuil/nombre)" at bounding box center [149, 127] width 82 height 7
paste input "20568242425"
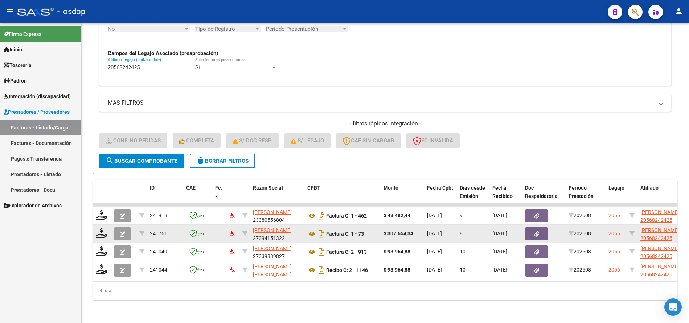
scroll to position [9, 0]
type input "20568242425"
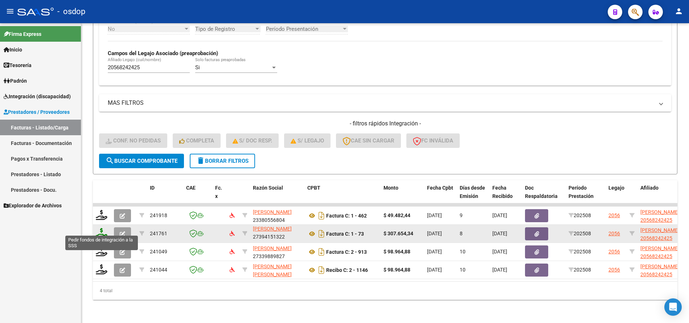
click at [100, 228] on icon at bounding box center [102, 233] width 12 height 10
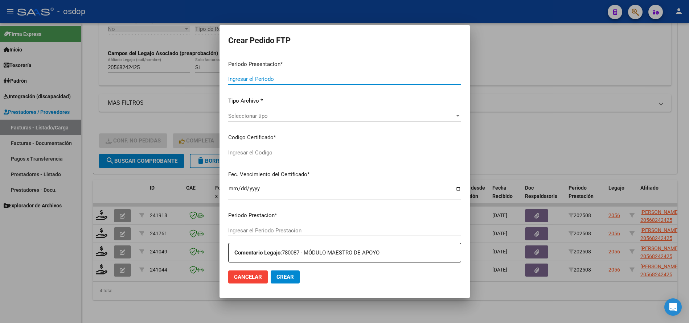
type input "202508"
type input "$ 307.654,34"
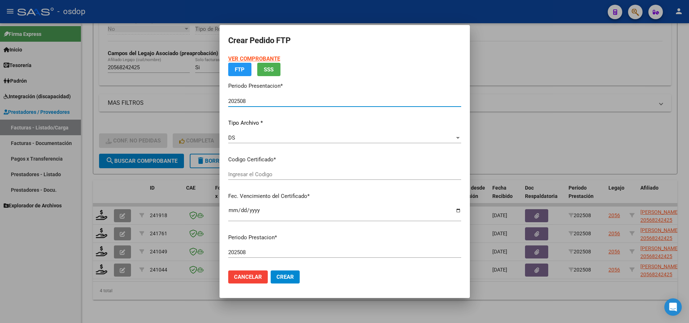
type input "7010933061"
type input "2027-10-10"
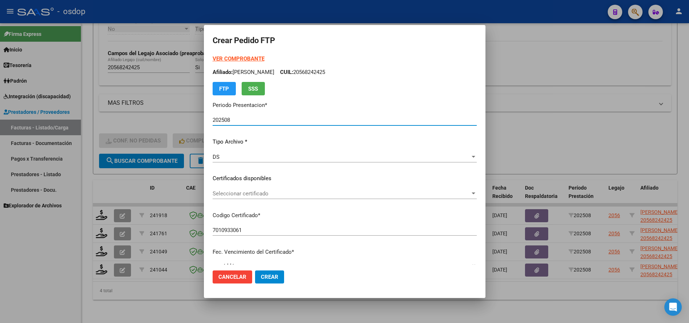
click at [254, 190] on div "Seleccionar certificado Seleccionar certificado" at bounding box center [345, 193] width 264 height 11
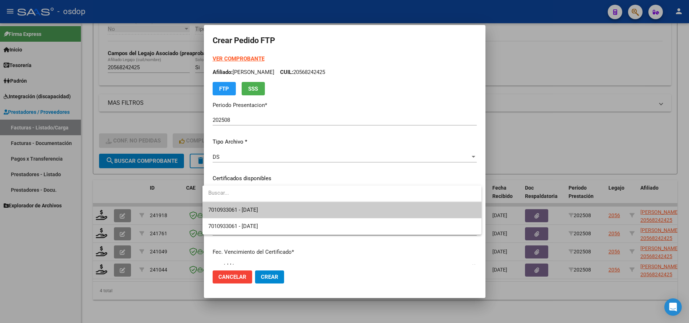
click at [277, 208] on span "7010933061 - 2027-10-10" at bounding box center [341, 210] width 267 height 16
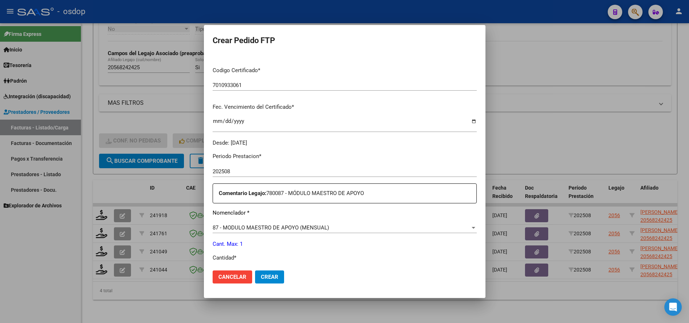
scroll to position [218, 0]
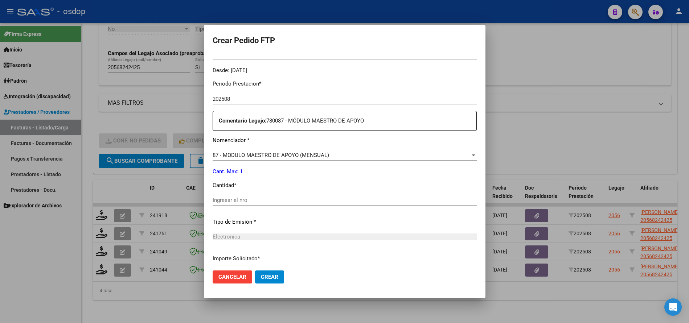
click at [257, 199] on input "Ingresar el nro" at bounding box center [345, 200] width 264 height 7
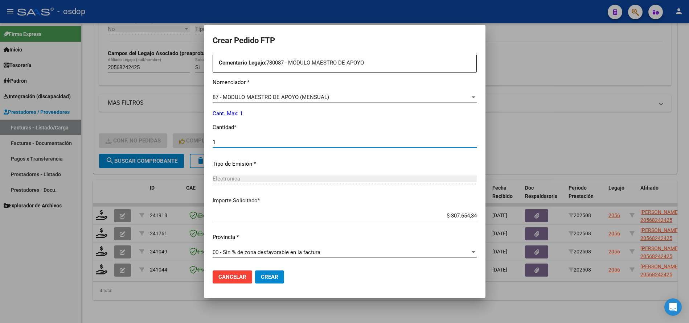
type input "1"
click at [263, 278] on span "Crear" at bounding box center [269, 277] width 17 height 7
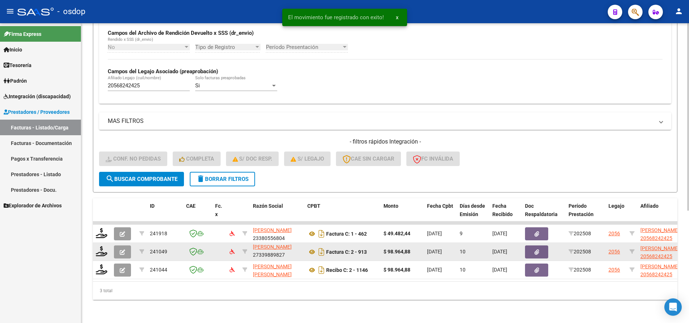
scroll to position [180, 0]
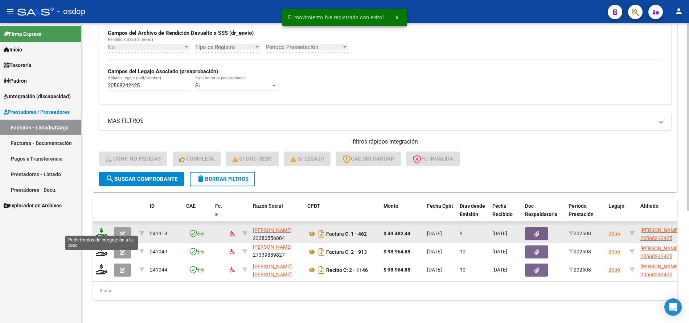
click at [102, 228] on icon at bounding box center [102, 233] width 12 height 10
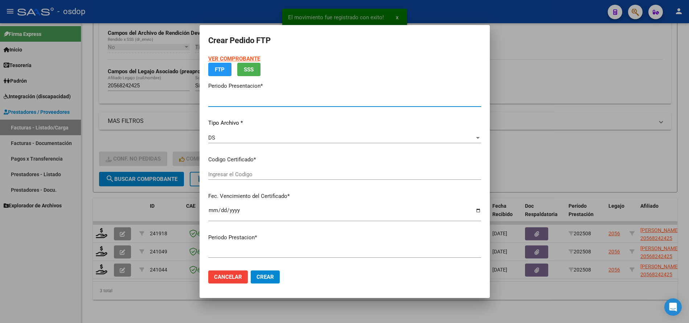
type input "202508"
type input "$ 49.482,44"
type input "7010933061"
type input "2027-10-10"
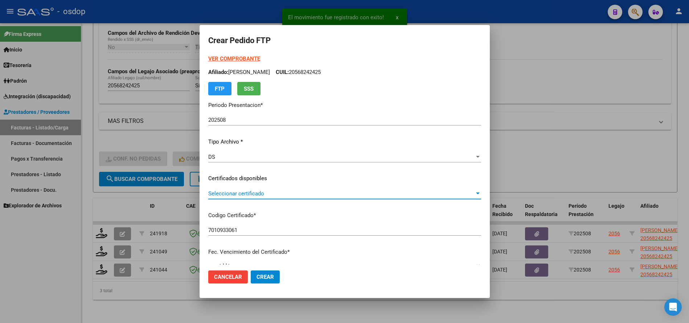
click at [263, 193] on span "Seleccionar certificado" at bounding box center [341, 194] width 266 height 7
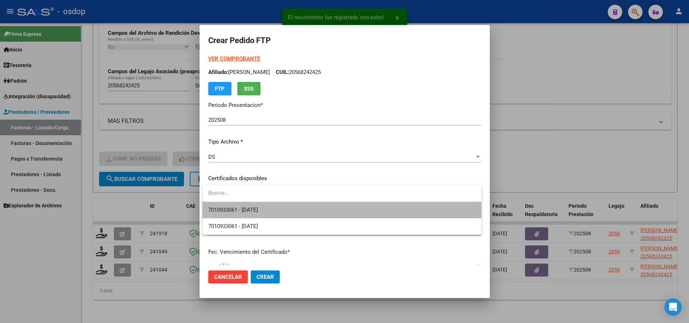
click at [271, 212] on span "7010933061 - 2027-10-10" at bounding box center [341, 210] width 267 height 16
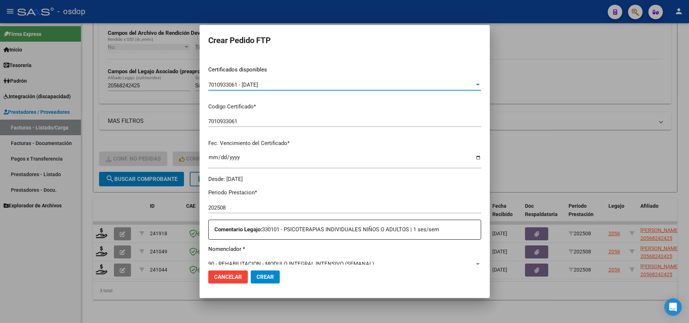
scroll to position [218, 0]
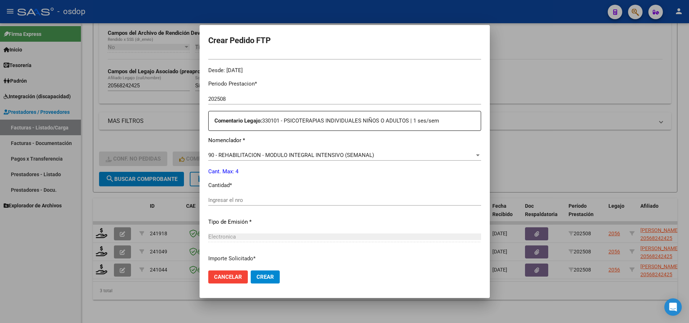
click at [271, 200] on input "Ingresar el nro" at bounding box center [344, 200] width 273 height 7
type input "4"
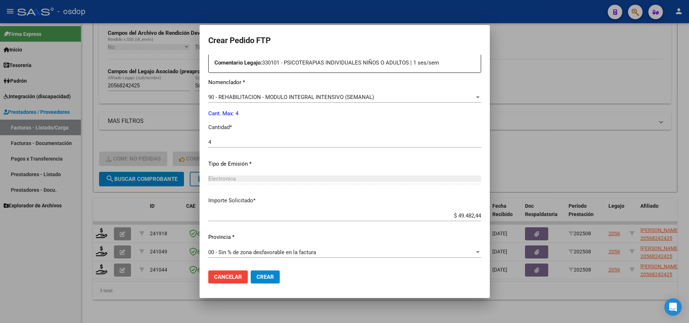
click at [269, 275] on span "Crear" at bounding box center [265, 277] width 17 height 7
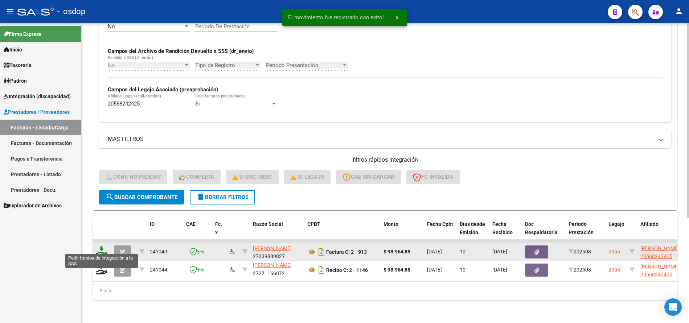
scroll to position [162, 0]
click at [100, 246] on icon at bounding box center [102, 251] width 12 height 10
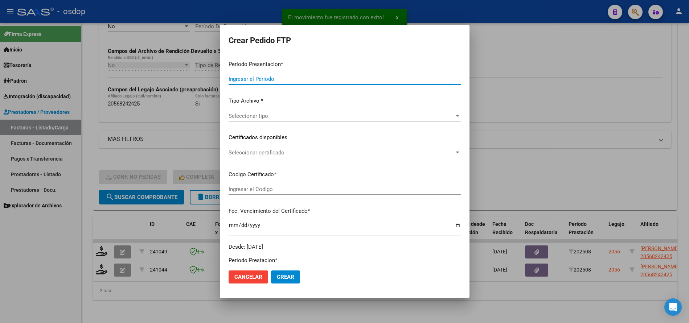
type input "202508"
type input "$ 98.964,88"
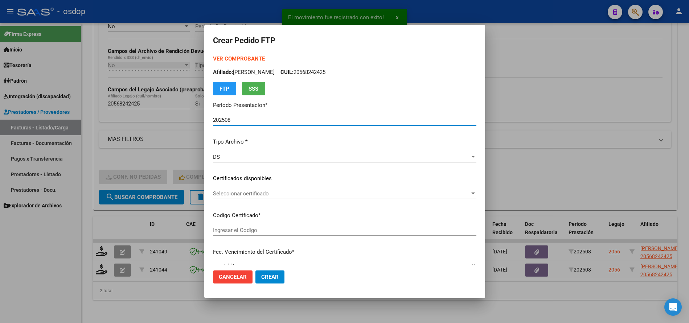
type input "7010933061"
type input "2027-10-10"
click at [252, 196] on span "Seleccionar certificado" at bounding box center [341, 194] width 257 height 7
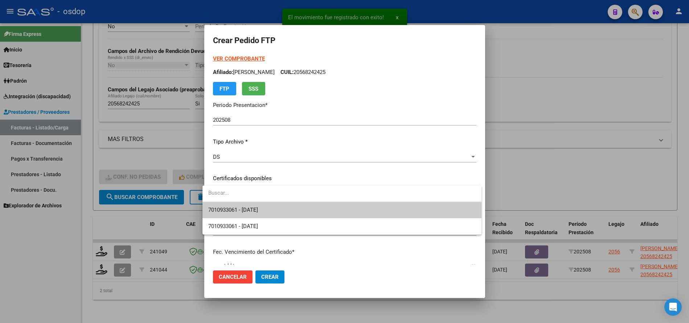
drag, startPoint x: 276, startPoint y: 210, endPoint x: 281, endPoint y: 210, distance: 5.5
click at [277, 210] on span "7010933061 - 2027-10-10" at bounding box center [341, 210] width 267 height 16
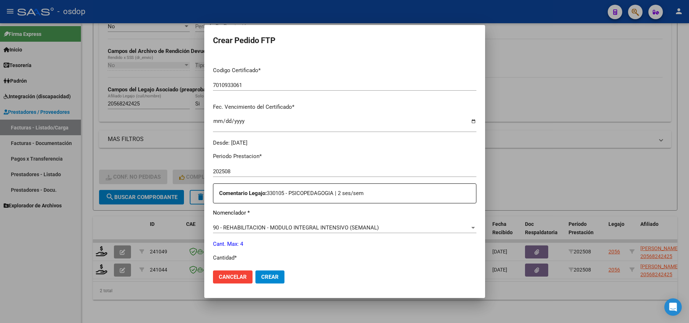
scroll to position [254, 0]
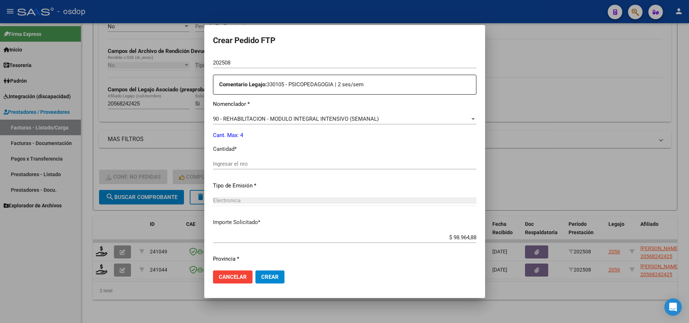
click at [289, 171] on div "Ingresar el nro" at bounding box center [344, 168] width 263 height 18
click at [291, 165] on input "Ingresar el nro" at bounding box center [344, 164] width 263 height 7
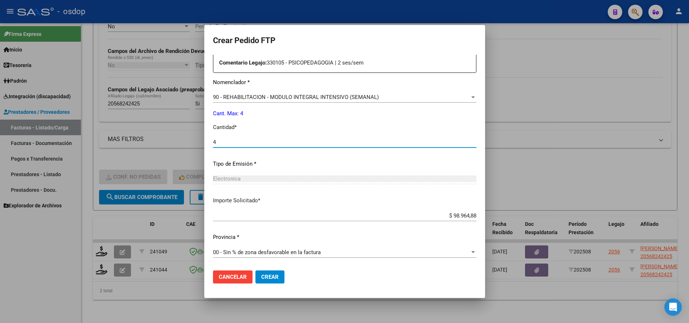
type input "4"
click at [261, 283] on button "Crear" at bounding box center [269, 277] width 29 height 13
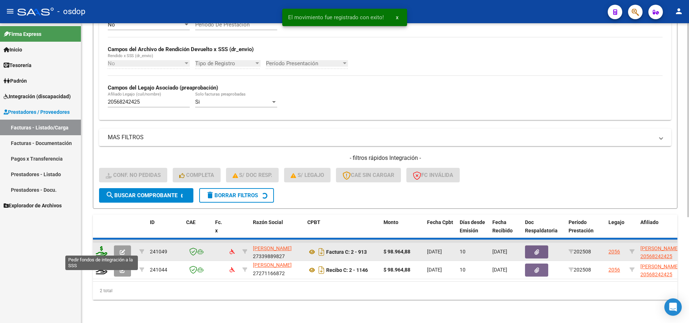
scroll to position [144, 0]
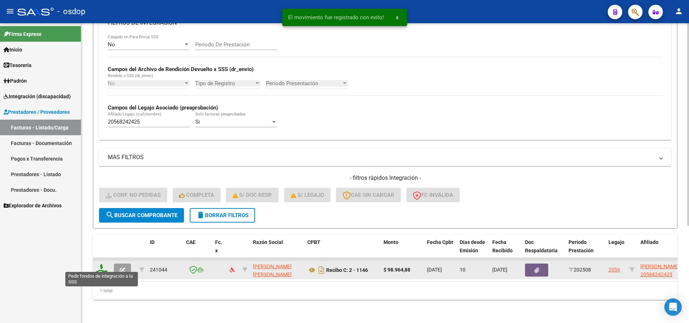
click at [103, 265] on icon at bounding box center [102, 270] width 12 height 10
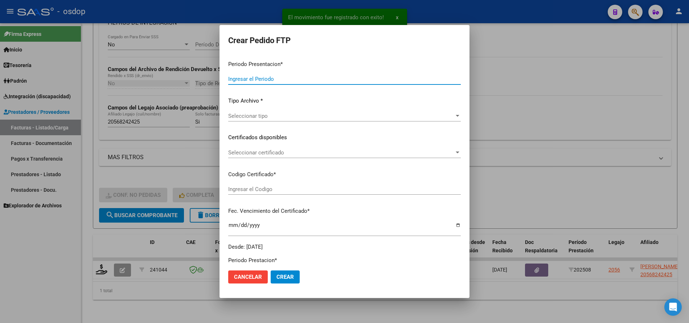
type input "202508"
type input "$ 98.964,88"
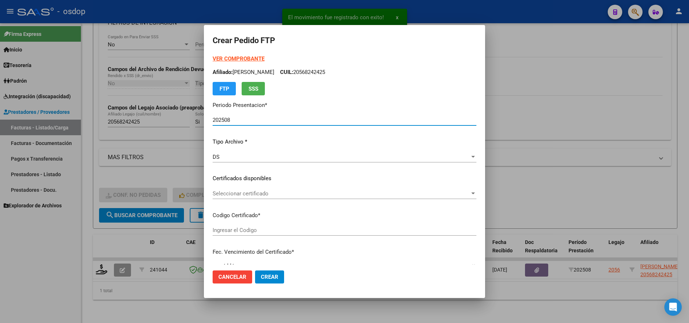
type input "7010933061"
type input "2027-10-10"
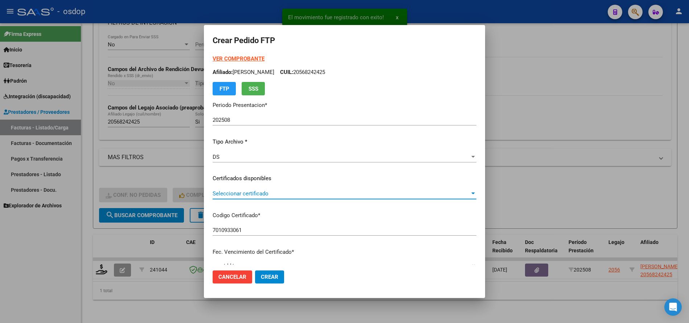
click at [255, 196] on span "Seleccionar certificado" at bounding box center [341, 194] width 257 height 7
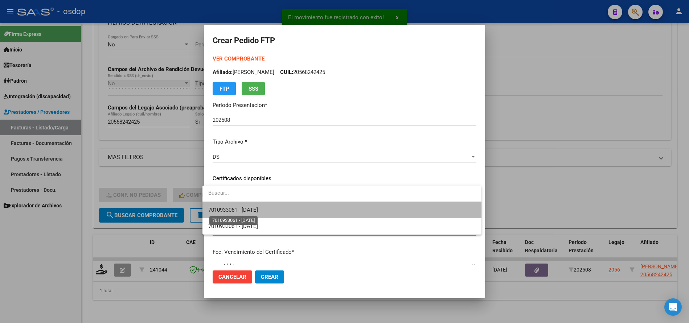
click at [258, 210] on span "7010933061 - 2027-10-10" at bounding box center [233, 210] width 50 height 7
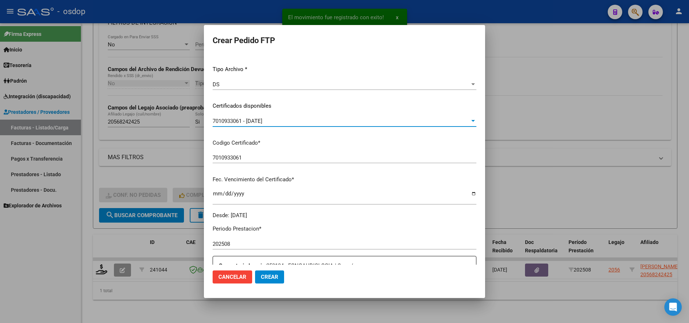
scroll to position [181, 0]
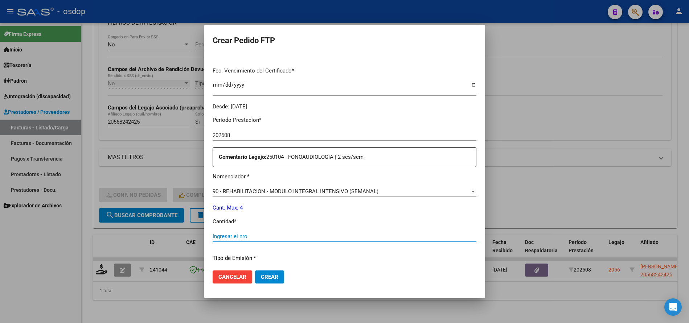
click at [267, 236] on input "Ingresar el nro" at bounding box center [345, 236] width 264 height 7
type input "4"
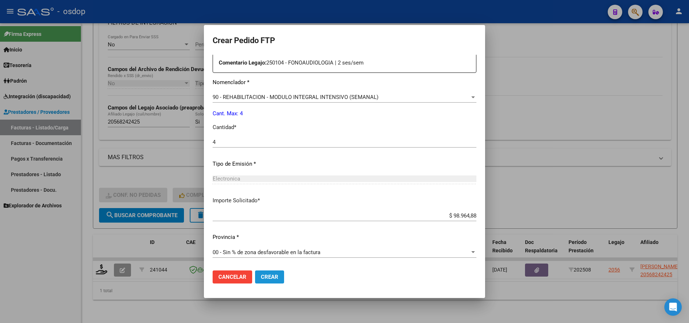
click at [261, 276] on span "Crear" at bounding box center [269, 277] width 17 height 7
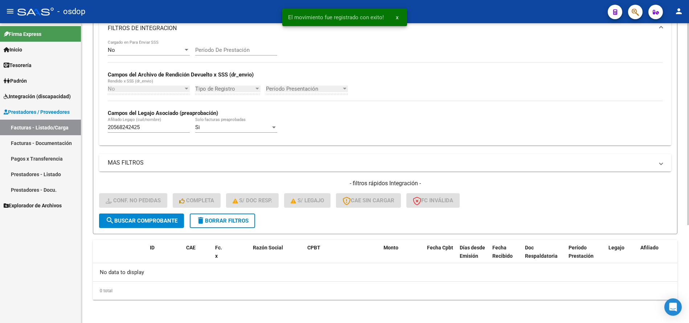
scroll to position [133, 0]
click at [49, 98] on span "Integración (discapacidad)" at bounding box center [37, 97] width 67 height 8
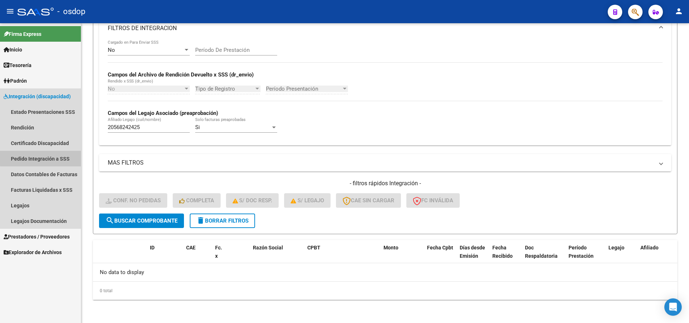
click at [47, 158] on link "Pedido Integración a SSS" at bounding box center [40, 159] width 81 height 16
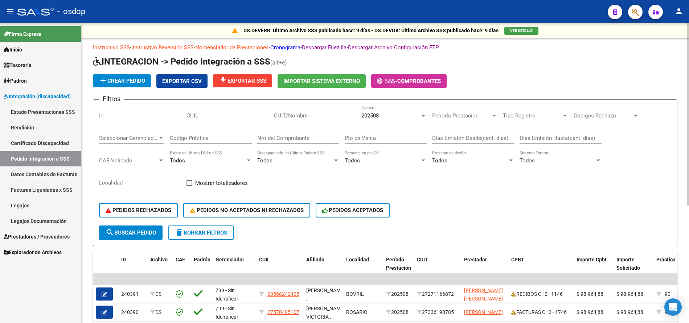
click at [183, 80] on span "Exportar CSV" at bounding box center [182, 81] width 40 height 7
click at [43, 232] on link "Prestadores / Proveedores" at bounding box center [40, 237] width 81 height 16
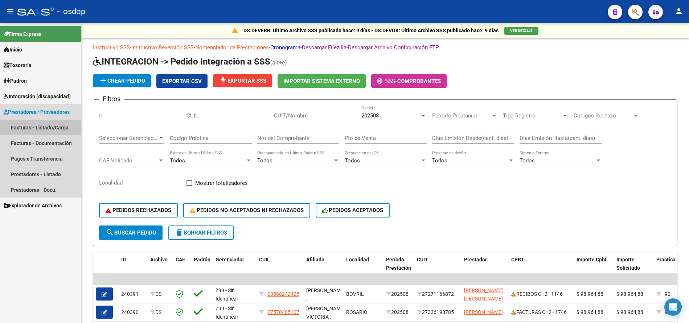
click at [62, 127] on link "Facturas - Listado/Carga" at bounding box center [40, 128] width 81 height 16
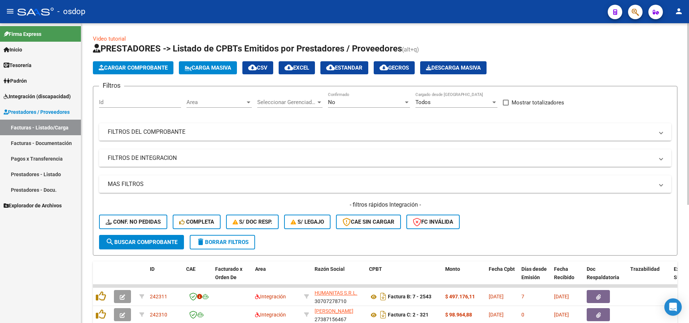
click at [142, 163] on mat-expansion-panel-header "FILTROS DE INTEGRACION" at bounding box center [385, 158] width 572 height 17
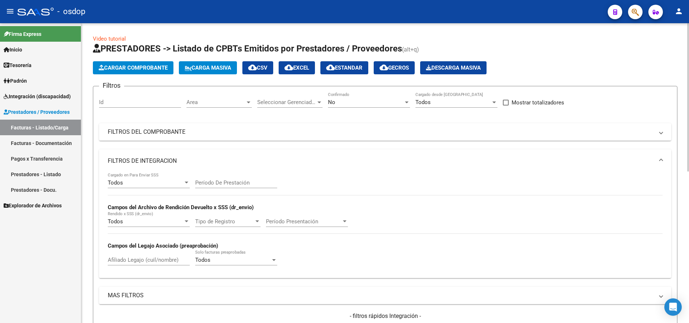
click at [127, 258] on input "Afiliado Legajo (cuil/nombre)" at bounding box center [149, 260] width 82 height 7
paste input "20568242425"
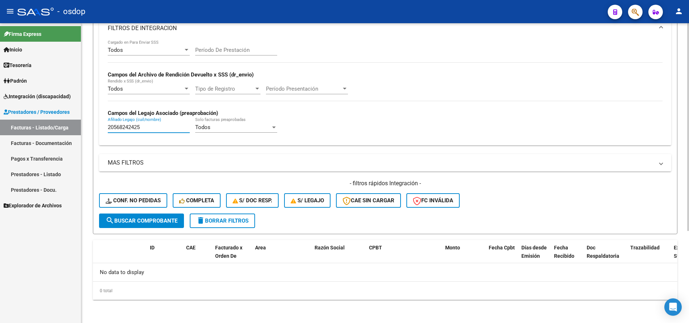
type input "20568242425"
click at [52, 96] on span "Integración (discapacidad)" at bounding box center [37, 97] width 67 height 8
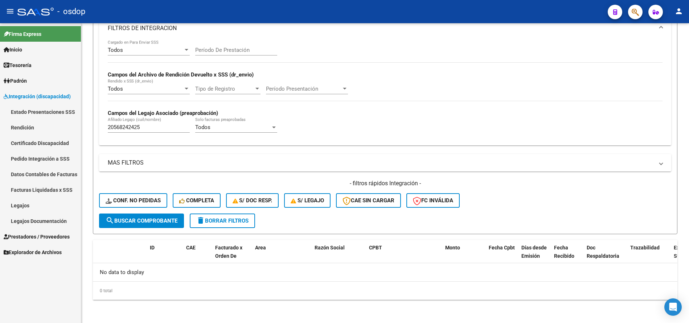
click at [44, 158] on link "Pedido Integración a SSS" at bounding box center [40, 159] width 81 height 16
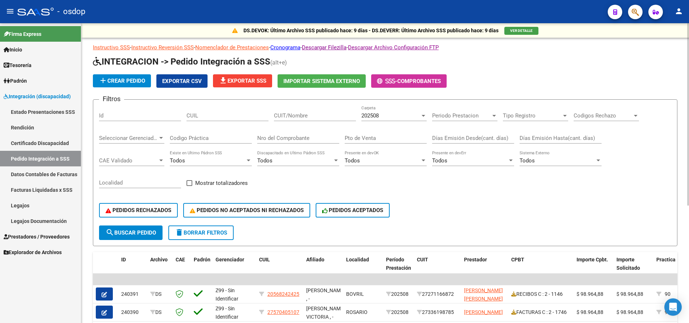
click at [226, 113] on input "CUIL" at bounding box center [228, 116] width 82 height 7
paste input "20568242425"
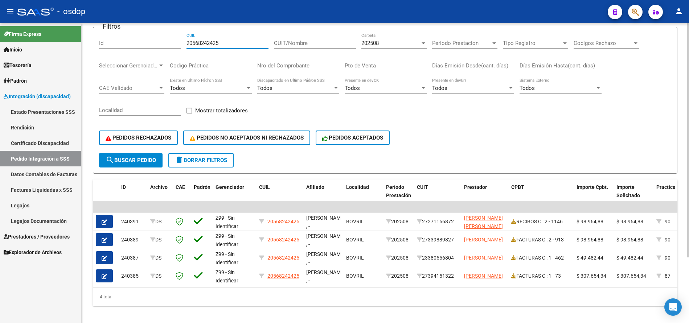
scroll to position [84, 0]
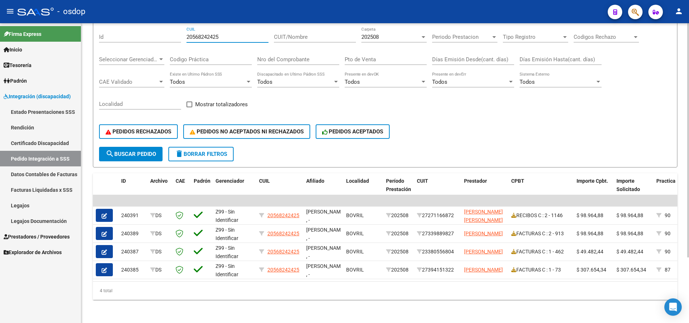
type input "20568242425"
click at [45, 97] on span "Integración (discapacidad)" at bounding box center [37, 97] width 67 height 8
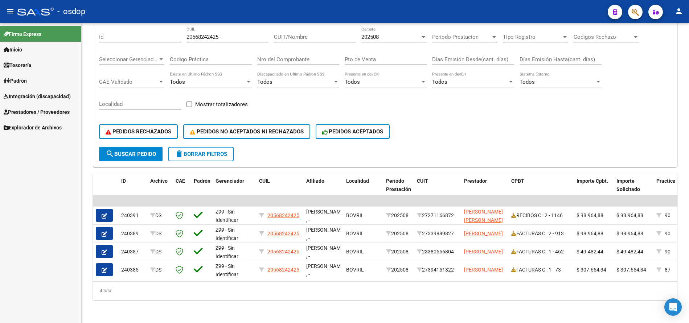
click at [46, 116] on link "Prestadores / Proveedores" at bounding box center [40, 112] width 81 height 16
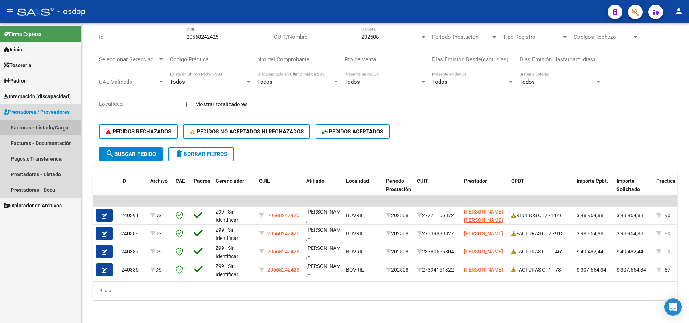
click at [53, 128] on link "Facturas - Listado/Carga" at bounding box center [40, 128] width 81 height 16
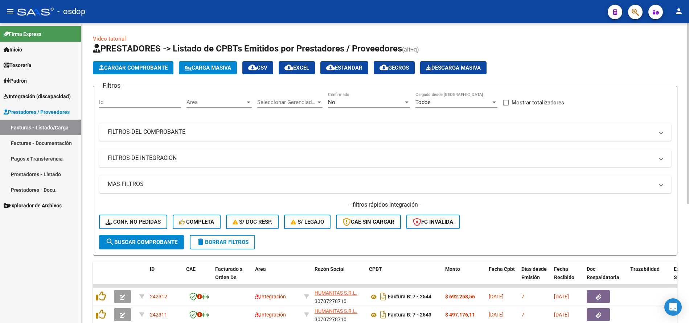
click at [172, 164] on mat-expansion-panel-header "FILTROS DE INTEGRACION" at bounding box center [385, 158] width 572 height 17
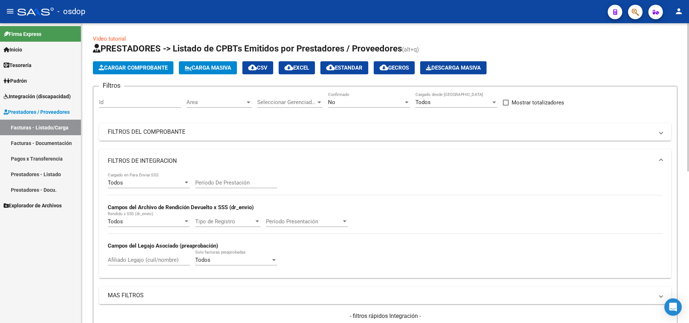
click at [132, 262] on input "Afiliado Legajo (cuil/nombre)" at bounding box center [149, 260] width 82 height 7
paste input "20549174729"
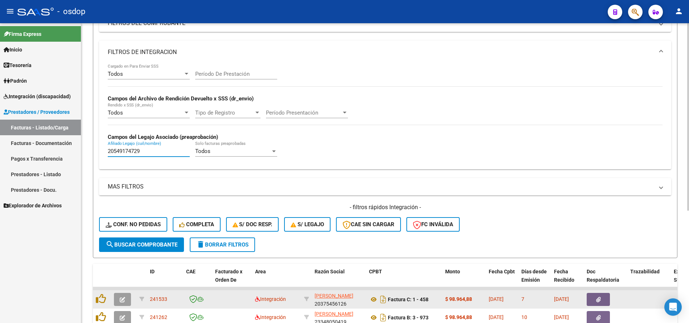
scroll to position [180, 0]
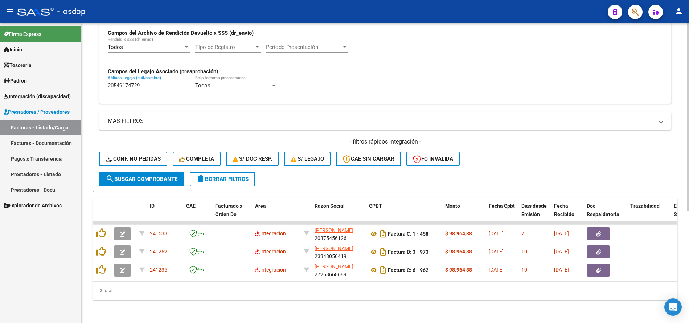
type input "20549174729"
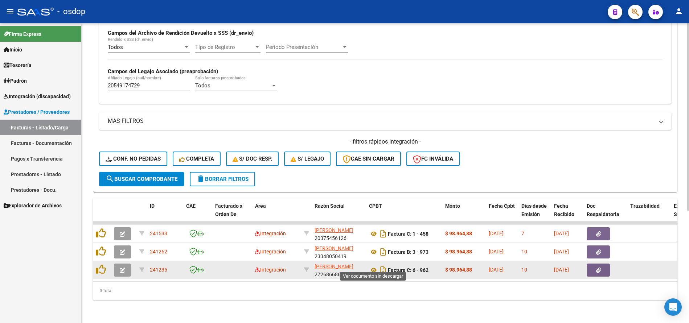
drag, startPoint x: 374, startPoint y: 266, endPoint x: 371, endPoint y: 256, distance: 10.2
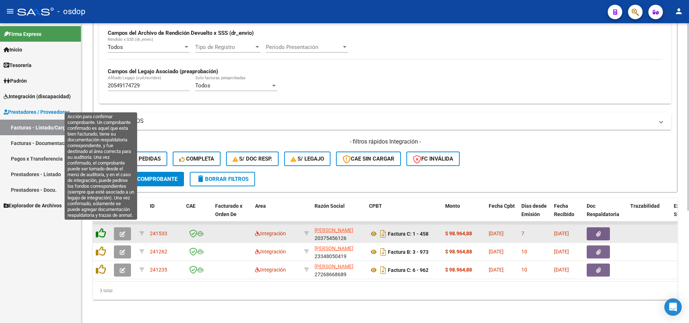
click at [100, 229] on icon at bounding box center [101, 233] width 10 height 10
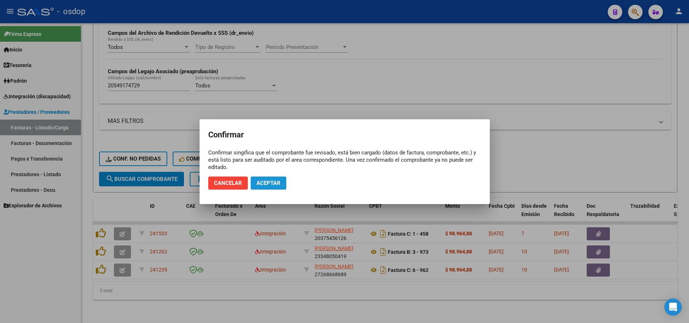
click at [273, 183] on span "Aceptar" at bounding box center [269, 183] width 24 height 7
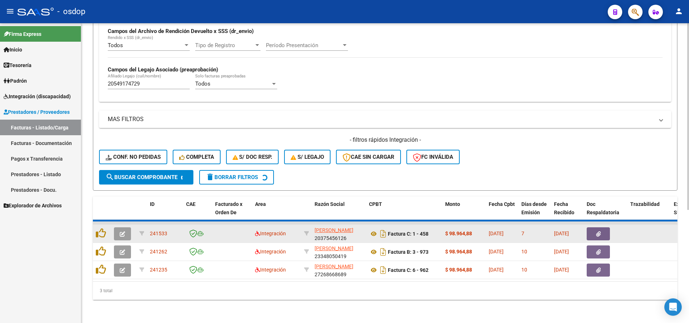
scroll to position [162, 0]
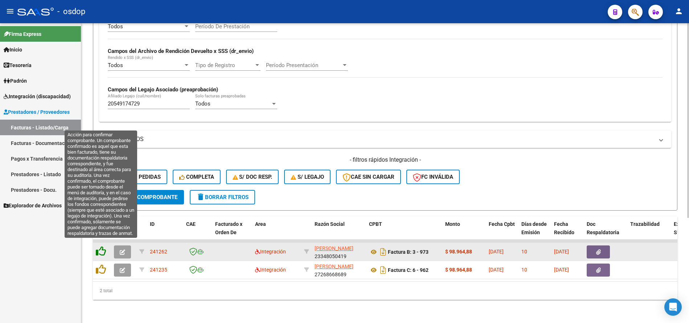
click at [103, 246] on icon at bounding box center [101, 251] width 10 height 10
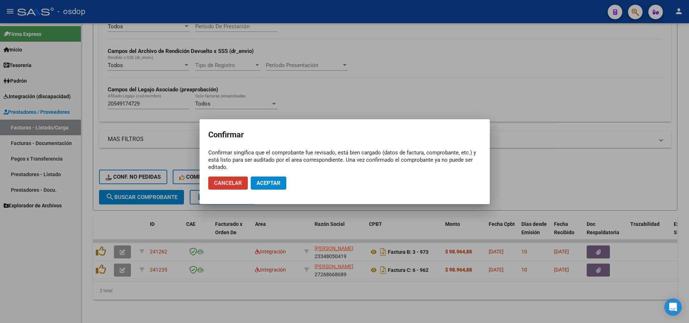
click at [266, 187] on button "Aceptar" at bounding box center [269, 183] width 36 height 13
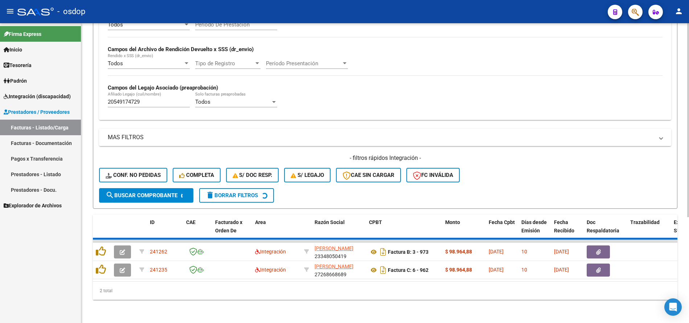
scroll to position [144, 0]
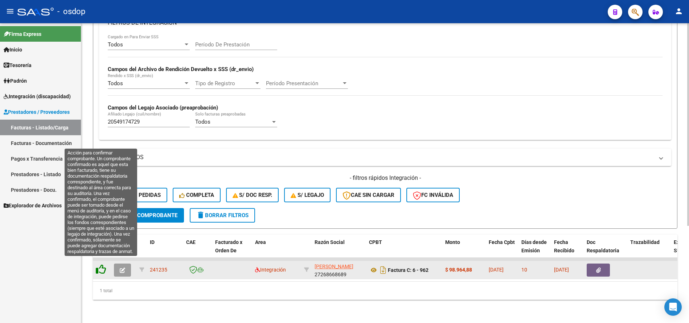
click at [100, 265] on icon at bounding box center [101, 270] width 10 height 10
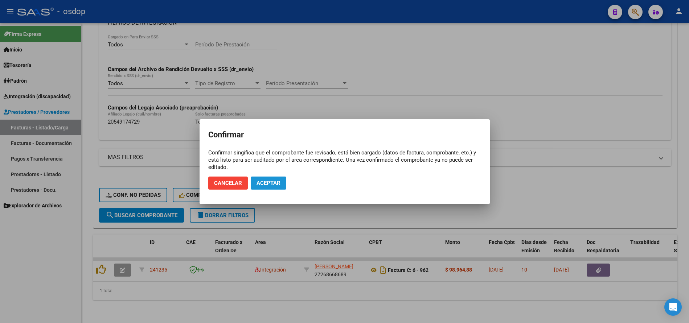
click at [259, 178] on button "Aceptar" at bounding box center [269, 183] width 36 height 13
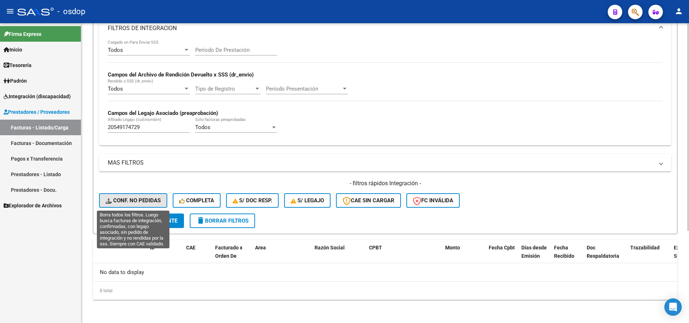
click at [127, 201] on span "Conf. no pedidas" at bounding box center [133, 200] width 55 height 7
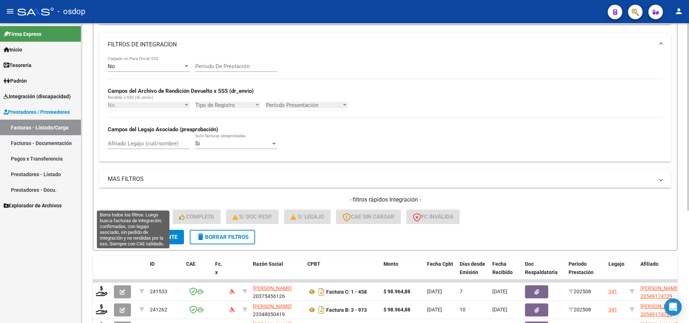
scroll to position [133, 0]
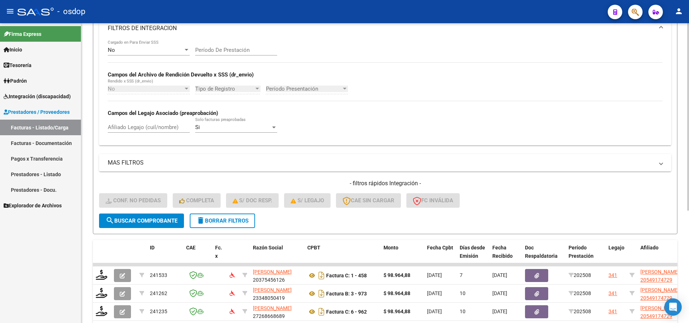
click at [144, 129] on input "Afiliado Legajo (cuil/nombre)" at bounding box center [149, 127] width 82 height 7
paste input "20549174729"
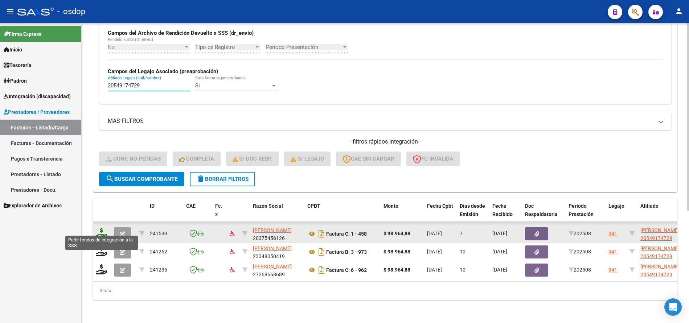
type input "20549174729"
click at [102, 229] on icon at bounding box center [102, 233] width 12 height 10
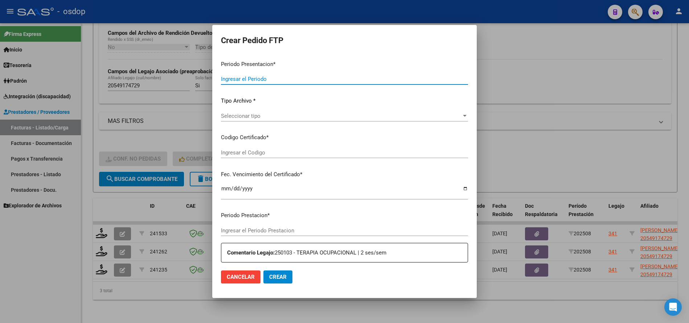
type input "202508"
type input "$ 98.964,88"
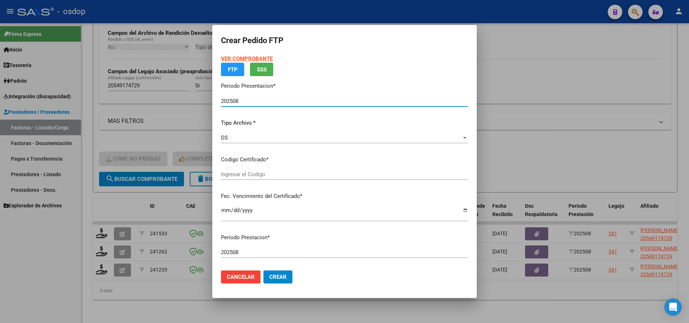
type input "6539477452"
type input "2027-04-12"
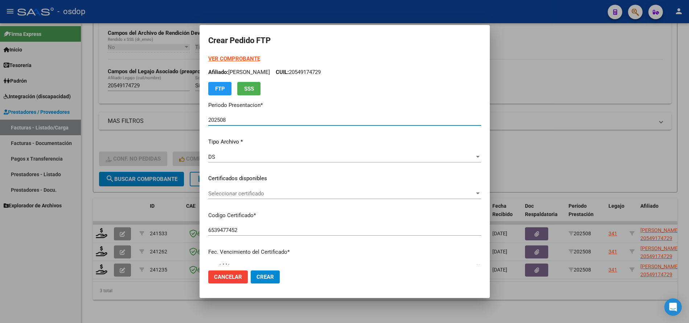
click at [232, 195] on span "Seleccionar certificado" at bounding box center [341, 194] width 266 height 7
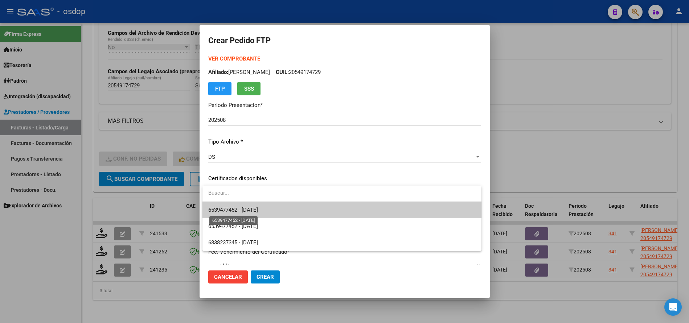
click at [250, 209] on span "6539477452 - 2027-04-12" at bounding box center [233, 210] width 50 height 7
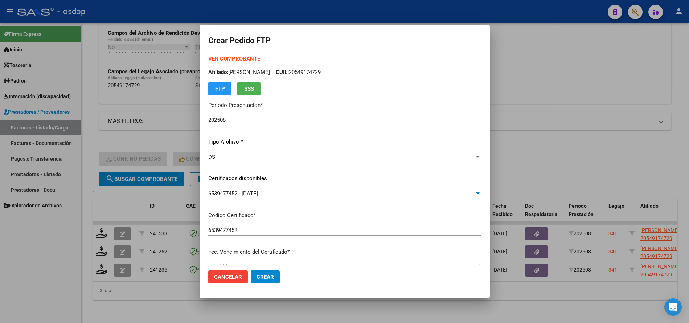
scroll to position [181, 0]
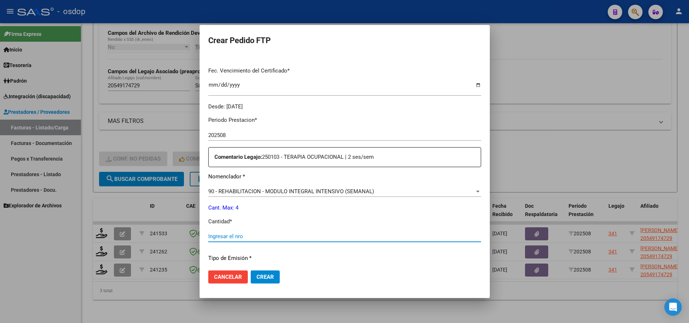
click at [260, 239] on input "Ingresar el nro" at bounding box center [344, 236] width 273 height 7
type input "4"
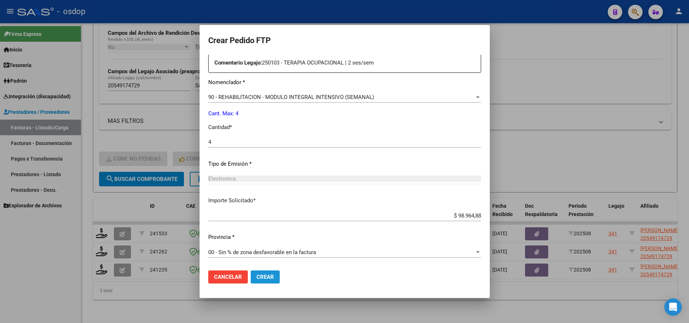
click at [271, 279] on span "Crear" at bounding box center [265, 277] width 17 height 7
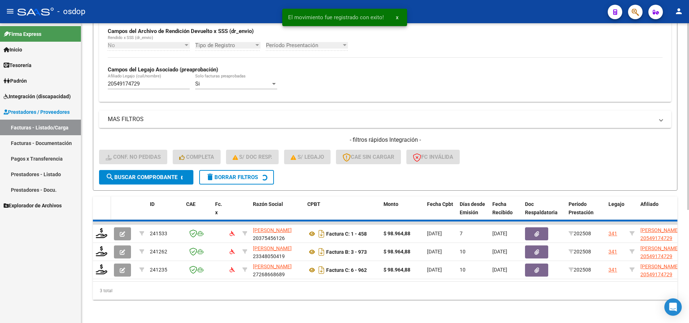
scroll to position [162, 0]
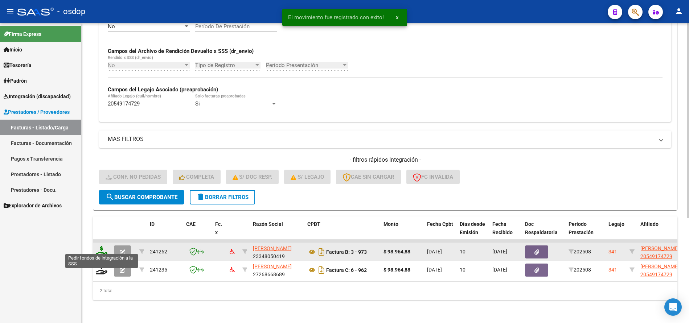
click at [100, 249] on icon at bounding box center [102, 251] width 12 height 10
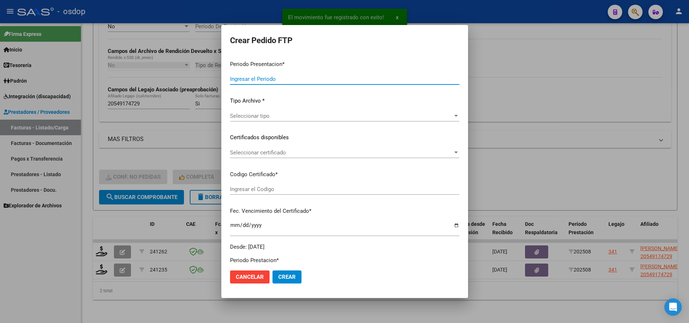
type input "202508"
type input "$ 98.964,88"
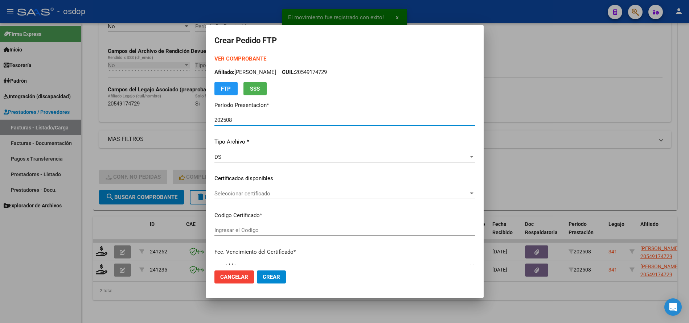
type input "6539477452"
type input "2027-04-12"
click at [260, 195] on span "Seleccionar certificado" at bounding box center [341, 194] width 254 height 7
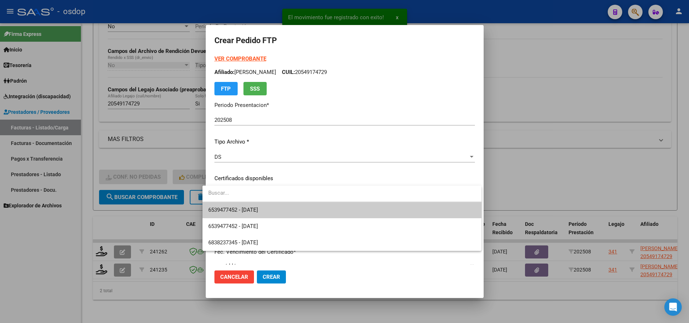
drag, startPoint x: 277, startPoint y: 211, endPoint x: 281, endPoint y: 209, distance: 4.1
click at [280, 209] on span "6539477452 - 2027-04-12" at bounding box center [341, 210] width 267 height 16
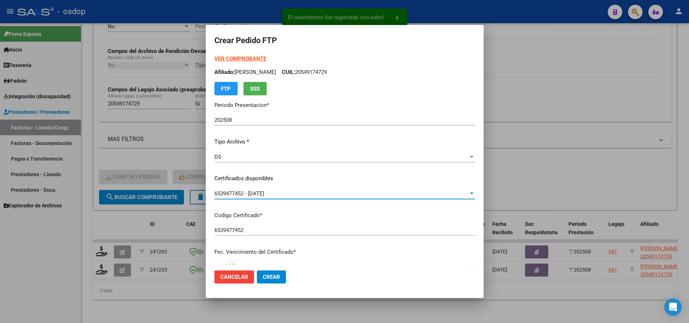
scroll to position [181, 0]
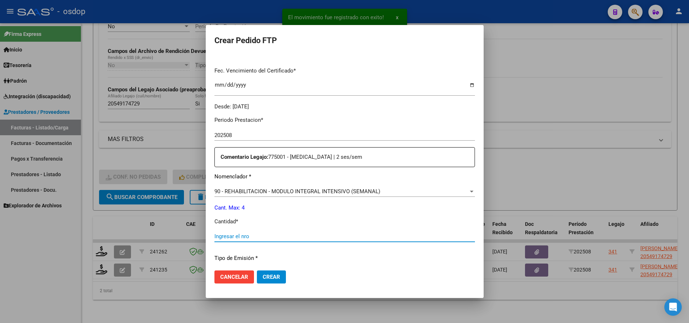
click at [259, 240] on input "Ingresar el nro" at bounding box center [344, 236] width 261 height 7
type input "4"
click at [274, 270] on mat-dialog-actions "Cancelar Crear" at bounding box center [344, 277] width 261 height 25
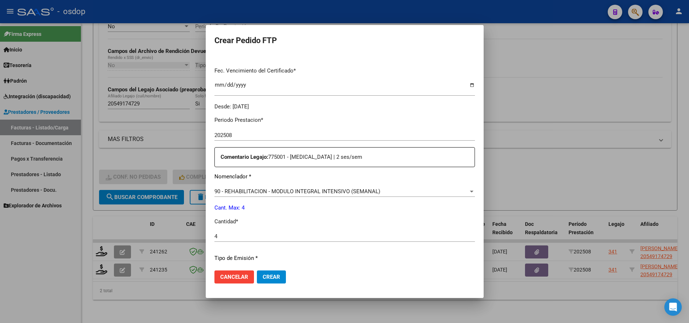
click at [271, 277] on span "Crear" at bounding box center [271, 277] width 17 height 7
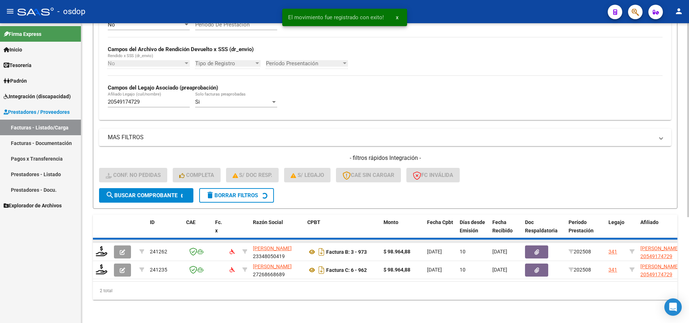
scroll to position [144, 0]
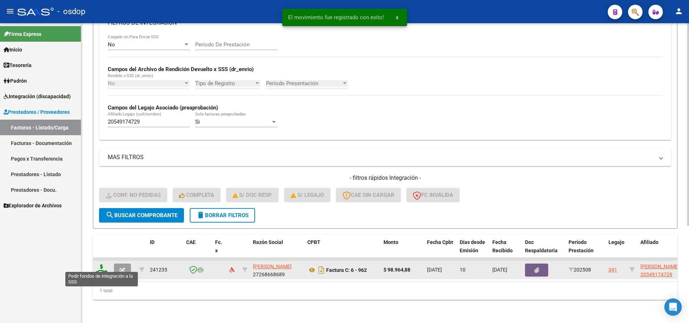
click at [104, 265] on icon at bounding box center [102, 270] width 12 height 10
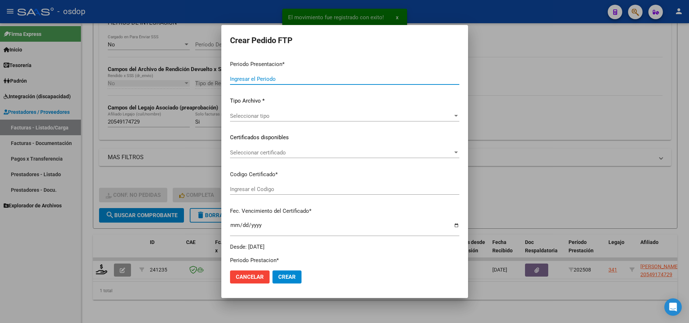
type input "202508"
type input "$ 98.964,88"
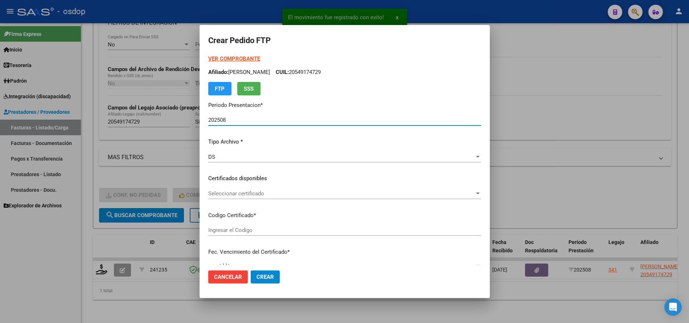
type input "6539477452"
type input "2027-04-12"
click at [239, 196] on span "Seleccionar certificado" at bounding box center [341, 194] width 266 height 7
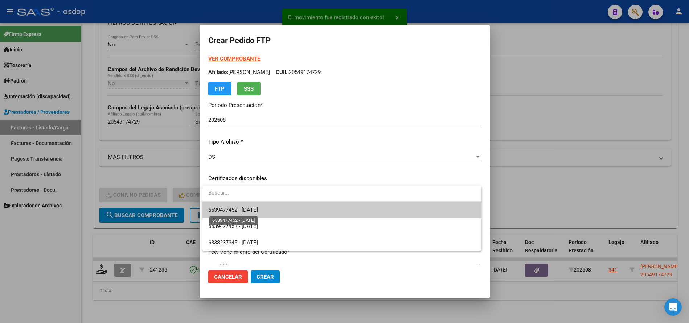
click at [258, 209] on span "6539477452 - 2027-04-12" at bounding box center [233, 210] width 50 height 7
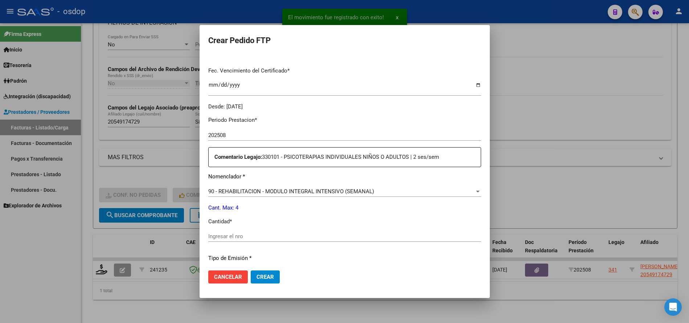
scroll to position [218, 0]
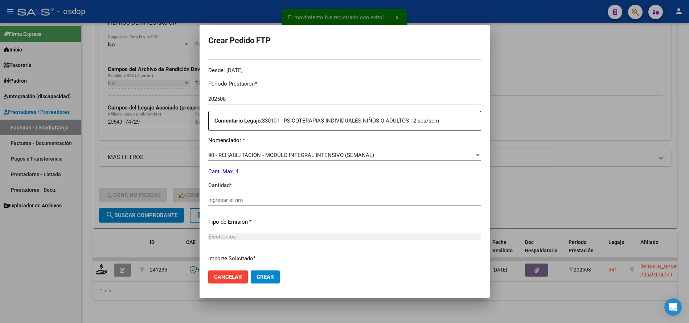
click at [263, 205] on div "Ingresar el nro" at bounding box center [344, 200] width 273 height 11
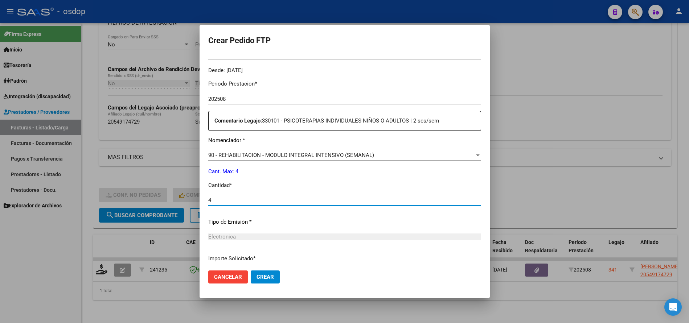
scroll to position [276, 0]
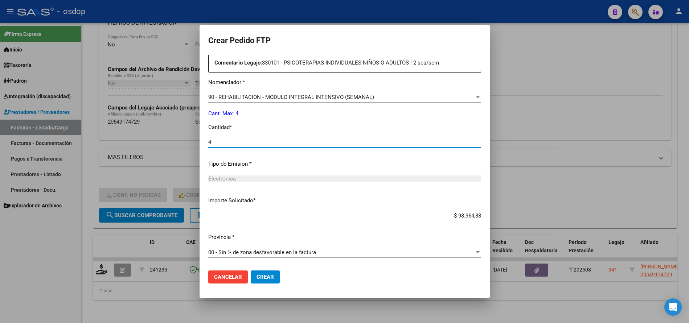
type input "4"
click at [272, 281] on button "Crear" at bounding box center [265, 277] width 29 height 13
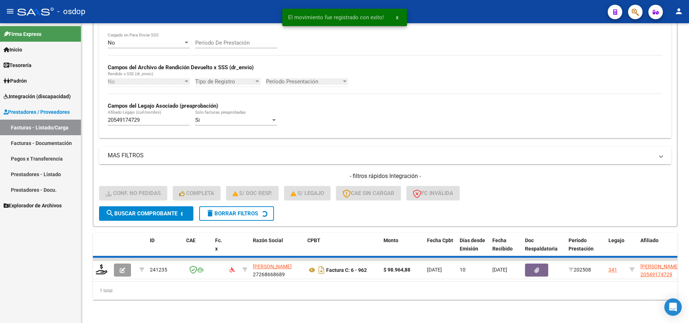
scroll to position [133, 0]
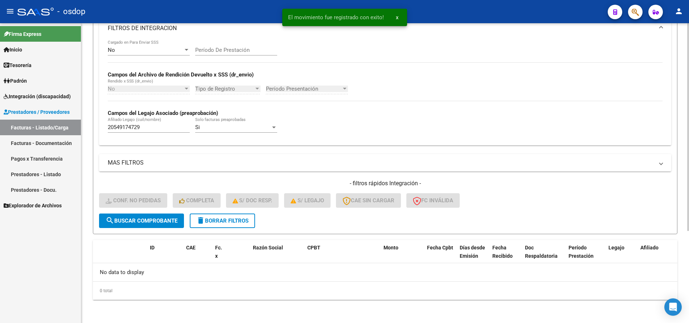
click at [247, 220] on span "delete Borrar Filtros" at bounding box center [222, 221] width 52 height 7
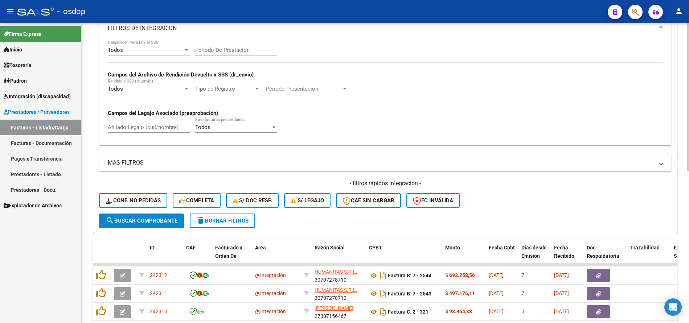
click at [160, 127] on input "Afiliado Legajo (cuil/nombre)" at bounding box center [149, 127] width 82 height 7
paste input "20585616614"
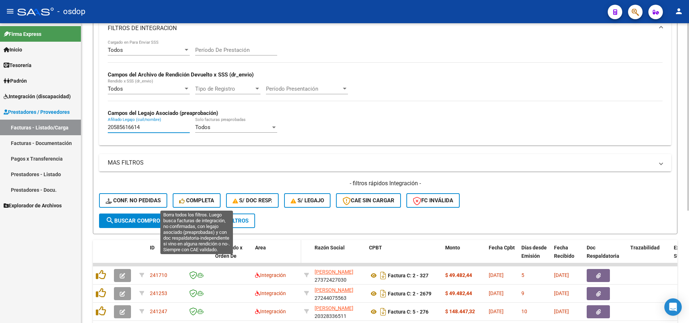
scroll to position [180, 0]
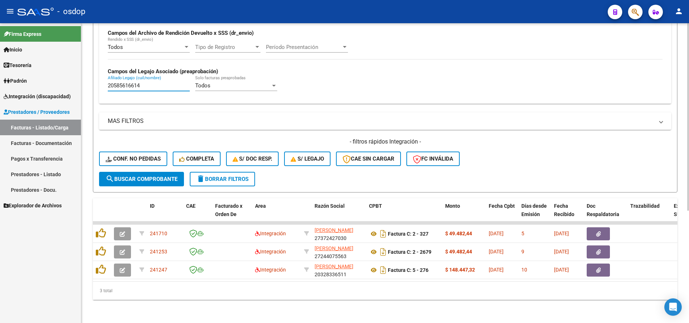
type input "20585616614"
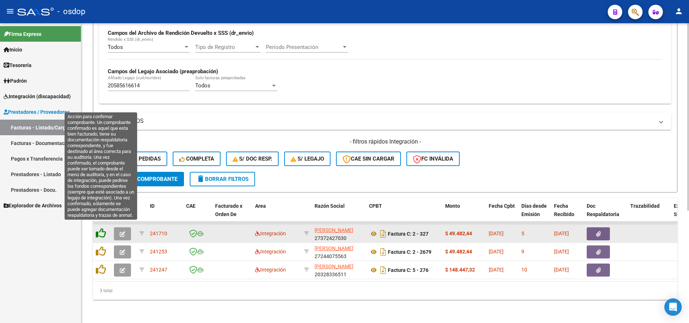
click at [102, 229] on icon at bounding box center [101, 233] width 10 height 10
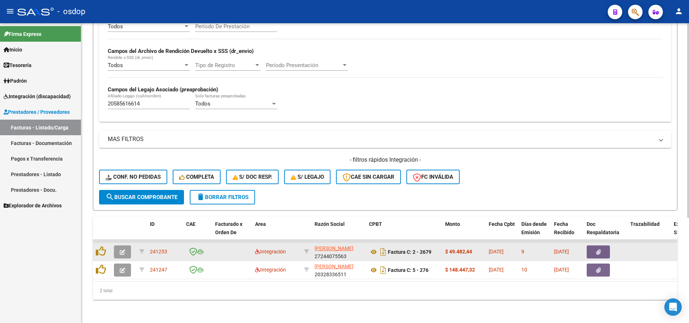
scroll to position [162, 0]
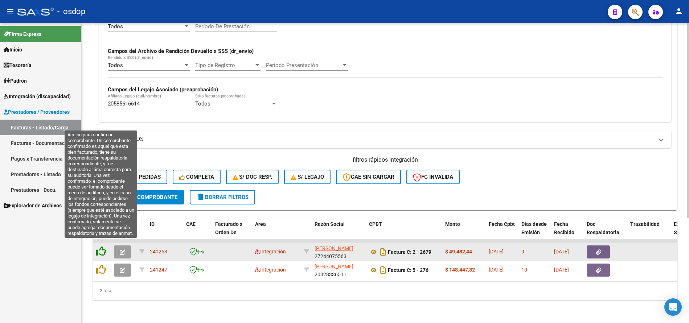
click at [101, 247] on icon at bounding box center [101, 251] width 10 height 10
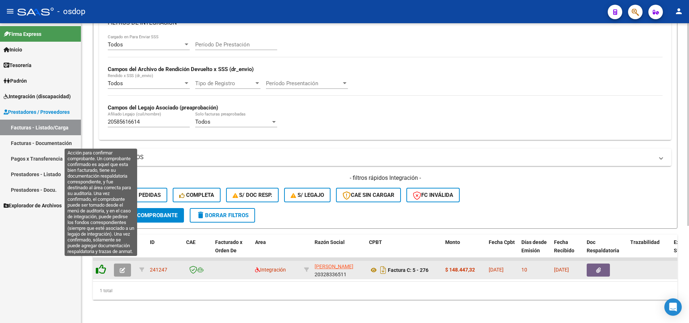
click at [102, 265] on icon at bounding box center [101, 270] width 10 height 10
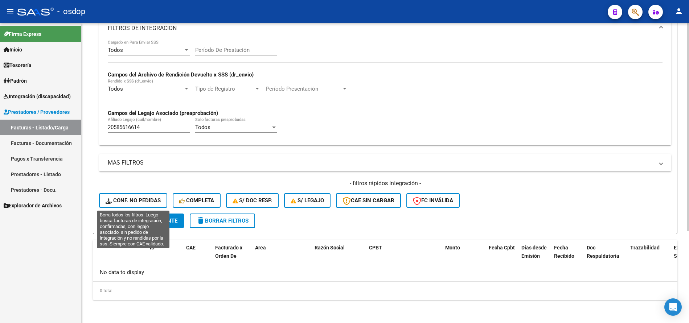
click at [124, 202] on span "Conf. no pedidas" at bounding box center [133, 200] width 55 height 7
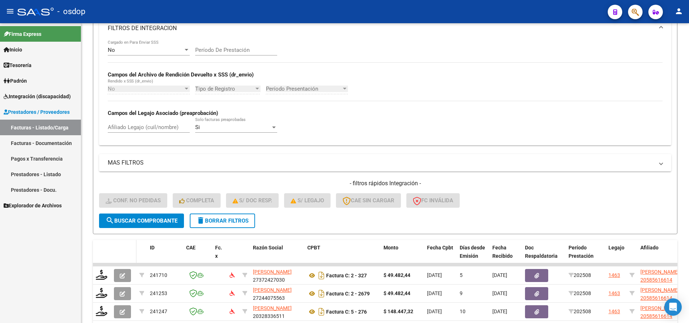
scroll to position [169, 0]
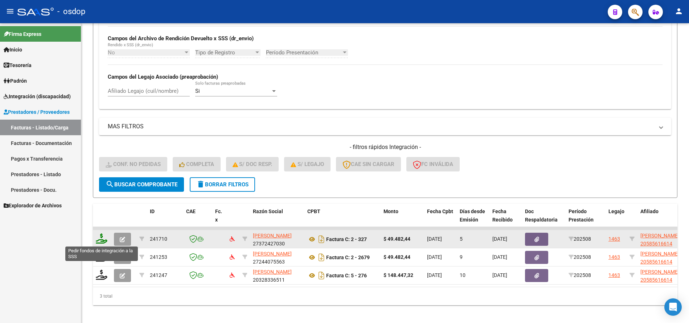
click at [104, 239] on icon at bounding box center [102, 239] width 12 height 10
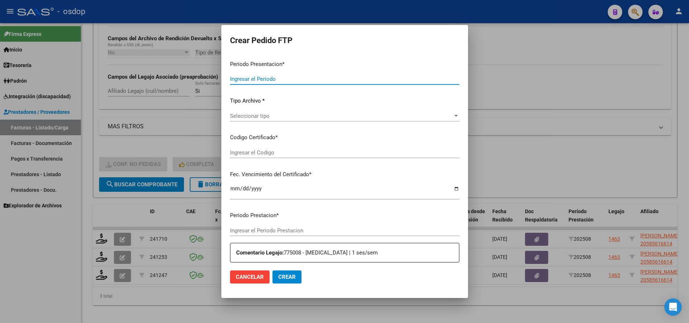
type input "202508"
type input "$ 49.482,44"
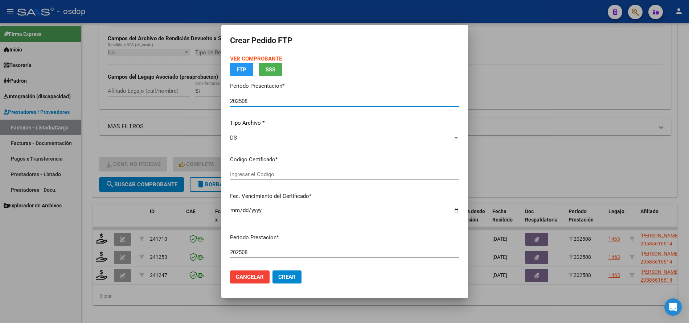
type input "4296809354"
type input "2025-07-06"
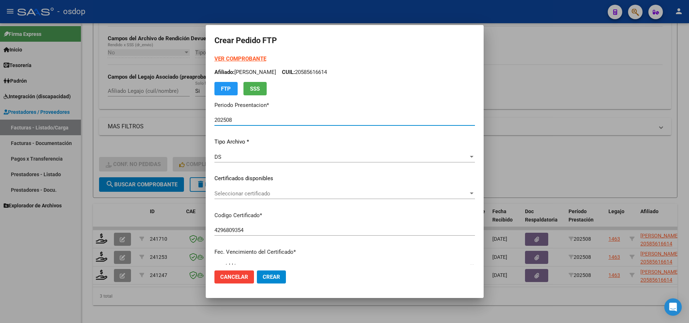
click at [247, 199] on div "Seleccionar certificado Seleccionar certificado" at bounding box center [344, 193] width 261 height 11
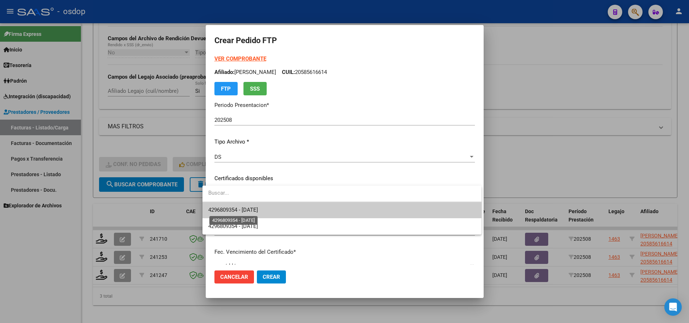
click at [253, 211] on span "4296809354 - 2025-07-06" at bounding box center [233, 210] width 50 height 7
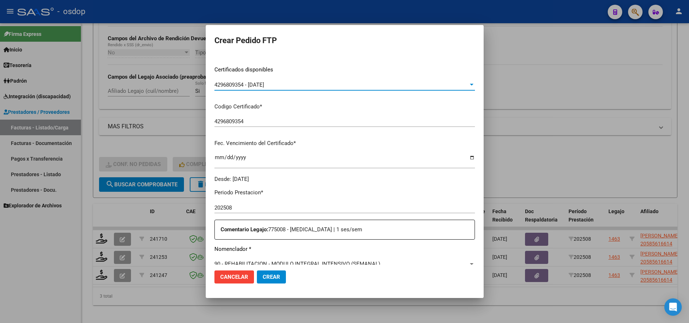
scroll to position [218, 0]
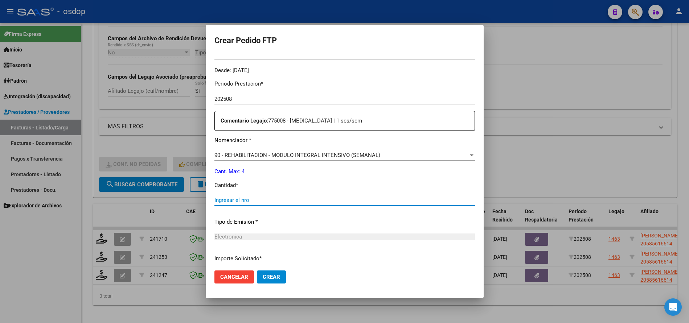
click at [259, 199] on input "Ingresar el nro" at bounding box center [344, 200] width 261 height 7
type input "4"
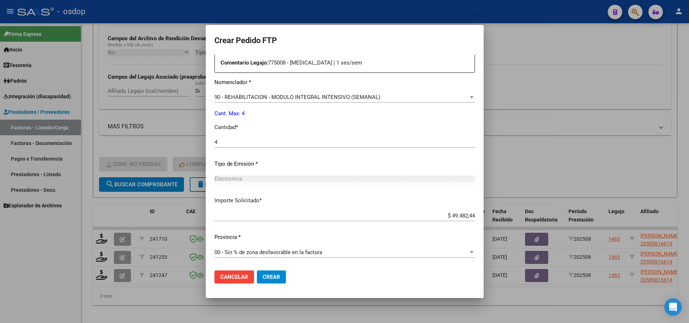
click at [263, 277] on span "Crear" at bounding box center [271, 277] width 17 height 7
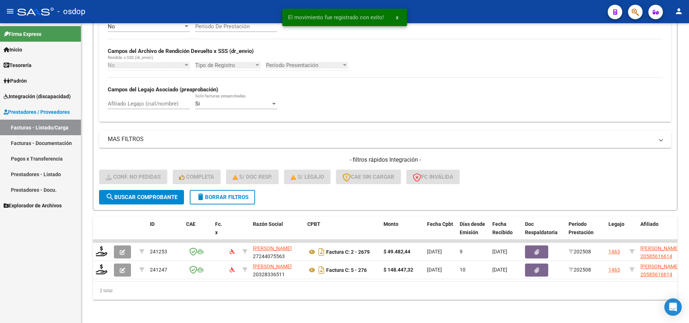
scroll to position [162, 0]
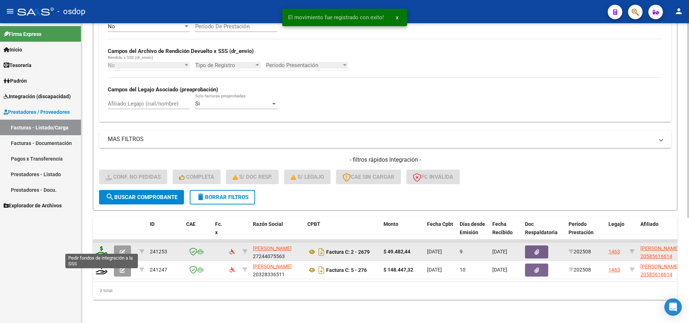
click at [101, 246] on icon at bounding box center [102, 251] width 12 height 10
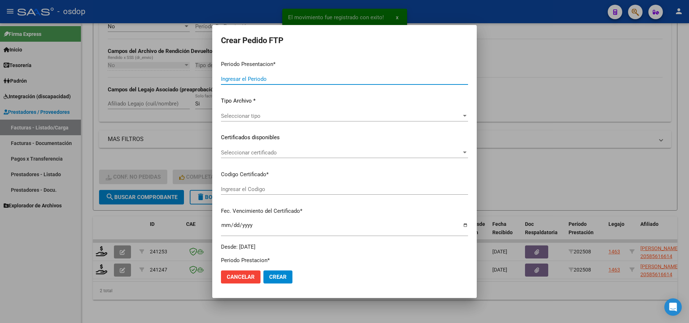
type input "202508"
type input "$ 49.482,44"
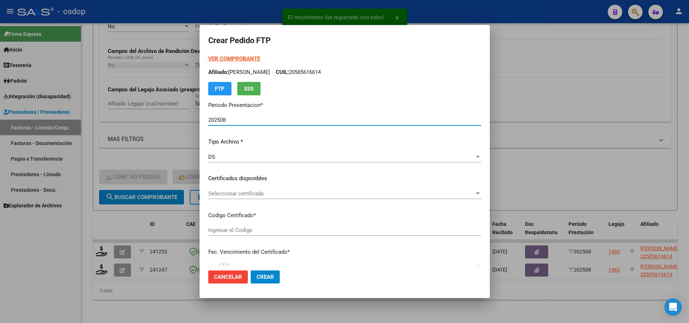
type input "4296809354"
type input "2025-07-06"
click at [273, 190] on div "Seleccionar certificado Seleccionar certificado" at bounding box center [344, 193] width 273 height 11
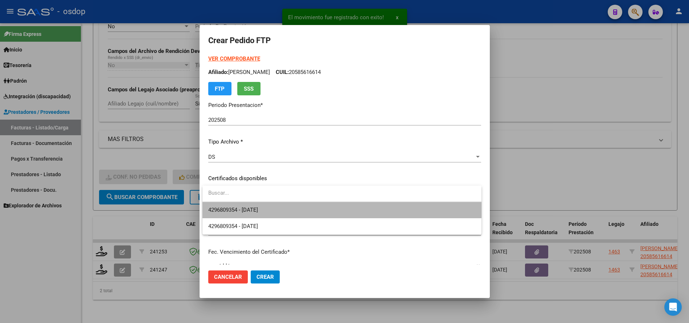
click at [283, 206] on span "4296809354 - 2025-07-06" at bounding box center [341, 210] width 267 height 16
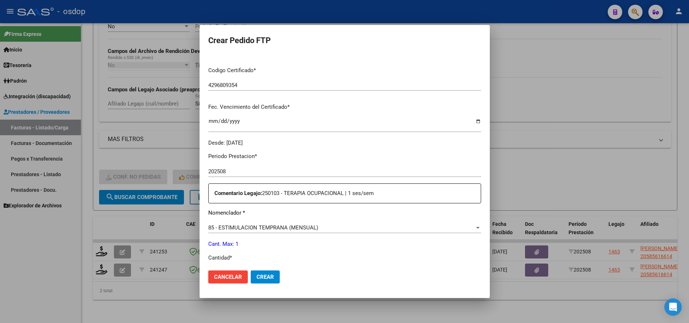
scroll to position [218, 0]
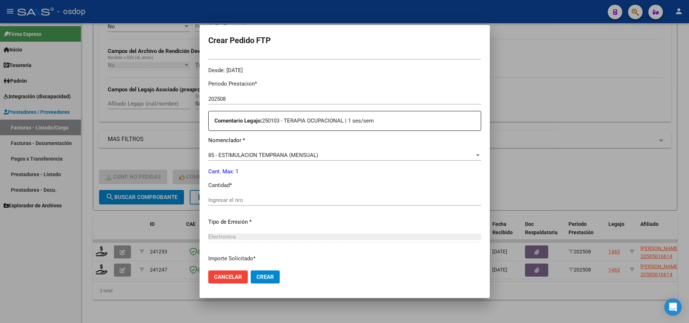
click at [302, 157] on span "85 - ESTIMULACION TEMPRANA (MENSUAL)" at bounding box center [263, 155] width 110 height 7
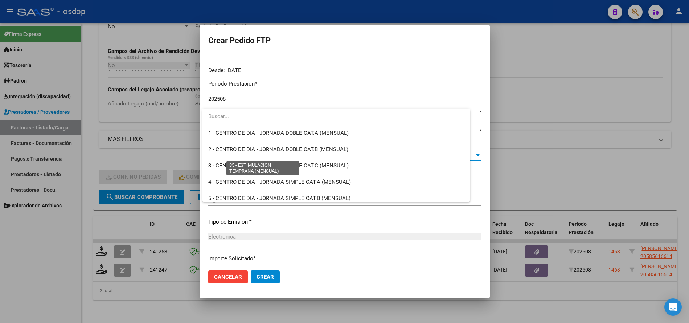
scroll to position [1350, 0]
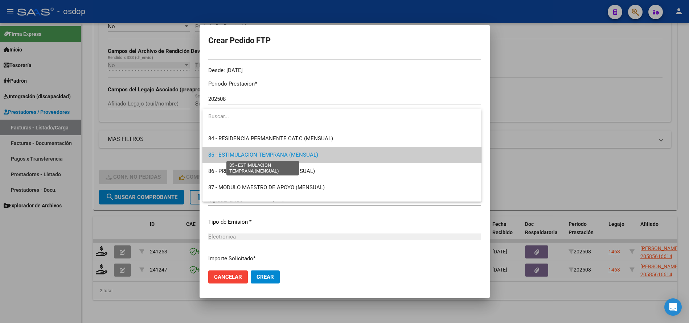
type input "+"
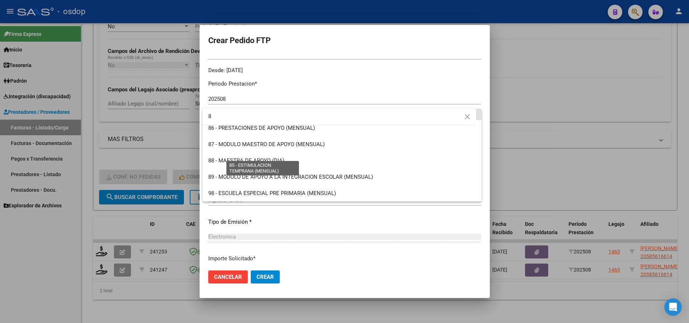
scroll to position [0, 0]
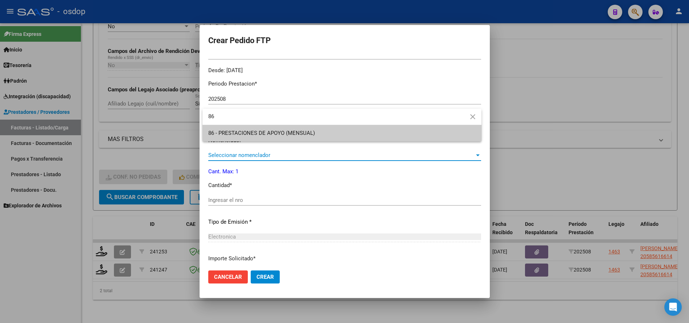
type input "8"
type input "90"
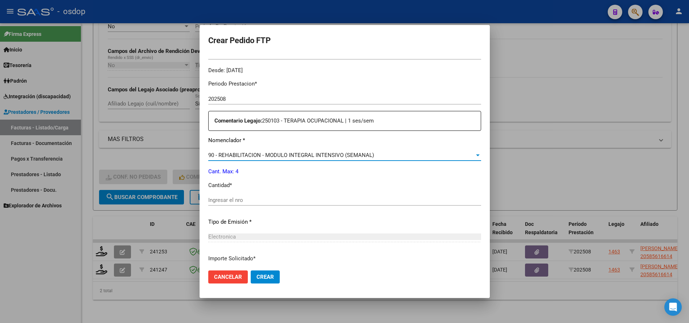
click at [266, 201] on input "Ingresar el nro" at bounding box center [344, 200] width 273 height 7
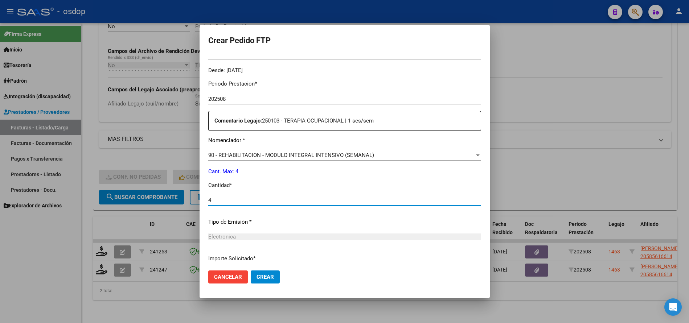
type input "4"
click at [271, 274] on span "Crear" at bounding box center [265, 277] width 17 height 7
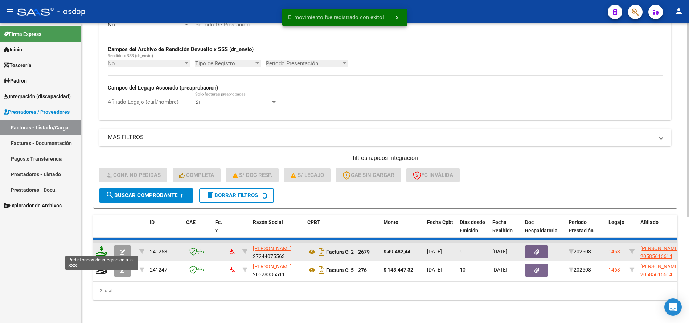
scroll to position [144, 0]
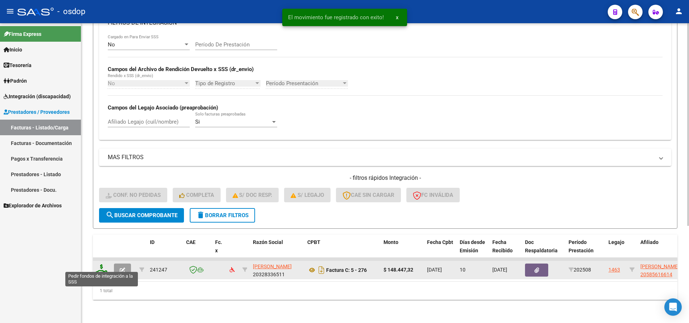
click at [99, 266] on icon at bounding box center [102, 270] width 12 height 10
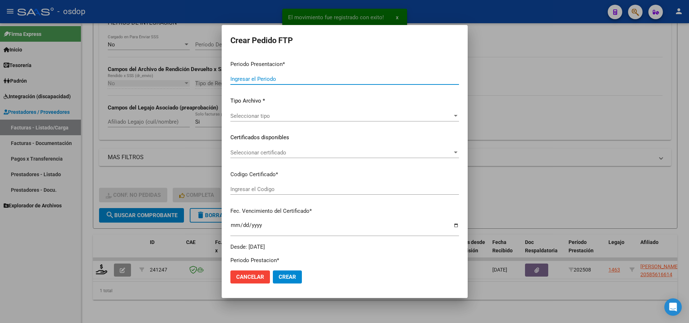
type input "202508"
type input "$ 148.447,32"
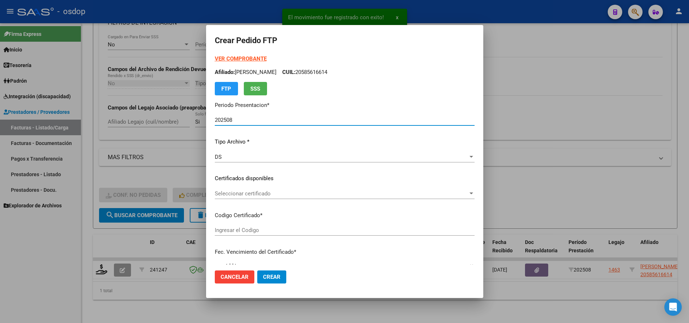
type input "4296809354"
type input "2025-07-06"
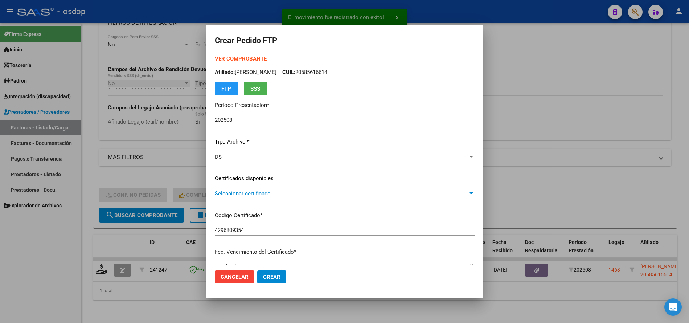
click at [270, 195] on span "Seleccionar certificado" at bounding box center [341, 194] width 253 height 7
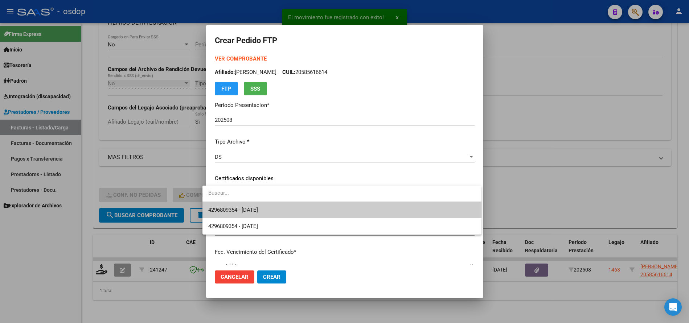
click at [283, 204] on span "4296809354 - 2025-07-06" at bounding box center [341, 210] width 267 height 16
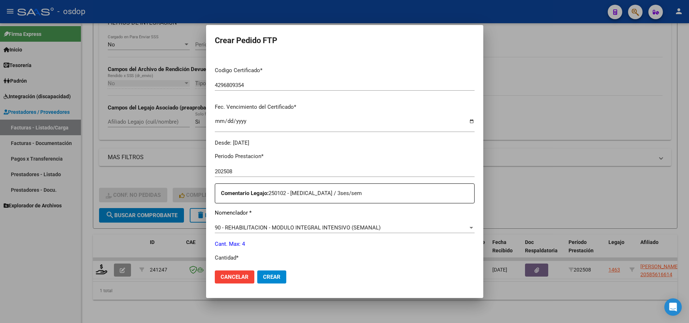
scroll to position [218, 0]
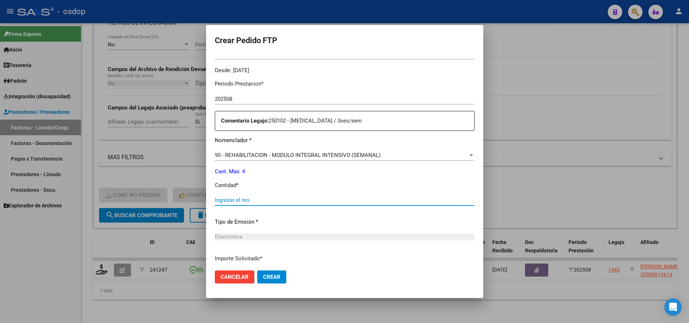
click at [272, 200] on input "Ingresar el nro" at bounding box center [345, 200] width 260 height 7
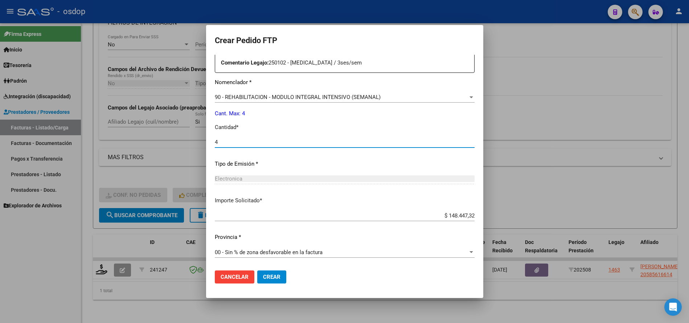
type input "4"
click at [265, 275] on span "Crear" at bounding box center [271, 277] width 17 height 7
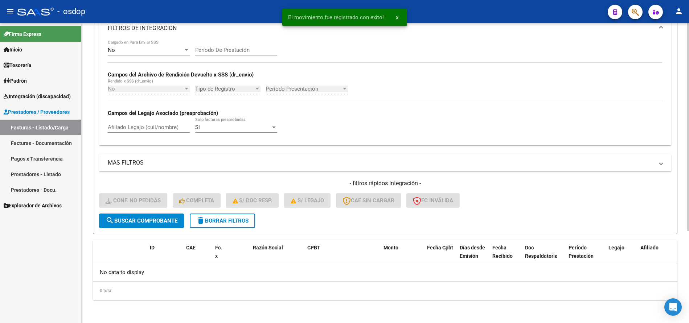
scroll to position [133, 0]
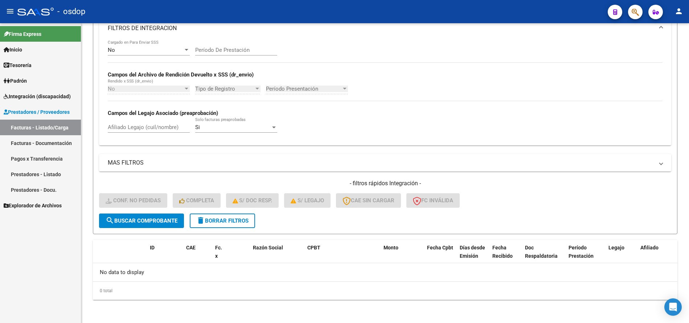
click at [223, 223] on span "delete Borrar Filtros" at bounding box center [222, 221] width 52 height 7
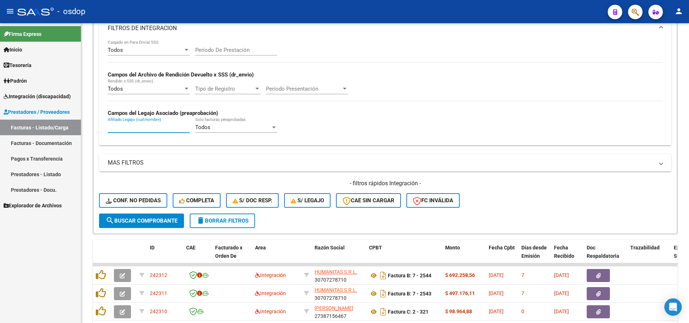
click at [132, 130] on input "Afiliado Legajo (cuil/nombre)" at bounding box center [149, 127] width 82 height 7
paste input "20484258288"
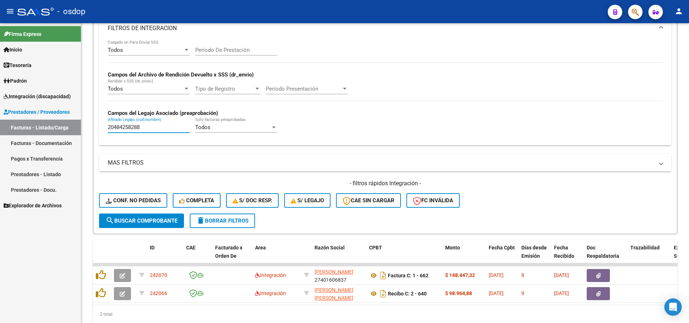
type input "20484258288"
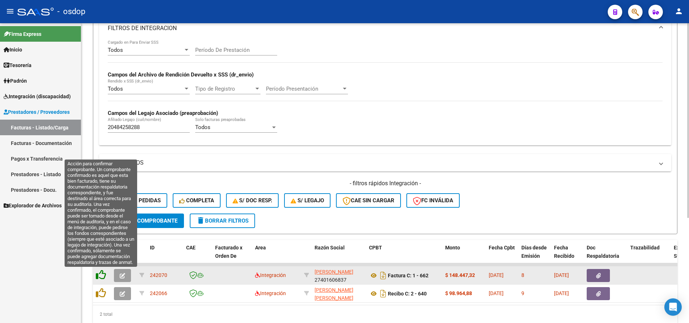
click at [102, 279] on icon at bounding box center [101, 275] width 10 height 10
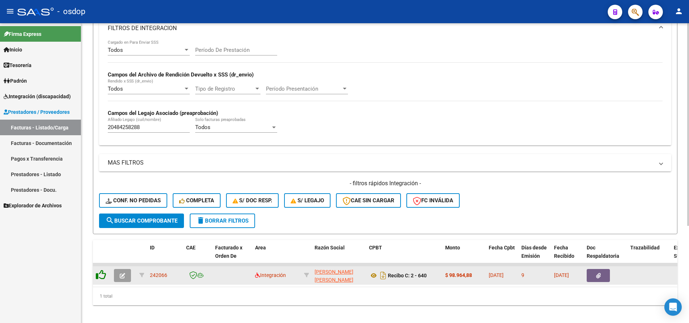
click at [101, 279] on icon at bounding box center [101, 275] width 10 height 10
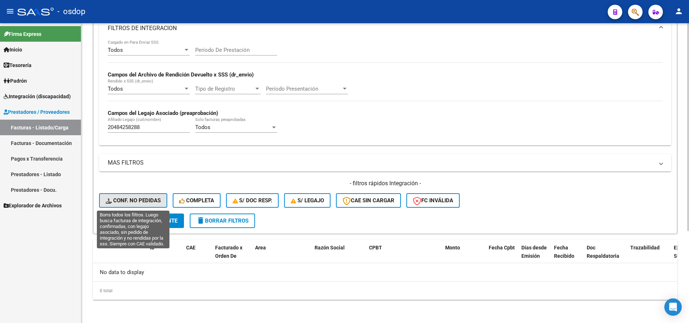
click at [123, 197] on button "Conf. no pedidas" at bounding box center [133, 200] width 68 height 15
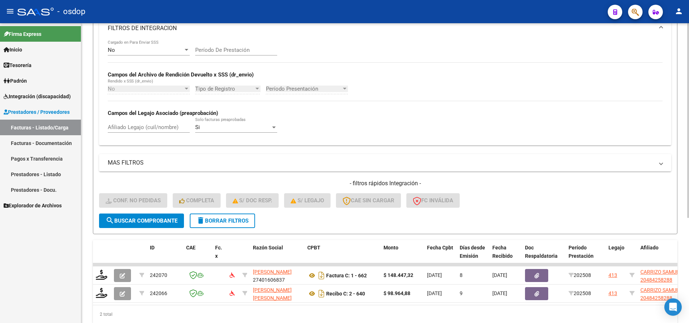
click at [148, 131] on div "Afiliado Legajo (cuil/nombre)" at bounding box center [149, 125] width 82 height 16
click at [151, 126] on input "Afiliado Legajo (cuil/nombre)" at bounding box center [149, 127] width 82 height 7
paste input "20484258288"
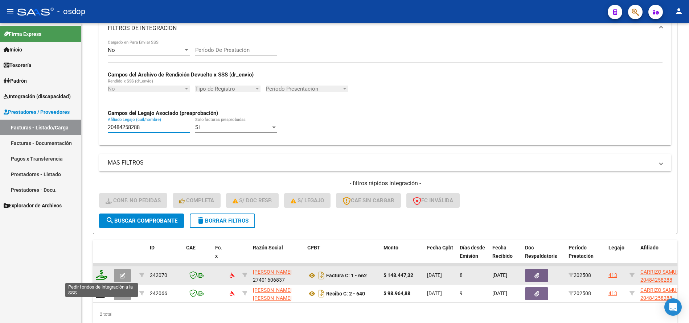
type input "20484258288"
click at [105, 271] on icon at bounding box center [102, 275] width 12 height 10
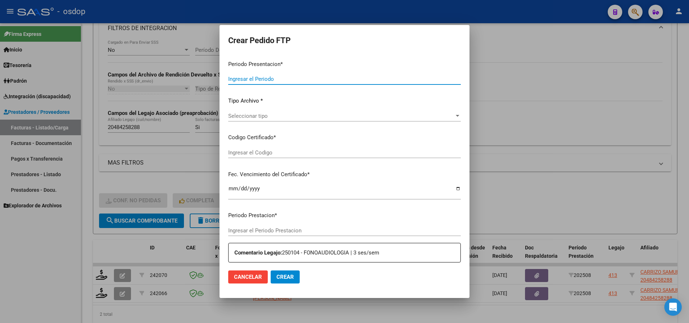
type input "202508"
type input "$ 148.447,32"
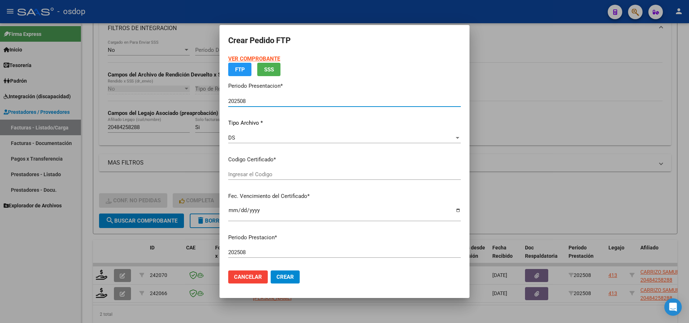
type input "3766919801"
type input "2025-06-04"
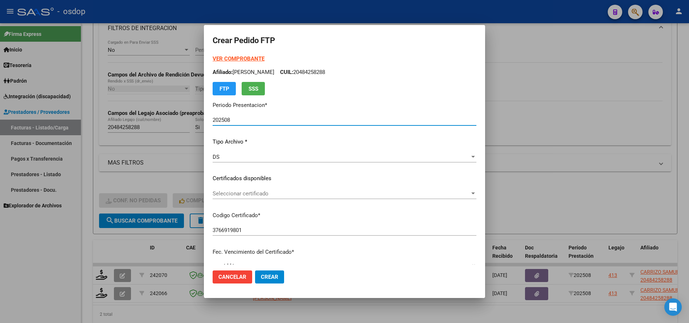
click at [246, 192] on span "Seleccionar certificado" at bounding box center [341, 194] width 257 height 7
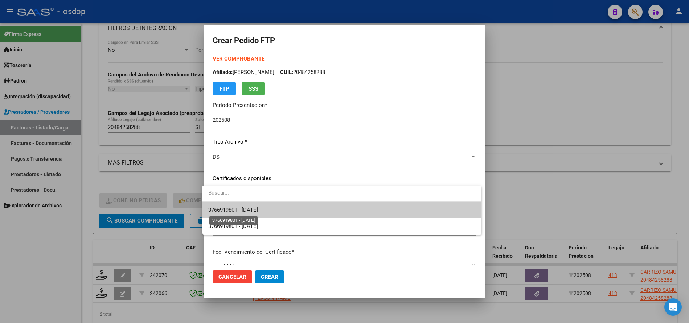
click at [258, 209] on span "3766919801 - 2025-06-04" at bounding box center [233, 210] width 50 height 7
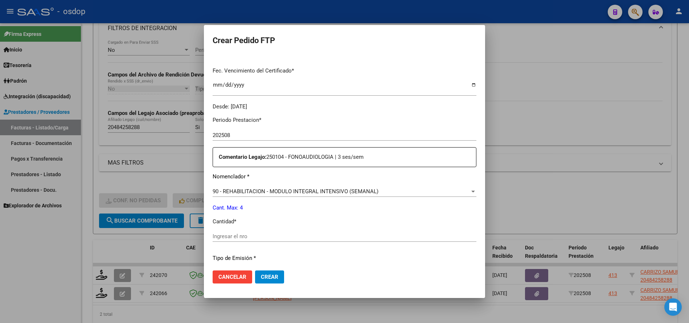
scroll to position [218, 0]
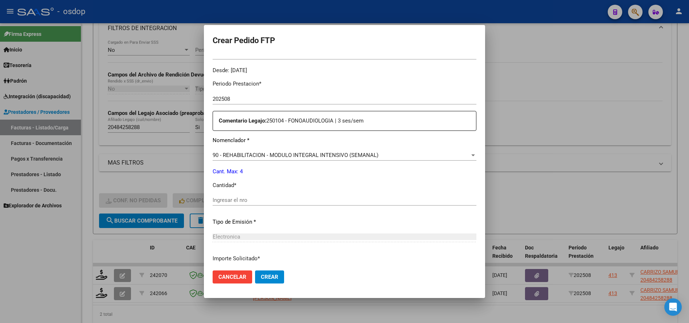
click at [303, 201] on input "Ingresar el nro" at bounding box center [345, 200] width 264 height 7
type input "4"
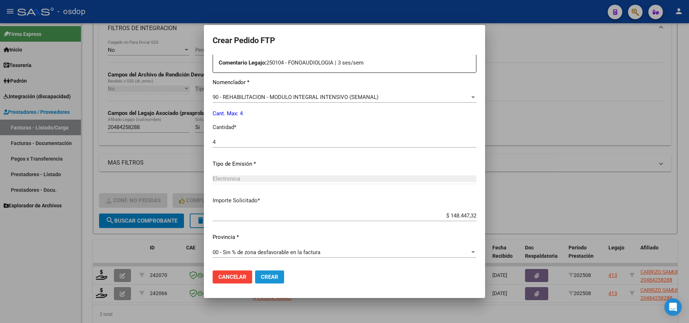
click at [273, 278] on span "Crear" at bounding box center [269, 277] width 17 height 7
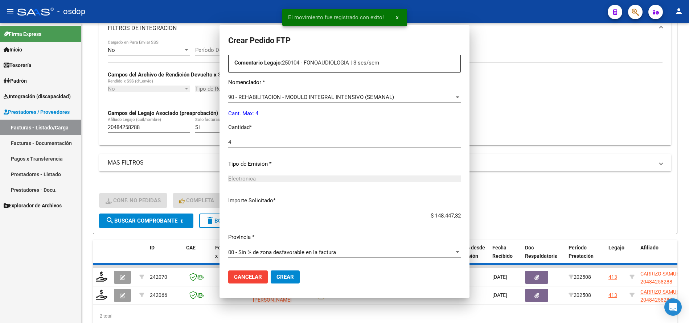
scroll to position [0, 0]
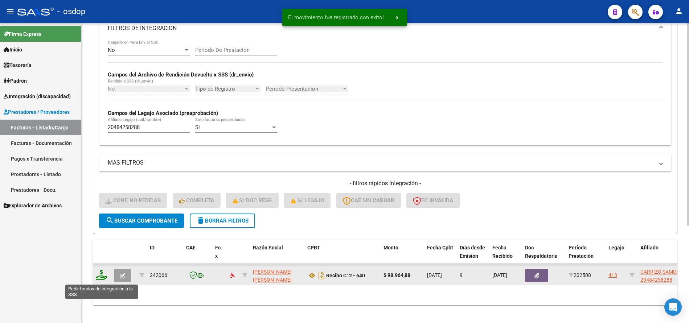
click at [103, 272] on icon at bounding box center [102, 275] width 12 height 10
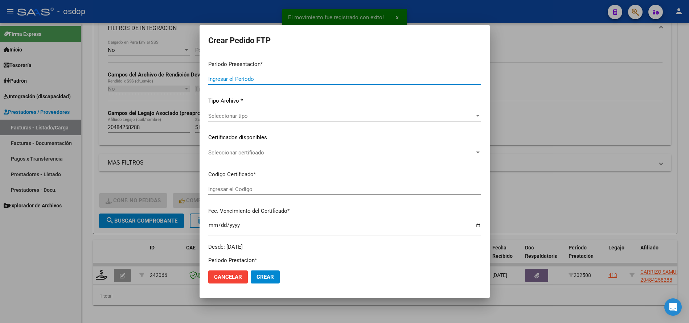
type input "202508"
type input "$ 98.964,88"
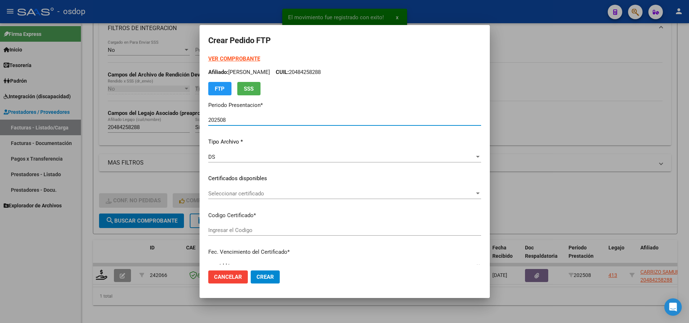
type input "3766919801"
type input "2025-06-04"
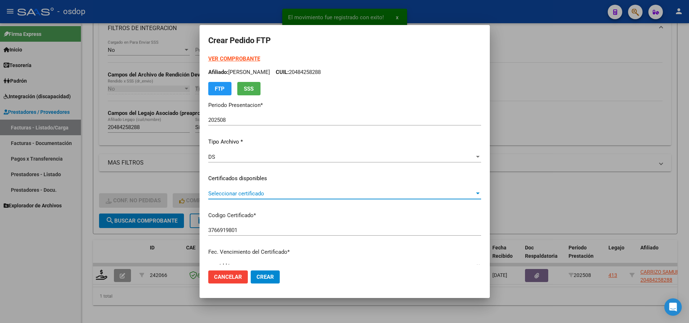
click at [253, 191] on span "Seleccionar certificado" at bounding box center [341, 194] width 266 height 7
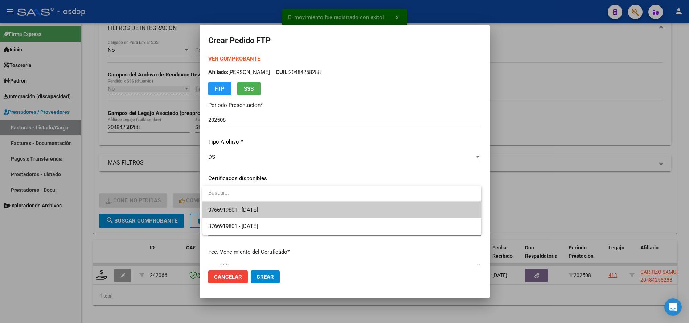
click at [264, 204] on span "3766919801 - 2025-06-04" at bounding box center [341, 210] width 267 height 16
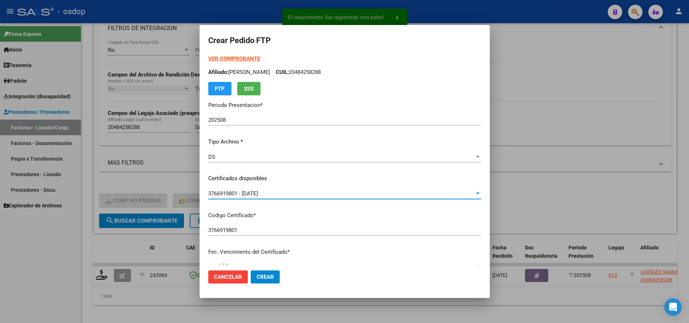
scroll to position [181, 0]
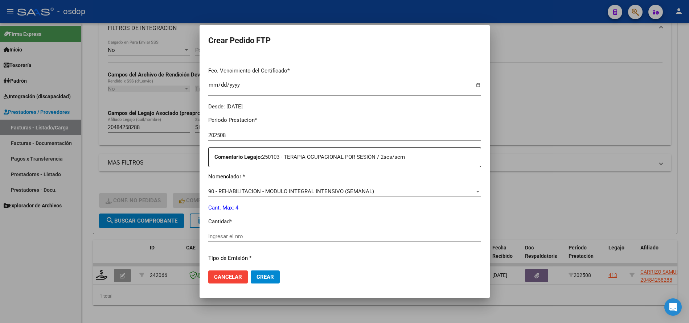
click at [266, 241] on div "Ingresar el nro" at bounding box center [344, 236] width 273 height 11
type input "4"
click at [267, 278] on span "Crear" at bounding box center [265, 277] width 17 height 7
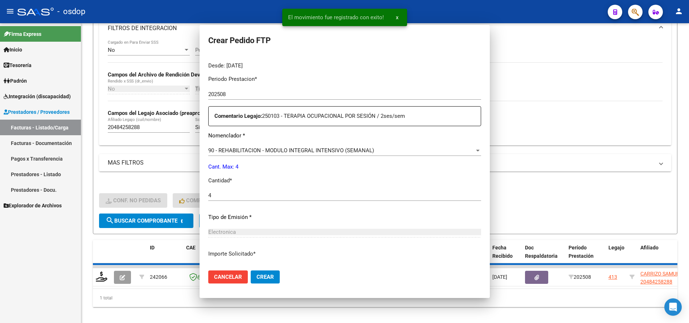
scroll to position [0, 0]
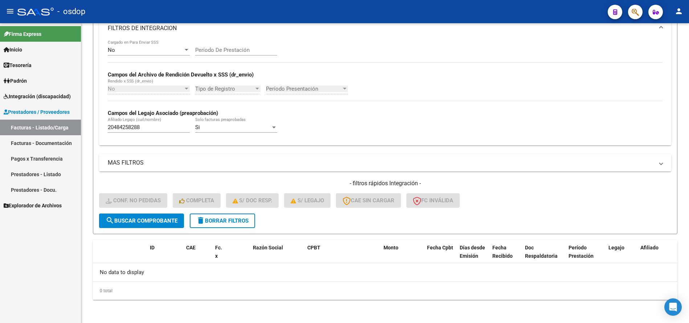
click at [54, 98] on span "Integración (discapacidad)" at bounding box center [37, 97] width 67 height 8
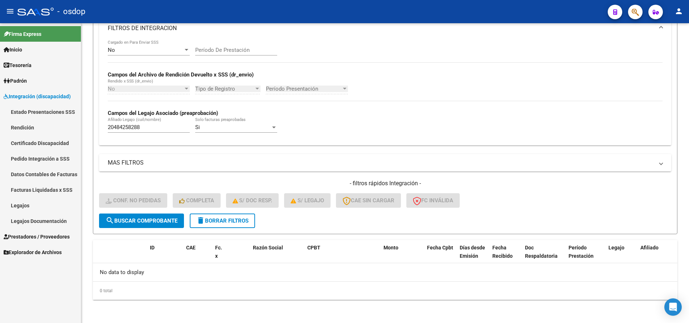
click at [41, 156] on link "Pedido Integración a SSS" at bounding box center [40, 159] width 81 height 16
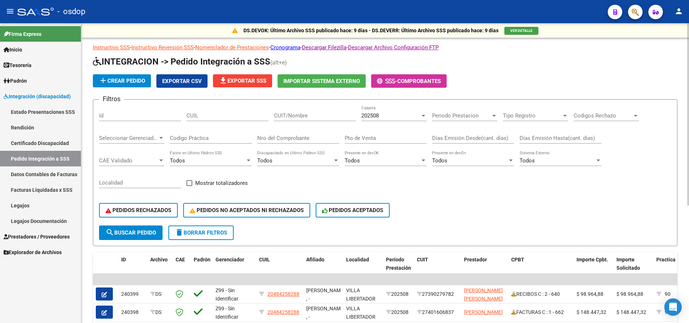
click at [254, 123] on div "CUIL" at bounding box center [228, 117] width 82 height 23
click at [254, 115] on input "CUIL" at bounding box center [228, 116] width 82 height 7
paste input "20484258288"
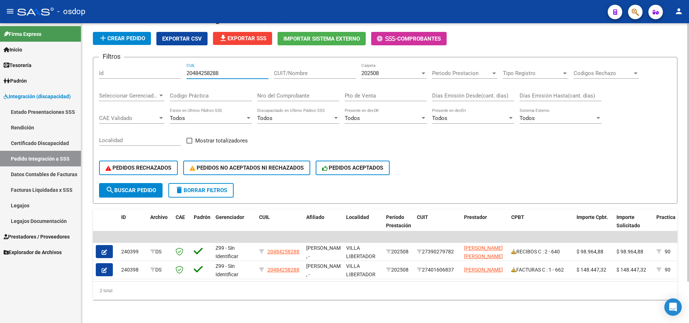
type input "20484258288"
click at [58, 94] on span "Integración (discapacidad)" at bounding box center [37, 97] width 67 height 8
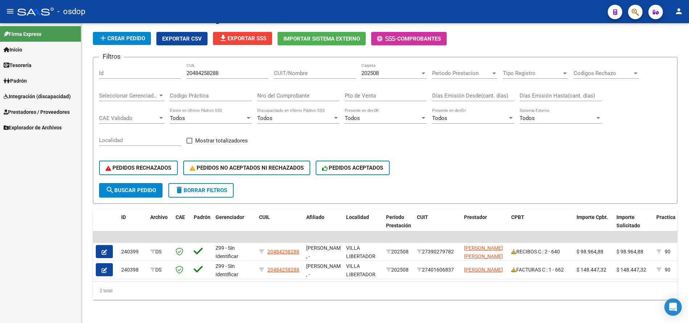
click at [61, 109] on span "Prestadores / Proveedores" at bounding box center [37, 112] width 66 height 8
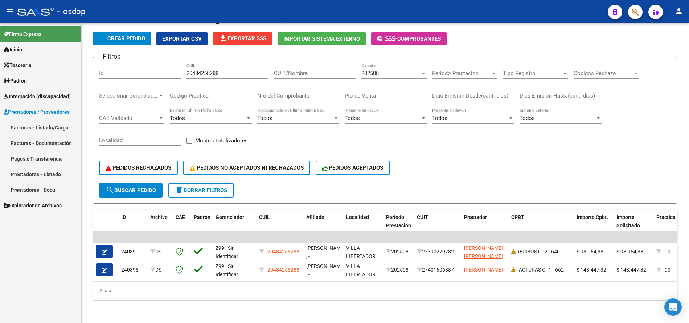
click at [57, 126] on link "Facturas - Listado/Carga" at bounding box center [40, 128] width 81 height 16
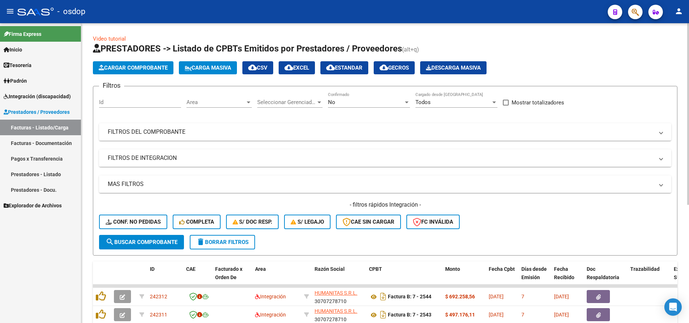
click at [182, 164] on mat-expansion-panel-header "FILTROS DE INTEGRACION" at bounding box center [385, 158] width 572 height 17
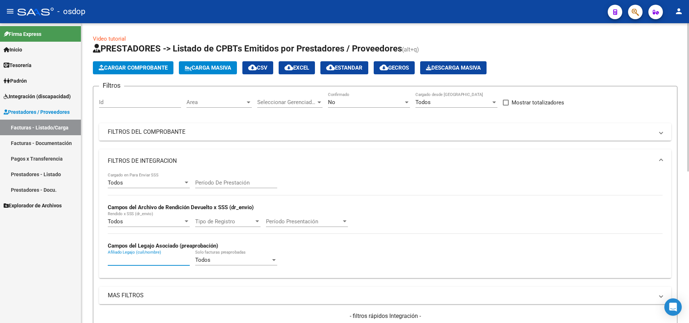
click at [139, 259] on input "Afiliado Legajo (cuil/nombre)" at bounding box center [149, 260] width 82 height 7
paste input "23557814469"
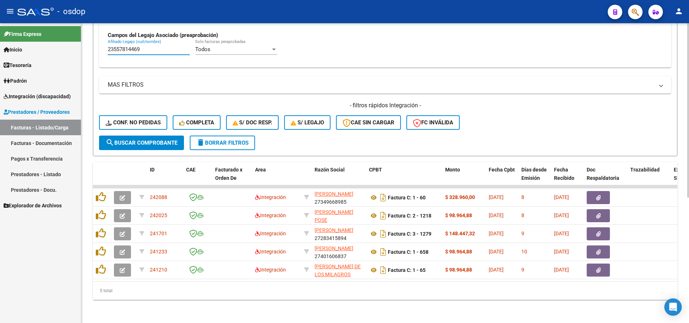
type input "23557814469"
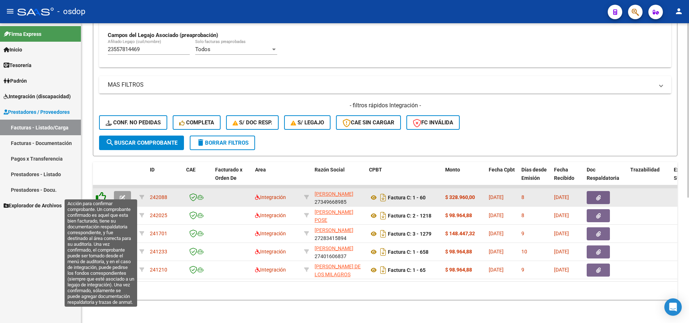
click at [102, 193] on icon at bounding box center [101, 197] width 10 height 10
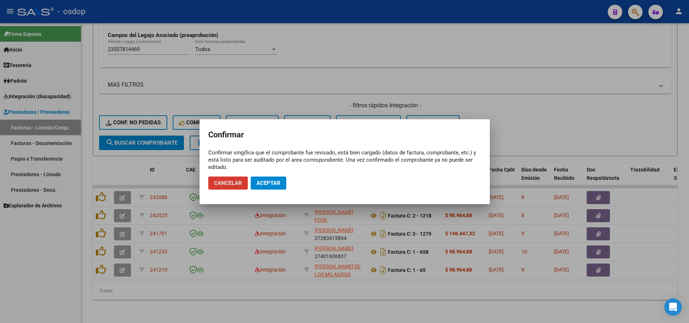
click at [263, 185] on span "Aceptar" at bounding box center [269, 183] width 24 height 7
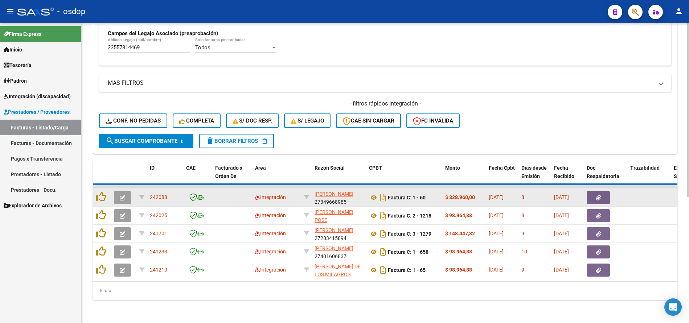
scroll to position [198, 0]
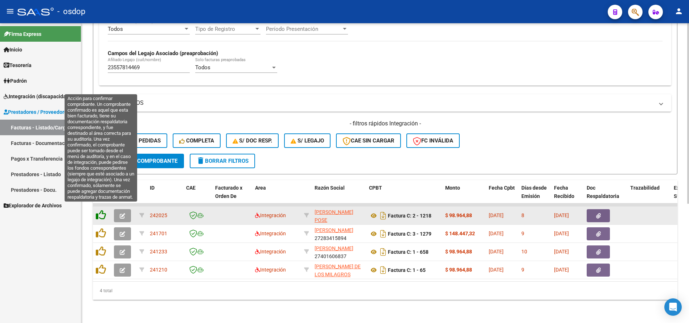
click at [98, 210] on icon at bounding box center [101, 215] width 10 height 10
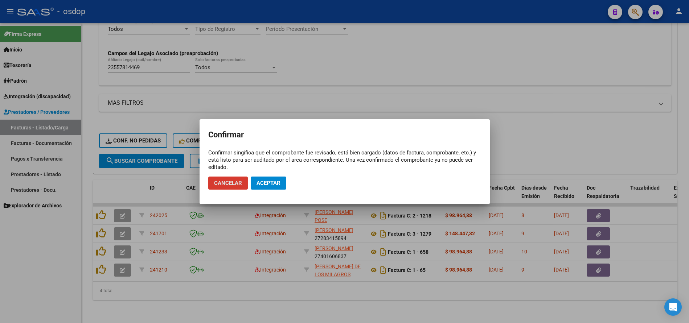
click at [263, 184] on span "Aceptar" at bounding box center [269, 183] width 24 height 7
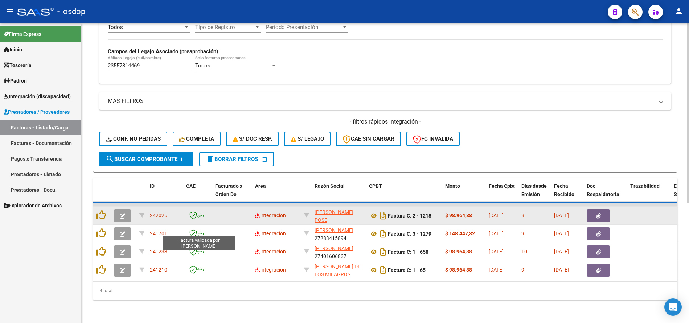
scroll to position [180, 0]
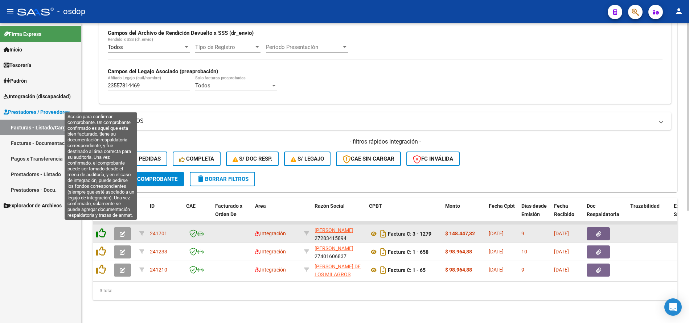
click at [102, 228] on icon at bounding box center [101, 233] width 10 height 10
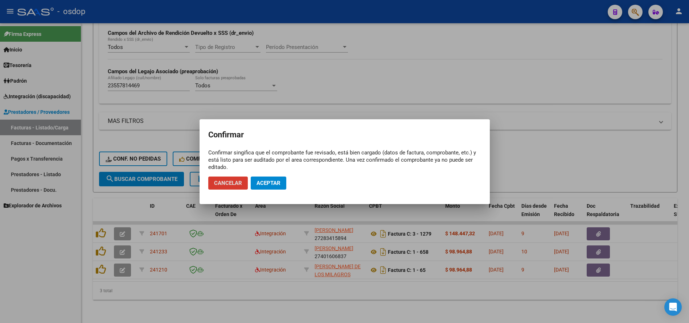
click at [265, 188] on button "Aceptar" at bounding box center [269, 183] width 36 height 13
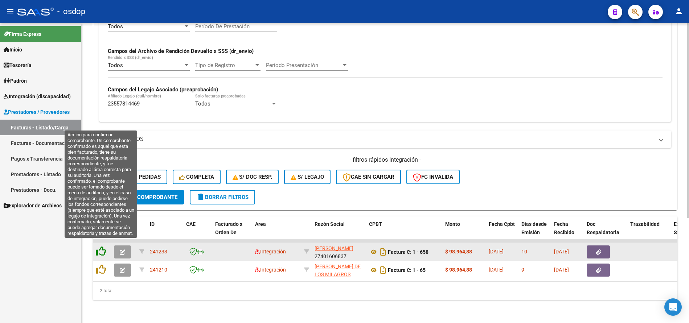
click at [101, 246] on icon at bounding box center [101, 251] width 10 height 10
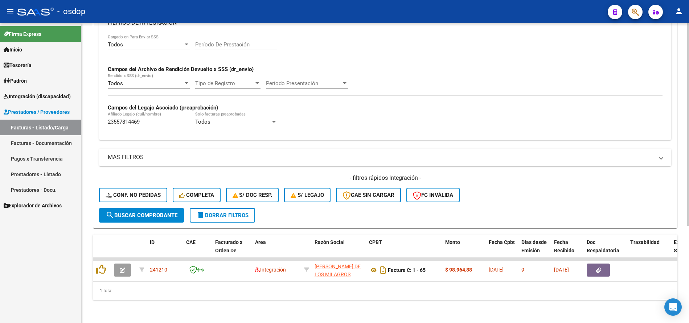
scroll to position [144, 0]
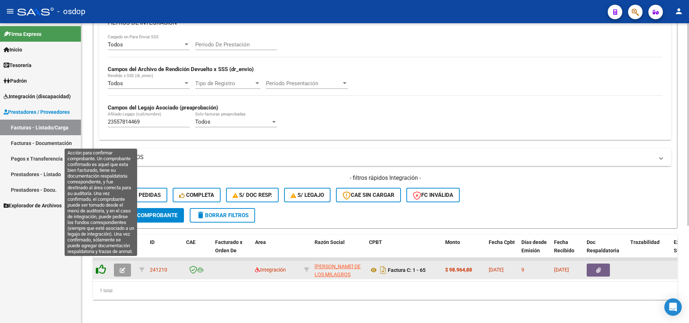
click at [102, 265] on icon at bounding box center [101, 270] width 10 height 10
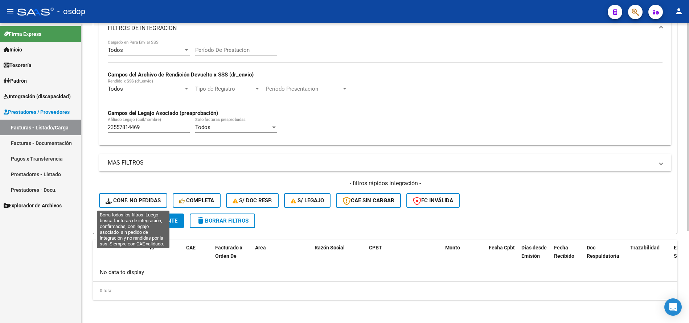
click at [131, 200] on span "Conf. no pedidas" at bounding box center [133, 200] width 55 height 7
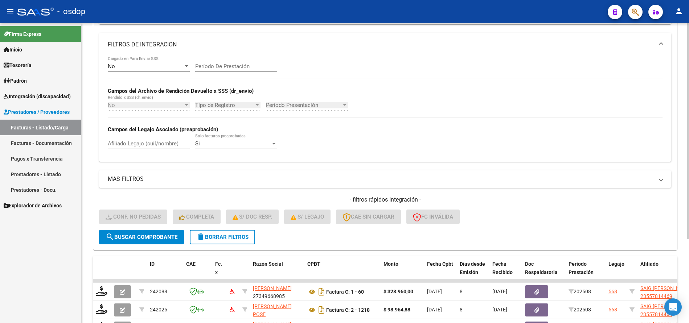
scroll to position [133, 0]
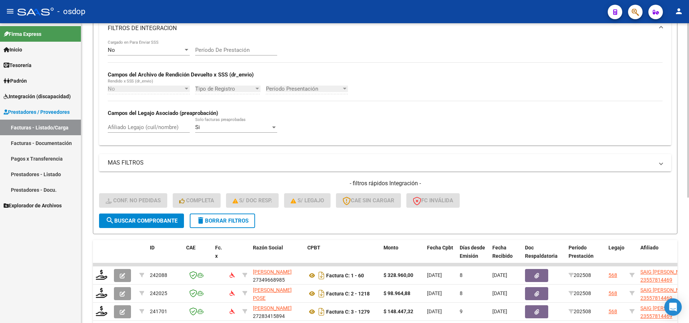
click at [161, 126] on input "Afiliado Legajo (cuil/nombre)" at bounding box center [149, 127] width 82 height 7
paste input "23557814469"
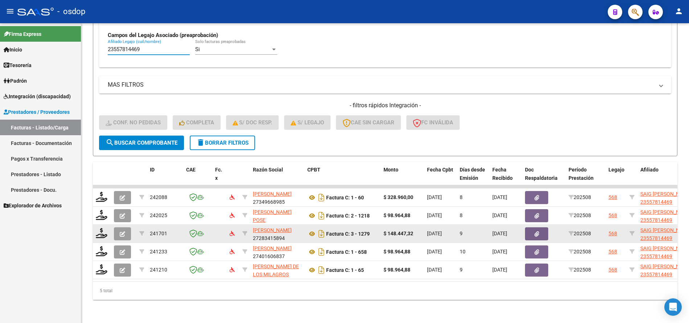
scroll to position [216, 0]
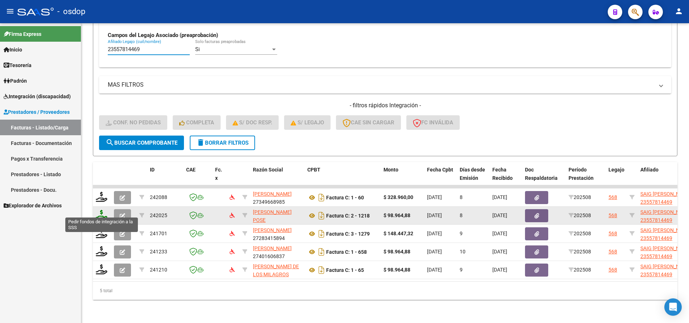
type input "23557814469"
click at [103, 210] on icon at bounding box center [102, 215] width 12 height 10
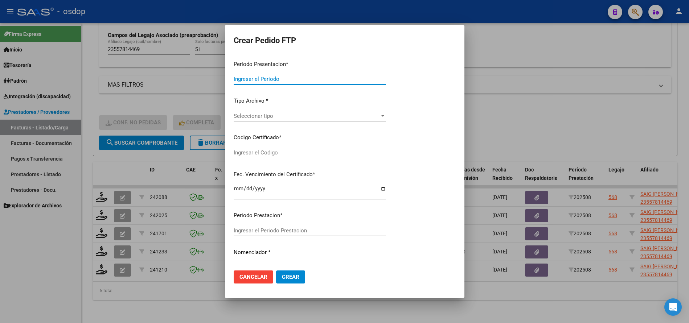
type input "202508"
type input "$ 98.964,88"
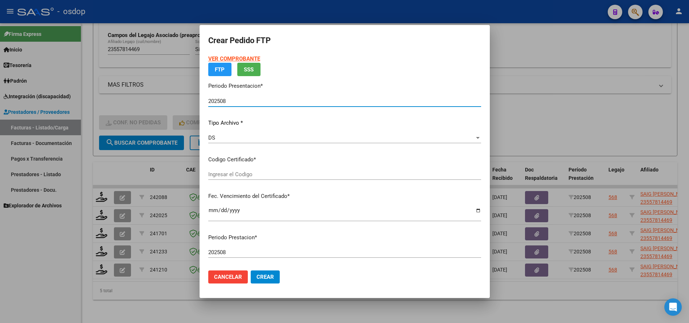
type input "6759446806"
type input "2028-01-29"
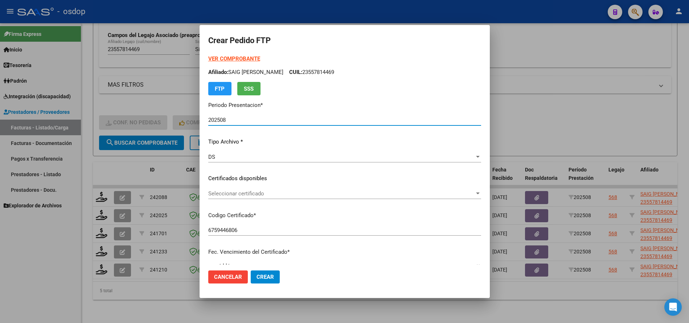
click at [267, 191] on span "Seleccionar certificado" at bounding box center [341, 194] width 266 height 7
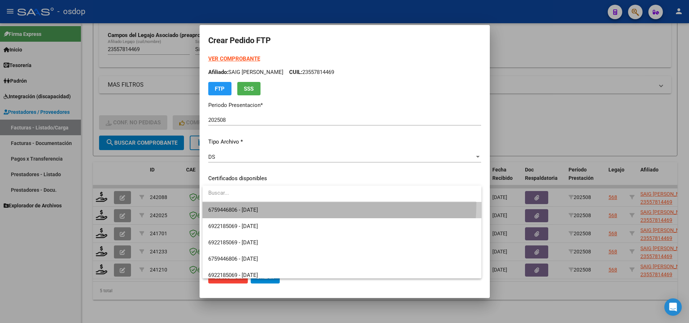
click at [270, 203] on span "6759446806 - 2028-01-29" at bounding box center [341, 210] width 267 height 16
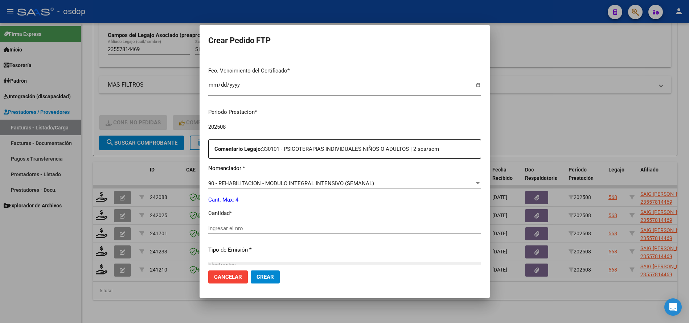
scroll to position [218, 0]
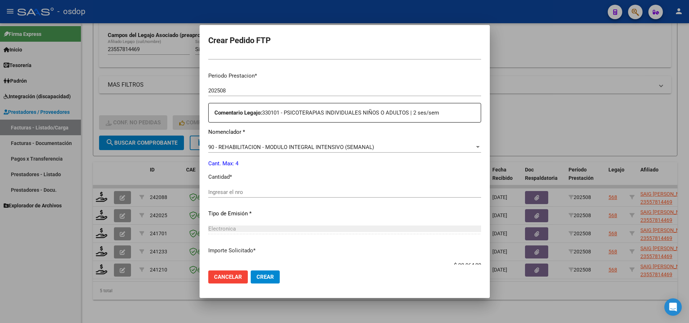
click at [265, 191] on input "Ingresar el nro" at bounding box center [344, 192] width 273 height 7
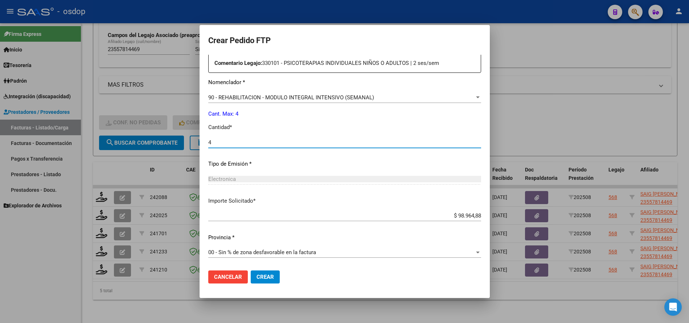
type input "4"
click at [271, 278] on span "Crear" at bounding box center [265, 277] width 17 height 7
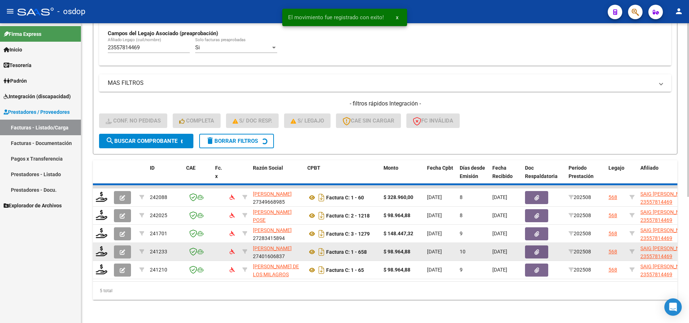
scroll to position [198, 0]
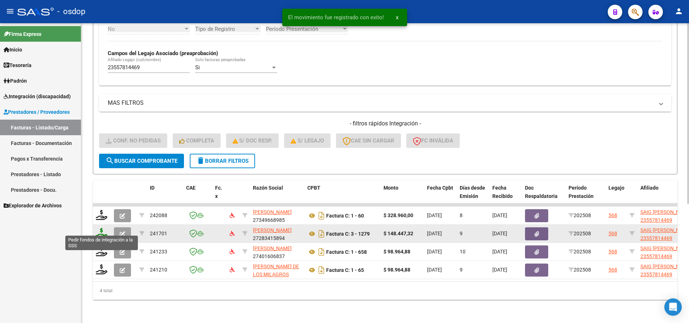
click at [100, 229] on icon at bounding box center [102, 233] width 12 height 10
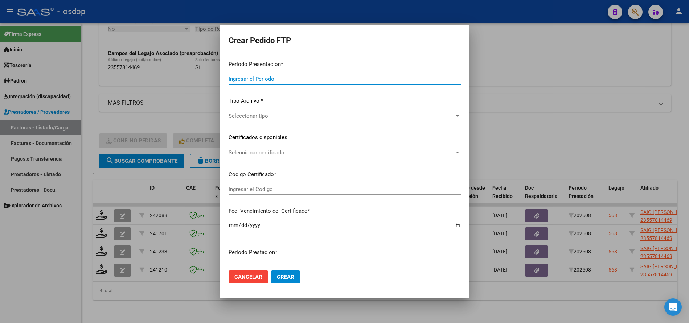
type input "202508"
type input "$ 148.447,32"
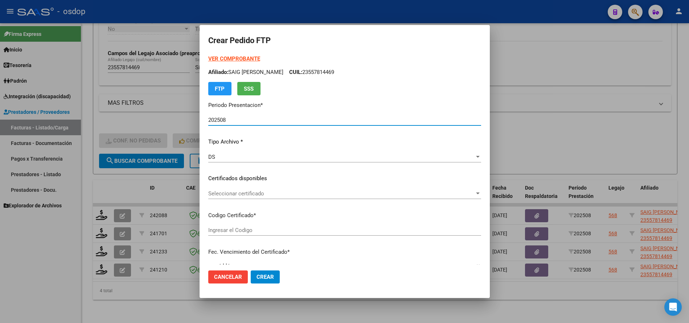
type input "6759446806"
type input "2028-01-29"
click at [257, 191] on span "Seleccionar certificado" at bounding box center [341, 194] width 266 height 7
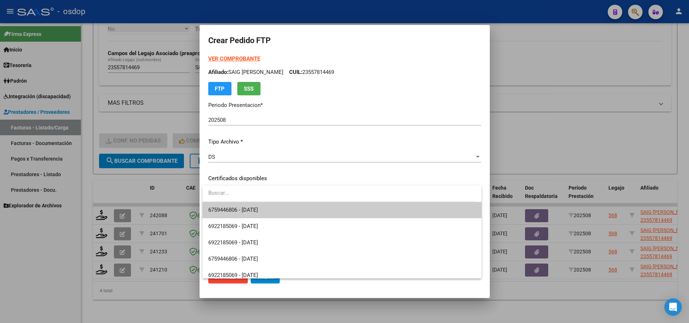
click at [285, 210] on span "6759446806 - 2028-01-29" at bounding box center [341, 210] width 267 height 16
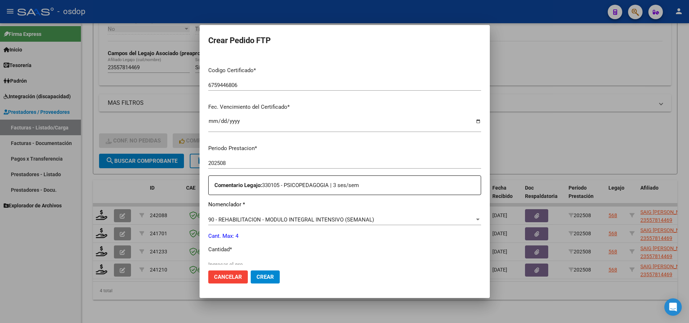
scroll to position [181, 0]
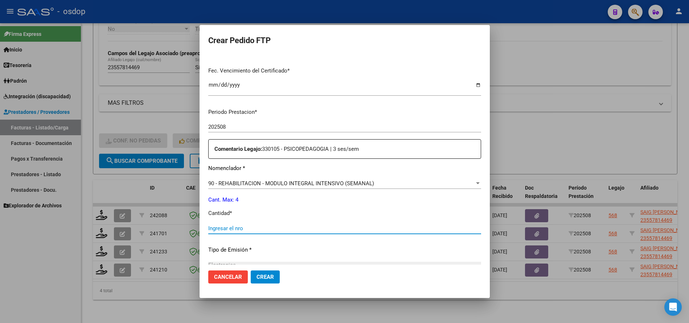
click at [269, 229] on input "Ingresar el nro" at bounding box center [344, 228] width 273 height 7
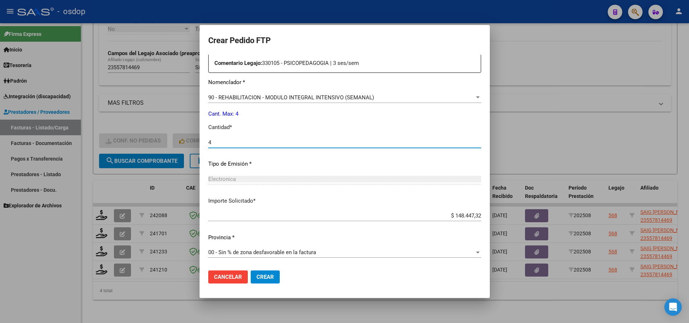
type input "4"
click at [268, 273] on button "Crear" at bounding box center [265, 277] width 29 height 13
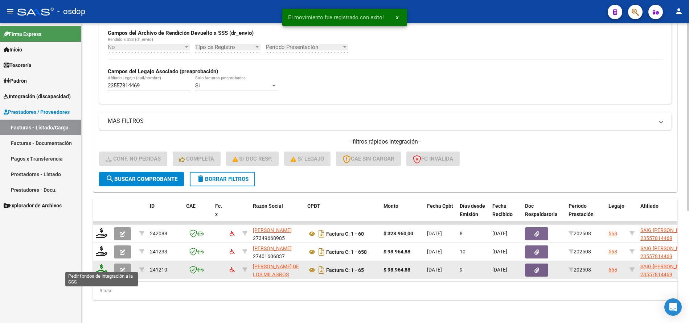
scroll to position [180, 0]
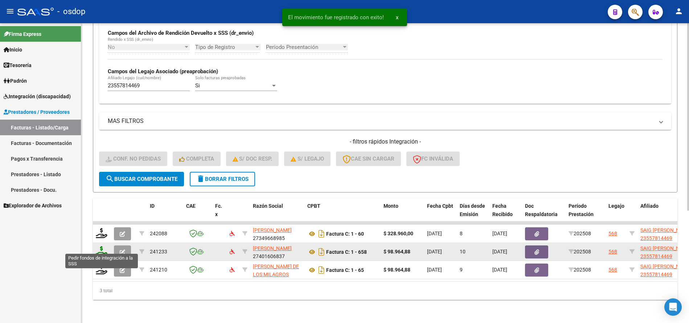
click at [106, 246] on icon at bounding box center [102, 251] width 12 height 10
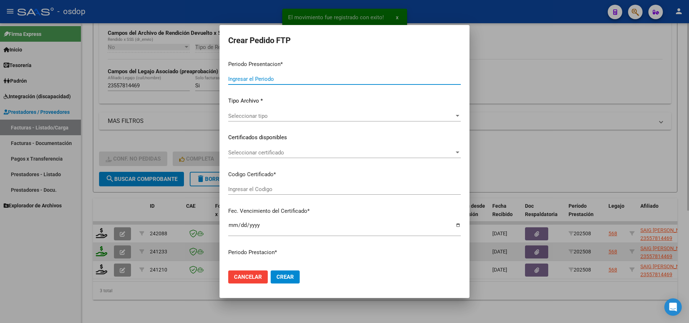
type input "202508"
type input "$ 98.964,88"
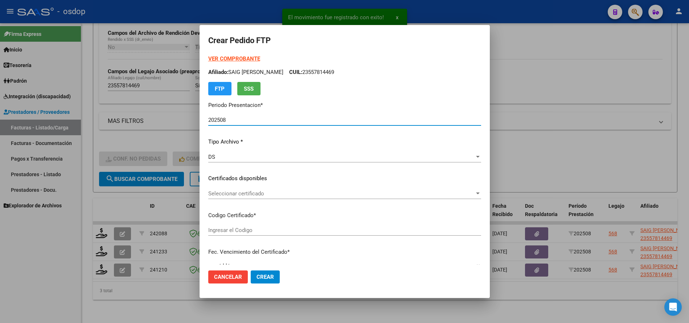
type input "6759446806"
type input "2028-01-29"
click at [267, 197] on span "Seleccionar certificado" at bounding box center [341, 194] width 266 height 7
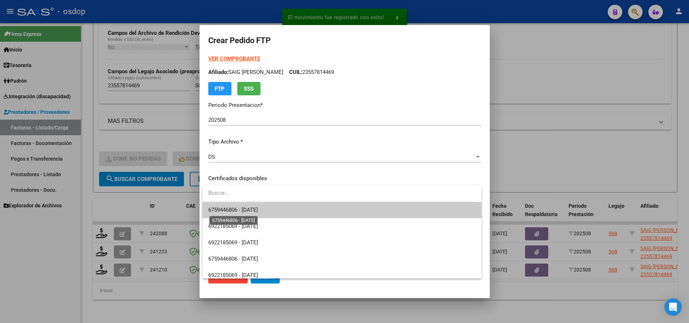
click at [258, 209] on span "6759446806 - 2028-01-29" at bounding box center [233, 210] width 50 height 7
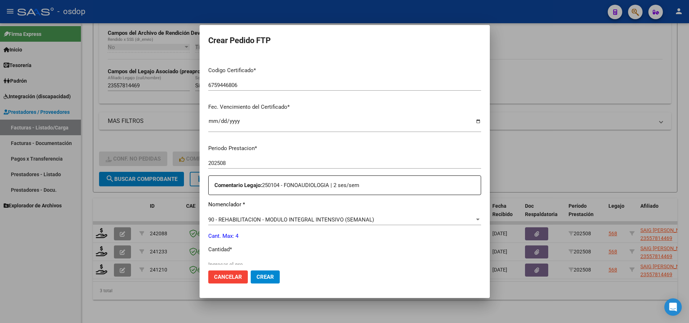
scroll to position [218, 0]
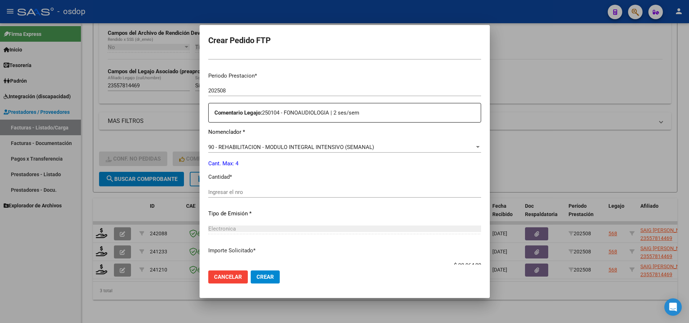
click at [286, 196] on div "Ingresar el nro" at bounding box center [344, 196] width 273 height 18
click at [285, 193] on input "Ingresar el nro" at bounding box center [344, 192] width 273 height 7
type input "4"
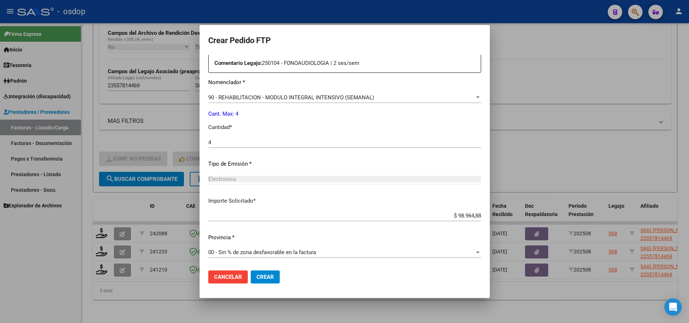
click at [261, 278] on span "Crear" at bounding box center [265, 277] width 17 height 7
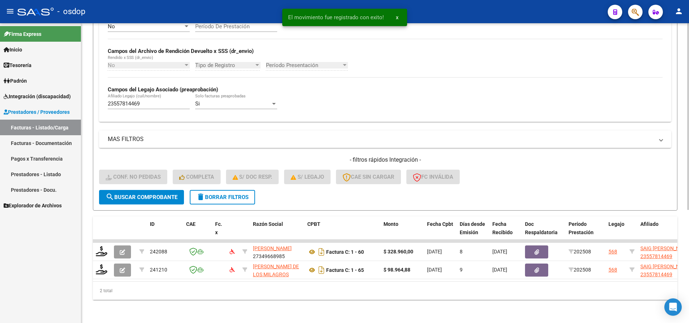
scroll to position [162, 0]
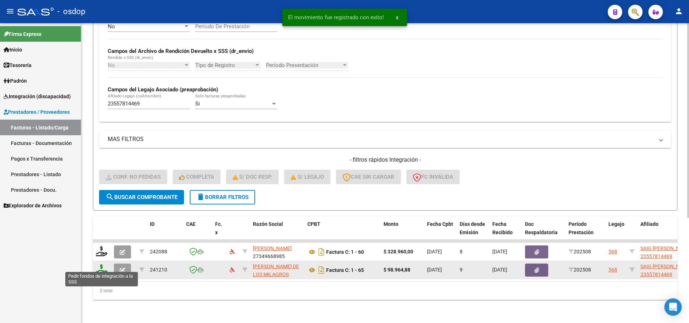
click at [100, 267] on icon at bounding box center [102, 270] width 12 height 10
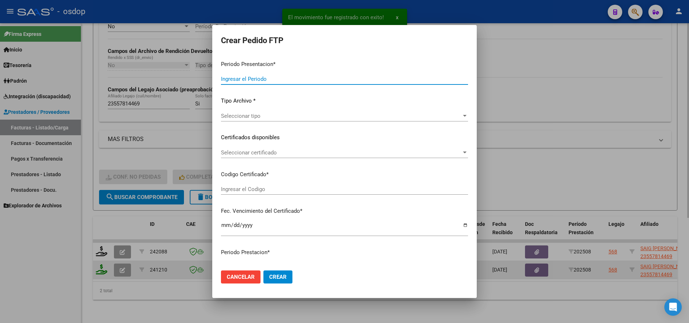
type input "202508"
type input "$ 98.964,88"
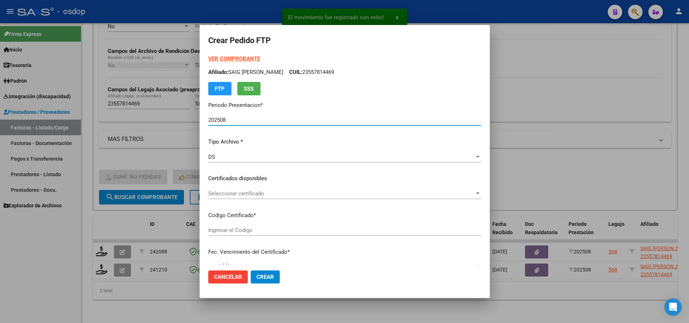
type input "6759446806"
type input "2028-01-29"
click at [257, 194] on span "Seleccionar certificado" at bounding box center [341, 194] width 266 height 7
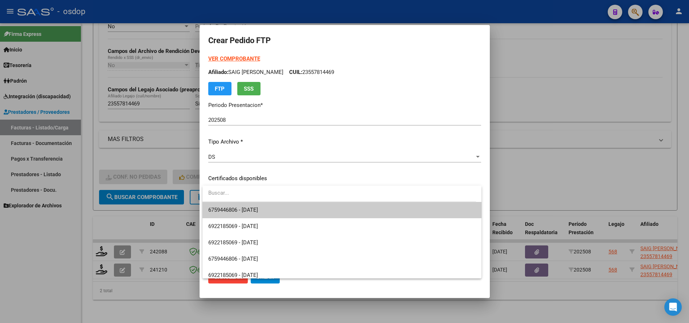
click at [263, 206] on span "6759446806 - 2028-01-29" at bounding box center [341, 210] width 267 height 16
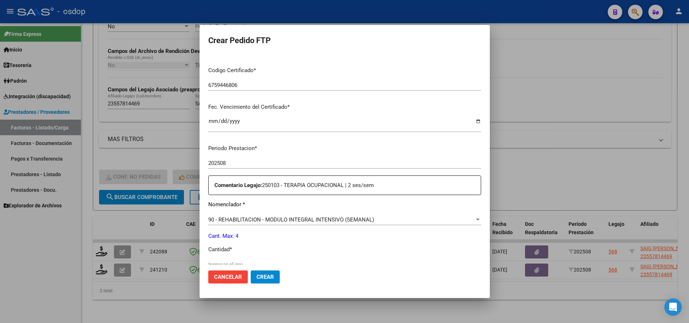
scroll to position [218, 0]
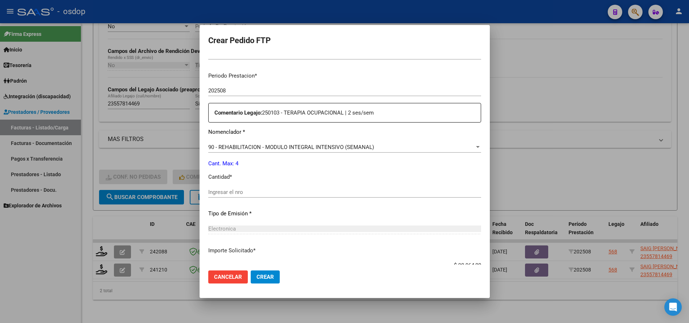
click at [291, 193] on input "Ingresar el nro" at bounding box center [344, 192] width 273 height 7
type input "4"
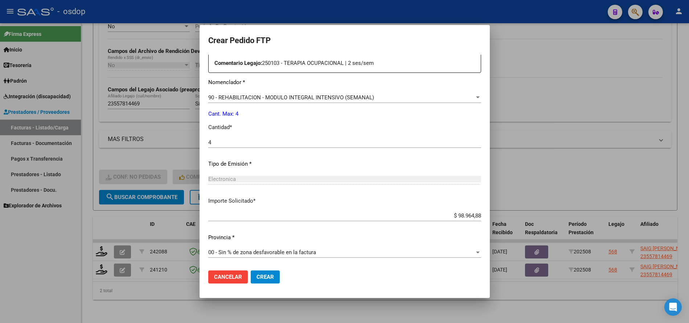
click at [264, 272] on button "Crear" at bounding box center [265, 277] width 29 height 13
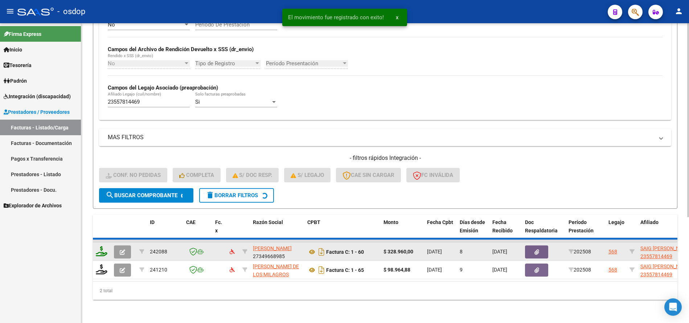
scroll to position [144, 0]
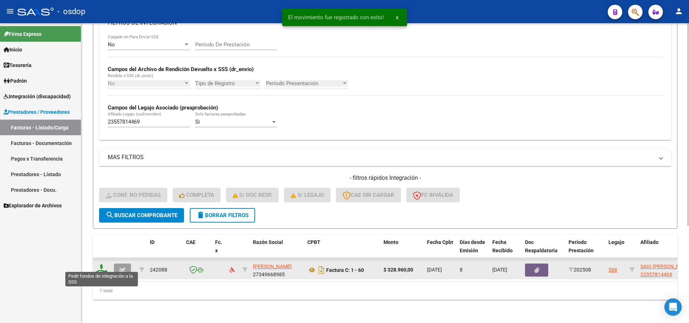
click at [102, 268] on icon at bounding box center [102, 270] width 12 height 10
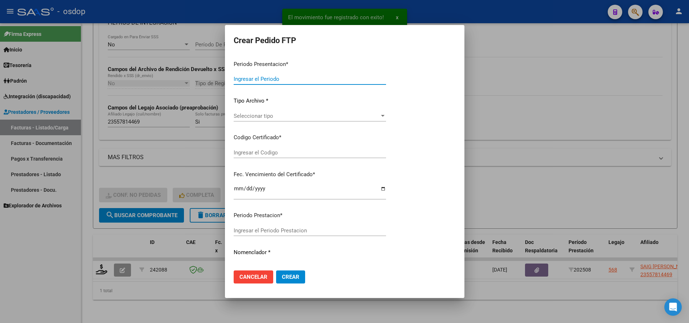
type input "202508"
type input "$ 328.960,00"
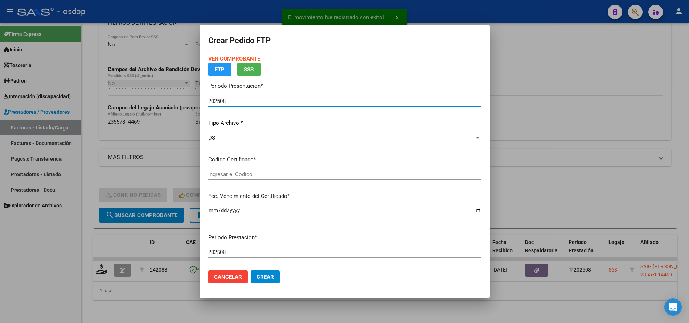
type input "6759446806"
type input "2028-01-29"
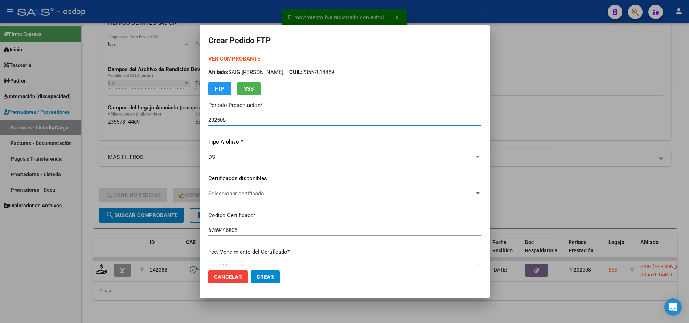
click at [258, 173] on div "VER COMPROBANTE ARCA Padrón Afiliado: SAIG CORDOBA ISMAEL DAVID CUIL: 235578144…" at bounding box center [344, 169] width 273 height 229
click at [253, 186] on div "VER COMPROBANTE ARCA Padrón Afiliado: SAIG CORDOBA ISMAEL DAVID CUIL: 235578144…" at bounding box center [344, 169] width 273 height 229
click at [253, 189] on div "Seleccionar certificado Seleccionar certificado" at bounding box center [344, 193] width 273 height 11
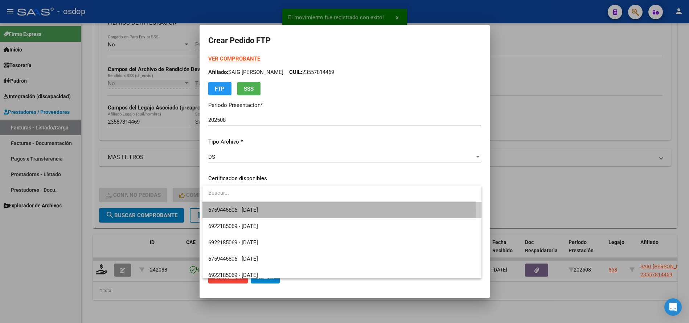
click at [274, 211] on span "6759446806 - 2028-01-29" at bounding box center [341, 210] width 267 height 16
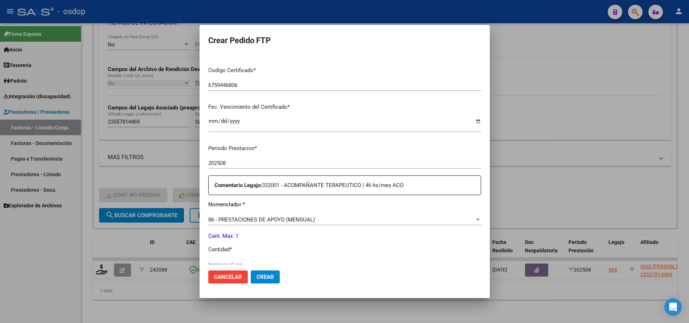
scroll to position [181, 0]
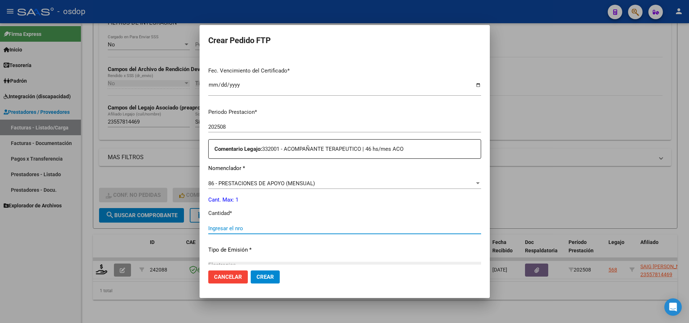
click at [250, 230] on input "Ingresar el nro" at bounding box center [344, 228] width 273 height 7
type input "1"
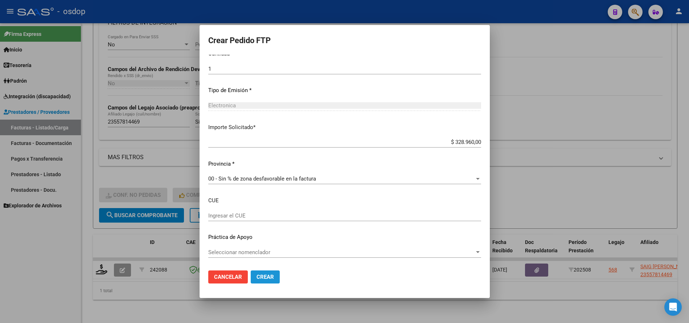
click at [263, 278] on span "Crear" at bounding box center [265, 277] width 17 height 7
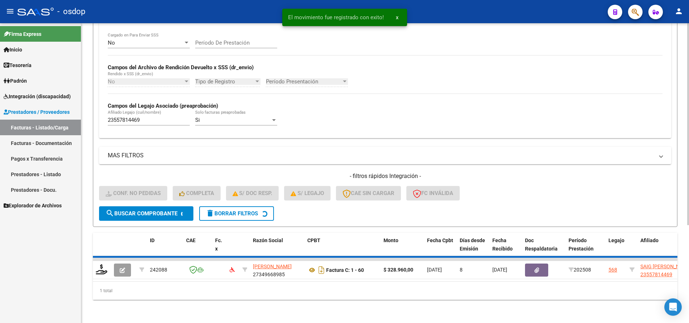
scroll to position [133, 0]
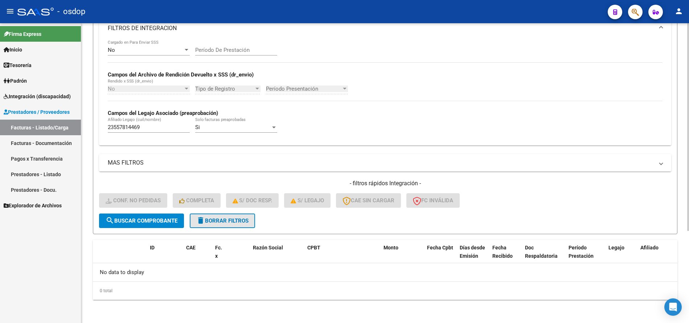
click at [215, 220] on button "delete Borrar Filtros" at bounding box center [222, 221] width 65 height 15
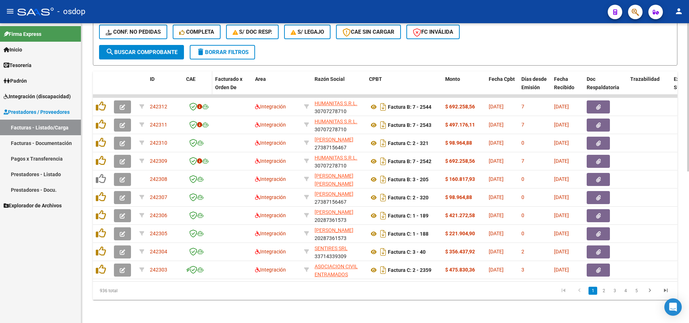
scroll to position [234, 0]
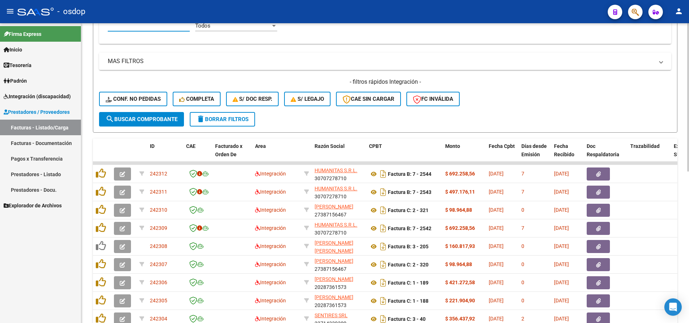
click at [148, 26] on input "Afiliado Legajo (cuil/nombre)" at bounding box center [149, 26] width 82 height 7
paste input "20541399756"
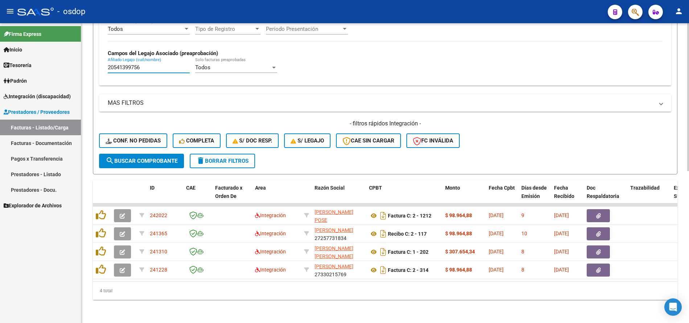
scroll to position [198, 0]
type input "20541399756"
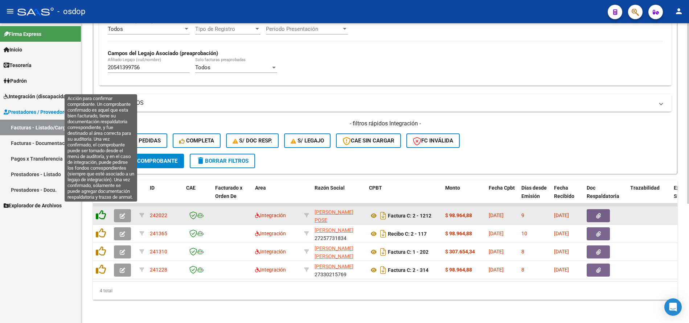
click at [100, 210] on icon at bounding box center [101, 215] width 10 height 10
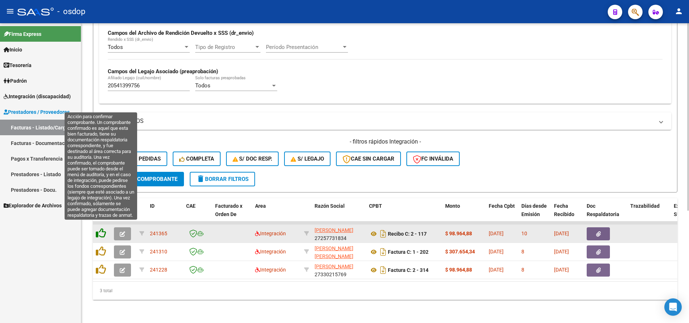
click at [104, 228] on icon at bounding box center [101, 233] width 10 height 10
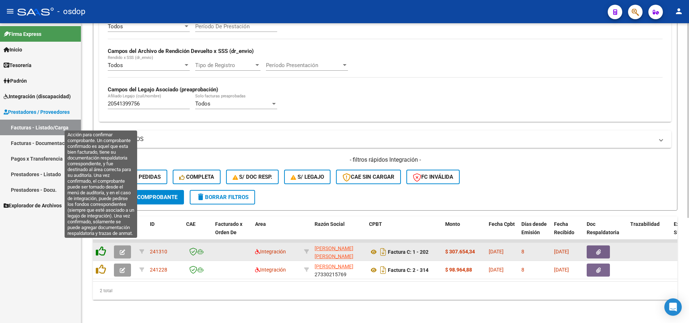
click at [99, 248] on icon at bounding box center [101, 251] width 10 height 10
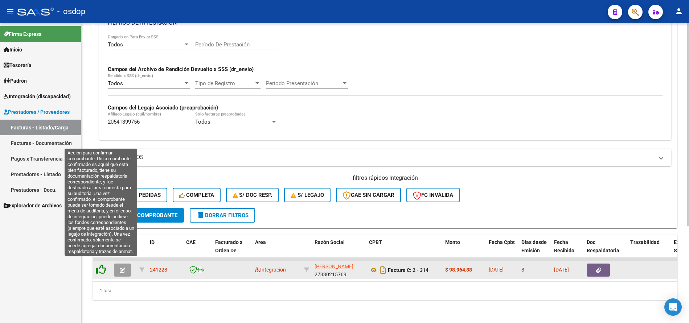
click at [100, 267] on icon at bounding box center [101, 270] width 10 height 10
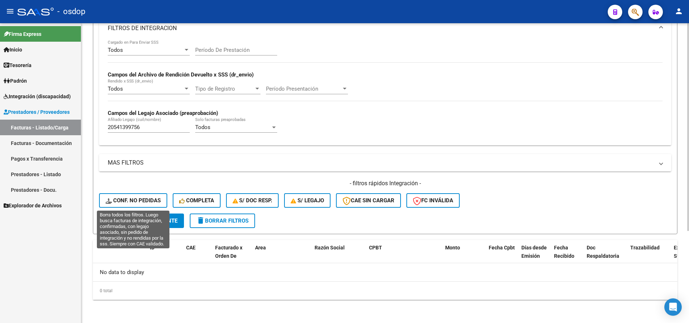
click at [147, 198] on span "Conf. no pedidas" at bounding box center [133, 200] width 55 height 7
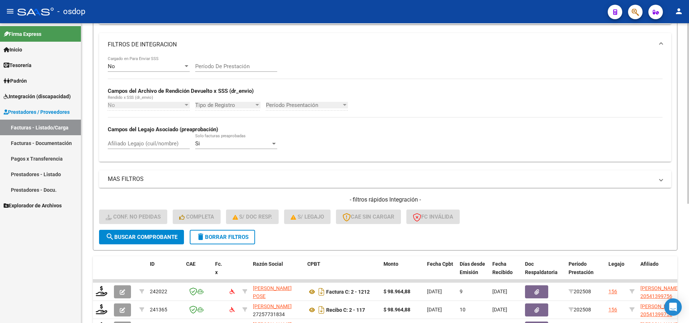
scroll to position [133, 0]
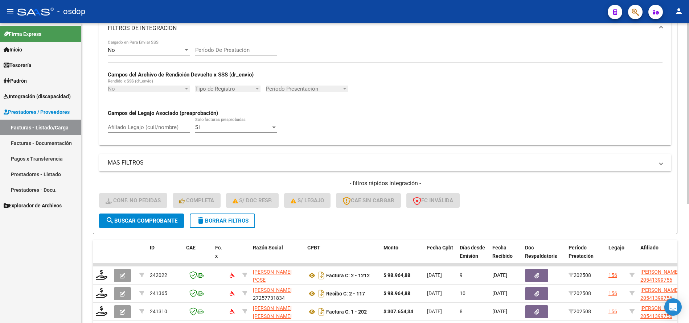
click at [159, 125] on input "Afiliado Legajo (cuil/nombre)" at bounding box center [149, 127] width 82 height 7
paste input "20541399756"
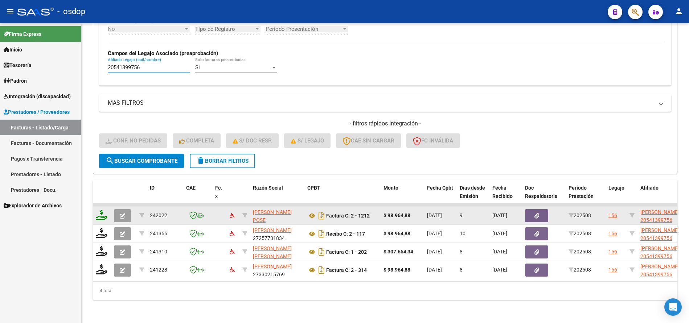
scroll to position [198, 0]
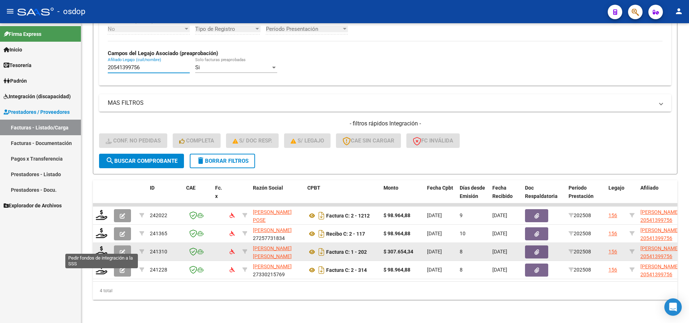
type input "20541399756"
click at [106, 252] on div at bounding box center [102, 251] width 12 height 11
click at [104, 250] on icon at bounding box center [102, 251] width 12 height 10
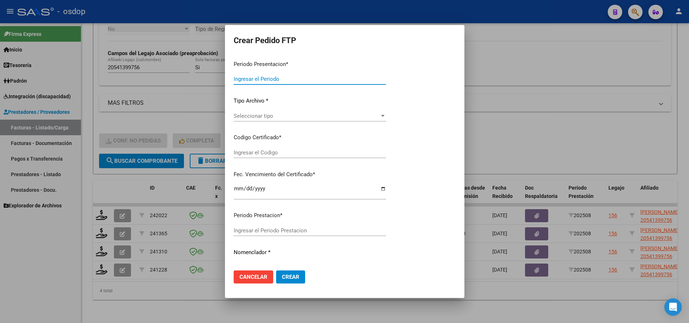
type input "202508"
type input "$ 307.654,34"
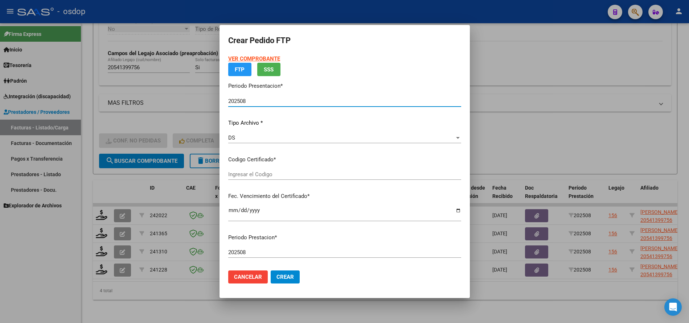
type input "1320825156"
type input "2026-05-05"
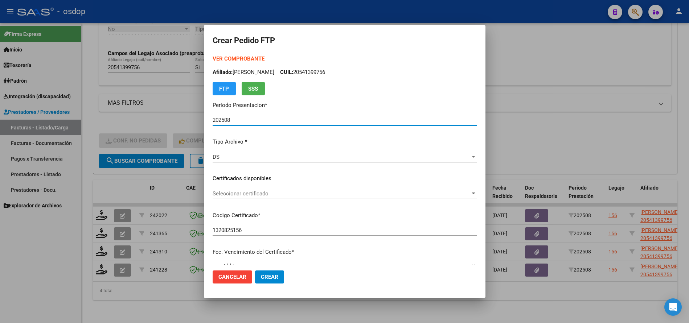
click at [261, 194] on span "Seleccionar certificado" at bounding box center [342, 194] width 258 height 7
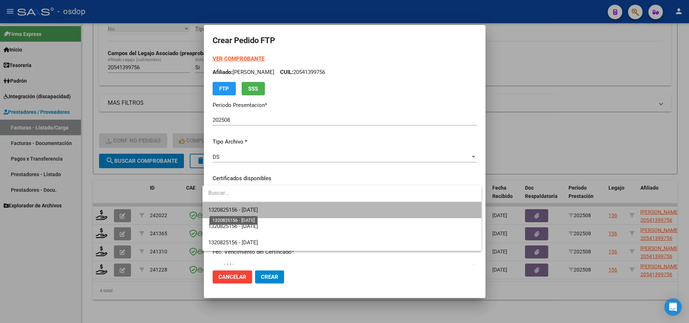
click at [258, 211] on span "1320825156 - 2026-05-05" at bounding box center [233, 210] width 50 height 7
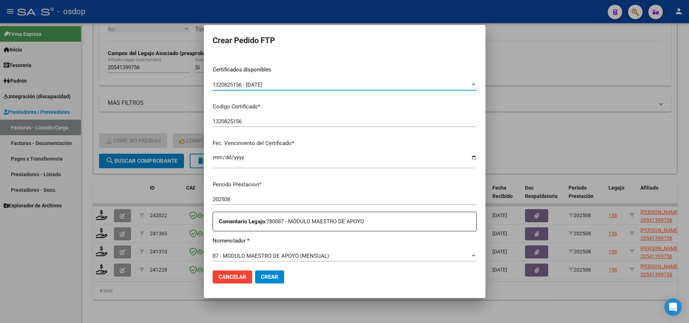
scroll to position [181, 0]
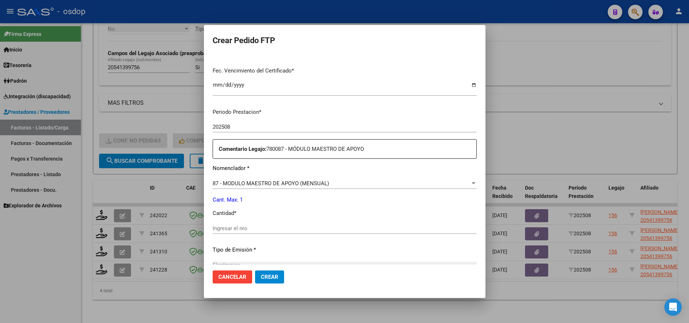
click at [262, 228] on input "Ingresar el nro" at bounding box center [345, 228] width 264 height 7
type input "1"
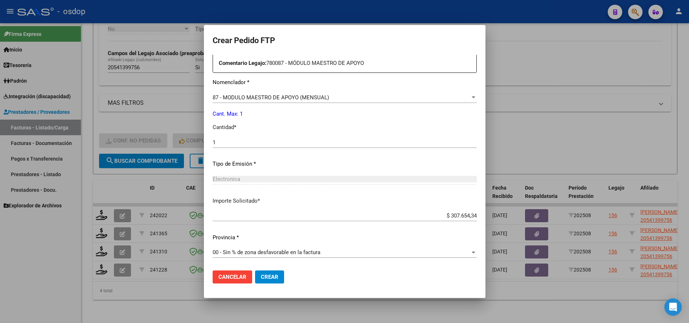
click at [263, 275] on span "Crear" at bounding box center [269, 277] width 17 height 7
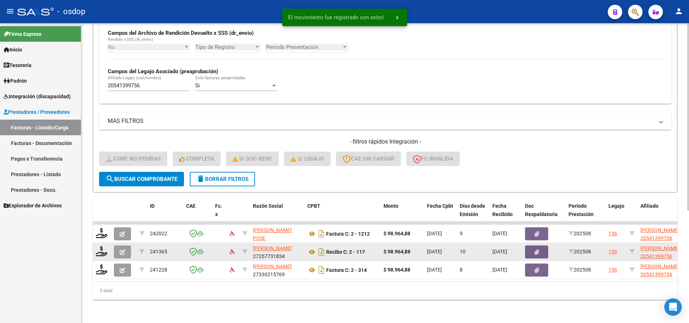
scroll to position [180, 0]
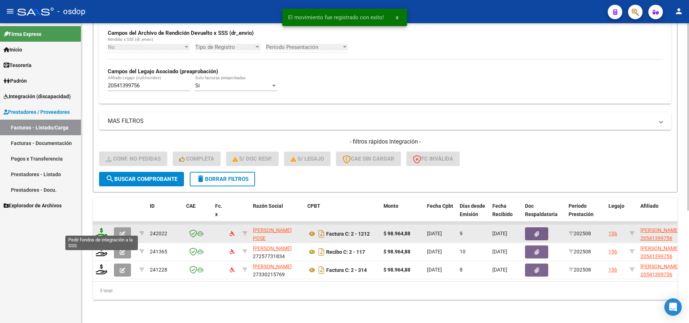
click at [100, 228] on icon at bounding box center [102, 233] width 12 height 10
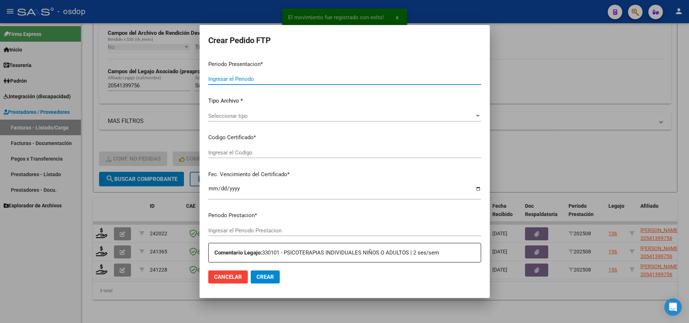
type input "202508"
type input "$ 98.964,88"
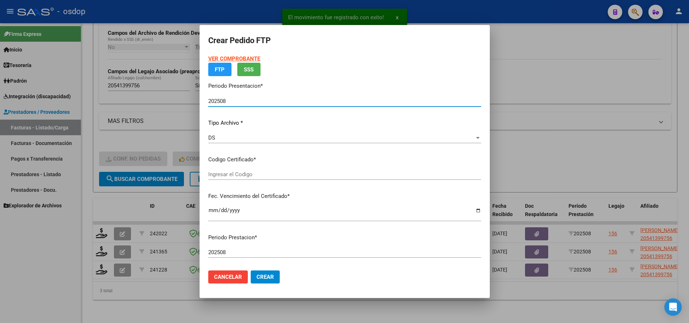
type input "1320825156"
type input "2026-05-05"
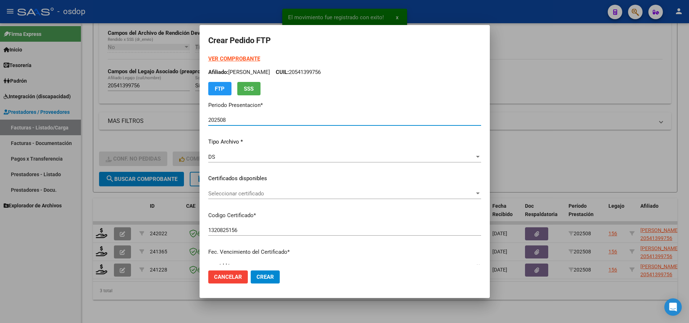
click at [253, 196] on span "Seleccionar certificado" at bounding box center [341, 194] width 266 height 7
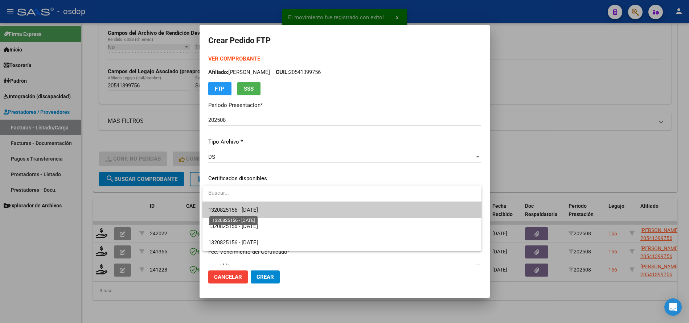
click at [258, 208] on span "1320825156 - 2026-05-05" at bounding box center [233, 210] width 50 height 7
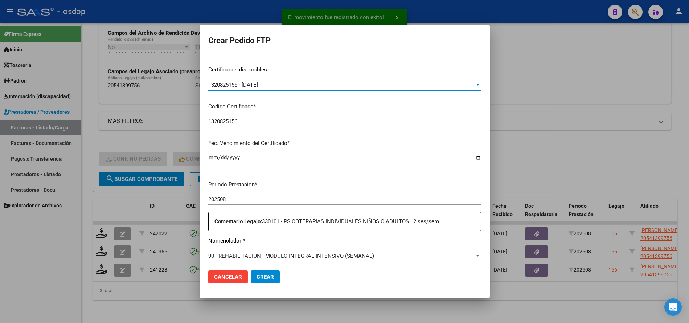
scroll to position [181, 0]
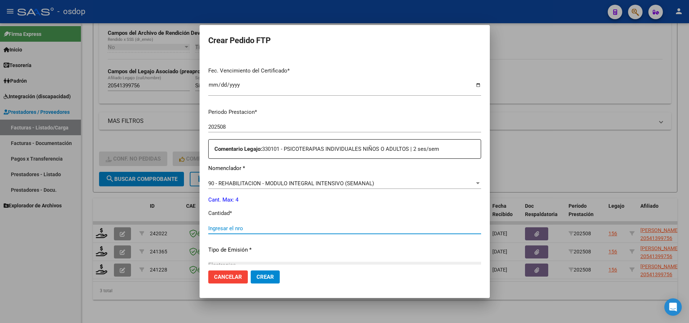
click at [266, 226] on input "Ingresar el nro" at bounding box center [344, 228] width 273 height 7
type input "4"
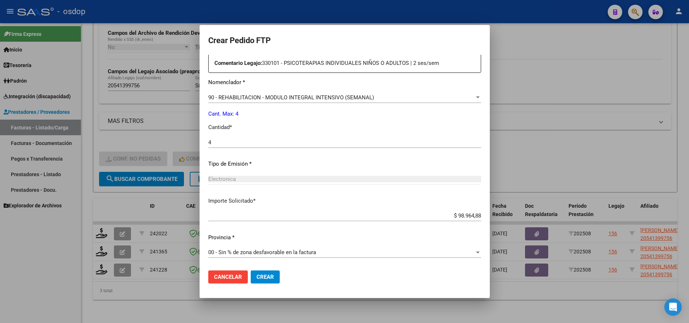
click at [261, 272] on button "Crear" at bounding box center [265, 277] width 29 height 13
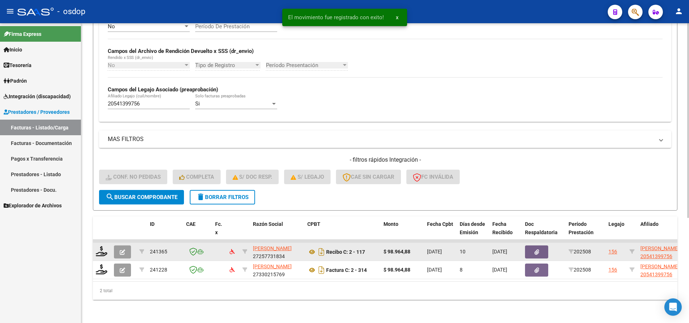
scroll to position [162, 0]
click at [100, 246] on icon at bounding box center [102, 251] width 12 height 10
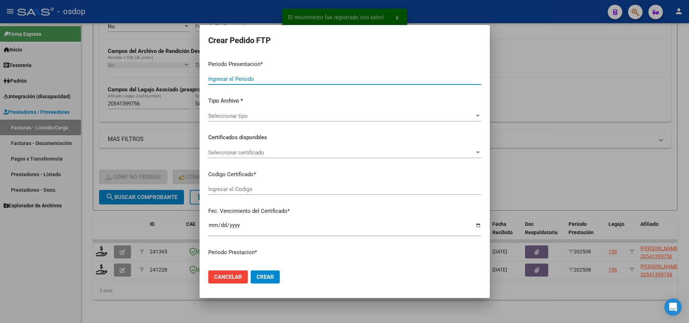
type input "202508"
type input "$ 98.964,88"
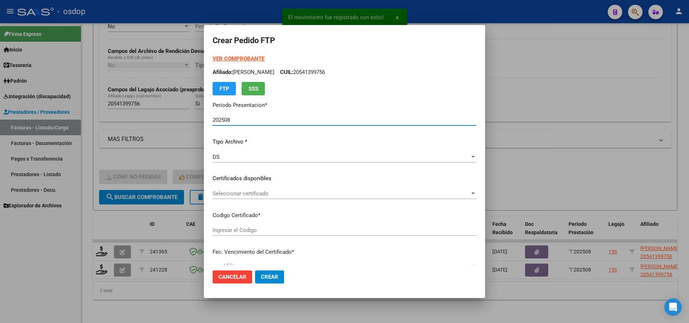
type input "1320825156"
type input "2026-05-05"
click at [245, 195] on span "Seleccionar certificado" at bounding box center [341, 194] width 257 height 7
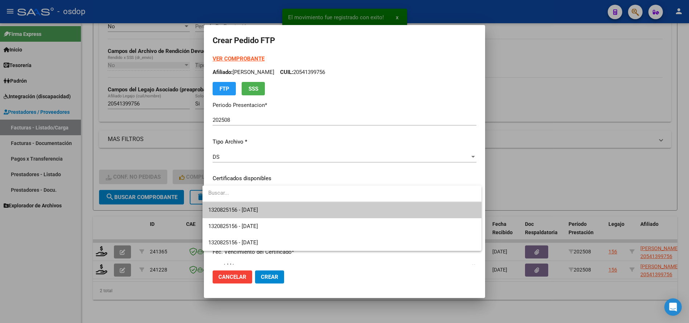
click at [248, 207] on span "1320825156 - 2026-05-05" at bounding box center [233, 210] width 50 height 7
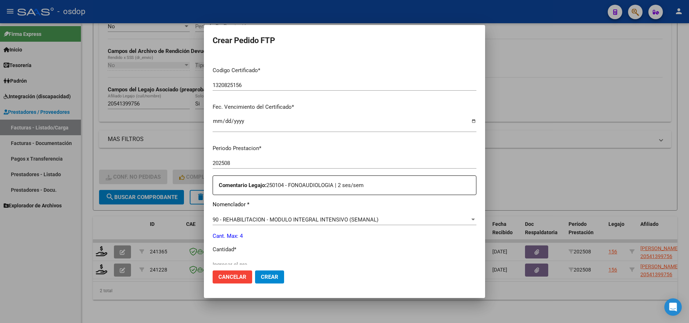
scroll to position [218, 0]
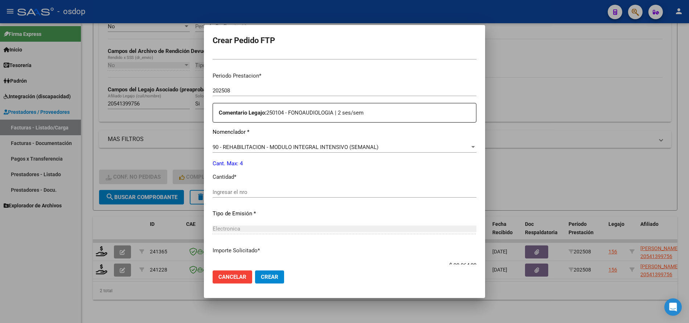
click at [260, 192] on input "Ingresar el nro" at bounding box center [345, 192] width 264 height 7
type input "4"
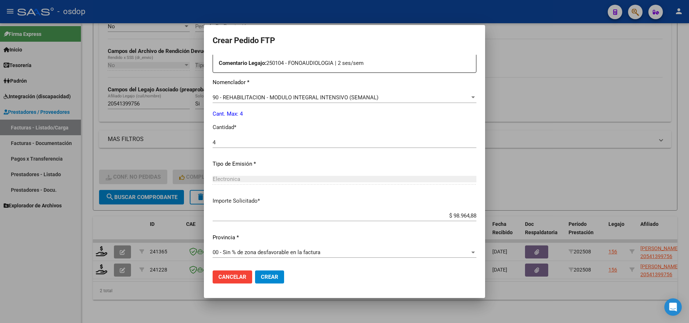
click at [270, 281] on span "Crear" at bounding box center [269, 277] width 17 height 7
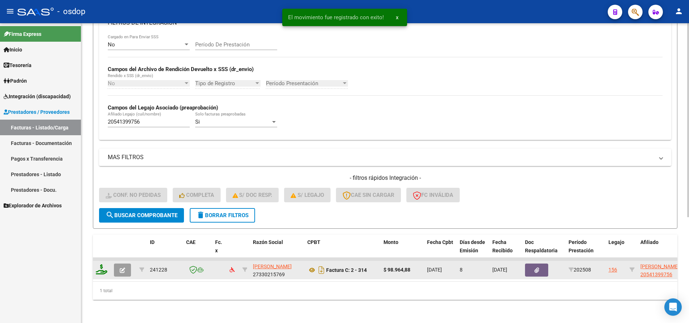
scroll to position [144, 0]
click at [100, 266] on icon at bounding box center [102, 270] width 12 height 10
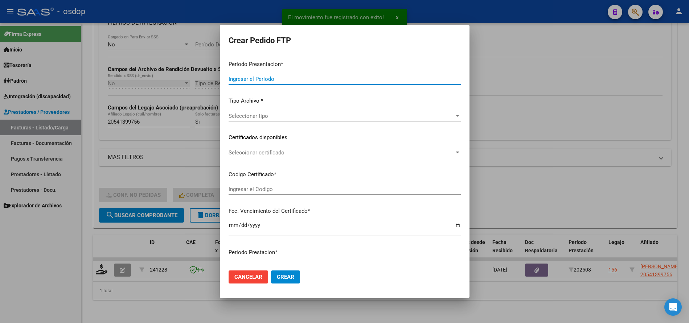
type input "202508"
type input "$ 98.964,88"
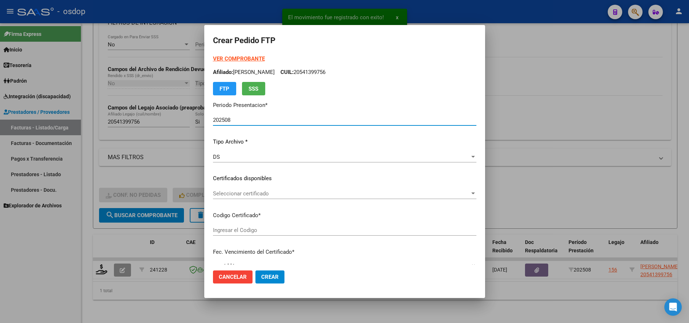
type input "1320825156"
type input "2026-05-05"
click at [265, 196] on span "Seleccionar certificado" at bounding box center [341, 194] width 257 height 7
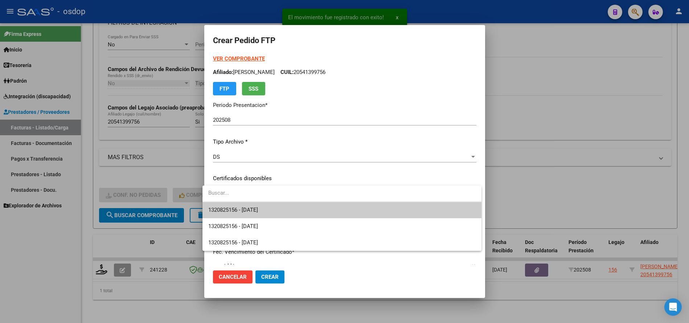
click at [271, 207] on span "1320825156 - 2026-05-05" at bounding box center [341, 210] width 267 height 16
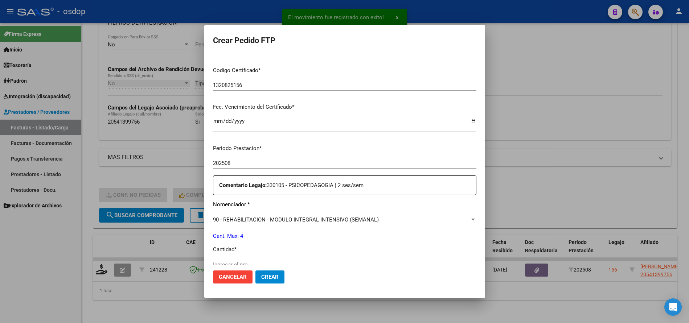
scroll to position [181, 0]
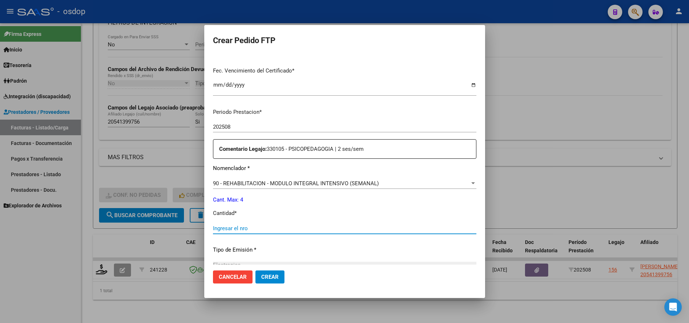
click at [258, 231] on input "Ingresar el nro" at bounding box center [344, 228] width 263 height 7
type input "4"
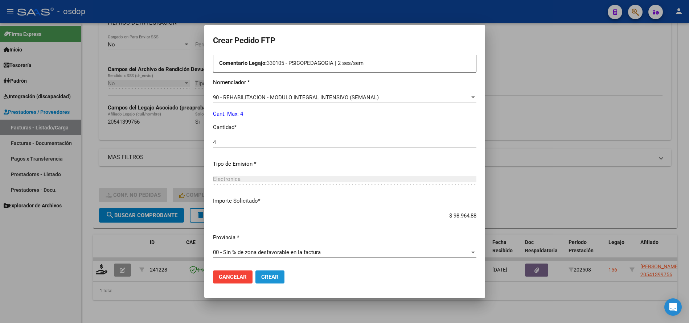
click at [261, 276] on span "Crear" at bounding box center [269, 277] width 17 height 7
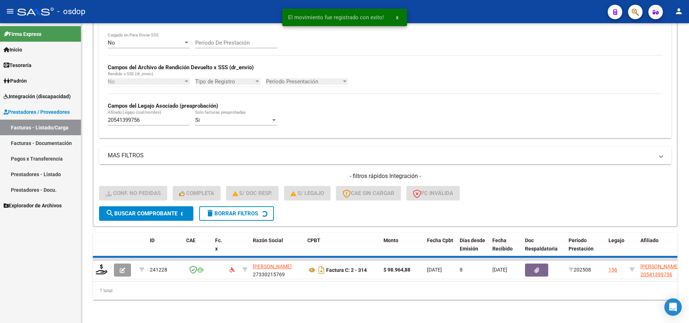
scroll to position [133, 0]
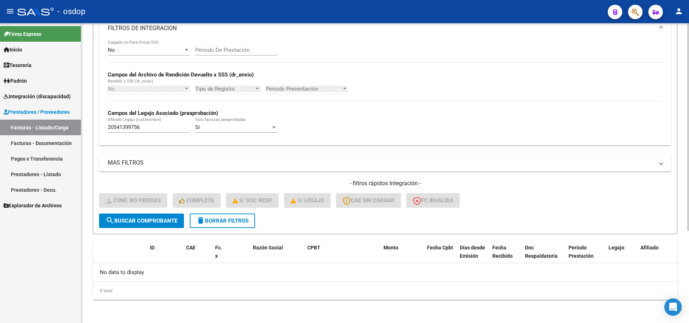
click at [237, 220] on span "delete Borrar Filtros" at bounding box center [222, 221] width 52 height 7
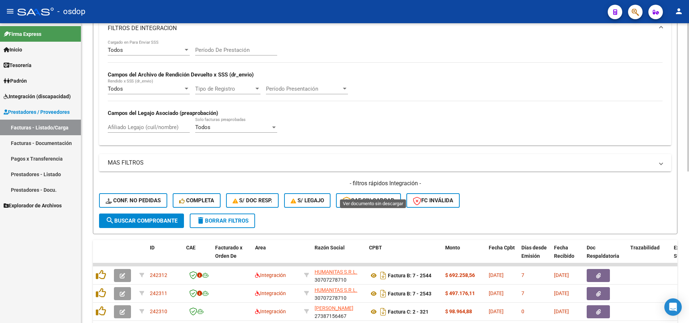
scroll to position [307, 0]
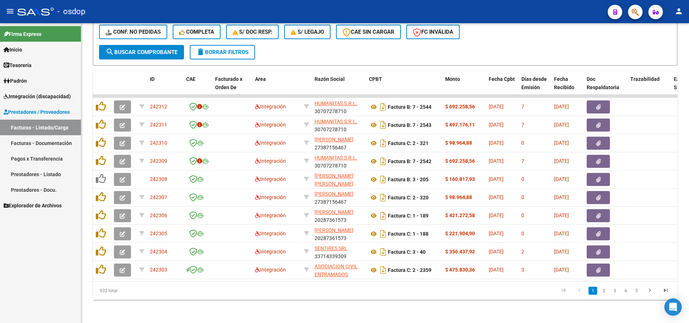
click at [54, 97] on span "Integración (discapacidad)" at bounding box center [37, 97] width 67 height 8
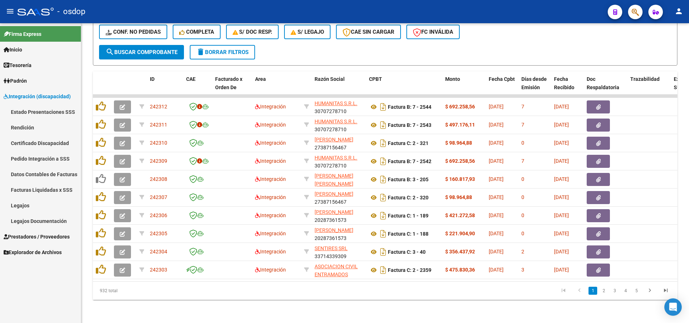
click at [52, 157] on link "Pedido Integración a SSS" at bounding box center [40, 159] width 81 height 16
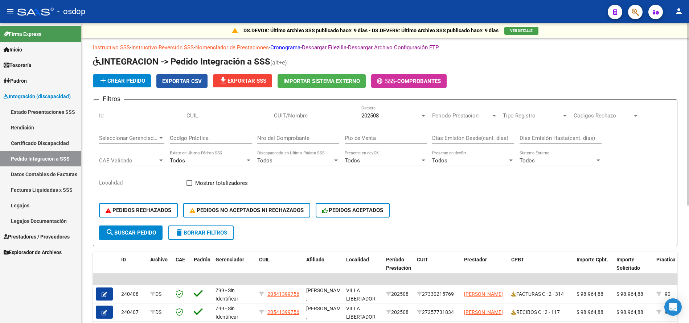
click at [184, 81] on span "Exportar CSV" at bounding box center [182, 81] width 40 height 7
click at [440, 221] on div "PEDIDOS RECHAZADOS PEDIDOS NO ACEPTADOS NI RECHAZADOS PEDIDOS ACEPTADOS" at bounding box center [385, 210] width 572 height 30
